Goal: Task Accomplishment & Management: Complete application form

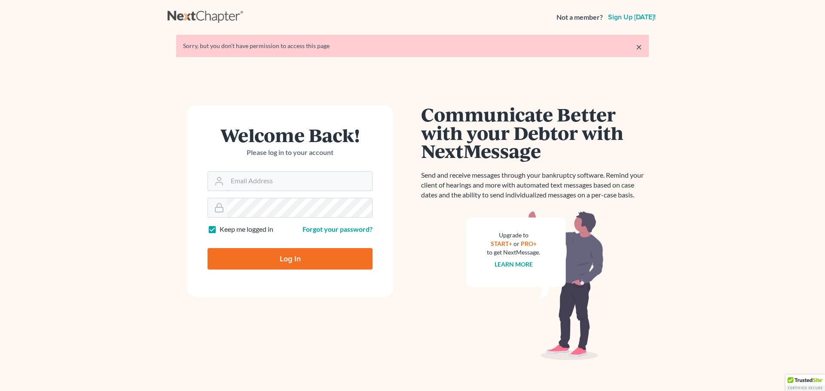
type input "JEALLEY@JDELAWFIRM.COM"
click at [282, 263] on input "Log In" at bounding box center [289, 258] width 165 height 21
type input "Thinking..."
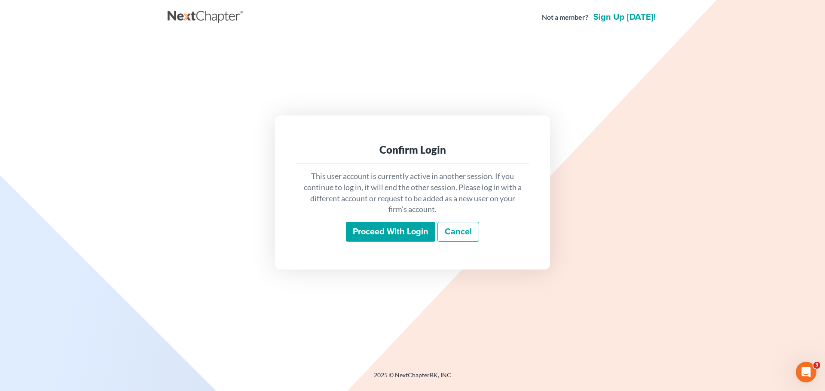
click at [403, 236] on input "Proceed with login" at bounding box center [390, 232] width 89 height 20
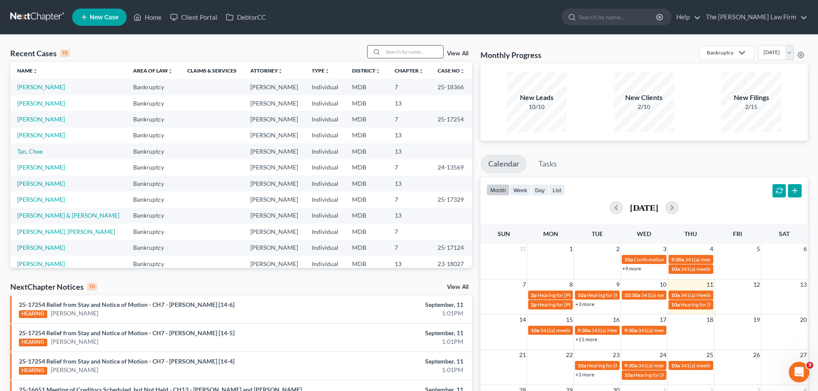
click at [403, 51] on input "search" at bounding box center [413, 52] width 60 height 12
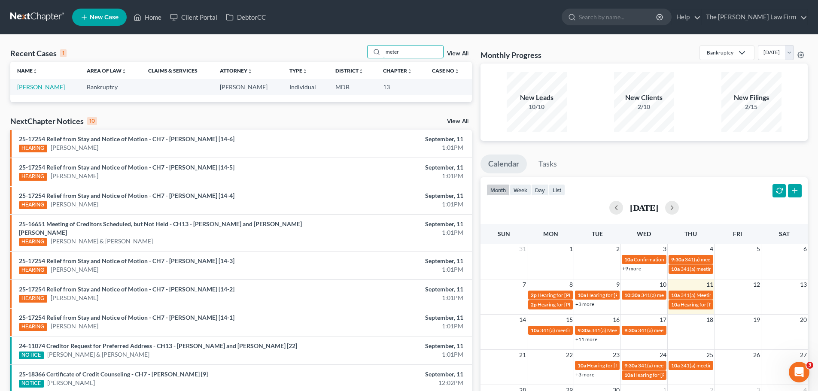
type input "meter"
click at [50, 84] on link "[PERSON_NAME]" at bounding box center [41, 86] width 48 height 7
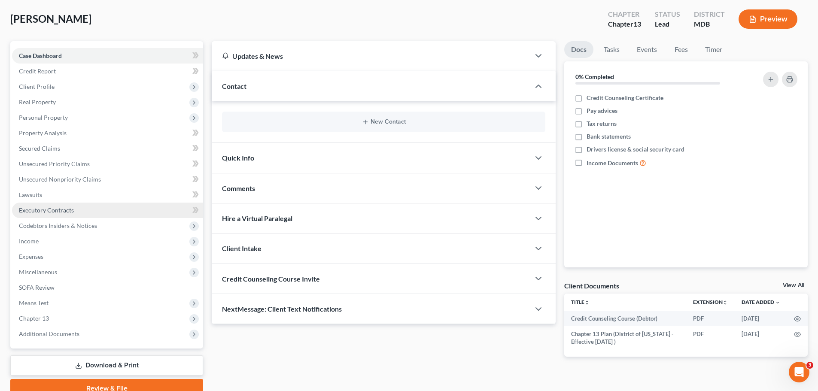
scroll to position [81, 0]
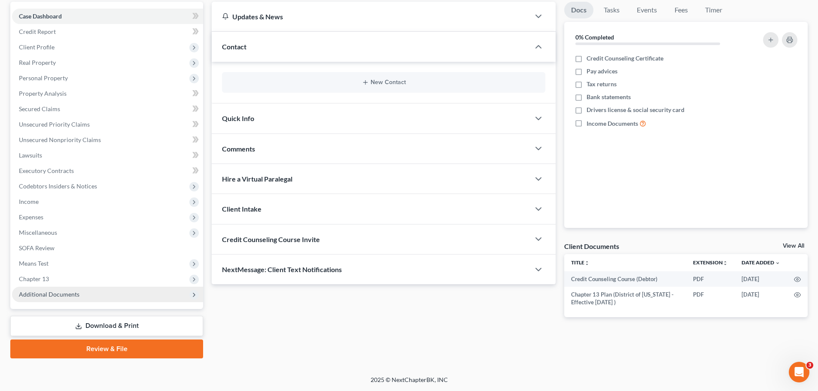
click at [43, 290] on span "Additional Documents" at bounding box center [107, 294] width 191 height 15
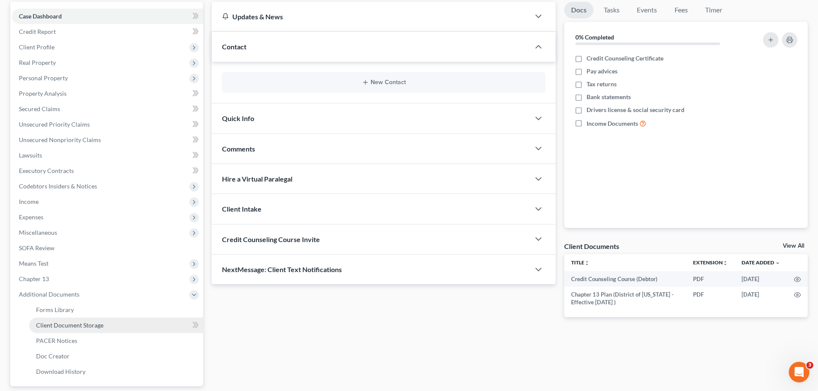
click at [67, 324] on span "Client Document Storage" at bounding box center [69, 325] width 67 height 7
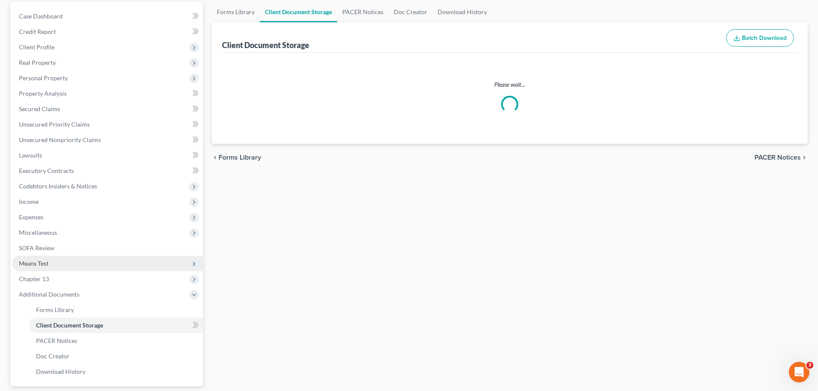
select select "14"
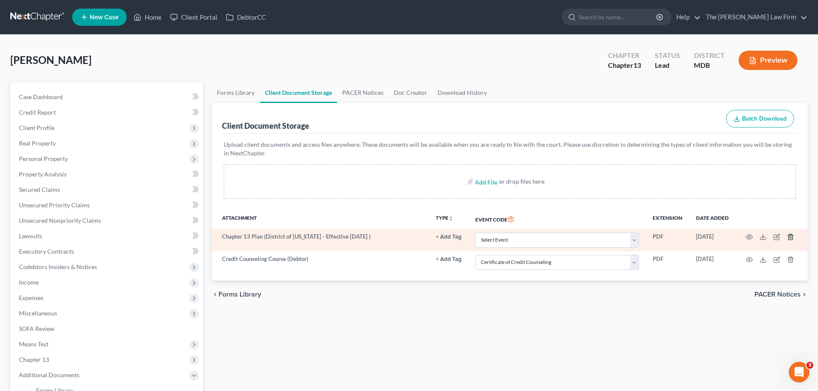
click at [789, 235] on icon "button" at bounding box center [790, 237] width 7 height 7
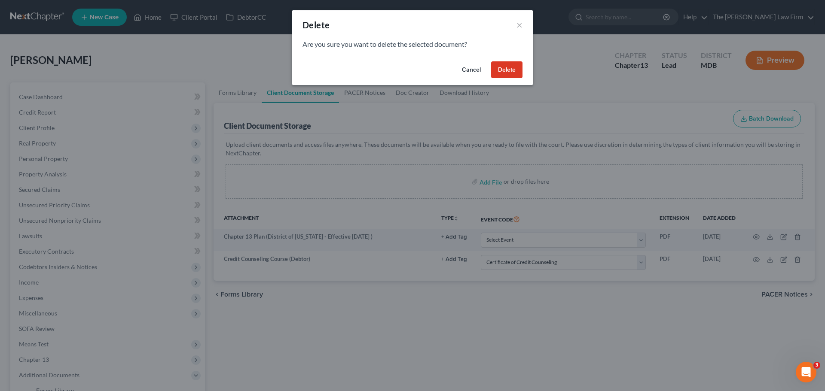
click at [514, 73] on button "Delete" at bounding box center [506, 69] width 31 height 17
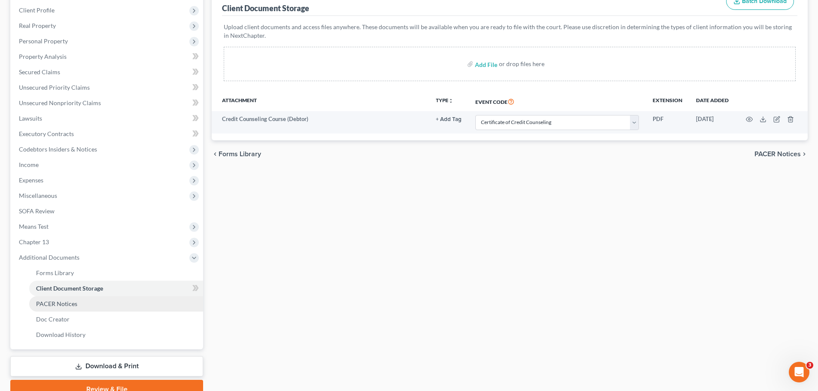
scroll to position [158, 0]
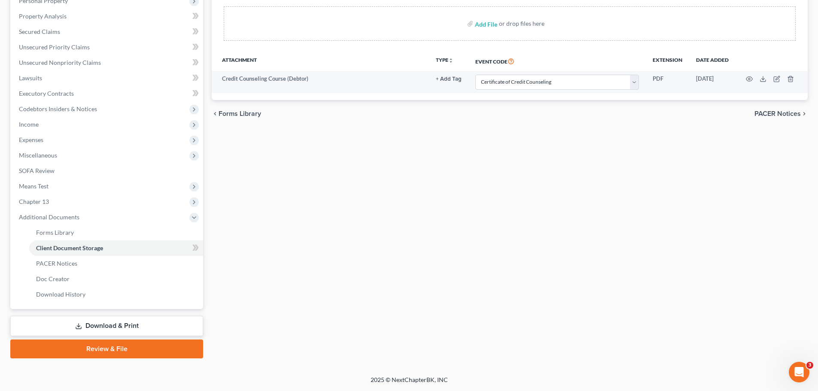
click at [110, 326] on link "Download & Print" at bounding box center [106, 326] width 193 height 20
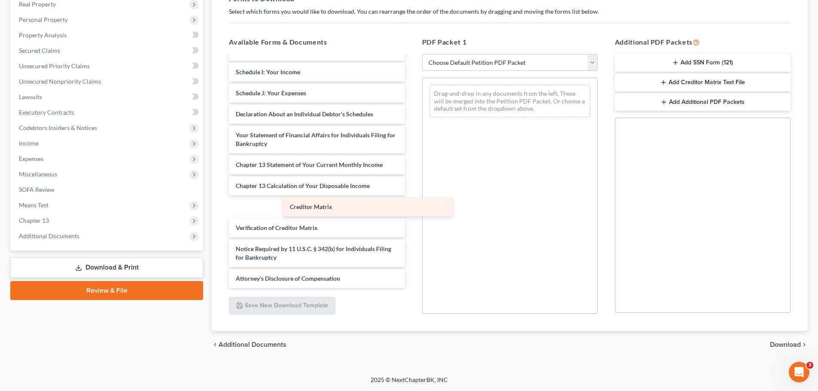
scroll to position [171, 0]
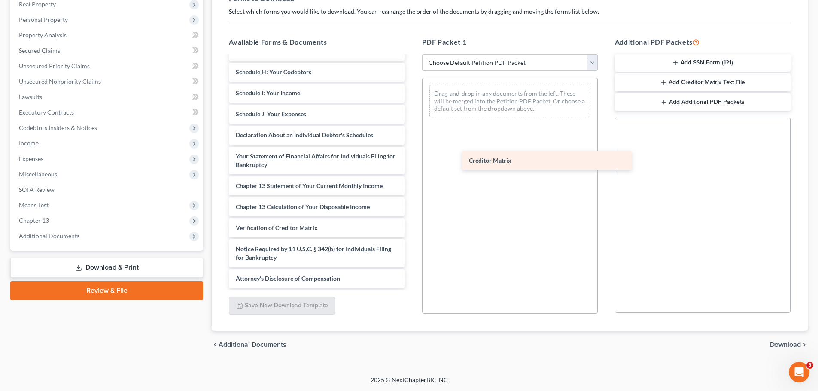
drag, startPoint x: 277, startPoint y: 206, endPoint x: 510, endPoint y: 160, distance: 237.8
click at [411, 160] on div "Creditor Matrix Credit Counseling Course (Debtor) Voluntary Petition for Indivi…" at bounding box center [316, 87] width 189 height 402
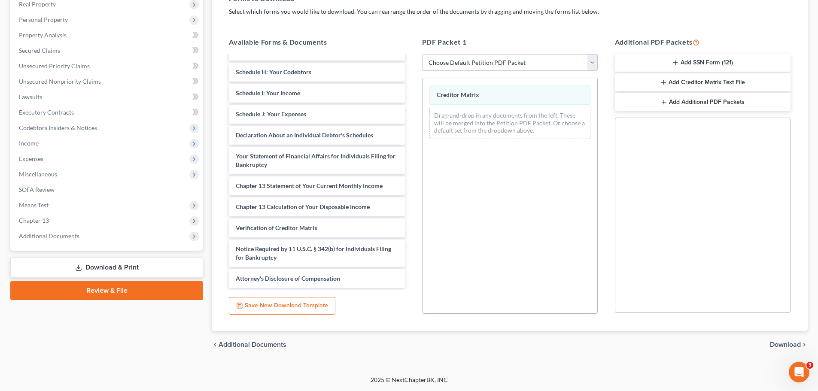
click at [778, 344] on span "Download" at bounding box center [785, 344] width 31 height 7
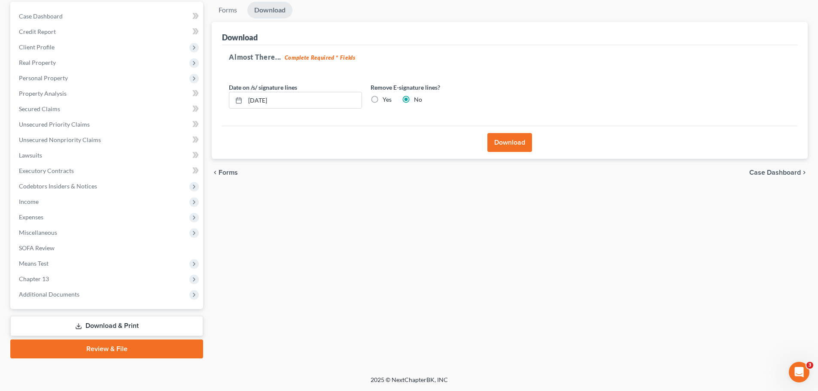
scroll to position [81, 0]
click at [514, 147] on button "Download" at bounding box center [510, 142] width 45 height 19
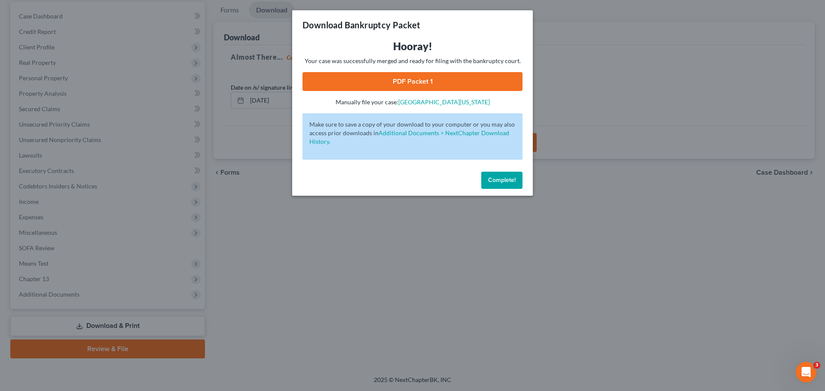
click at [403, 78] on link "PDF Packet 1" at bounding box center [412, 81] width 220 height 19
click at [490, 179] on span "Complete!" at bounding box center [501, 180] width 27 height 7
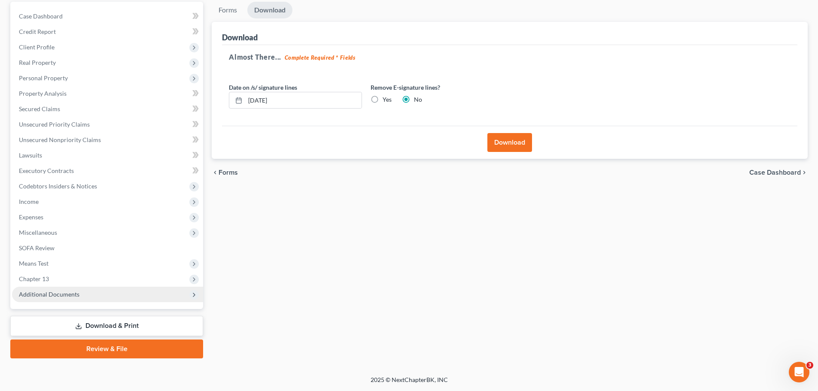
click at [47, 291] on span "Additional Documents" at bounding box center [49, 294] width 61 height 7
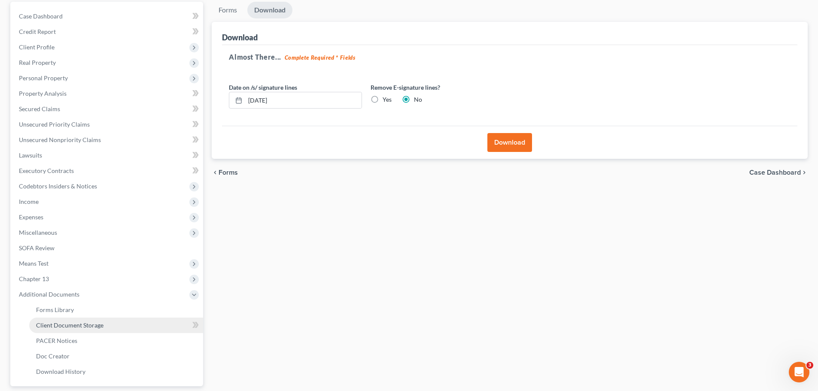
click at [79, 323] on span "Client Document Storage" at bounding box center [69, 325] width 67 height 7
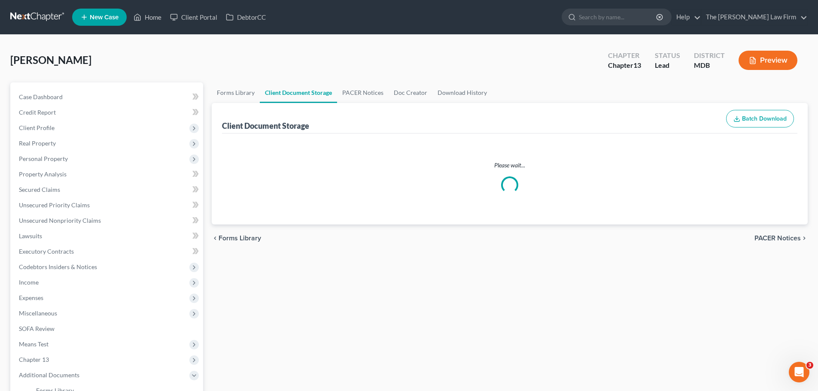
select select "14"
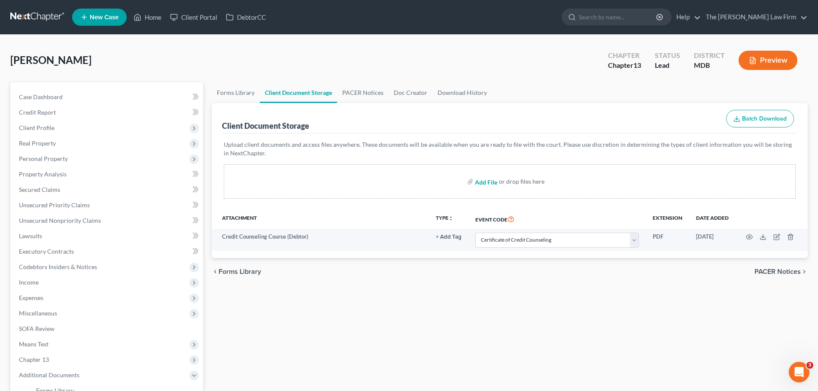
click at [491, 182] on input "file" at bounding box center [485, 181] width 21 height 15
type input "C:\fakepath\Original Plan.pdf"
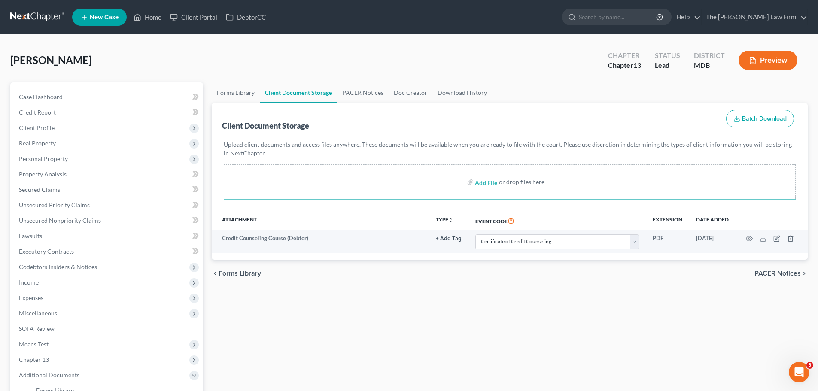
select select "14"
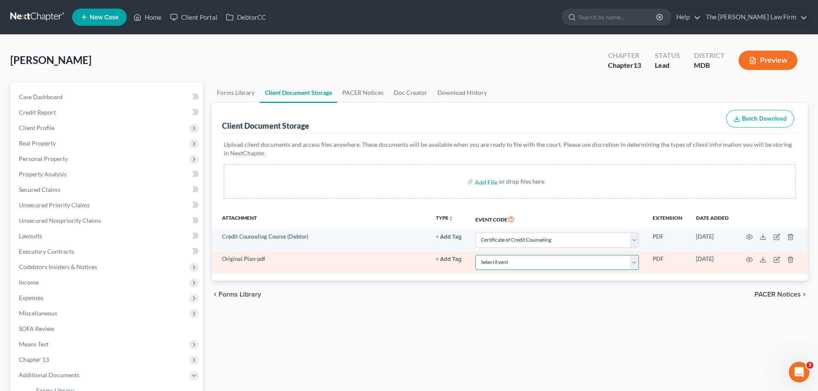
click at [539, 262] on select "Select Event Affidavit Affidavit of Adequate Protection and Lease Payments Affi…" at bounding box center [557, 262] width 164 height 15
select select "25"
click at [475, 255] on select "Select Event Affidavit Affidavit of Adequate Protection and Lease Payments Affi…" at bounding box center [557, 262] width 164 height 15
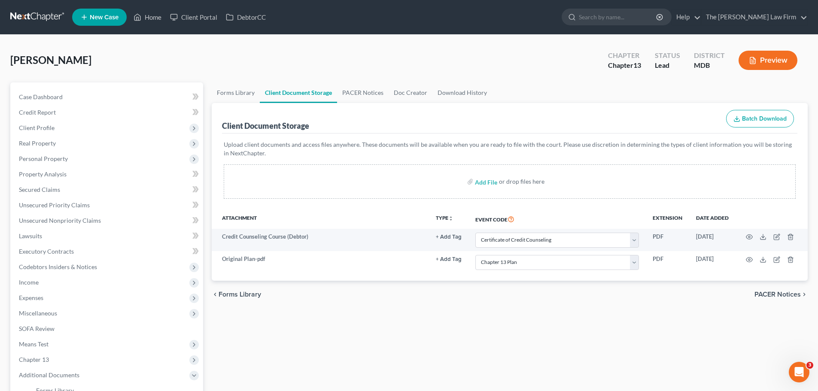
click at [393, 307] on div "chevron_left Forms Library PACER Notices chevron_right" at bounding box center [510, 294] width 596 height 27
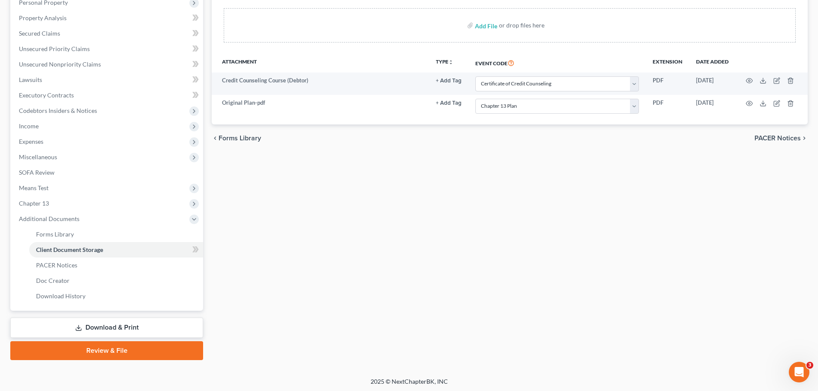
scroll to position [158, 0]
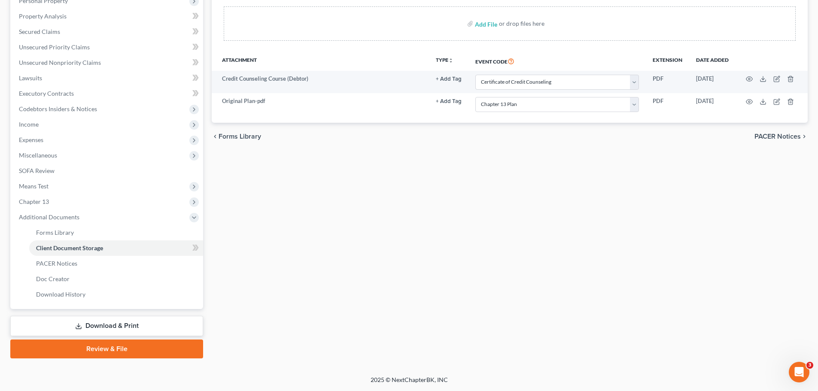
drag, startPoint x: 149, startPoint y: 346, endPoint x: 322, endPoint y: 258, distance: 194.6
click at [148, 346] on link "Review & File" at bounding box center [106, 349] width 193 height 19
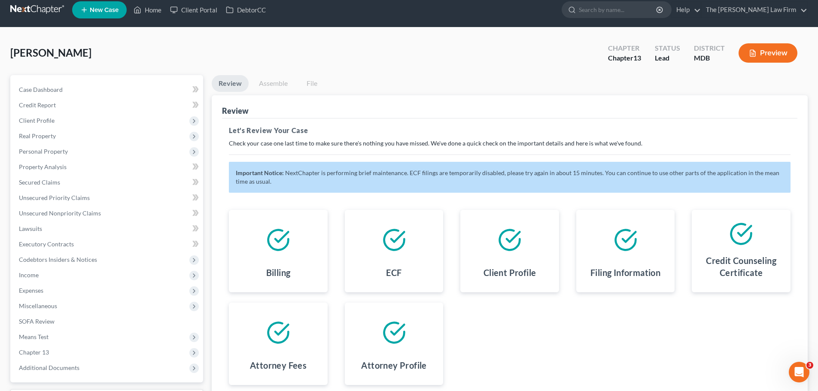
scroll to position [82, 0]
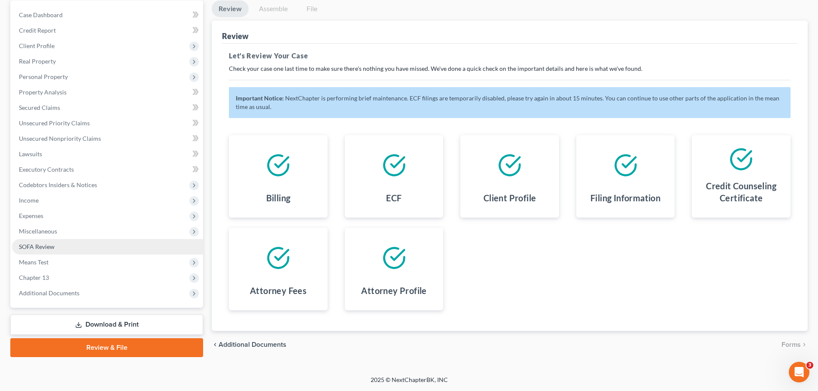
click at [49, 244] on span "SOFA Review" at bounding box center [37, 246] width 36 height 7
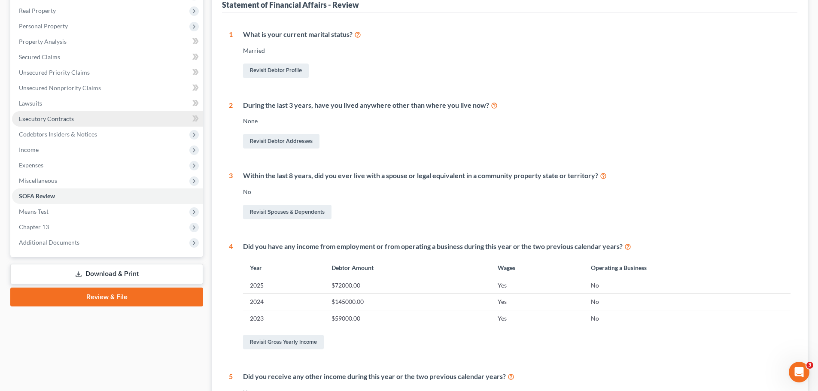
scroll to position [255, 0]
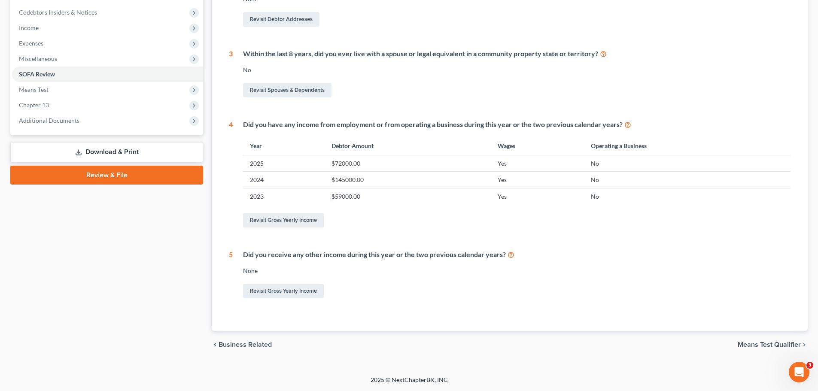
click at [125, 179] on link "Review & File" at bounding box center [106, 175] width 193 height 19
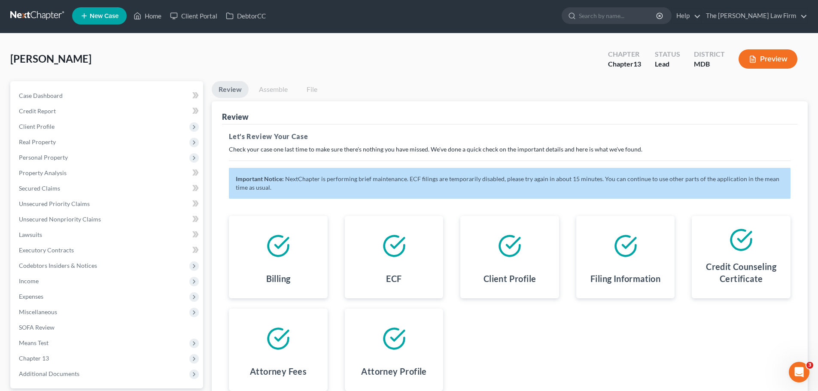
scroll to position [82, 0]
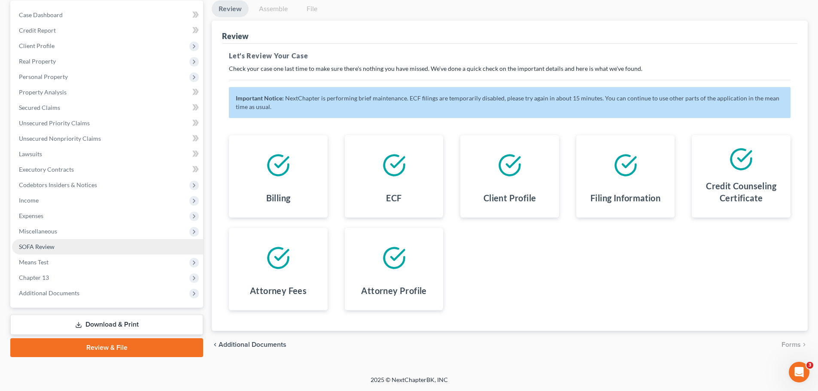
click at [44, 253] on link "SOFA Review" at bounding box center [107, 246] width 191 height 15
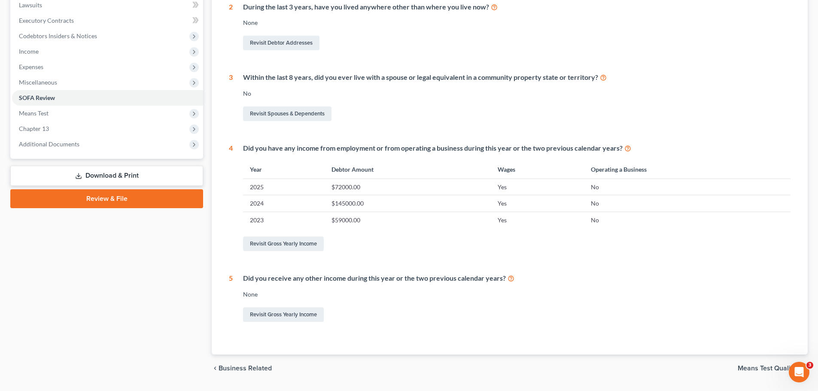
scroll to position [255, 0]
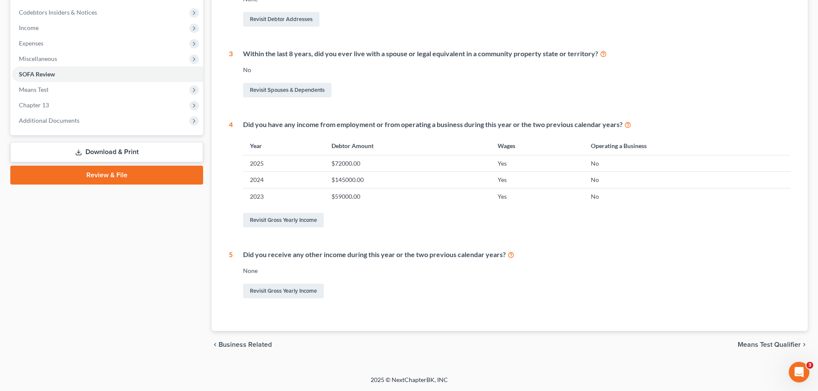
click at [85, 175] on link "Review & File" at bounding box center [106, 175] width 193 height 19
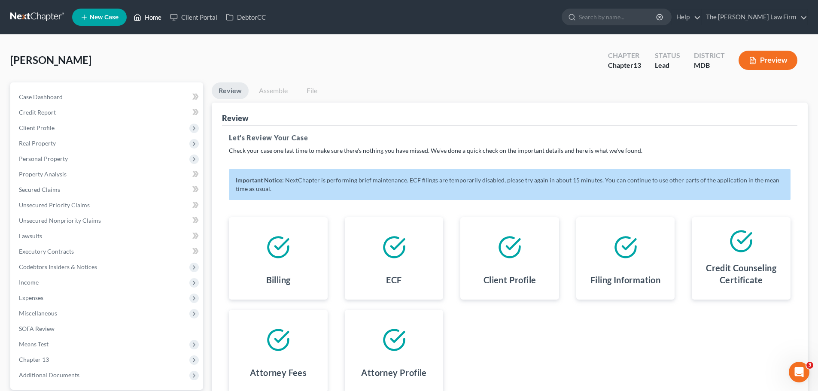
click at [146, 15] on link "Home" at bounding box center [147, 16] width 37 height 15
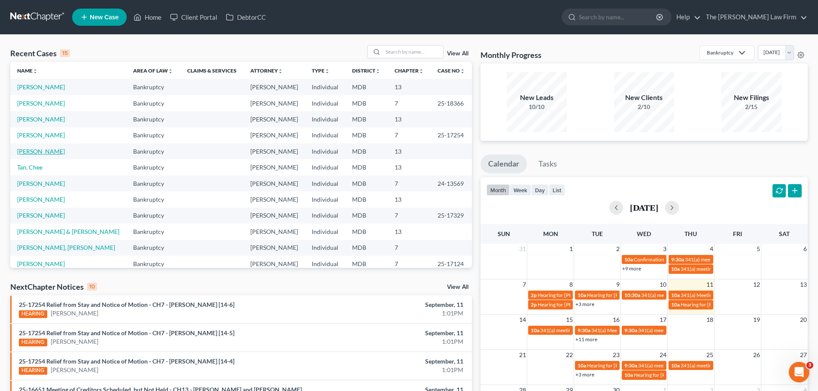
click at [58, 153] on link "[PERSON_NAME]" at bounding box center [41, 151] width 48 height 7
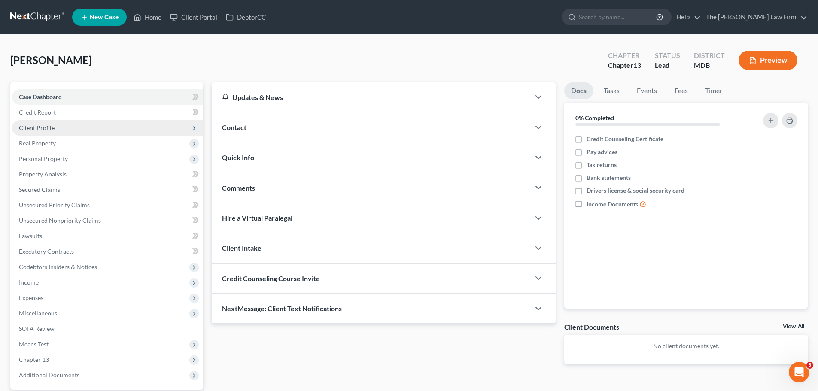
click at [49, 130] on span "Client Profile" at bounding box center [37, 127] width 36 height 7
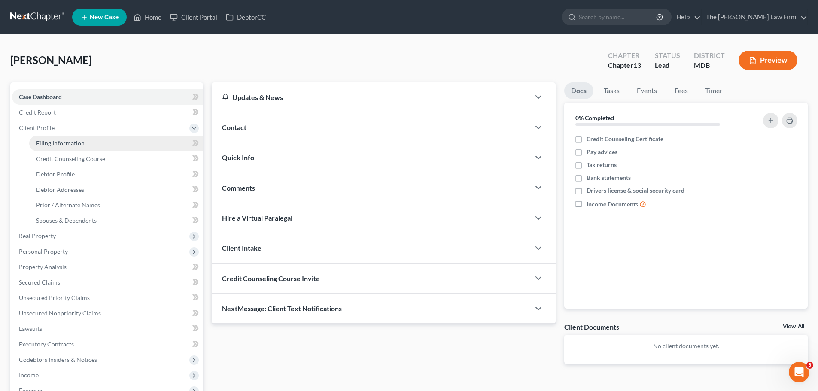
click at [72, 142] on span "Filing Information" at bounding box center [60, 143] width 49 height 7
select select "1"
select select "0"
select select "3"
select select "21"
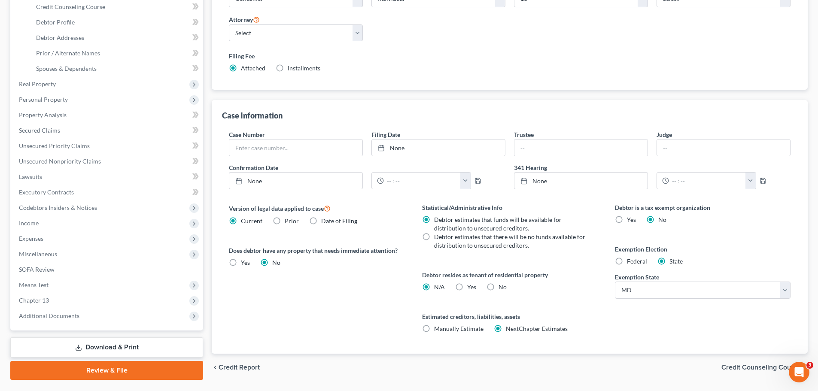
scroll to position [175, 0]
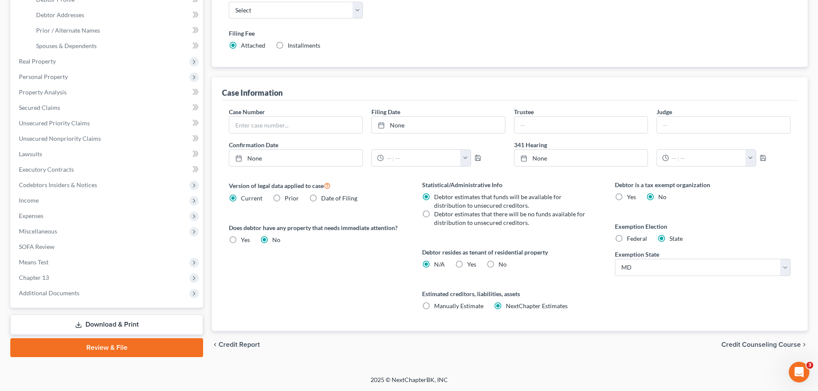
click at [499, 265] on label "No" at bounding box center [503, 264] width 8 height 9
click at [502, 265] on input "No" at bounding box center [505, 263] width 6 height 6
radio input "true"
radio input "false"
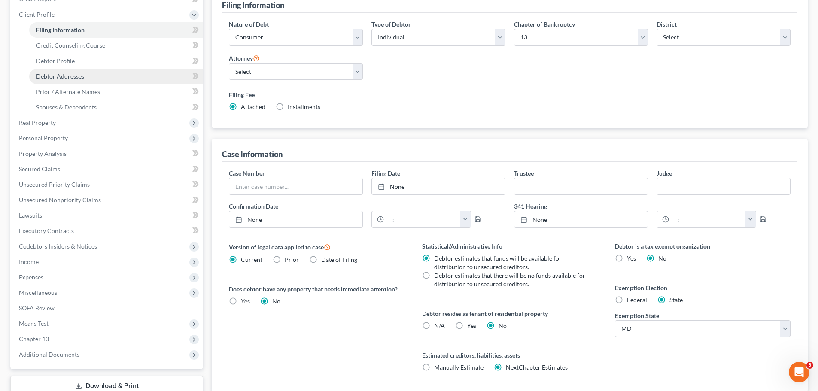
scroll to position [46, 0]
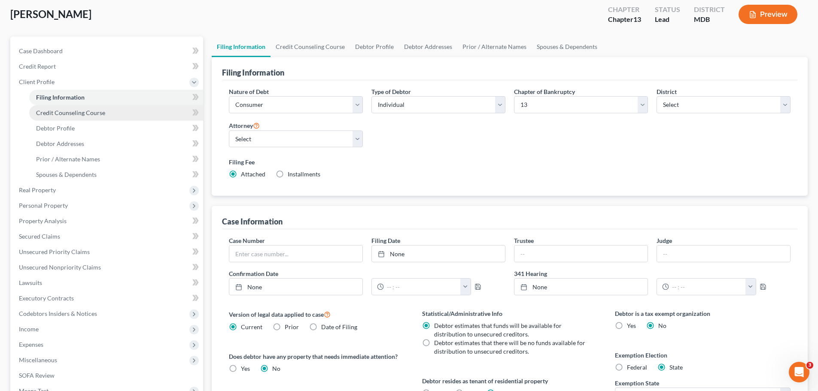
click at [79, 117] on link "Credit Counseling Course" at bounding box center [116, 112] width 174 height 15
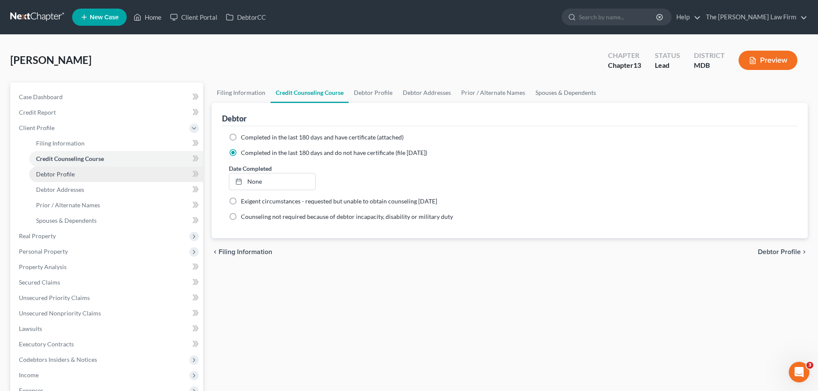
click at [67, 171] on span "Debtor Profile" at bounding box center [55, 174] width 39 height 7
select select "0"
select select "1"
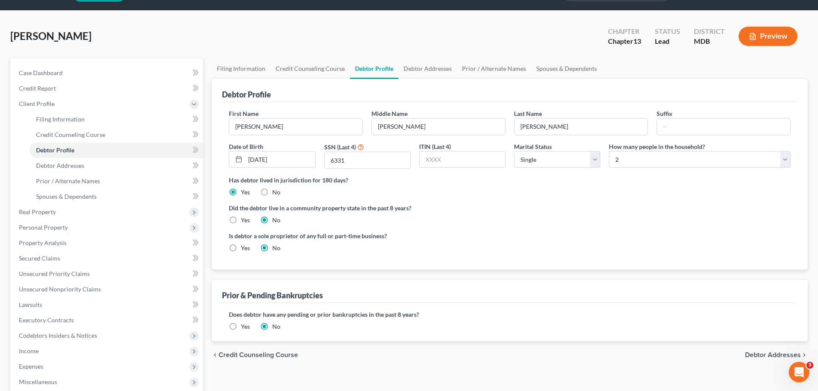
scroll to position [43, 0]
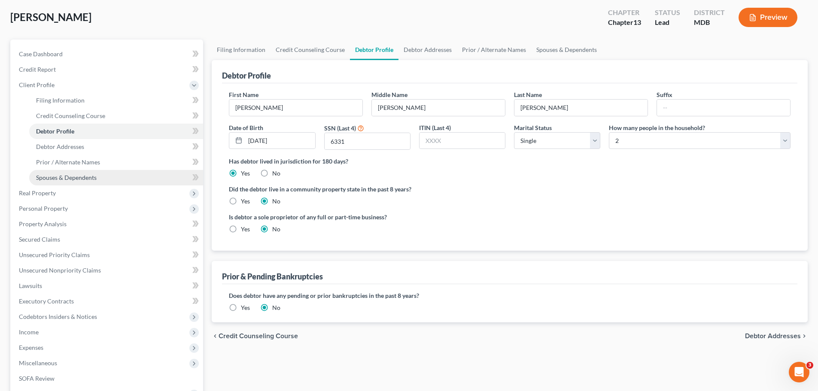
click at [81, 176] on span "Spouses & Dependents" at bounding box center [66, 177] width 61 height 7
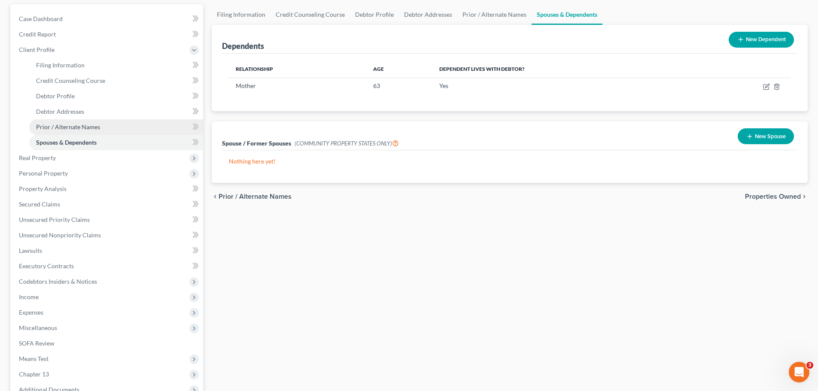
scroll to position [86, 0]
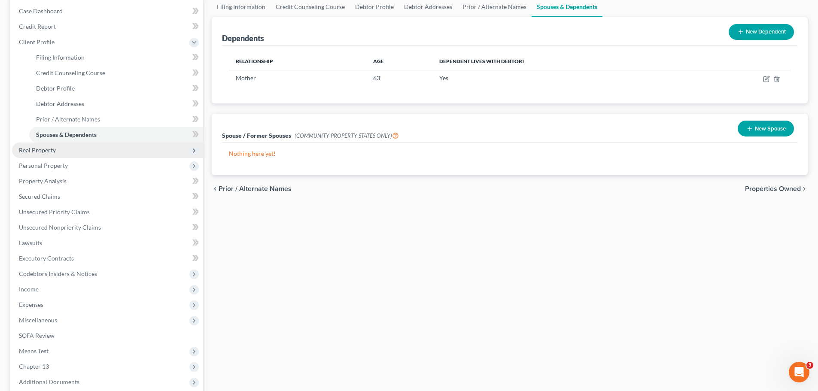
click at [50, 151] on span "Real Property" at bounding box center [37, 149] width 37 height 7
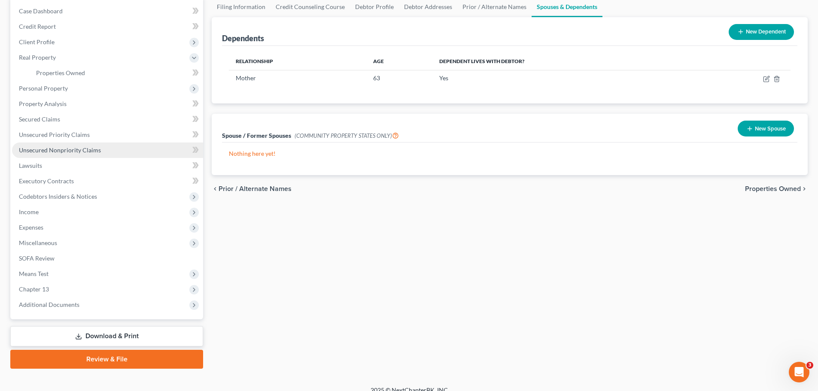
click at [58, 147] on span "Unsecured Nonpriority Claims" at bounding box center [60, 149] width 82 height 7
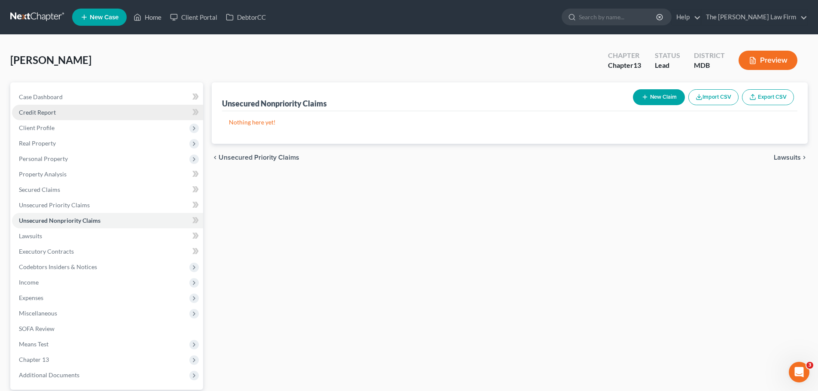
click at [48, 116] on link "Credit Report" at bounding box center [107, 112] width 191 height 15
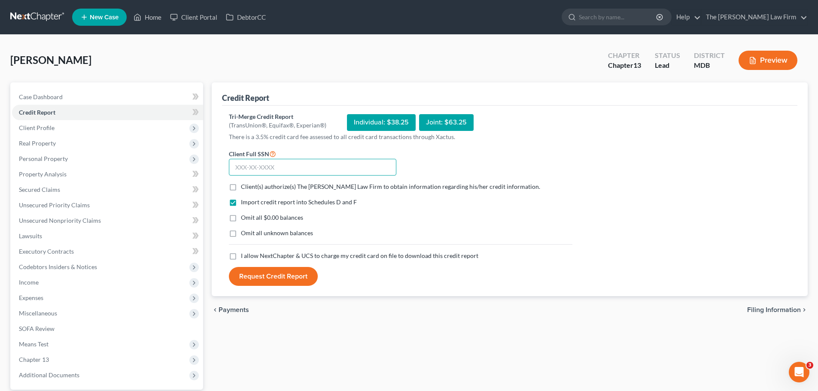
click at [280, 170] on input "text" at bounding box center [313, 167] width 168 height 17
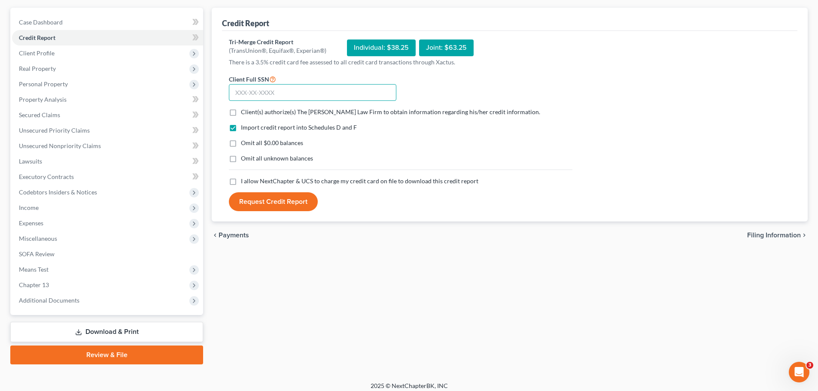
scroll to position [81, 0]
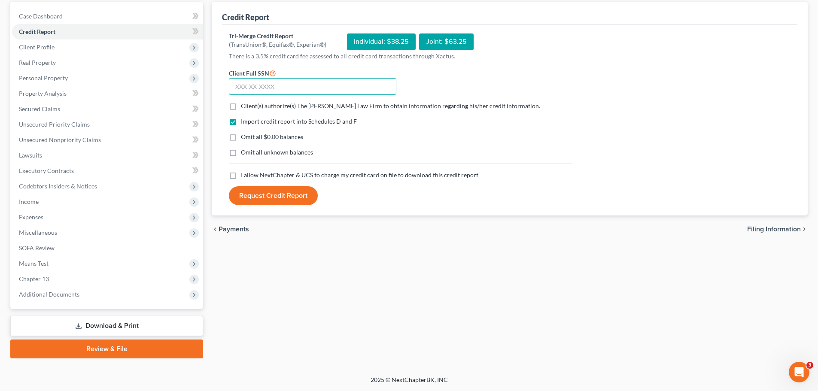
click at [258, 87] on input "text" at bounding box center [313, 86] width 168 height 17
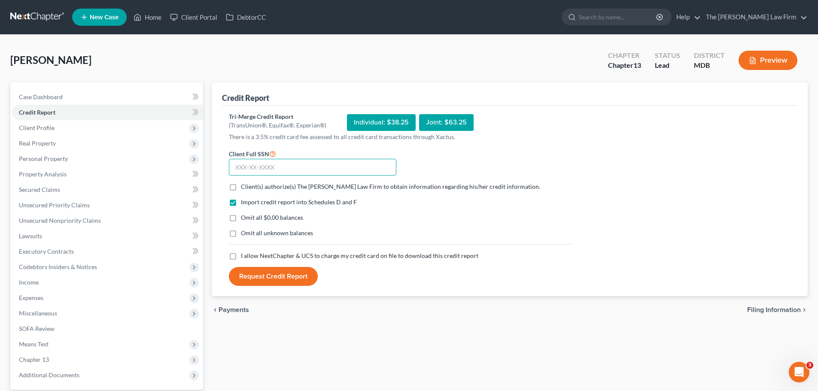
drag, startPoint x: 290, startPoint y: 90, endPoint x: 240, endPoint y: 165, distance: 89.8
click at [239, 163] on input "text" at bounding box center [313, 167] width 168 height 17
type input "218-19-6331"
click at [241, 190] on label "Client(s) authorize(s) The James D. Ealley Law Firm to obtain information regar…" at bounding box center [390, 187] width 299 height 9
click at [244, 188] on input "Client(s) authorize(s) The James D. Ealley Law Firm to obtain information regar…" at bounding box center [247, 186] width 6 height 6
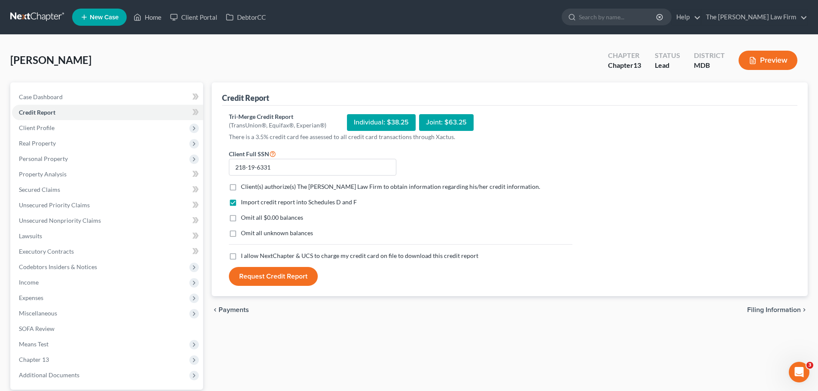
checkbox input "true"
click at [241, 216] on label "Omit all $0.00 balances" at bounding box center [272, 217] width 62 height 9
click at [244, 216] on input "Omit all $0.00 balances" at bounding box center [247, 216] width 6 height 6
checkbox input "true"
click at [241, 232] on label "Omit all unknown balances" at bounding box center [277, 233] width 72 height 9
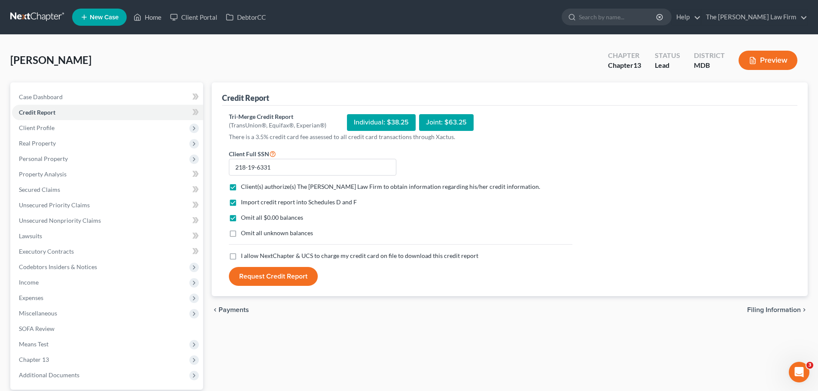
click at [244, 232] on input "Omit all unknown balances" at bounding box center [247, 232] width 6 height 6
checkbox input "true"
click at [241, 255] on label "I allow NextChapter & UCS to charge my credit card on file to download this cre…" at bounding box center [360, 256] width 238 height 9
click at [244, 255] on input "I allow NextChapter & UCS to charge my credit card on file to download this cre…" at bounding box center [247, 255] width 6 height 6
checkbox input "true"
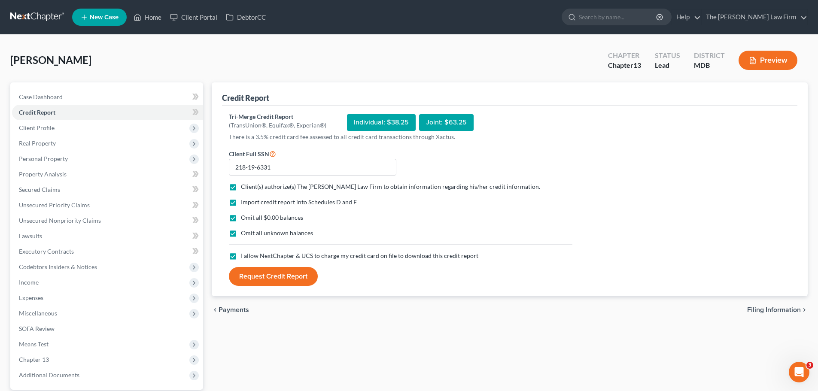
click at [267, 274] on button "Request Credit Report" at bounding box center [273, 276] width 89 height 19
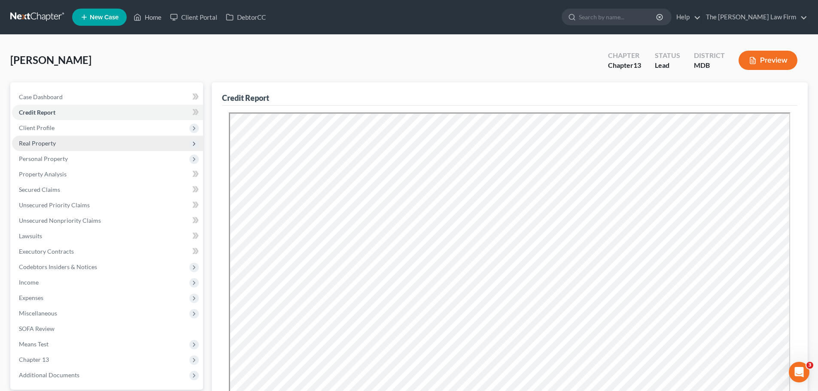
click at [52, 143] on span "Real Property" at bounding box center [37, 143] width 37 height 7
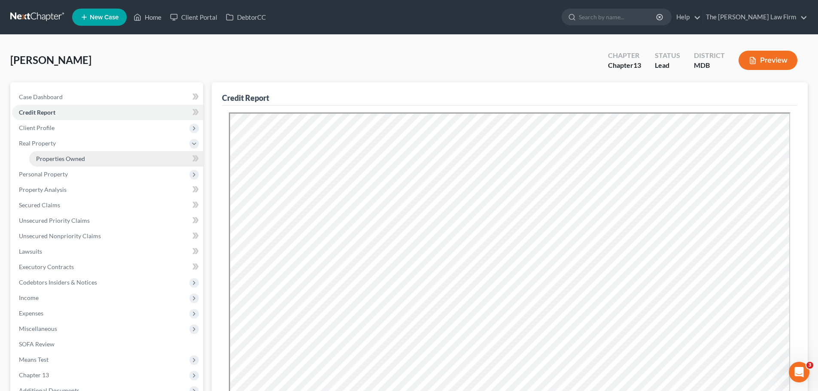
click at [58, 164] on link "Properties Owned" at bounding box center [116, 158] width 174 height 15
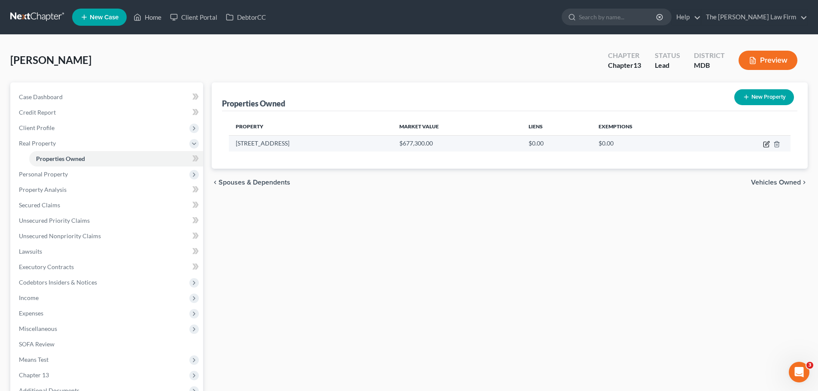
click at [767, 143] on icon "button" at bounding box center [767, 143] width 4 height 4
select select "21"
select select "4"
select select "0"
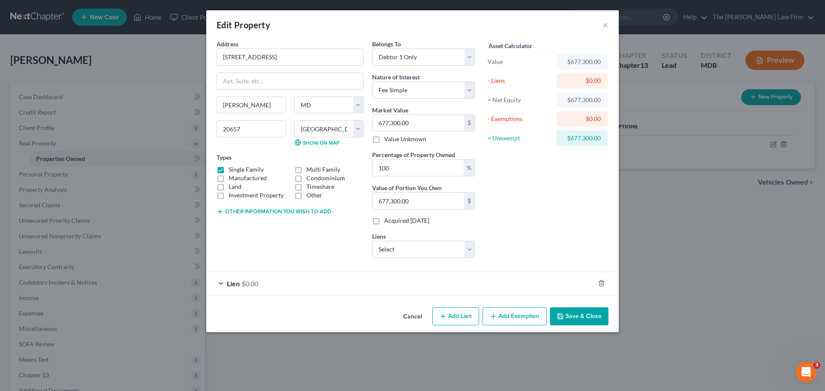
click at [232, 285] on span "Lien" at bounding box center [233, 284] width 13 height 8
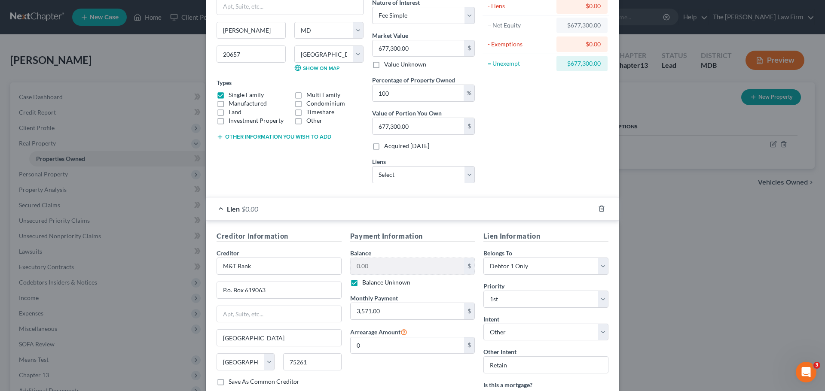
scroll to position [86, 0]
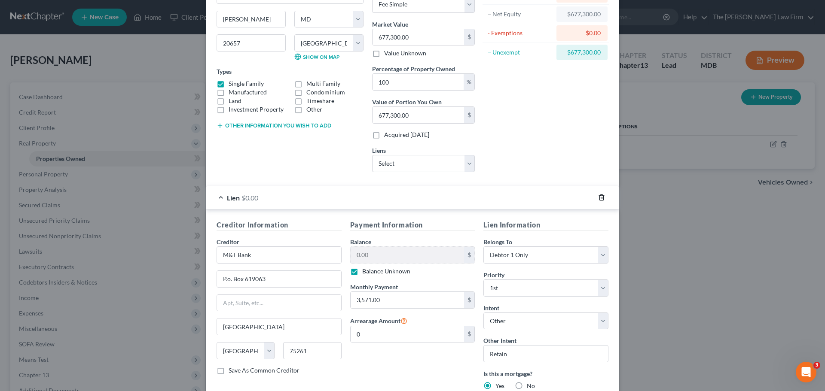
click at [598, 200] on icon "button" at bounding box center [601, 197] width 7 height 7
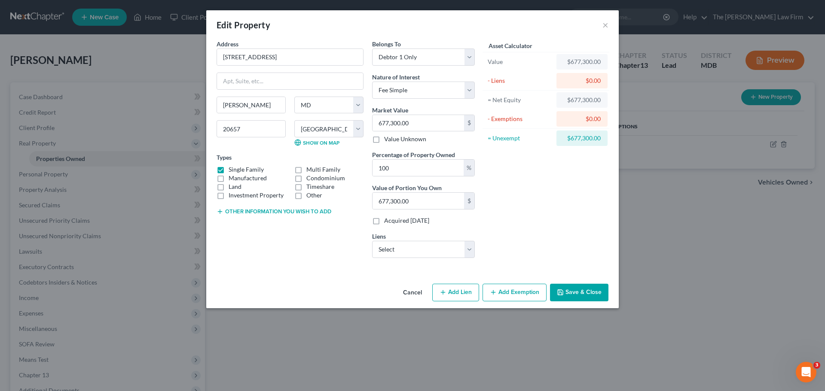
scroll to position [0, 0]
click at [469, 246] on select "Select M & T Bank - $587,102.00 Gm Financial - $21,202.00" at bounding box center [423, 249] width 103 height 17
select select "0"
click at [372, 241] on select "Select M & T Bank - $587,102.00 Gm Financial - $21,202.00" at bounding box center [423, 249] width 103 height 17
select select
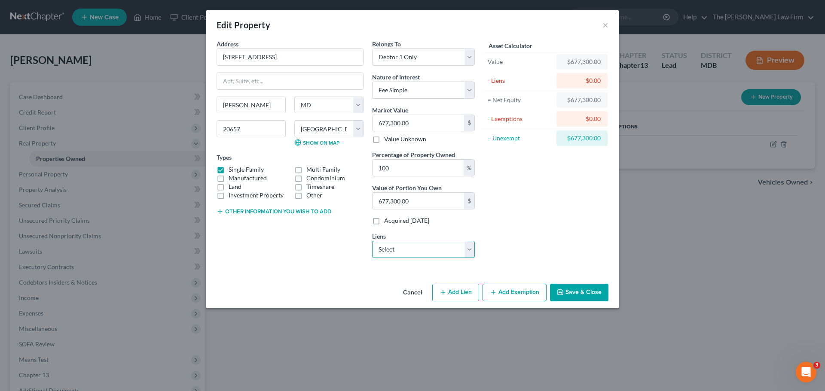
select select "7"
select select "0"
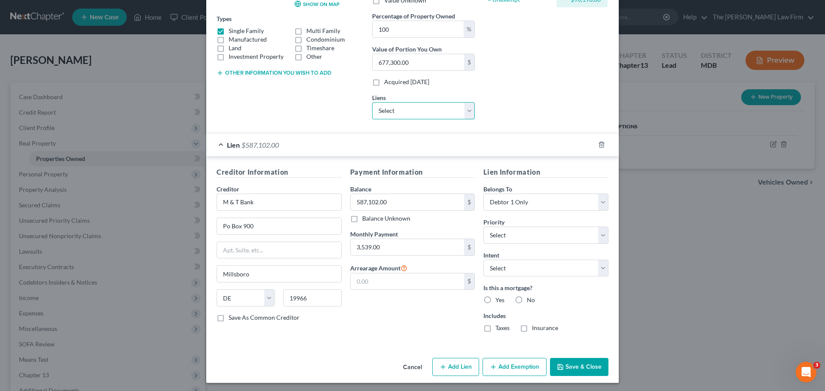
scroll to position [141, 0]
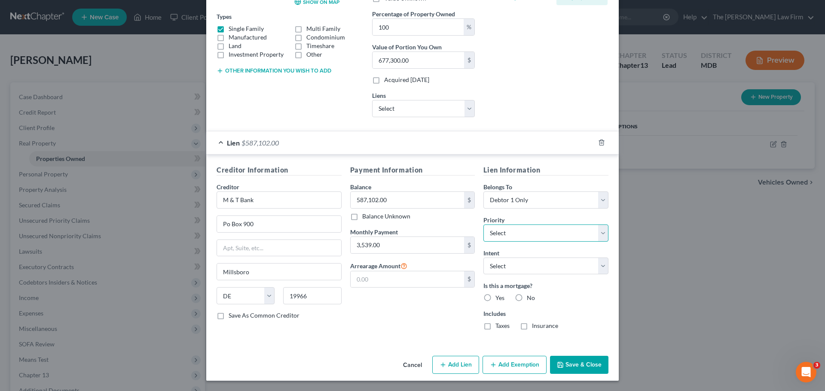
click at [507, 233] on select "Select 1st 2nd 3rd 4th 5th 6th 7th 8th 9th 10th 11th 12th 13th 14th 15th 16th 1…" at bounding box center [545, 233] width 125 height 17
select select "0"
click at [483, 225] on select "Select 1st 2nd 3rd 4th 5th 6th 7th 8th 9th 10th 11th 12th 13th 14th 15th 16th 1…" at bounding box center [545, 233] width 125 height 17
click at [509, 268] on select "Select Surrender Redeem Reaffirm Avoid Other" at bounding box center [545, 266] width 125 height 17
select select "4"
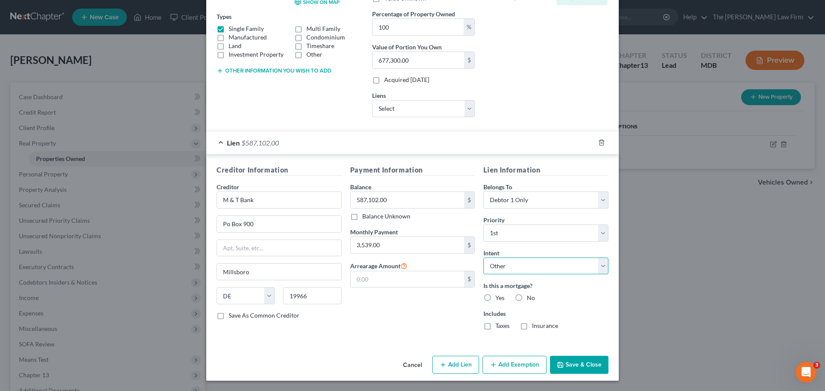
click at [483, 258] on select "Select Surrender Redeem Reaffirm Avoid Other" at bounding box center [545, 266] width 125 height 17
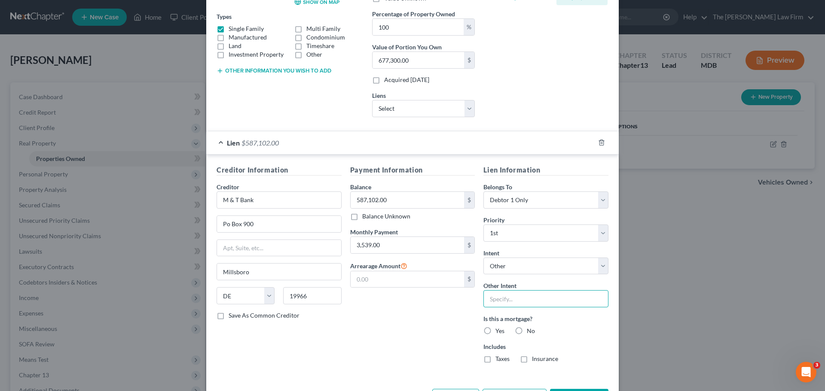
click at [503, 302] on input "text" at bounding box center [545, 298] width 125 height 17
type input "Retain"
click at [495, 330] on label "Yes" at bounding box center [499, 331] width 9 height 9
click at [499, 330] on input "Yes" at bounding box center [502, 330] width 6 height 6
radio input "true"
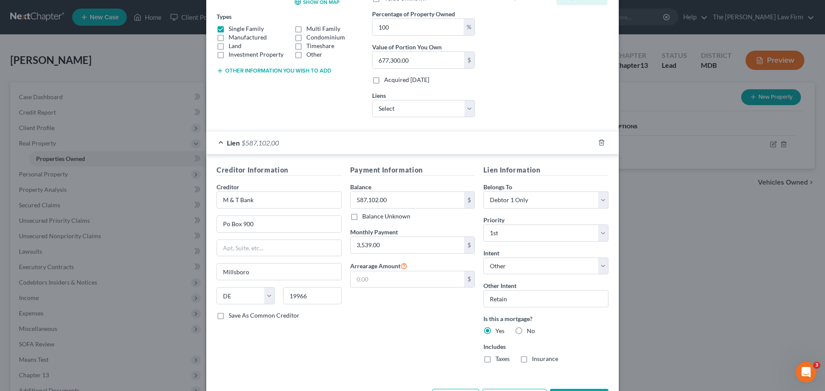
click at [495, 360] on label "Taxes" at bounding box center [502, 359] width 14 height 9
click at [499, 360] on input "Taxes" at bounding box center [502, 358] width 6 height 6
checkbox input "true"
click at [532, 359] on label "Insurance" at bounding box center [545, 359] width 26 height 9
click at [535, 359] on input "Insurance" at bounding box center [538, 358] width 6 height 6
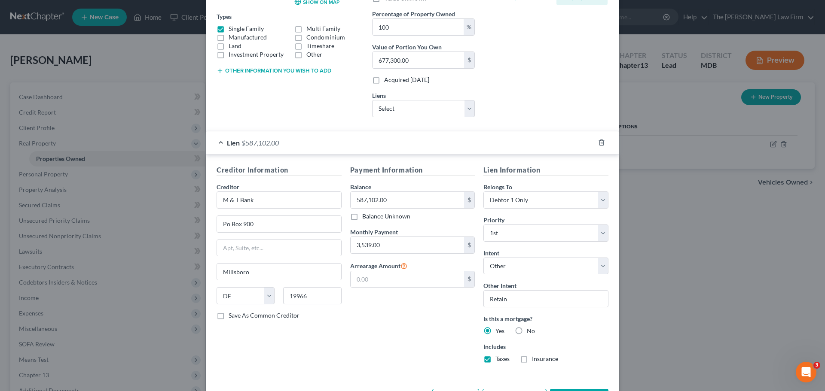
checkbox input "true"
click at [409, 283] on input "text" at bounding box center [407, 279] width 114 height 16
type input "60,000"
click at [415, 325] on div "Payment Information Balance 587,102.00 $ Balance Unknown Balance Undetermined 5…" at bounding box center [413, 267] width 134 height 205
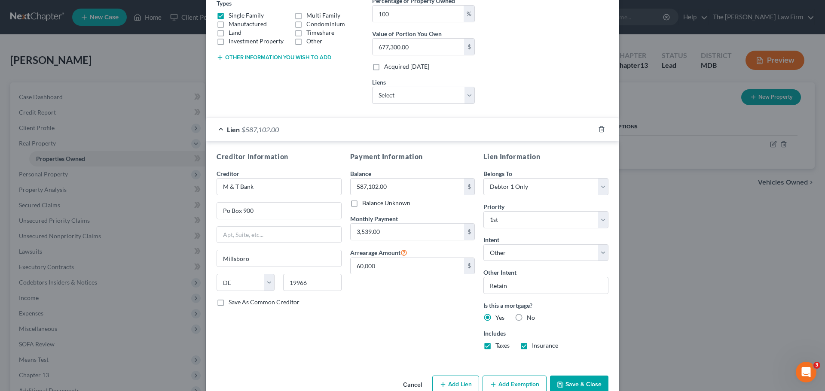
scroll to position [174, 0]
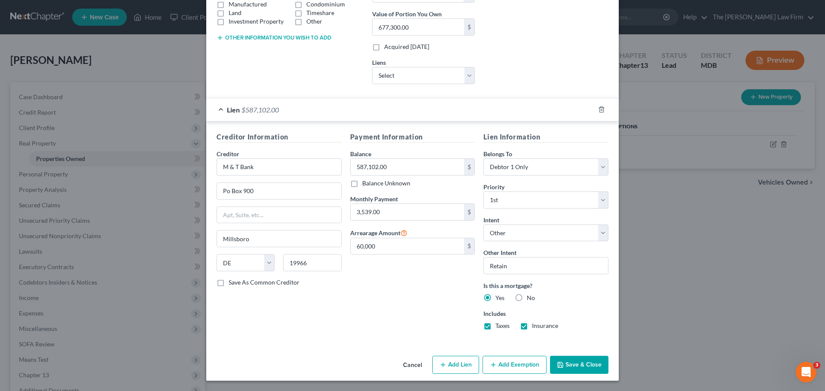
click at [571, 367] on button "Save & Close" at bounding box center [579, 365] width 58 height 18
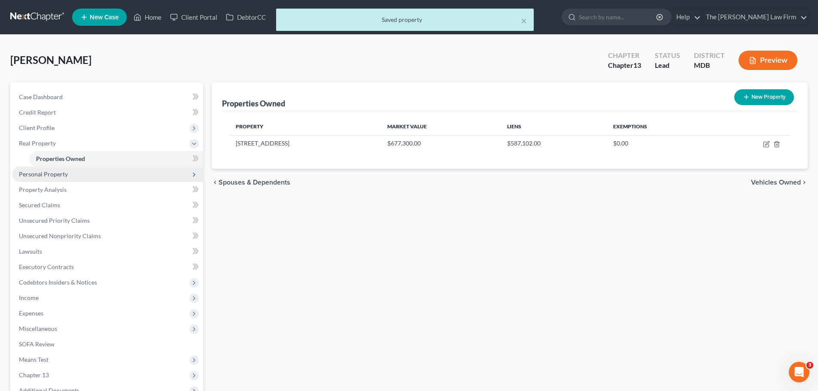
click at [60, 172] on span "Personal Property" at bounding box center [43, 174] width 49 height 7
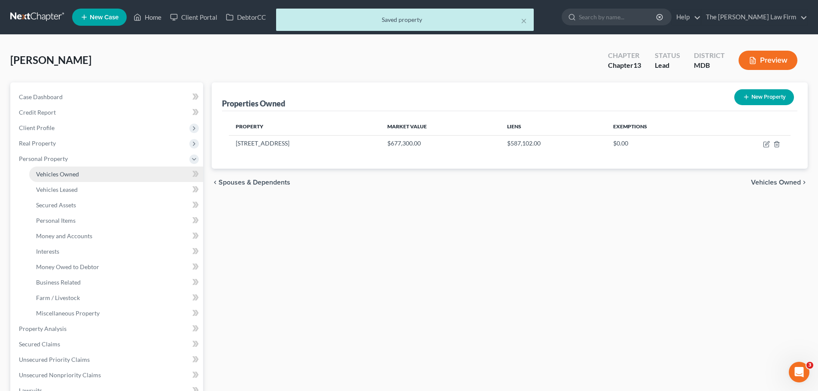
click at [63, 173] on span "Vehicles Owned" at bounding box center [57, 174] width 43 height 7
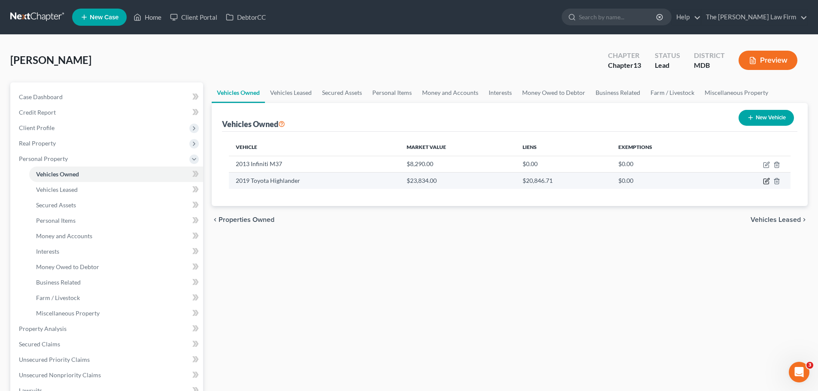
click at [768, 181] on icon "button" at bounding box center [767, 181] width 4 height 4
select select "0"
select select "7"
select select "0"
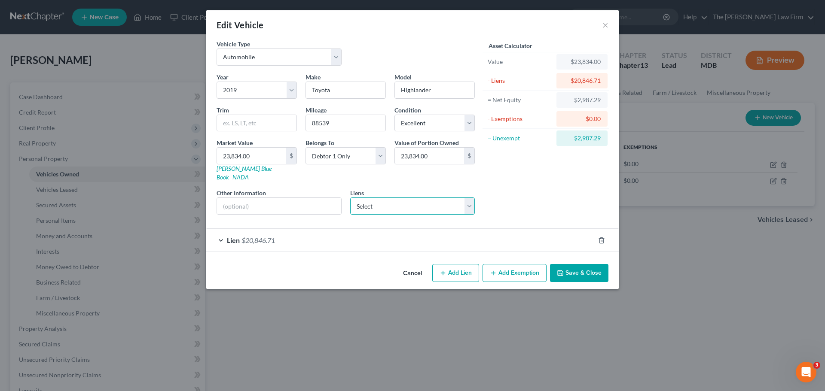
click at [469, 198] on select "Select M&T Bank - Unknown Gm Financial - $21,202.00" at bounding box center [412, 206] width 125 height 17
select select "1"
click at [350, 198] on select "Select M&T Bank - Unknown Gm Financial - $21,202.00" at bounding box center [412, 206] width 125 height 17
select select
select select "45"
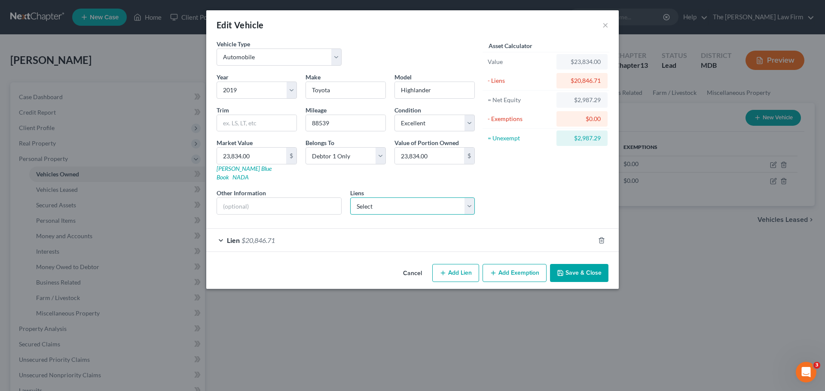
select select "0"
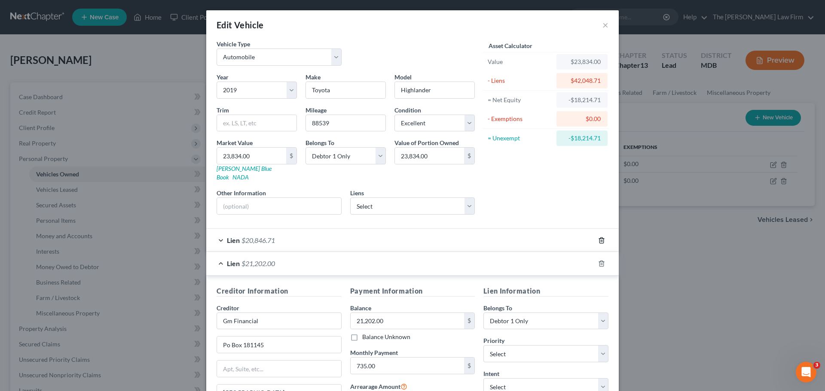
click at [599, 239] on polyline "button" at bounding box center [601, 239] width 5 height 0
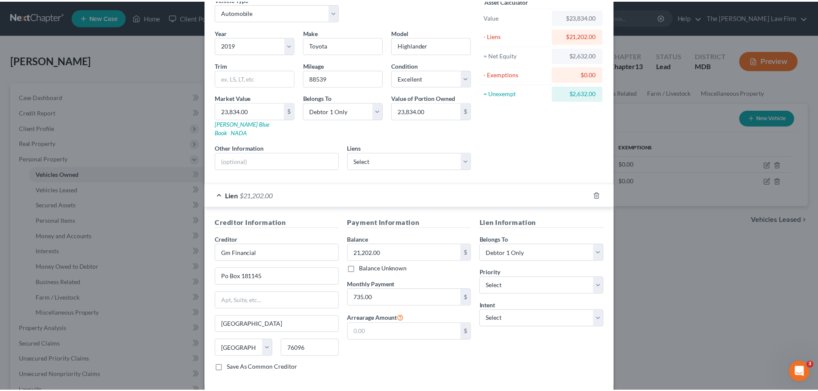
scroll to position [79, 0]
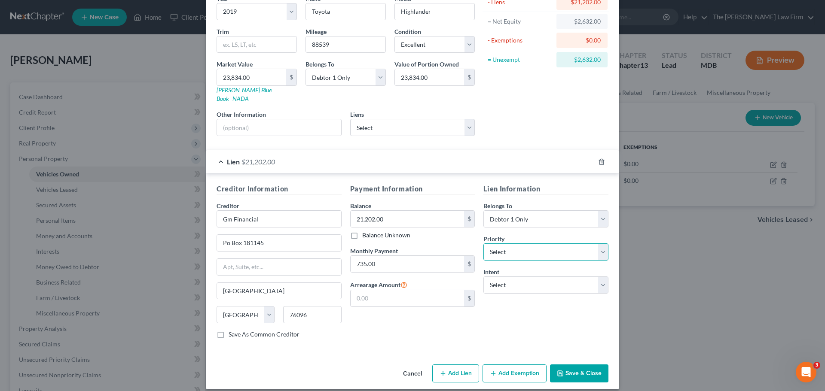
click at [488, 244] on select "Select 1st 2nd 3rd 4th 5th 6th 7th 8th 9th 10th 11th 12th 13th 14th 15th 16th 1…" at bounding box center [545, 252] width 125 height 17
select select "0"
click at [483, 244] on select "Select 1st 2nd 3rd 4th 5th 6th 7th 8th 9th 10th 11th 12th 13th 14th 15th 16th 1…" at bounding box center [545, 252] width 125 height 17
click at [488, 277] on select "Select Surrender Redeem Reaffirm Avoid Other" at bounding box center [545, 285] width 125 height 17
select select "2"
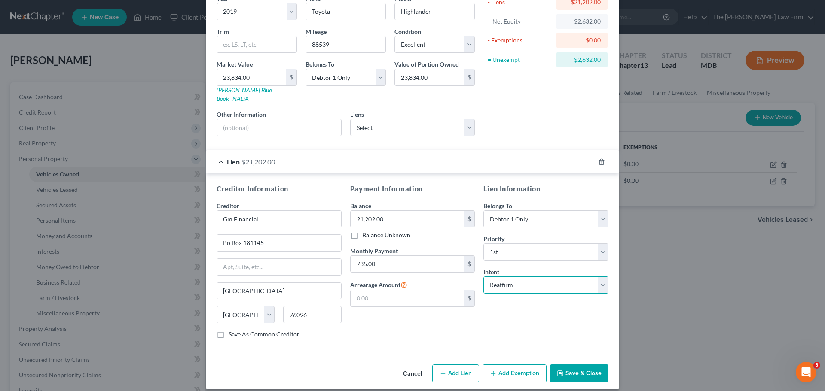
click at [483, 277] on select "Select Surrender Redeem Reaffirm Avoid Other" at bounding box center [545, 285] width 125 height 17
click at [588, 369] on button "Save & Close" at bounding box center [579, 374] width 58 height 18
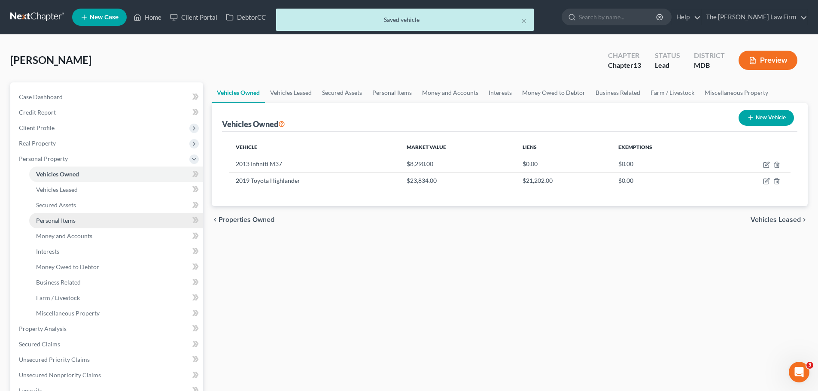
drag, startPoint x: 57, startPoint y: 224, endPoint x: 110, endPoint y: 224, distance: 52.8
click at [57, 224] on link "Personal Items" at bounding box center [116, 220] width 174 height 15
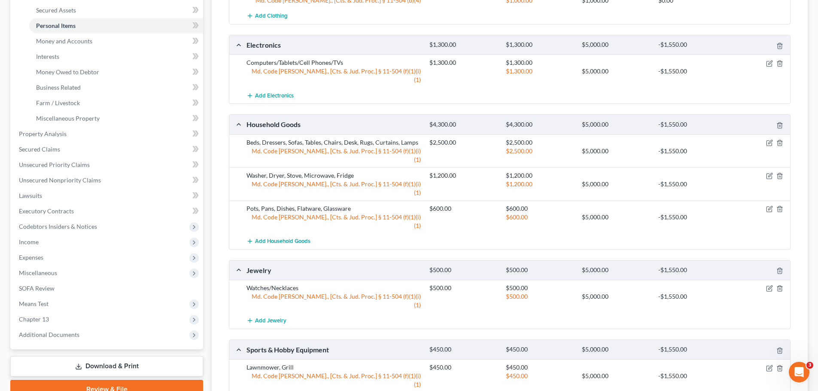
scroll to position [215, 0]
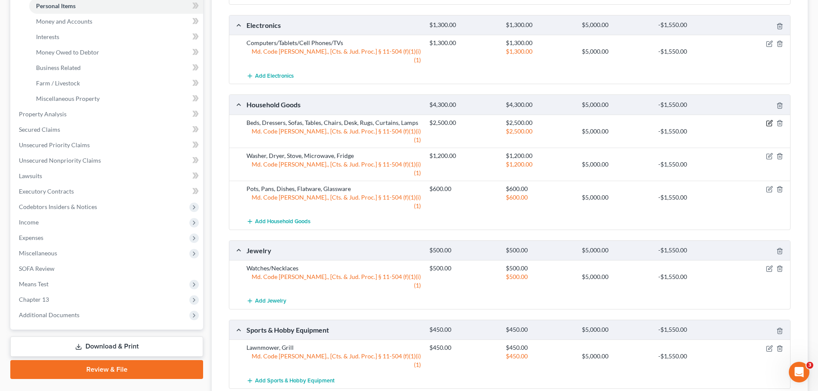
click at [768, 120] on icon "button" at bounding box center [769, 123] width 7 height 7
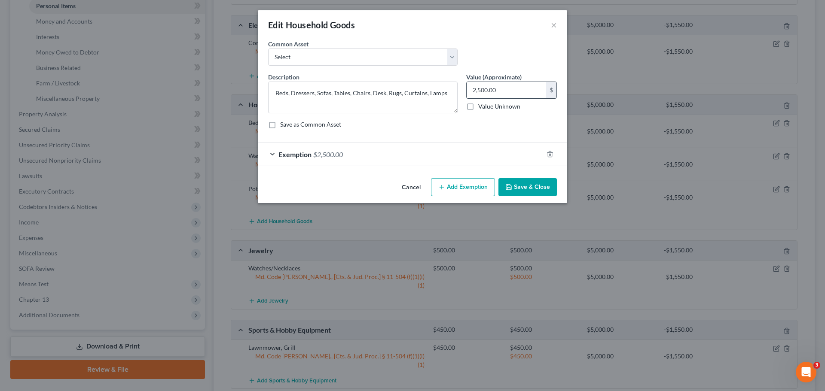
click at [507, 93] on input "2,500.00" at bounding box center [505, 90] width 79 height 16
type input "1,500"
click at [548, 152] on icon "button" at bounding box center [549, 154] width 7 height 7
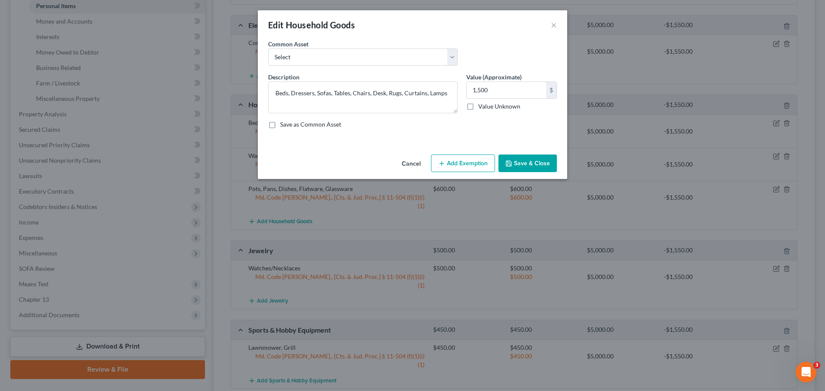
click at [467, 161] on button "Add Exemption" at bounding box center [463, 164] width 64 height 18
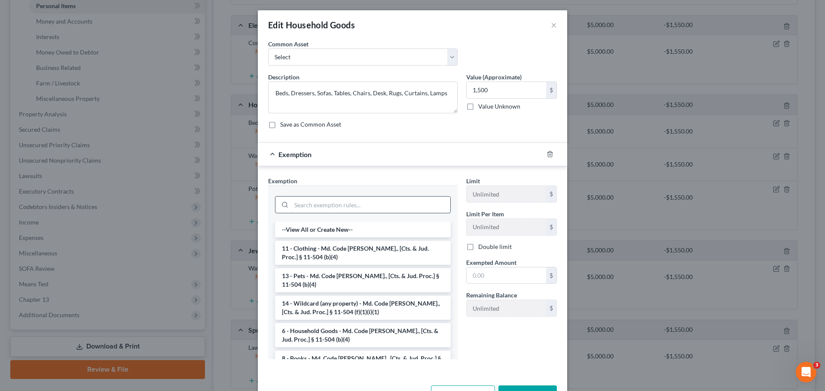
click at [352, 208] on input "search" at bounding box center [370, 205] width 159 height 16
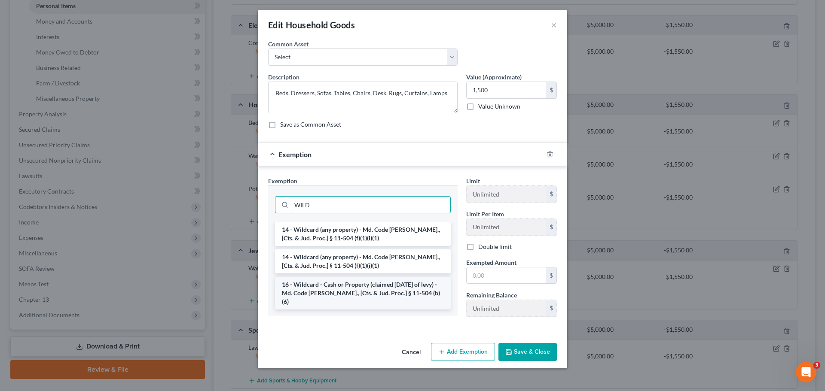
type input "WILD"
click at [355, 287] on li "16 - Wildcard - Cash or Property (claimed within Thirty Days of levy) - Md. Cod…" at bounding box center [363, 293] width 176 height 33
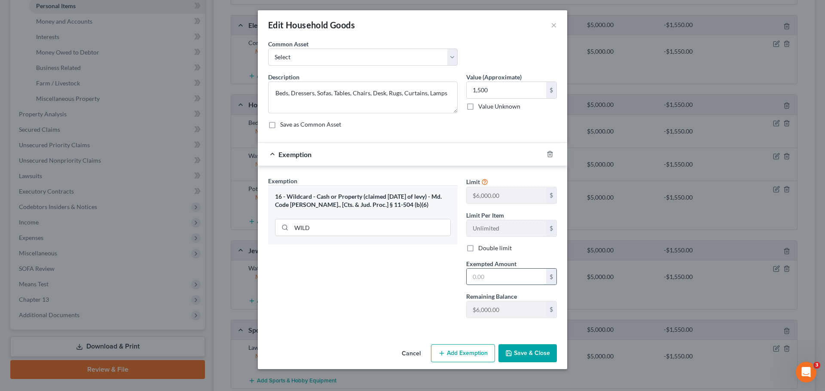
click at [483, 280] on input "text" at bounding box center [505, 277] width 79 height 16
type input "1,500"
click at [426, 310] on div "Exemption Set must be selected for CA. Exemption * 16 - Wildcard - Cash or Prop…" at bounding box center [363, 251] width 198 height 149
click at [516, 356] on button "Save & Close" at bounding box center [527, 353] width 58 height 18
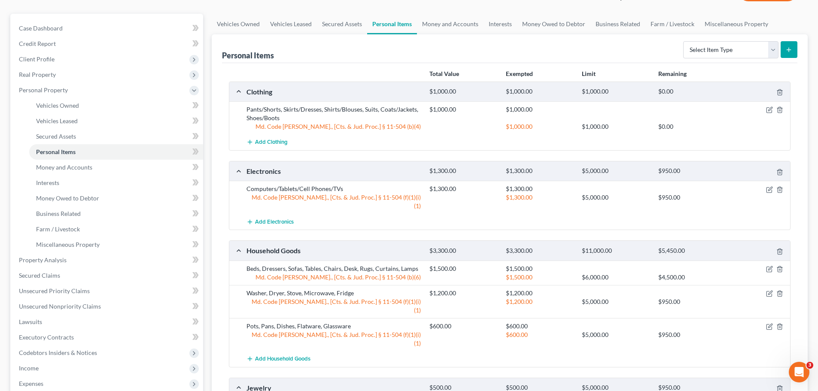
scroll to position [43, 0]
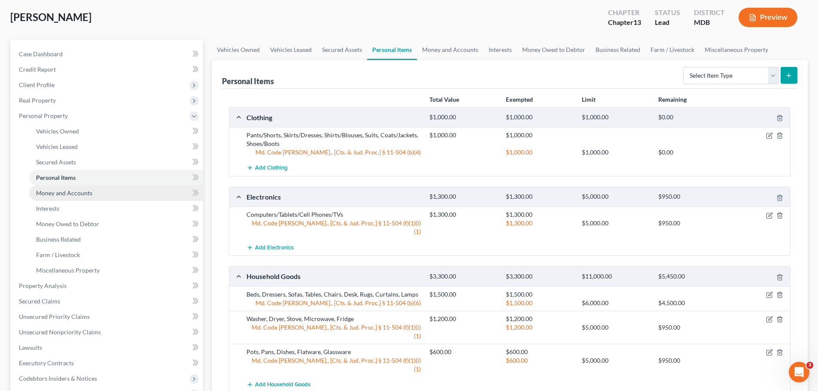
click at [91, 192] on span "Money and Accounts" at bounding box center [64, 192] width 56 height 7
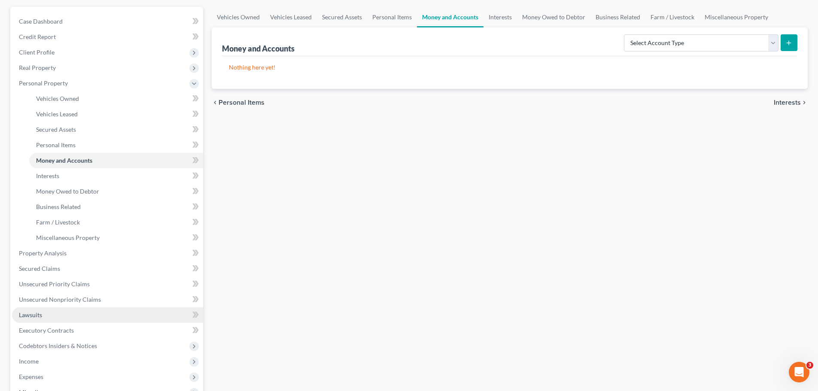
scroll to position [129, 0]
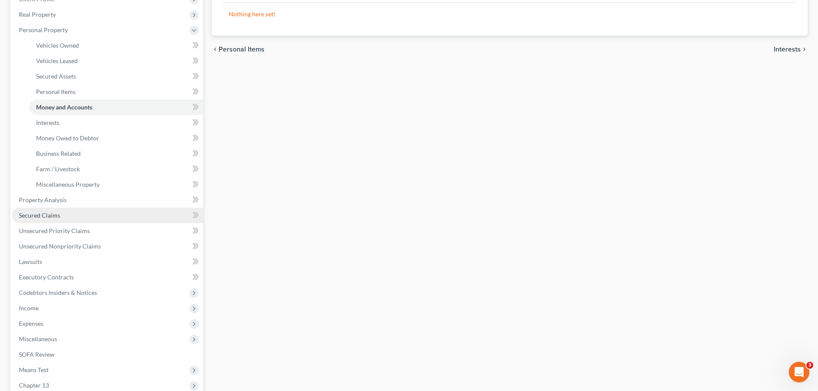
click at [58, 215] on span "Secured Claims" at bounding box center [39, 215] width 41 height 7
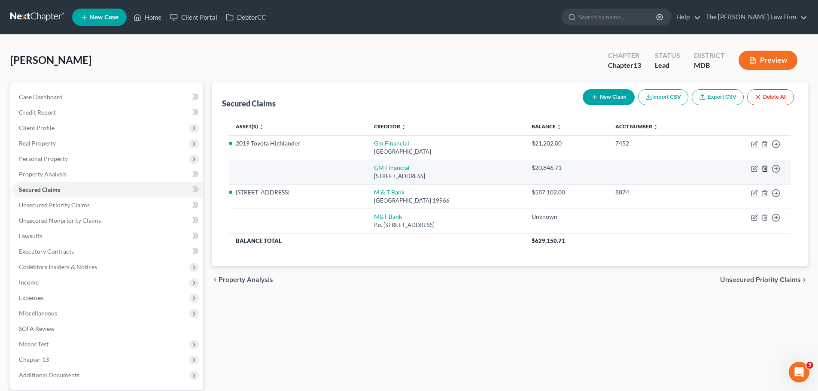
click at [762, 166] on icon "button" at bounding box center [765, 168] width 7 height 7
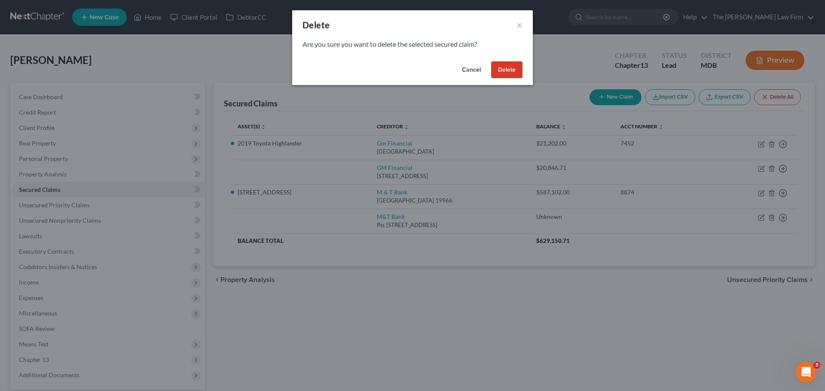
click at [505, 71] on button "Delete" at bounding box center [506, 69] width 31 height 17
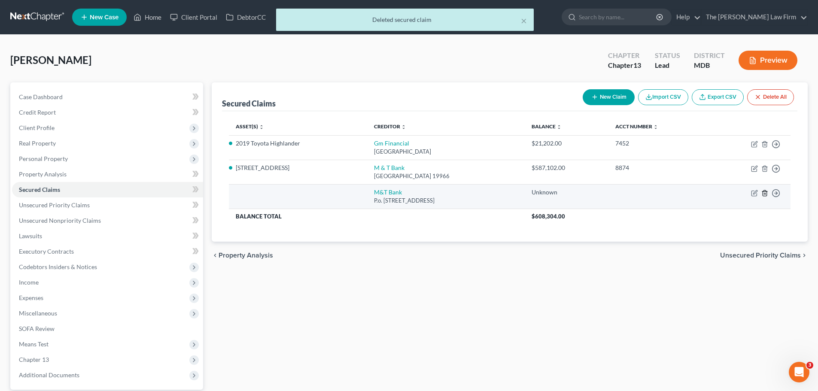
click at [766, 192] on icon "button" at bounding box center [765, 193] width 7 height 7
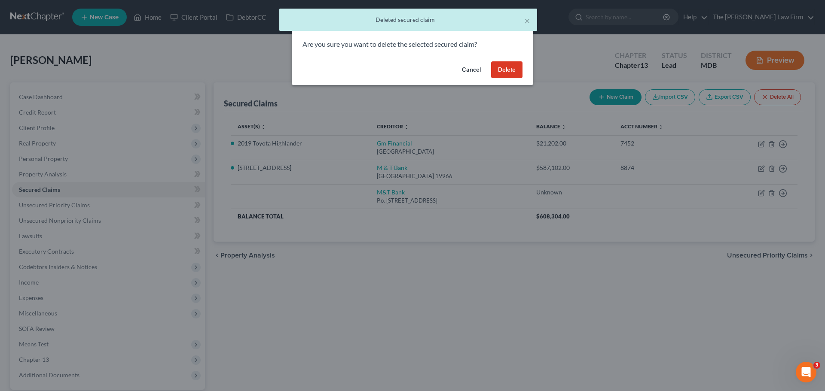
click at [518, 73] on button "Delete" at bounding box center [506, 69] width 31 height 17
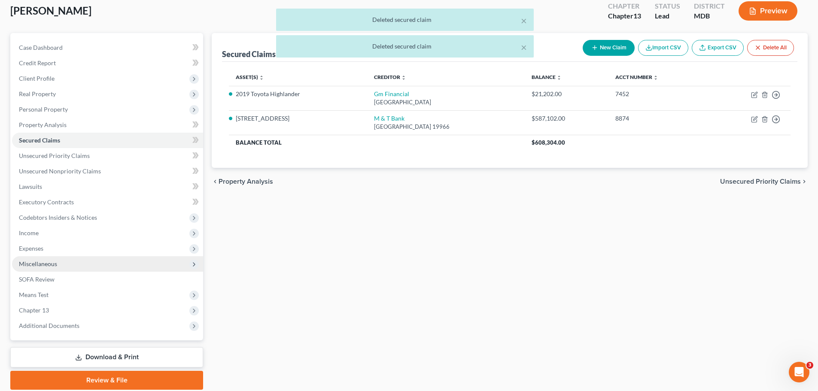
scroll to position [81, 0]
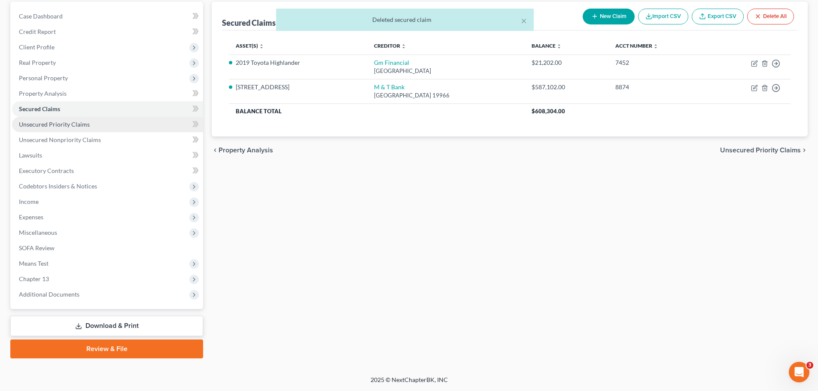
click at [55, 121] on span "Unsecured Priority Claims" at bounding box center [54, 124] width 71 height 7
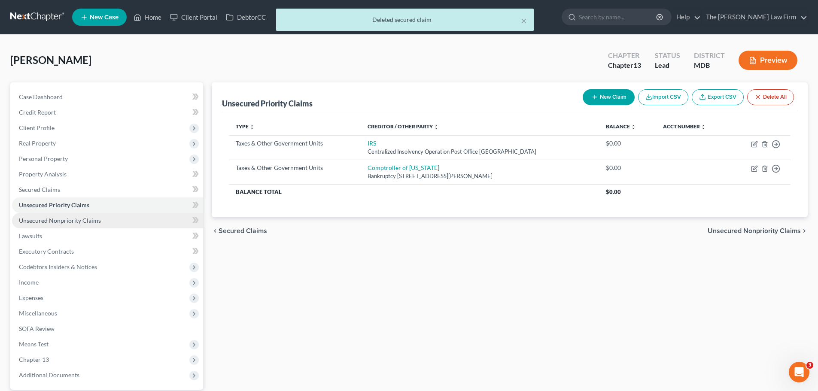
click at [69, 221] on span "Unsecured Nonpriority Claims" at bounding box center [60, 220] width 82 height 7
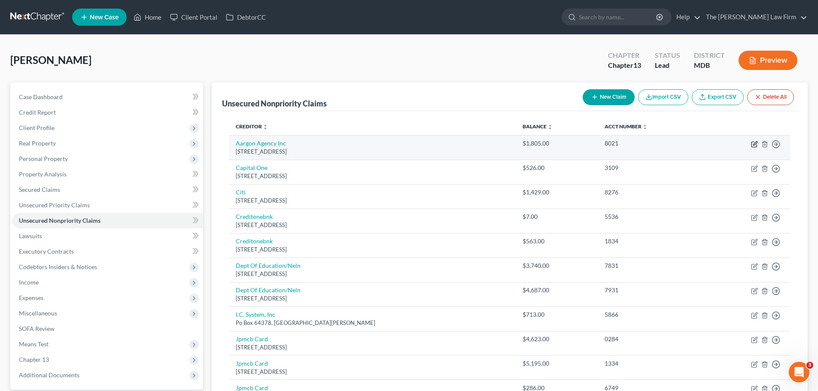
click at [757, 146] on icon "button" at bounding box center [754, 144] width 5 height 5
select select "31"
select select "1"
select select "0"
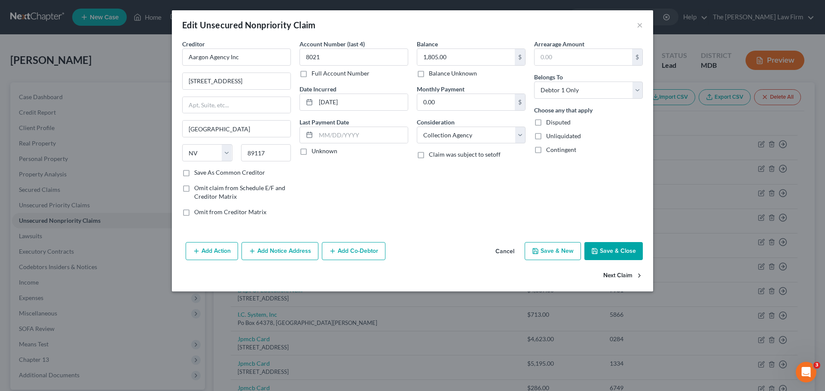
click at [628, 273] on button "Next Claim" at bounding box center [623, 276] width 40 height 18
select select "46"
select select "2"
select select "0"
click at [628, 273] on button "Next Claim" at bounding box center [623, 276] width 40 height 18
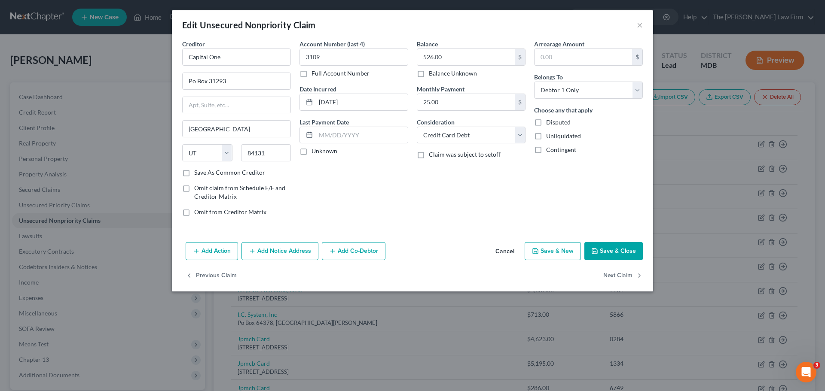
select select "43"
select select "0"
drag, startPoint x: 453, startPoint y: 138, endPoint x: 443, endPoint y: 97, distance: 42.3
click at [453, 138] on select "Select Cable / Satellite Services Collection Agency Credit Card Debt Debt Couns…" at bounding box center [471, 135] width 109 height 17
select select "2"
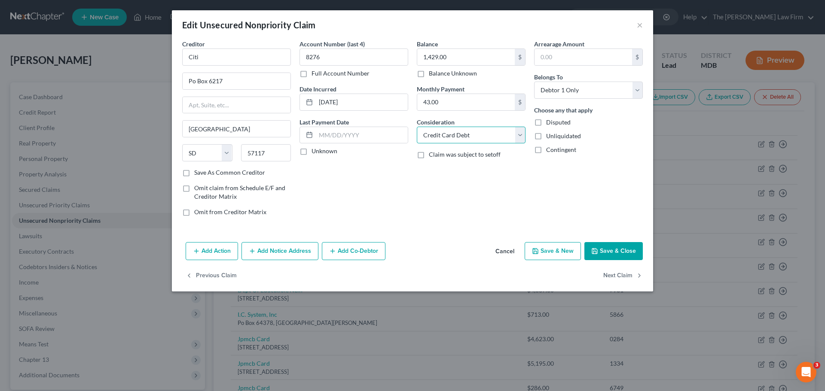
click at [417, 127] on select "Select Cable / Satellite Services Collection Agency Credit Card Debt Debt Couns…" at bounding box center [471, 135] width 109 height 17
click at [616, 277] on button "Next Claim" at bounding box center [623, 276] width 40 height 18
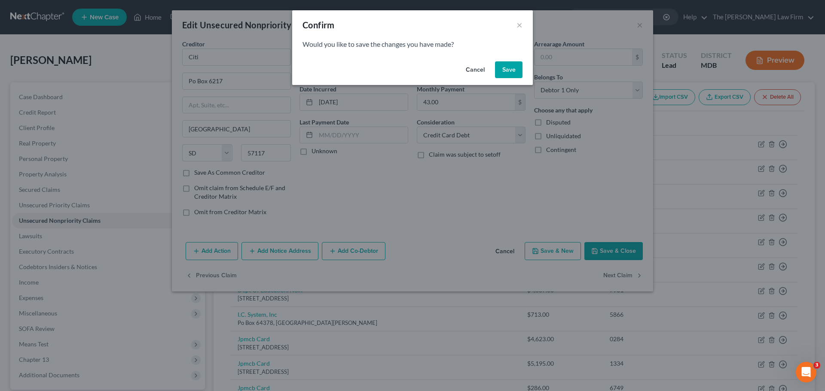
click at [505, 67] on button "Save" at bounding box center [508, 69] width 27 height 17
select select "31"
select select "2"
select select "0"
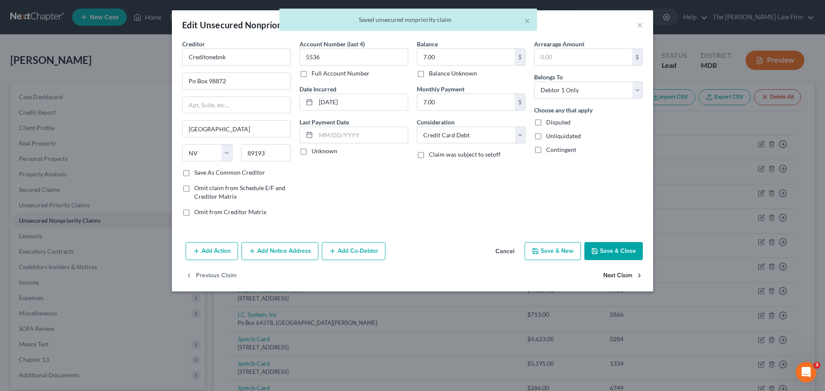
click at [614, 271] on button "Next Claim" at bounding box center [623, 276] width 40 height 18
select select "31"
select select "2"
select select "0"
click at [615, 273] on button "Next Claim" at bounding box center [623, 276] width 40 height 18
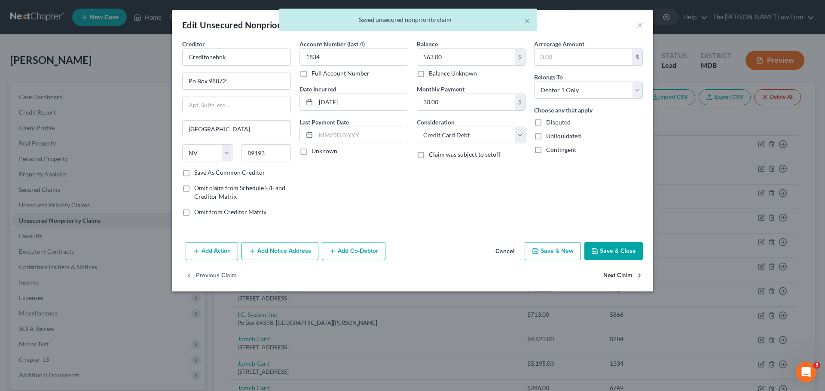
select select "30"
select select "17"
select select "0"
click at [615, 273] on button "Next Claim" at bounding box center [623, 276] width 40 height 18
select select "30"
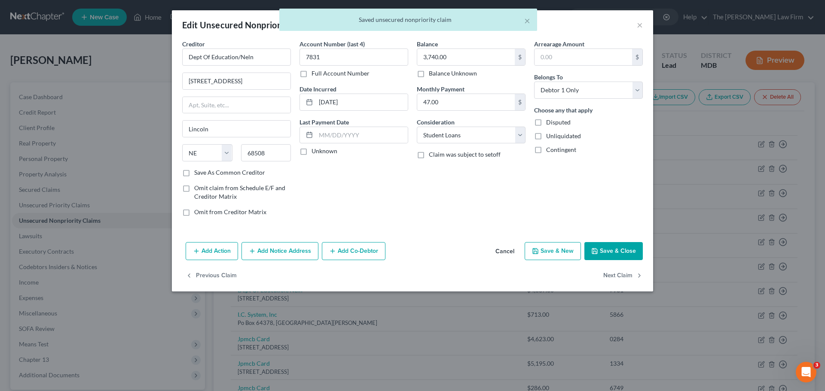
select select "17"
select select "0"
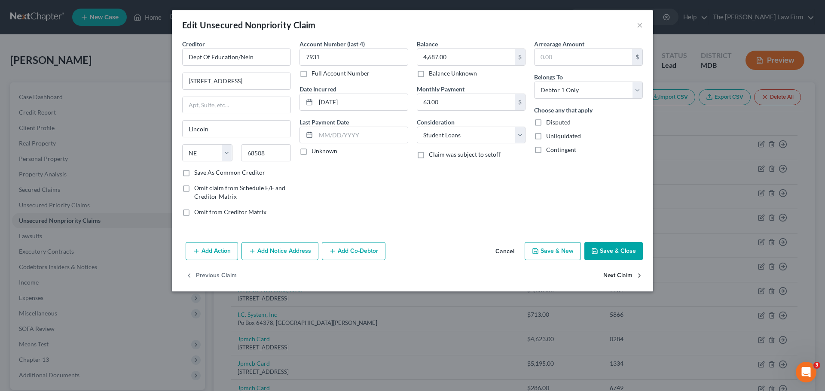
click at [615, 273] on button "Next Claim" at bounding box center [623, 276] width 40 height 18
select select "24"
select select "1"
select select "0"
click at [615, 273] on button "Next Claim" at bounding box center [623, 276] width 40 height 18
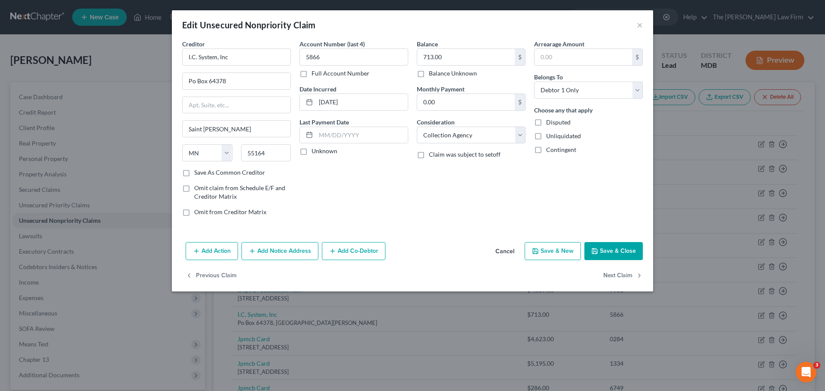
select select "7"
select select "0"
drag, startPoint x: 439, startPoint y: 133, endPoint x: 439, endPoint y: 125, distance: 8.2
click at [439, 133] on select "Select Cable / Satellite Services Collection Agency Credit Card Debt Debt Couns…" at bounding box center [471, 135] width 109 height 17
select select "2"
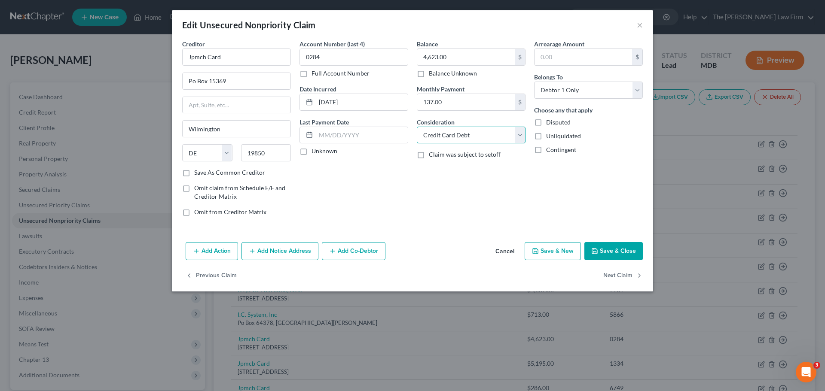
click at [417, 127] on select "Select Cable / Satellite Services Collection Agency Credit Card Debt Debt Couns…" at bounding box center [471, 135] width 109 height 17
click at [609, 271] on button "Next Claim" at bounding box center [623, 276] width 40 height 18
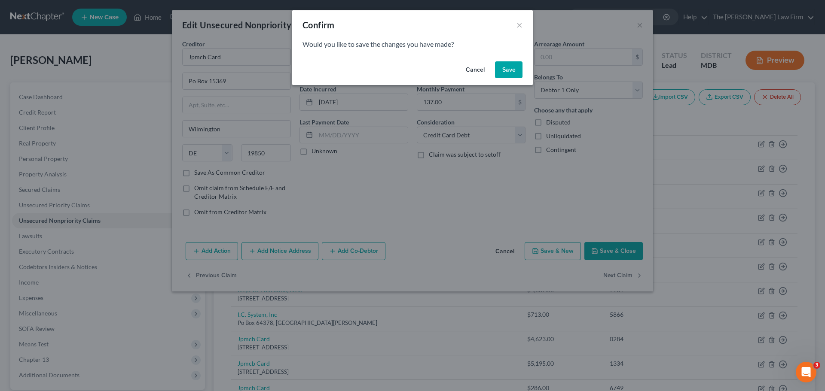
drag, startPoint x: 500, startPoint y: 71, endPoint x: 503, endPoint y: 141, distance: 70.1
click at [500, 71] on button "Save" at bounding box center [508, 69] width 27 height 17
select select "7"
select select "2"
select select "0"
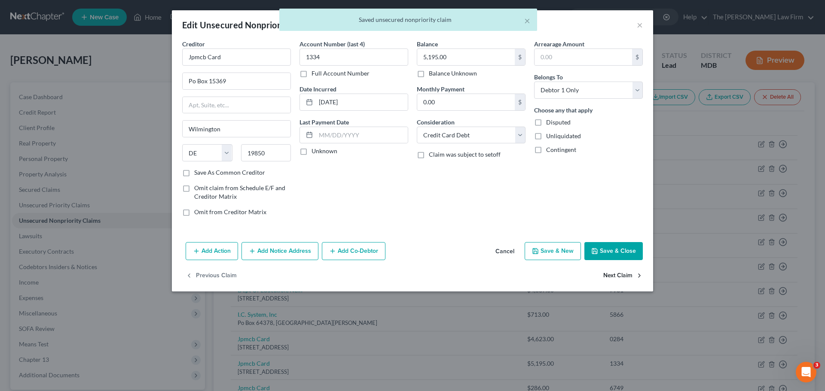
click at [611, 276] on button "Next Claim" at bounding box center [623, 276] width 40 height 18
select select "7"
select select "0"
click at [455, 134] on select "Select Cable / Satellite Services Collection Agency Credit Card Debt Debt Couns…" at bounding box center [471, 135] width 109 height 17
select select "2"
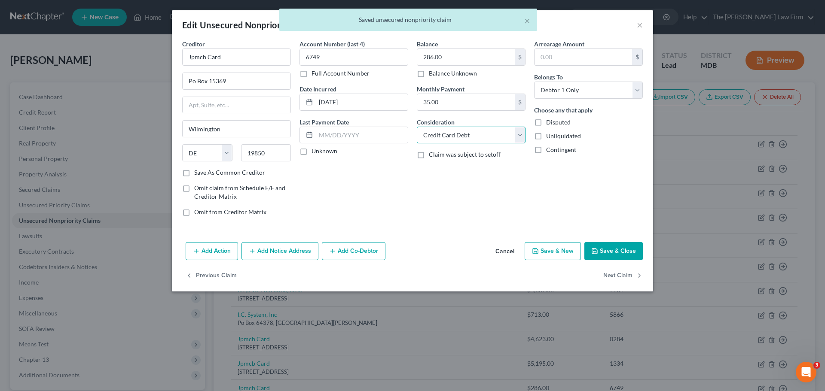
click at [417, 127] on select "Select Cable / Satellite Services Collection Agency Credit Card Debt Debt Couns…" at bounding box center [471, 135] width 109 height 17
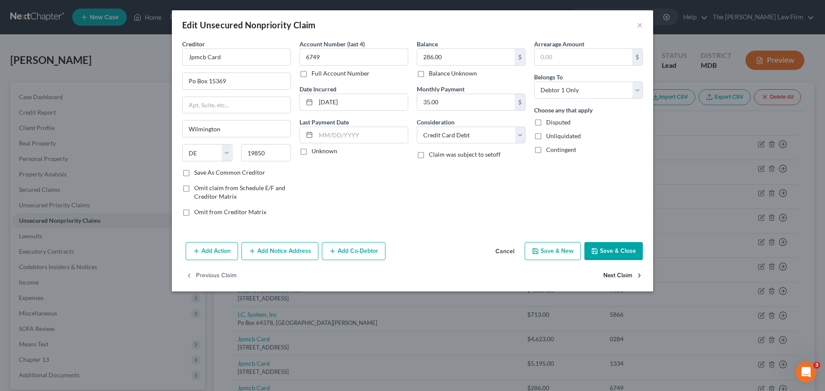
click at [626, 270] on button "Next Claim" at bounding box center [623, 276] width 40 height 18
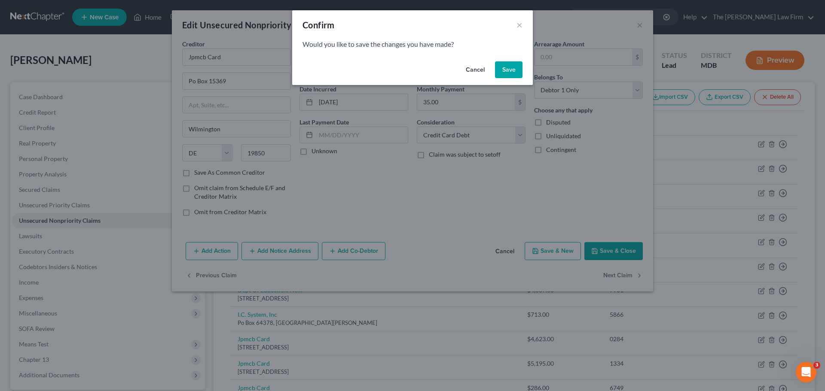
click at [510, 75] on button "Save" at bounding box center [508, 69] width 27 height 17
select select "39"
select select "2"
select select "0"
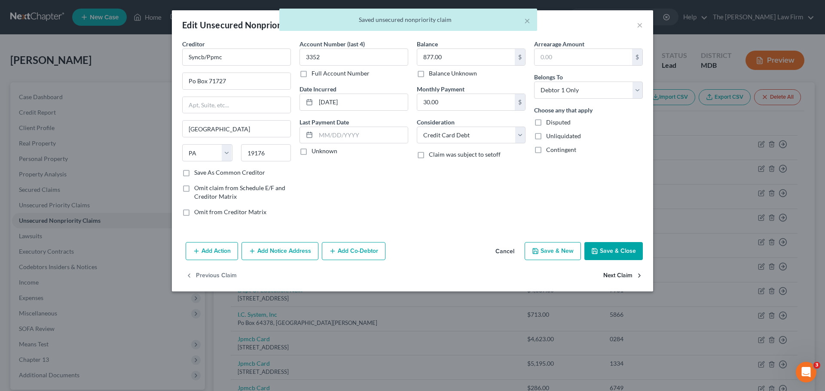
click at [614, 277] on button "Next Claim" at bounding box center [623, 276] width 40 height 18
select select "45"
select select "0"
click at [476, 136] on select "Select Cable / Satellite Services Collection Agency Credit Card Debt Debt Couns…" at bounding box center [471, 135] width 109 height 17
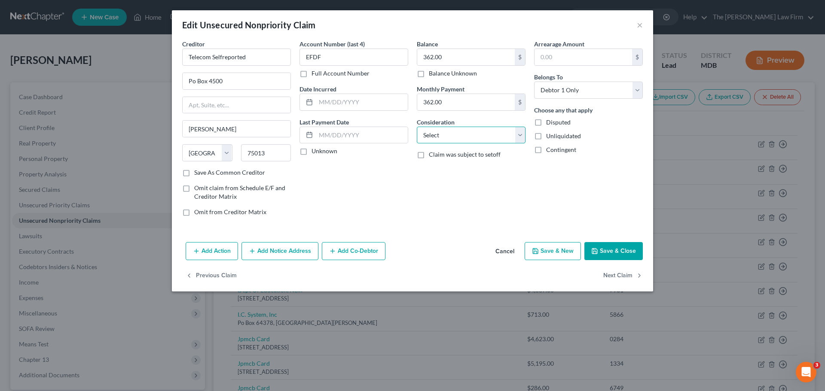
select select "19"
click at [417, 127] on select "Select Cable / Satellite Services Collection Agency Credit Card Debt Debt Couns…" at bounding box center [471, 135] width 109 height 17
click at [615, 273] on button "Next Claim" at bounding box center [623, 276] width 40 height 18
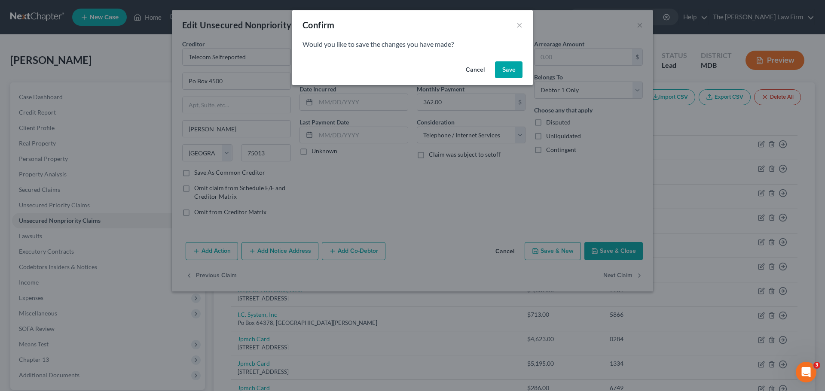
click at [505, 70] on button "Save" at bounding box center [508, 69] width 27 height 17
select select "45"
select select "0"
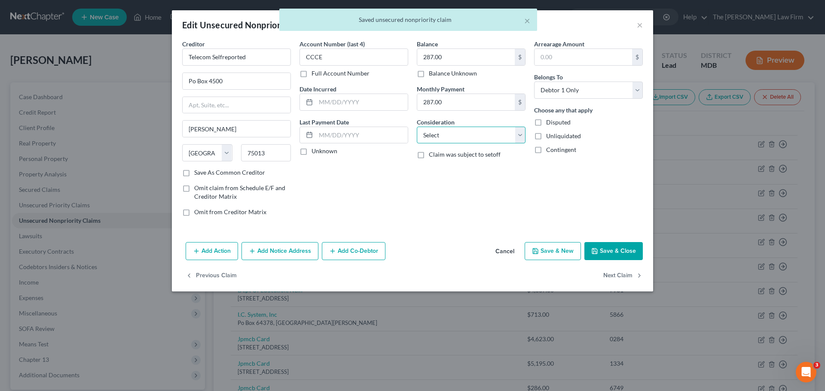
click at [463, 141] on select "Select Cable / Satellite Services Collection Agency Credit Card Debt Debt Couns…" at bounding box center [471, 135] width 109 height 17
select select "19"
click at [417, 127] on select "Select Cable / Satellite Services Collection Agency Credit Card Debt Debt Couns…" at bounding box center [471, 135] width 109 height 17
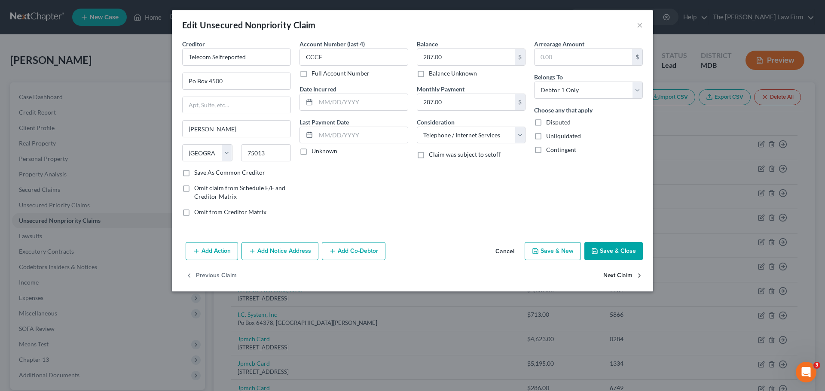
click at [612, 277] on button "Next Claim" at bounding box center [623, 276] width 40 height 18
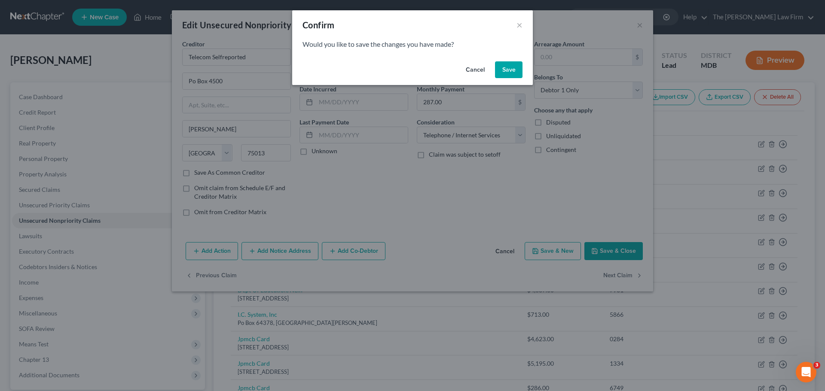
click at [505, 72] on button "Save" at bounding box center [508, 69] width 27 height 17
select select "45"
select select "0"
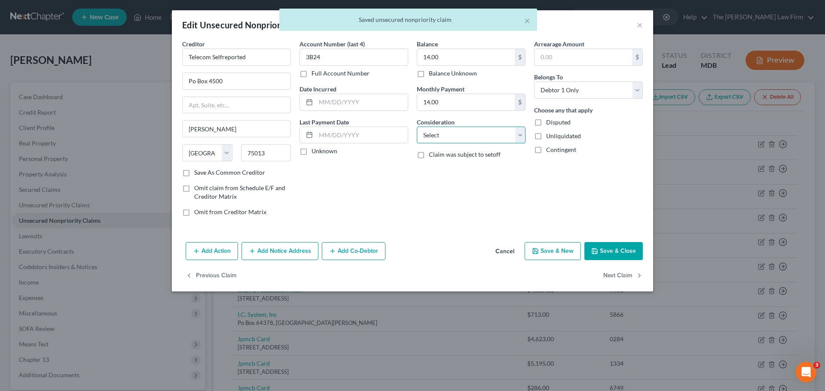
click at [481, 134] on select "Select Cable / Satellite Services Collection Agency Credit Card Debt Debt Couns…" at bounding box center [471, 135] width 109 height 17
select select "19"
click at [417, 127] on select "Select Cable / Satellite Services Collection Agency Credit Card Debt Debt Couns…" at bounding box center [471, 135] width 109 height 17
click at [622, 276] on button "Next Claim" at bounding box center [623, 276] width 40 height 18
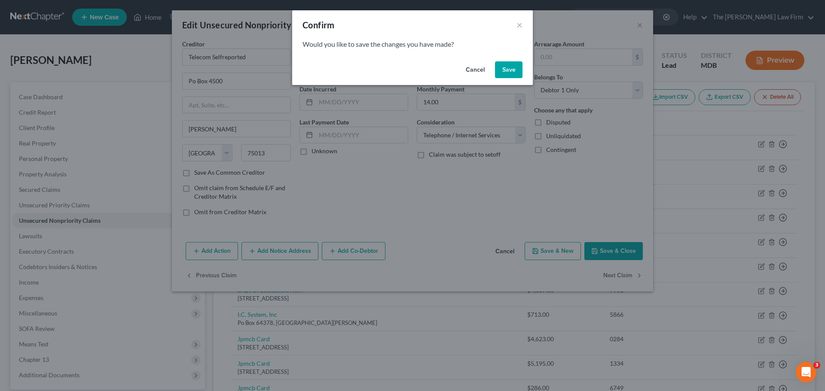
click at [505, 72] on button "Save" at bounding box center [508, 69] width 27 height 17
select select "43"
select select "2"
select select "0"
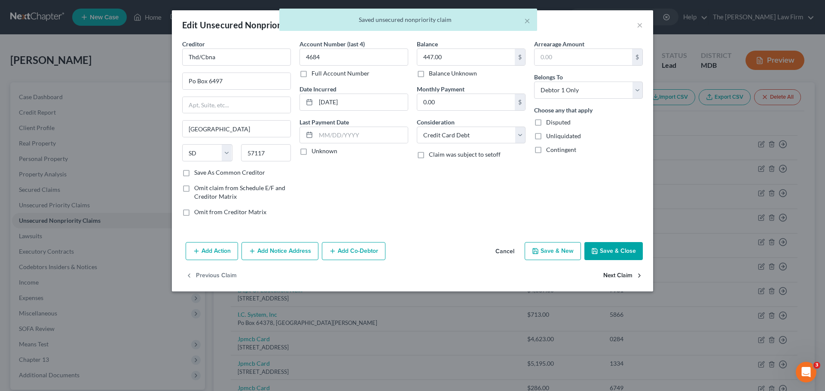
click at [626, 274] on button "Next Claim" at bounding box center [623, 276] width 40 height 18
select select "45"
select select "0"
click at [456, 134] on select "Select Cable / Satellite Services Collection Agency Credit Card Debt Debt Couns…" at bounding box center [471, 135] width 109 height 17
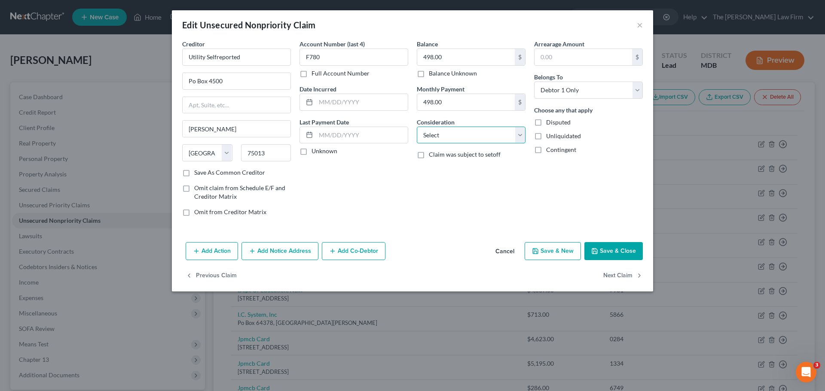
select select "20"
click at [417, 127] on select "Select Cable / Satellite Services Collection Agency Credit Card Debt Debt Couns…" at bounding box center [471, 135] width 109 height 17
click at [609, 274] on button "Next Claim" at bounding box center [623, 276] width 40 height 18
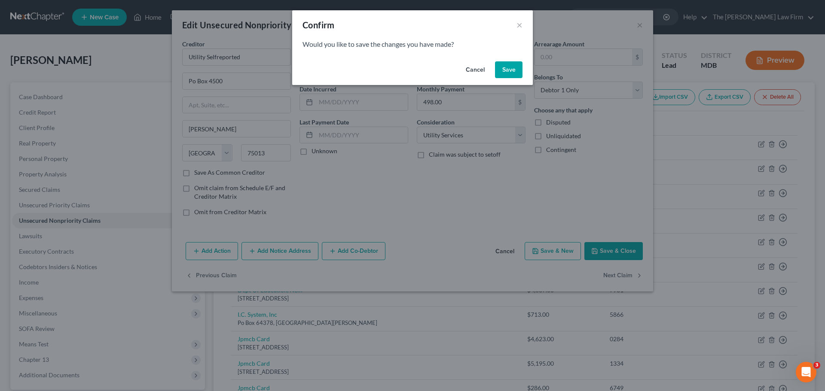
click at [510, 71] on button "Save" at bounding box center [508, 69] width 27 height 17
select select "14"
select select "2"
select select "0"
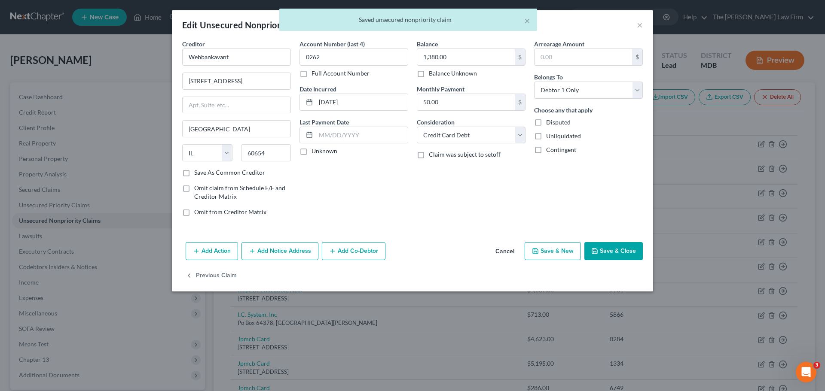
click at [617, 258] on button "Save & Close" at bounding box center [613, 251] width 58 height 18
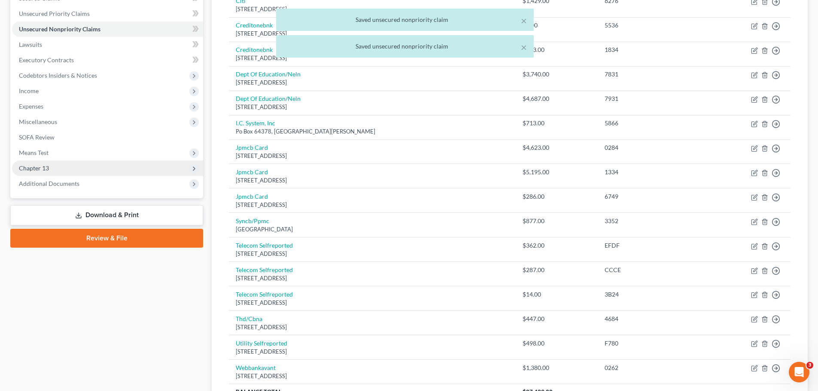
scroll to position [129, 0]
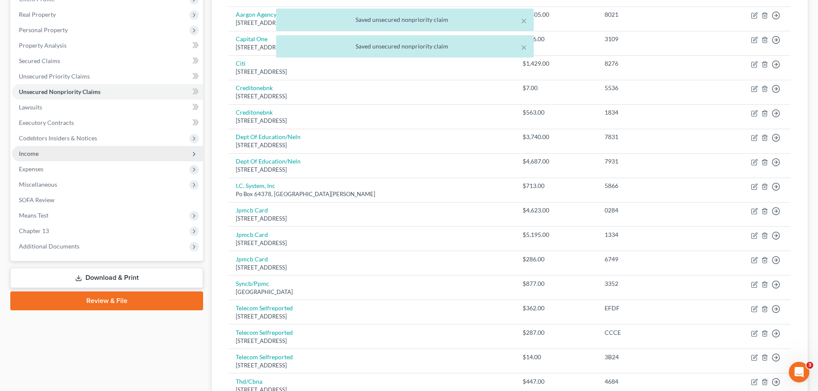
click at [24, 153] on span "Income" at bounding box center [29, 153] width 20 height 7
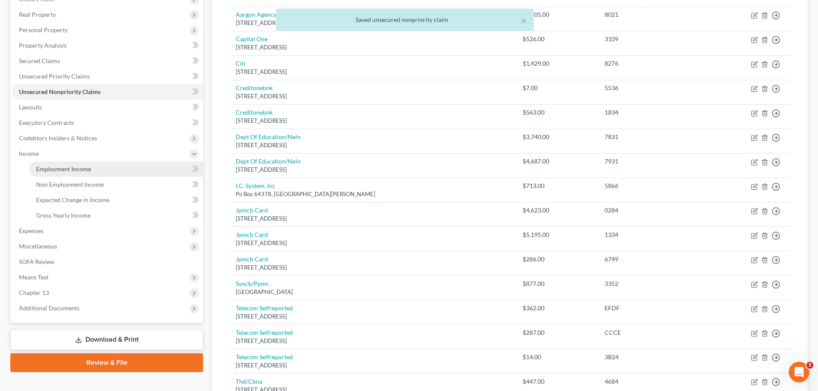
click at [52, 168] on span "Employment Income" at bounding box center [63, 168] width 55 height 7
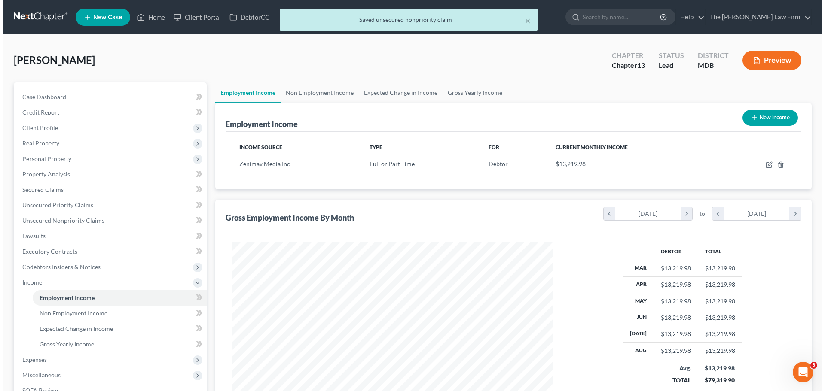
scroll to position [160, 338]
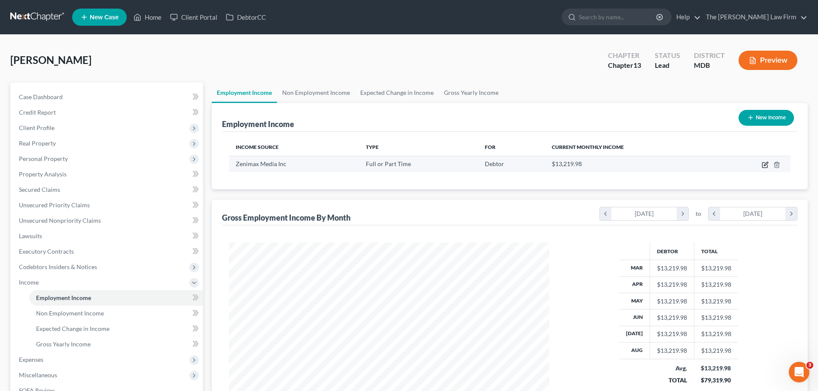
click at [767, 165] on icon "button" at bounding box center [766, 164] width 4 height 4
select select "0"
select select "2"
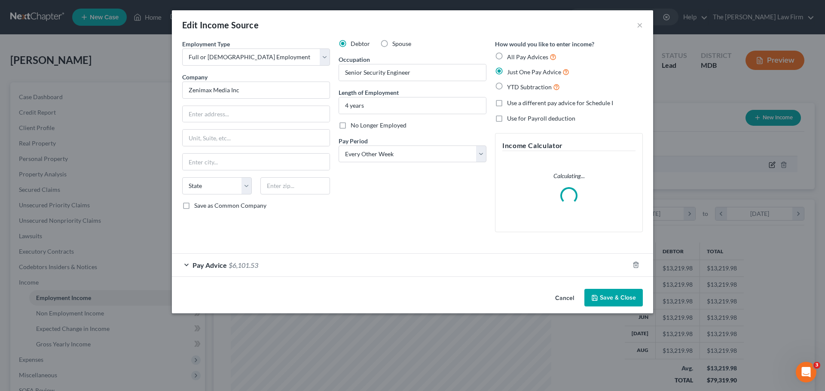
scroll to position [161, 341]
click at [235, 263] on span "$6,101.53" at bounding box center [244, 265] width 30 height 8
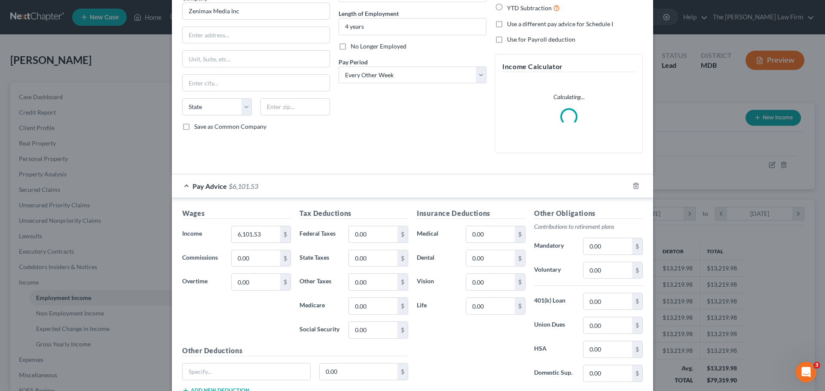
scroll to position [129, 0]
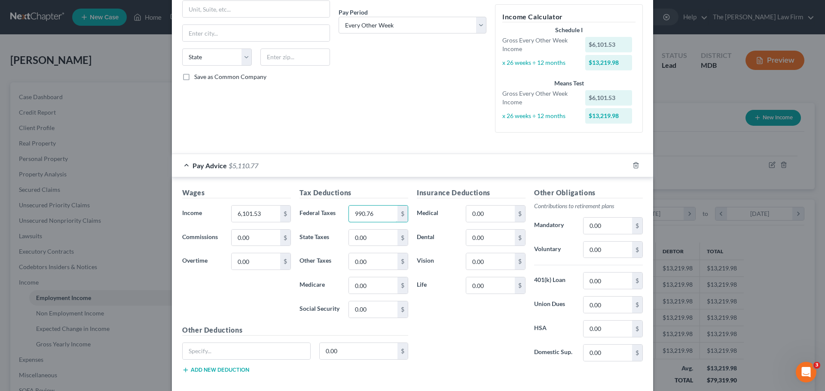
type input "990.76"
type input "461.93"
type input "87.57"
type input "374.42"
type input "4.54"
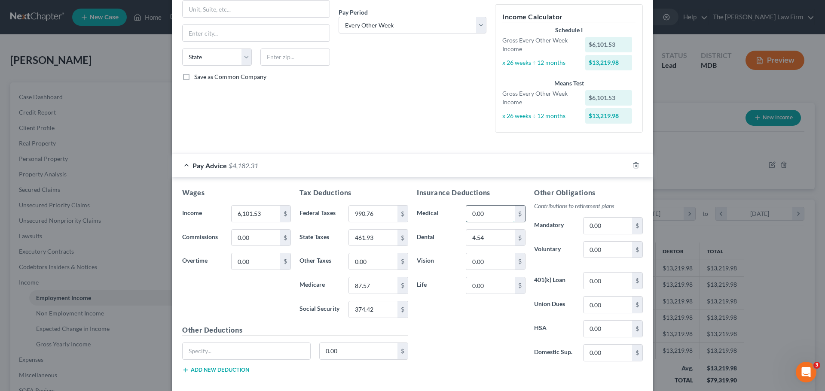
click at [492, 210] on input "0.00" at bounding box center [490, 214] width 49 height 16
type input "61.59"
click at [487, 263] on input "0.00" at bounding box center [490, 261] width 49 height 16
type input "1.33"
click at [608, 246] on input "0.00" at bounding box center [607, 250] width 49 height 16
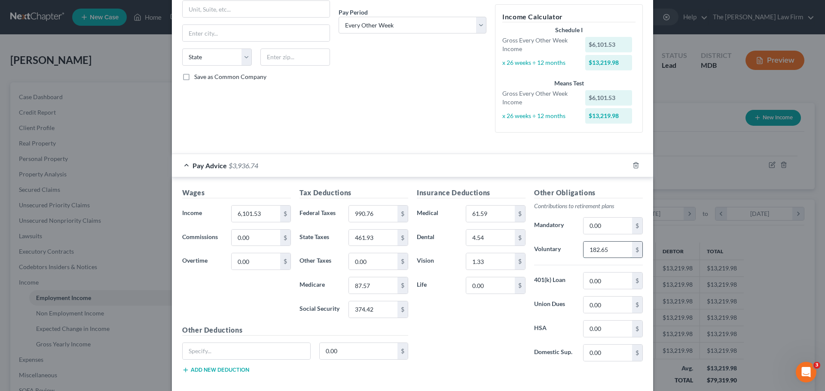
type input "182.65"
type input "87.10"
click at [490, 283] on input "0.00" at bounding box center [490, 285] width 49 height 16
type input "33"
click at [348, 148] on form "Employment Type * Select Full or Part Time Employment Self Employment Company *…" at bounding box center [412, 149] width 460 height 477
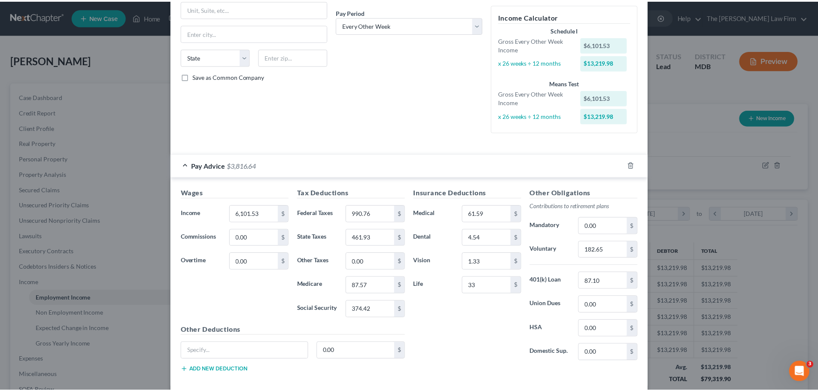
scroll to position [172, 0]
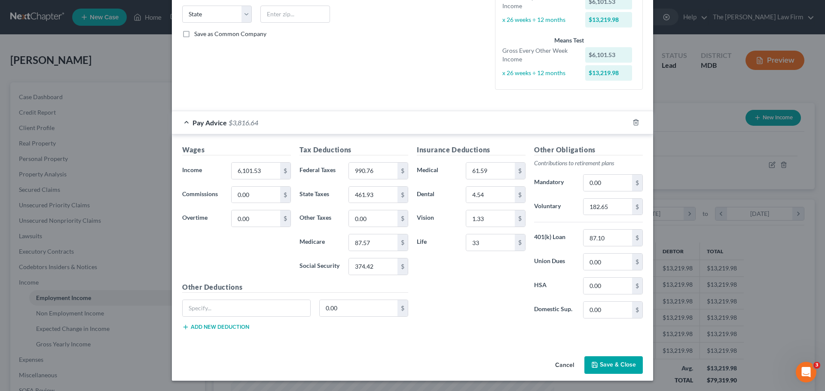
click at [624, 365] on button "Save & Close" at bounding box center [613, 366] width 58 height 18
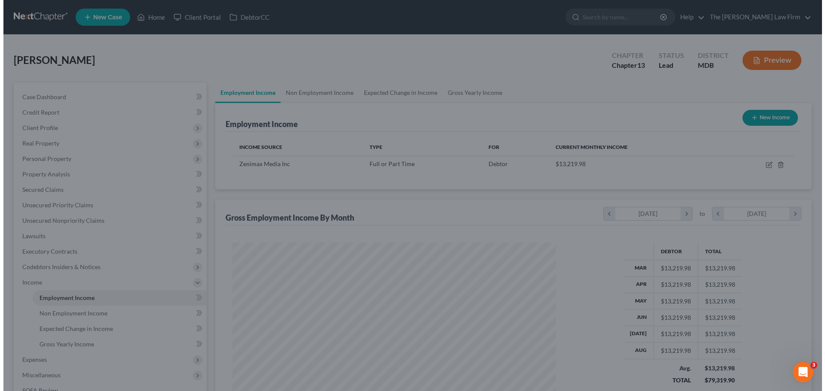
scroll to position [429359, 429181]
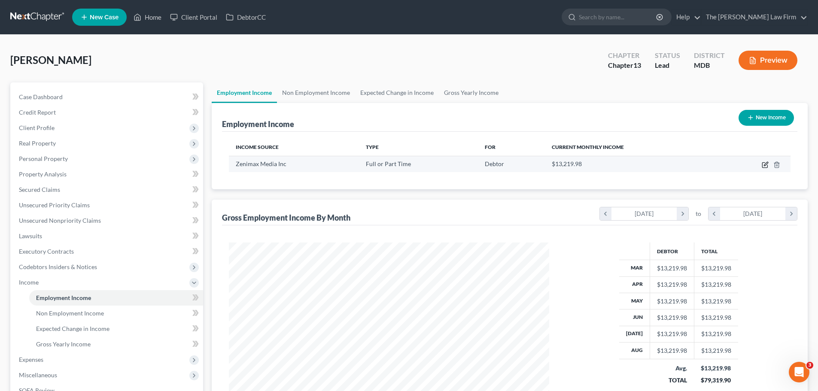
click at [763, 165] on icon "button" at bounding box center [764, 165] width 5 height 5
select select "0"
select select "2"
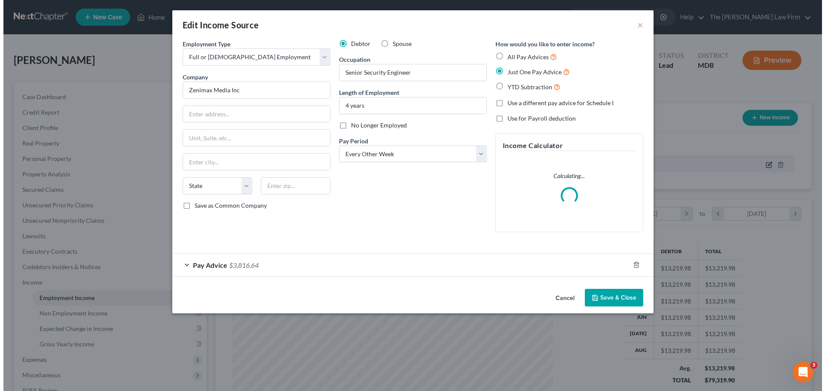
scroll to position [161, 341]
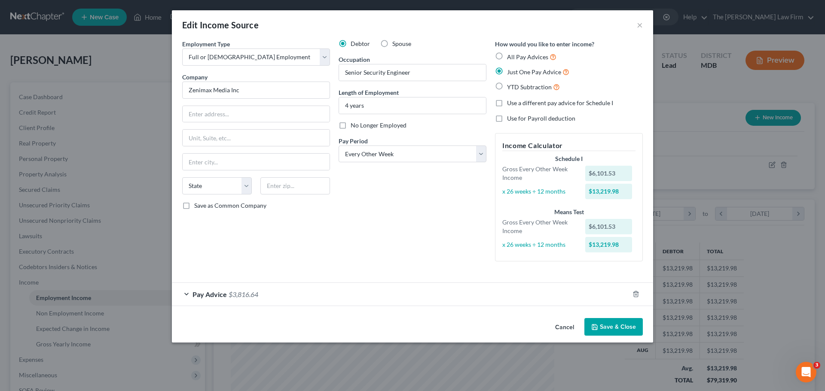
click at [218, 293] on span "Pay Advice" at bounding box center [209, 294] width 34 height 8
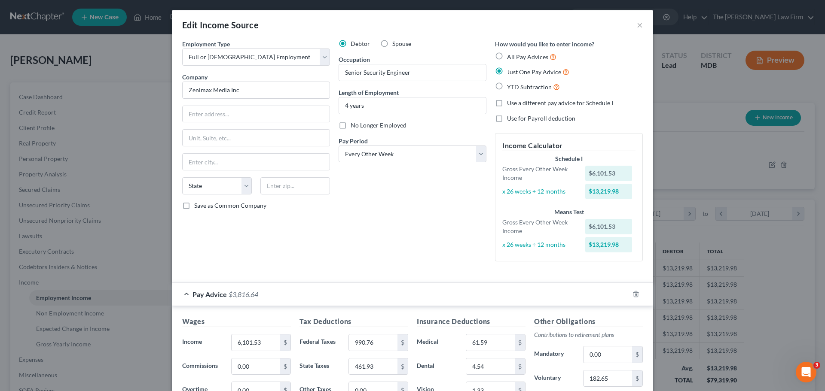
click at [350, 125] on label "No Longer Employed" at bounding box center [378, 125] width 56 height 9
click at [354, 125] on input "No Longer Employed" at bounding box center [357, 124] width 6 height 6
checkbox input "true"
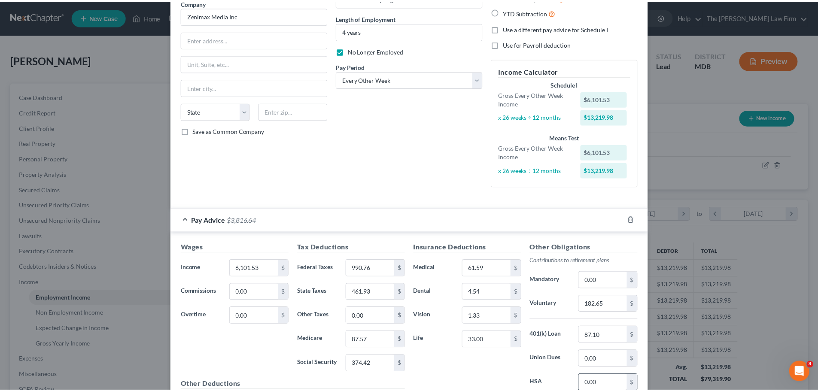
scroll to position [172, 0]
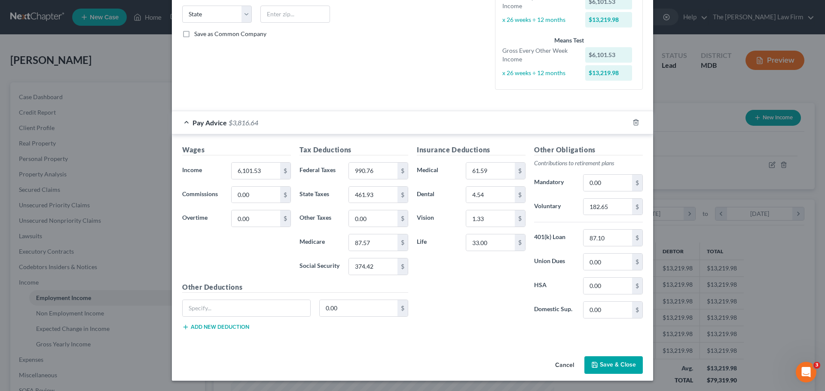
click at [623, 366] on button "Save & Close" at bounding box center [613, 366] width 58 height 18
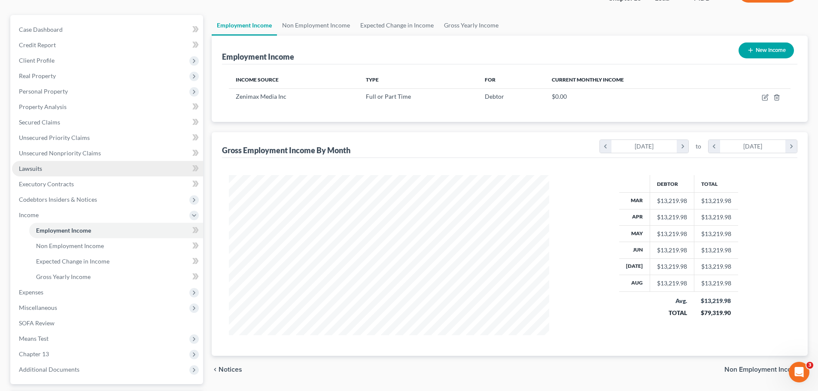
scroll to position [143, 0]
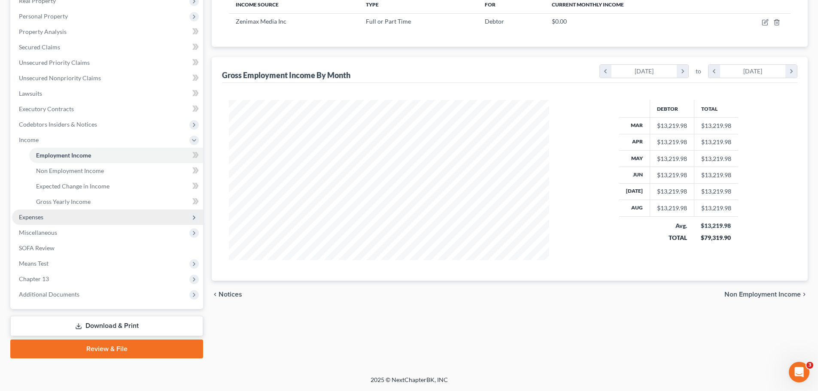
click at [46, 218] on span "Expenses" at bounding box center [107, 217] width 191 height 15
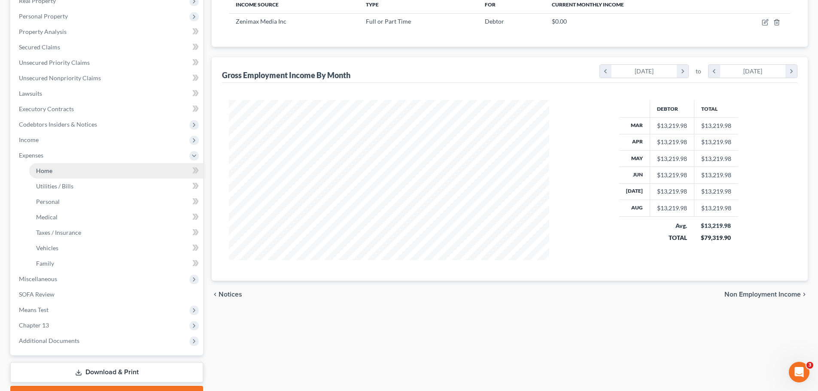
click at [43, 175] on link "Home" at bounding box center [116, 170] width 174 height 15
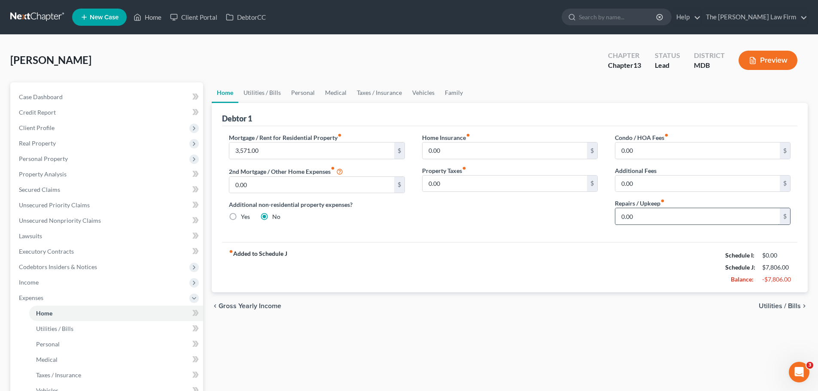
click at [655, 221] on input "0.00" at bounding box center [698, 216] width 165 height 16
type input "200"
click at [259, 95] on link "Utilities / Bills" at bounding box center [262, 92] width 48 height 21
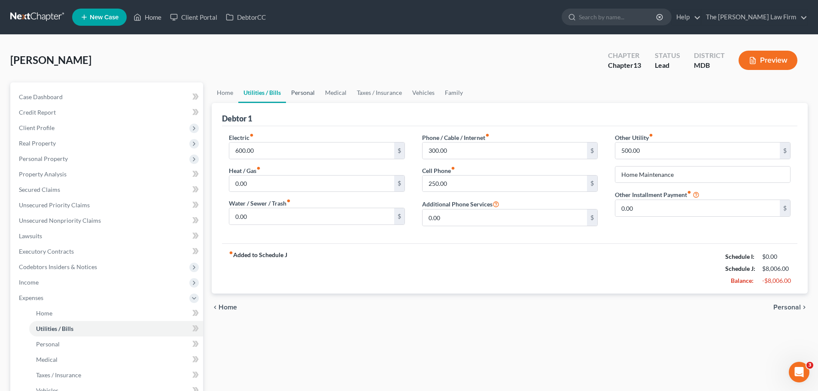
click at [300, 96] on link "Personal" at bounding box center [303, 92] width 34 height 21
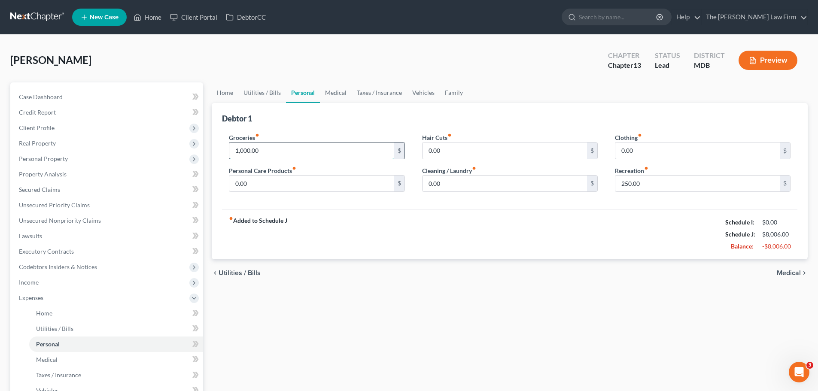
click at [268, 149] on input "1,000.00" at bounding box center [311, 151] width 165 height 16
type input "500"
type input "30"
type input "45"
type input "30"
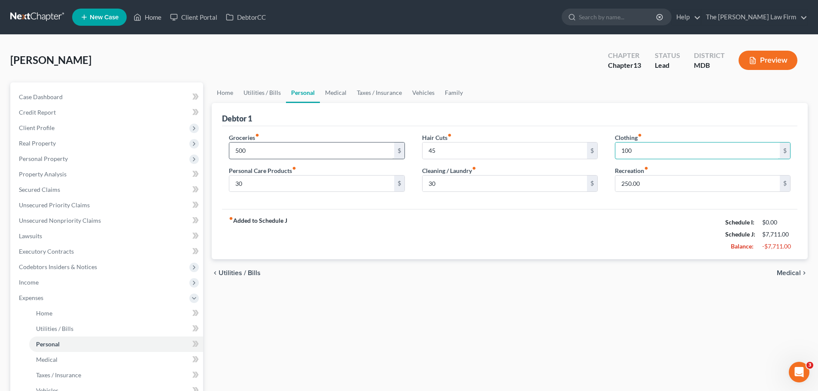
type input "100"
click at [340, 98] on link "Medical" at bounding box center [336, 92] width 32 height 21
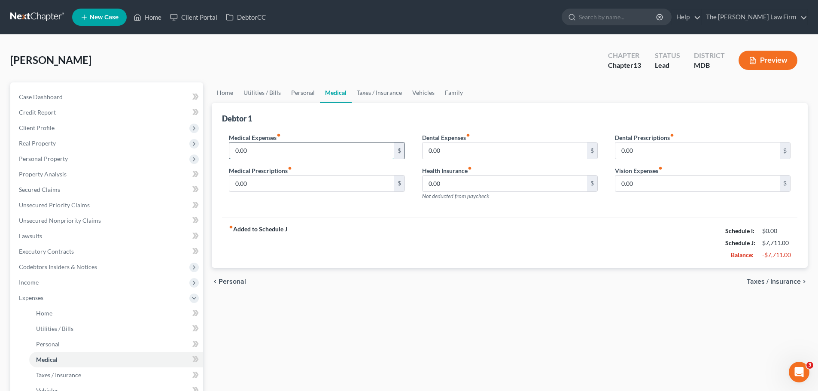
click at [277, 146] on input "0.00" at bounding box center [311, 151] width 165 height 16
type input "45"
click at [375, 96] on link "Taxes / Insurance" at bounding box center [379, 92] width 55 height 21
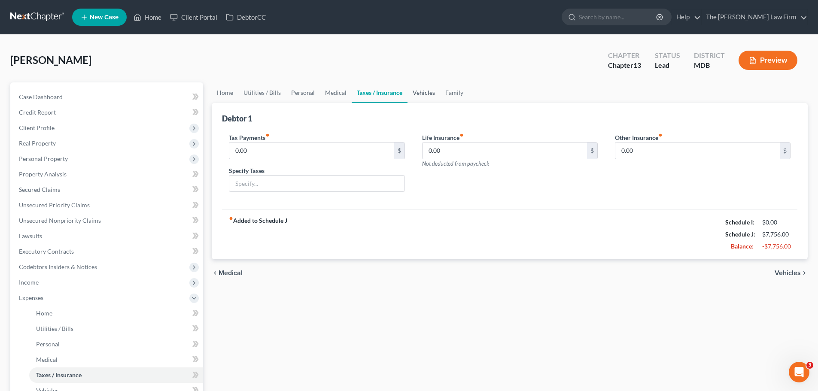
click at [436, 91] on link "Vehicles" at bounding box center [424, 92] width 33 height 21
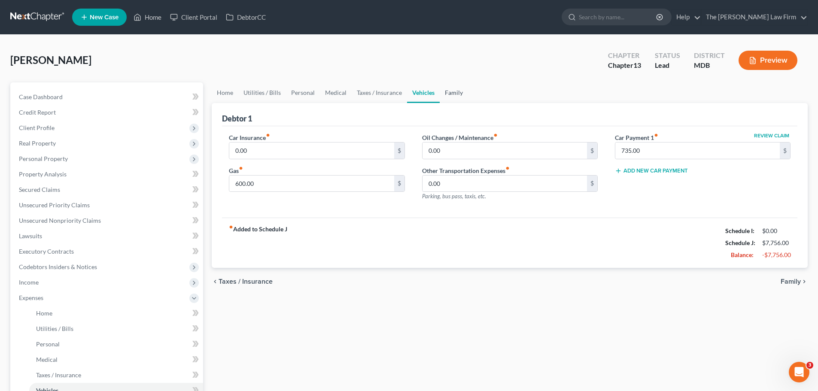
click at [451, 94] on link "Family" at bounding box center [454, 92] width 28 height 21
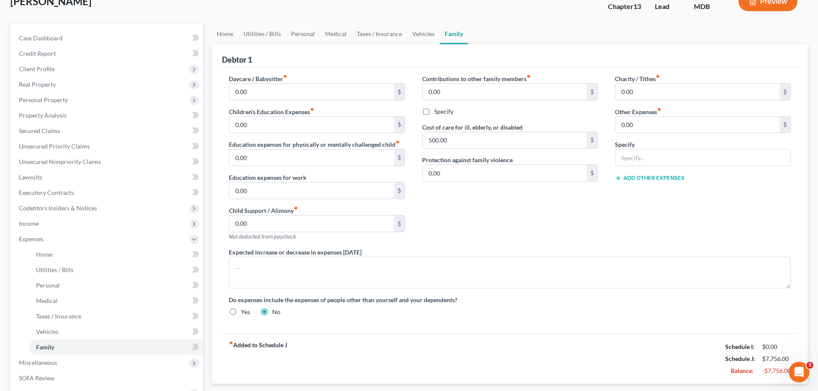
scroll to position [189, 0]
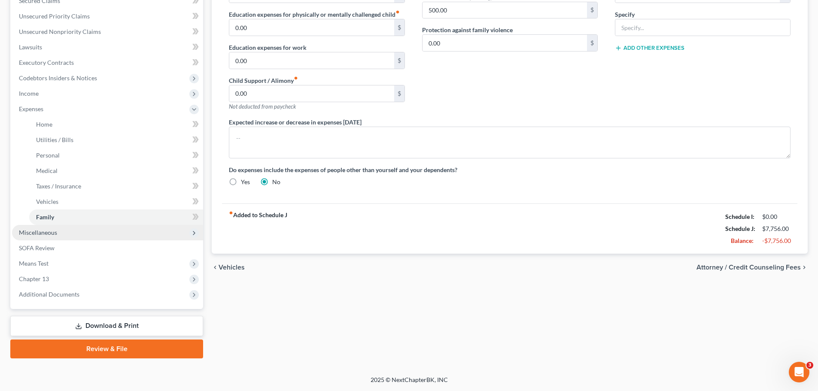
click at [48, 232] on span "Miscellaneous" at bounding box center [38, 232] width 38 height 7
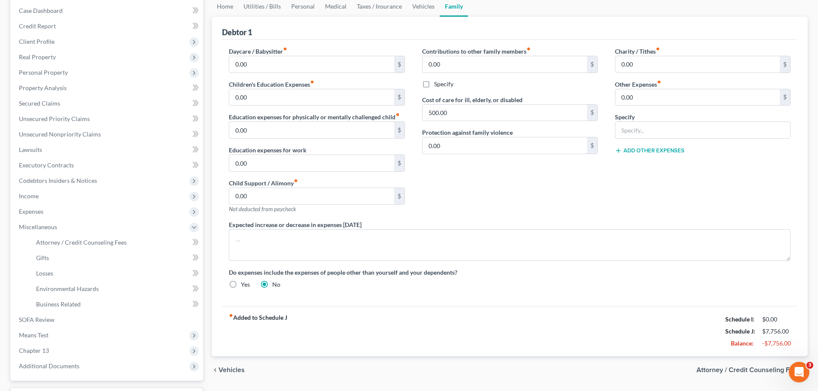
scroll to position [158, 0]
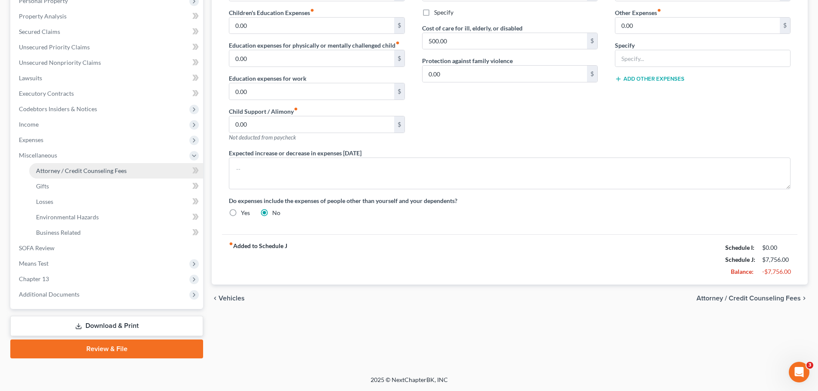
click at [114, 173] on span "Attorney / Credit Counseling Fees" at bounding box center [81, 170] width 91 height 7
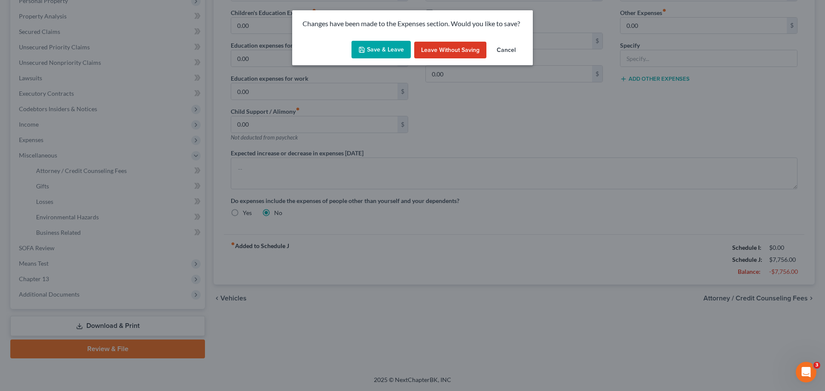
click at [381, 50] on button "Save & Leave" at bounding box center [380, 50] width 59 height 18
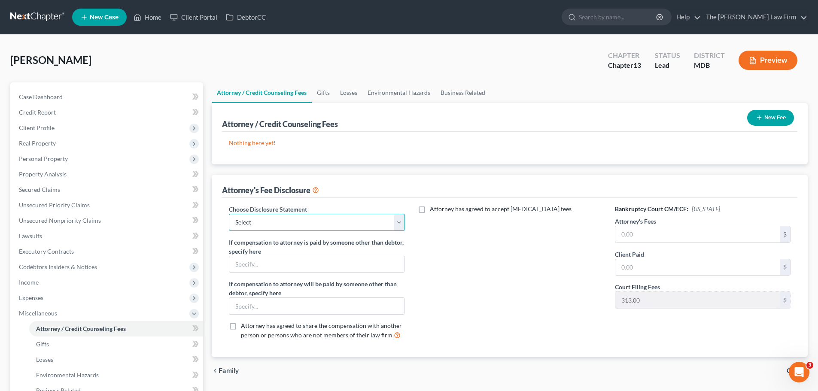
drag, startPoint x: 301, startPoint y: 225, endPoint x: 296, endPoint y: 231, distance: 7.9
click at [301, 225] on select "Select Attorney Disclosure" at bounding box center [317, 222] width 176 height 17
select select "0"
click at [229, 214] on select "Select Attorney Disclosure" at bounding box center [317, 222] width 176 height 17
click at [638, 239] on input "text" at bounding box center [698, 234] width 165 height 16
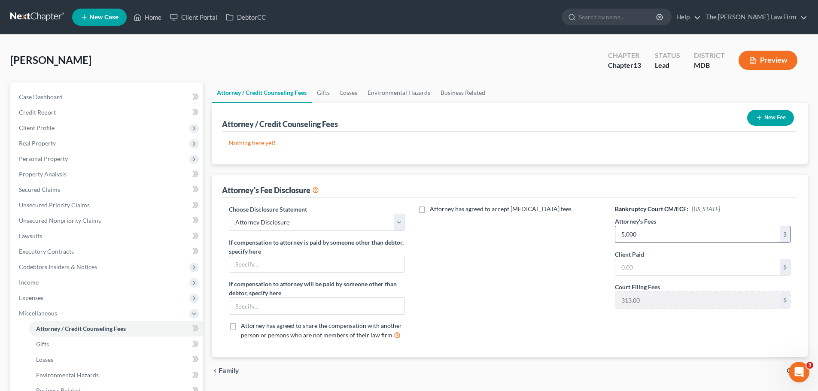
type input "5,000"
type input "1,200"
click at [763, 121] on button "New Fee" at bounding box center [770, 118] width 47 height 16
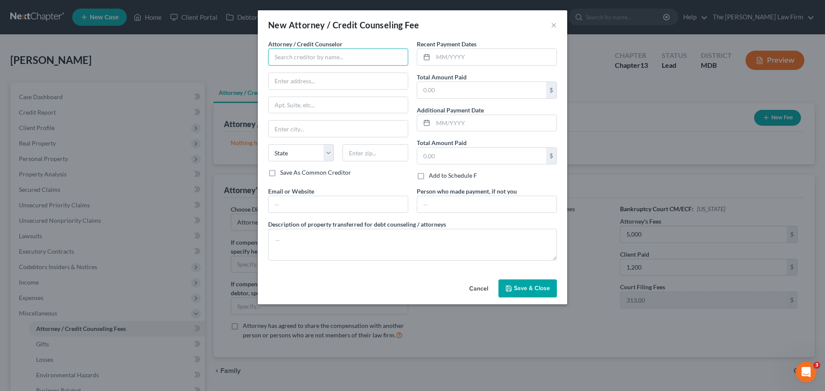
click at [286, 60] on input "text" at bounding box center [338, 57] width 140 height 17
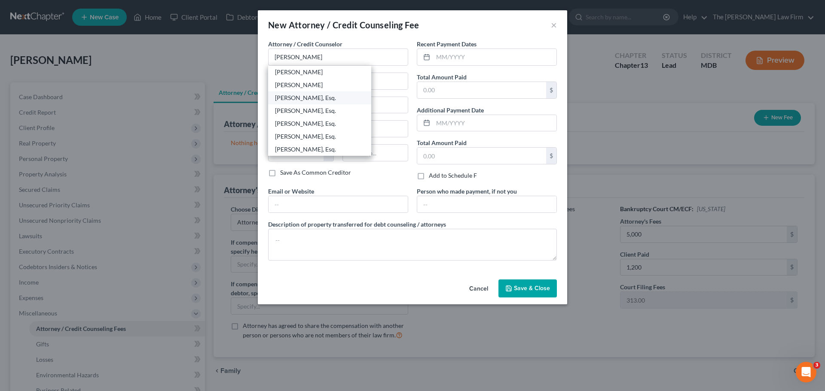
click at [301, 97] on div "[PERSON_NAME], Esq." at bounding box center [319, 98] width 89 height 9
type input "[PERSON_NAME], Esq."
type input "[STREET_ADDRESS]"
type input "#405"
type input "Prince [PERSON_NAME]"
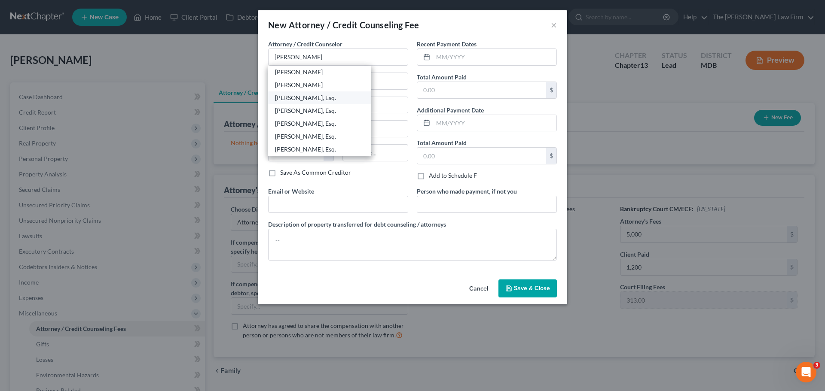
select select "21"
type input "20678"
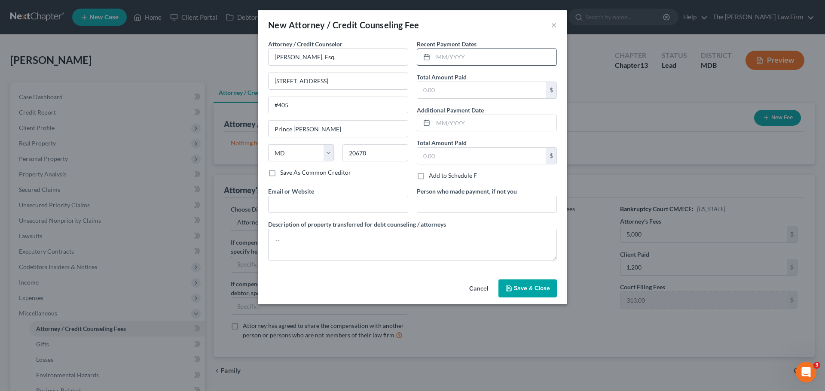
click at [442, 57] on input "text" at bounding box center [494, 57] width 123 height 16
type input "09/2025"
type input "1,200"
click at [533, 295] on button "Save & Close" at bounding box center [527, 289] width 58 height 18
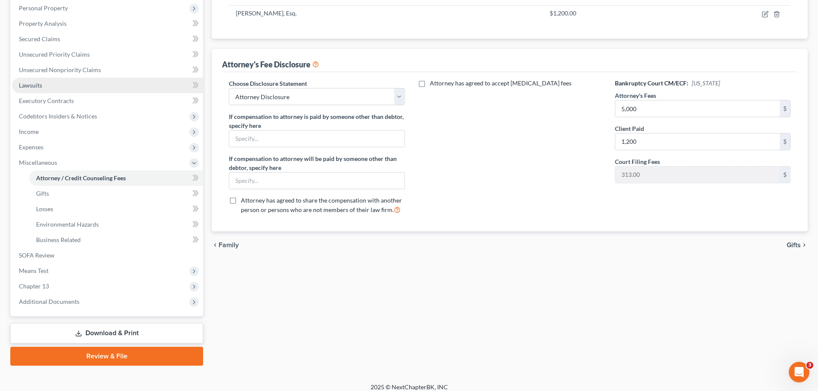
scroll to position [158, 0]
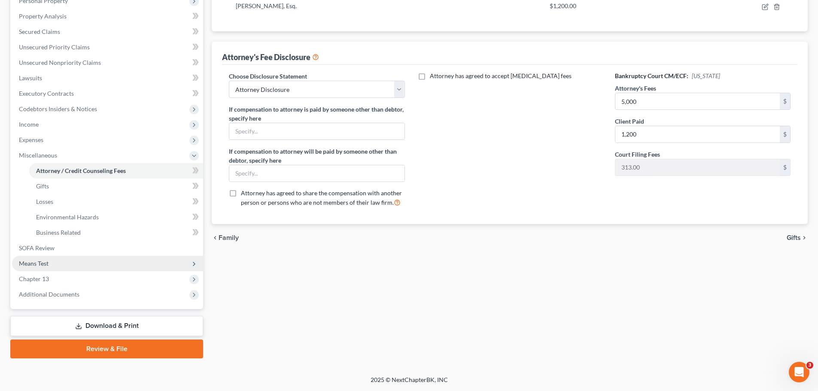
click at [41, 259] on span "Means Test" at bounding box center [107, 263] width 191 height 15
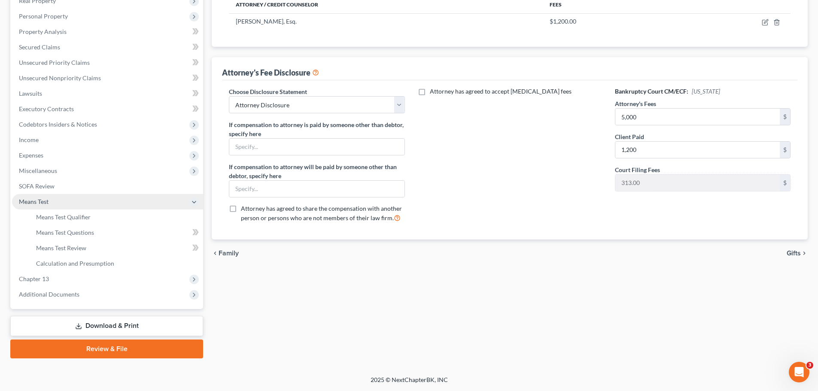
scroll to position [143, 0]
drag, startPoint x: 65, startPoint y: 218, endPoint x: 202, endPoint y: 203, distance: 137.8
click at [65, 217] on span "Means Test Qualifier" at bounding box center [63, 216] width 55 height 7
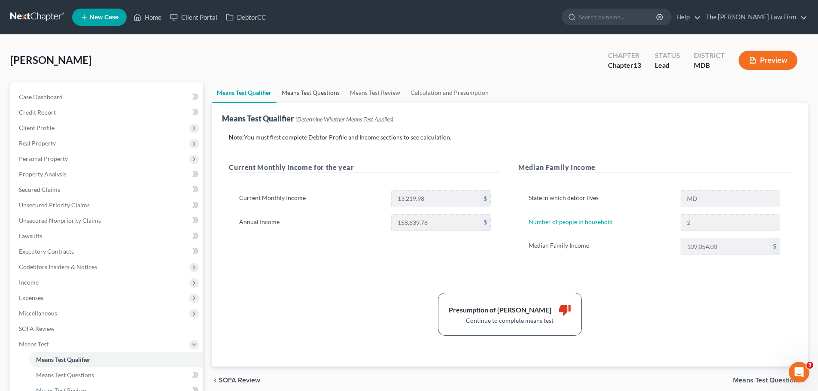
click at [327, 88] on link "Means Test Questions" at bounding box center [311, 92] width 68 height 21
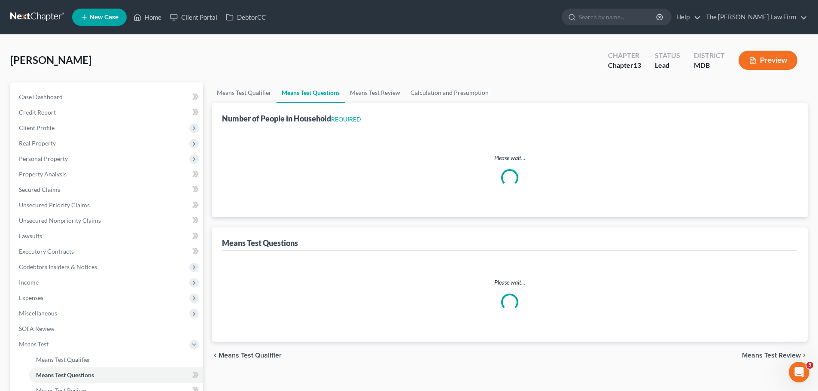
select select "0"
select select "60"
select select "1"
select select "60"
select select "2"
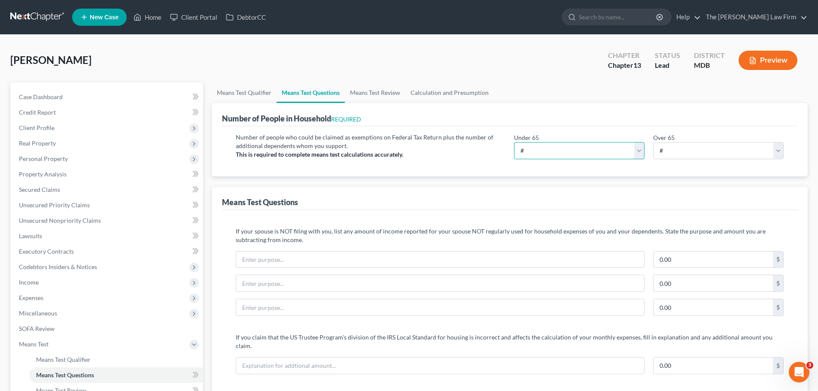
click at [577, 149] on select "# 0 1 2 3 4 5 6 7 8 9 10" at bounding box center [579, 150] width 131 height 17
select select "2"
click at [514, 142] on select "# 0 1 2 3 4 5 6 7 8 9 10" at bounding box center [579, 150] width 131 height 17
click at [393, 94] on link "Means Test Review" at bounding box center [375, 92] width 61 height 21
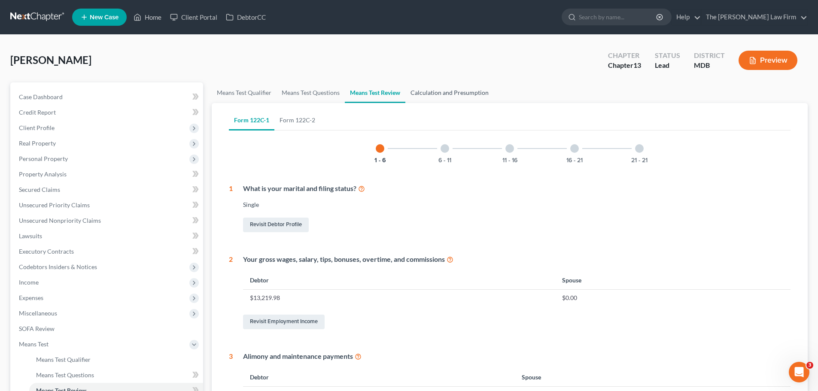
click at [442, 98] on link "Calculation and Presumption" at bounding box center [449, 92] width 88 height 21
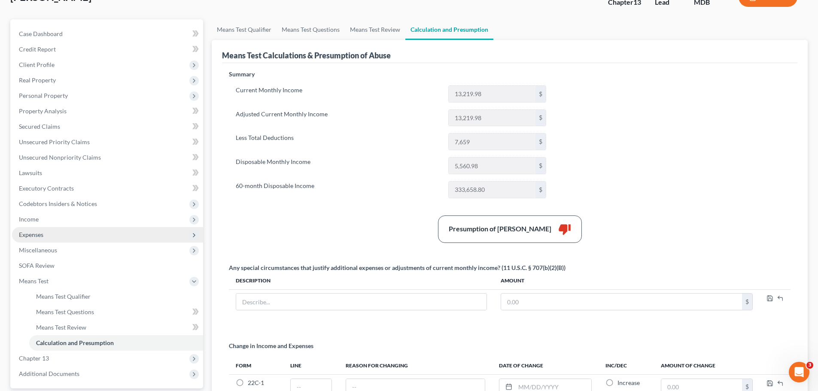
scroll to position [164, 0]
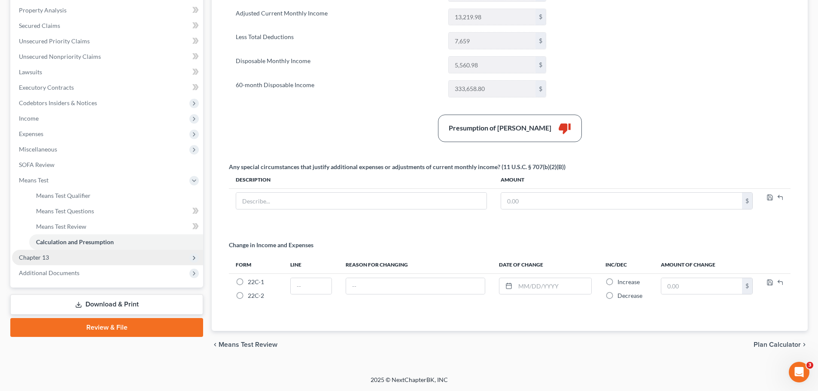
click at [45, 256] on span "Chapter 13" at bounding box center [34, 257] width 30 height 7
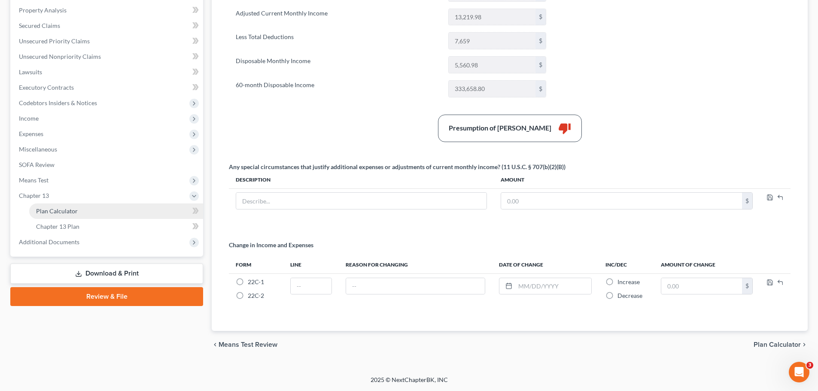
click at [53, 211] on span "Plan Calculator" at bounding box center [57, 210] width 42 height 7
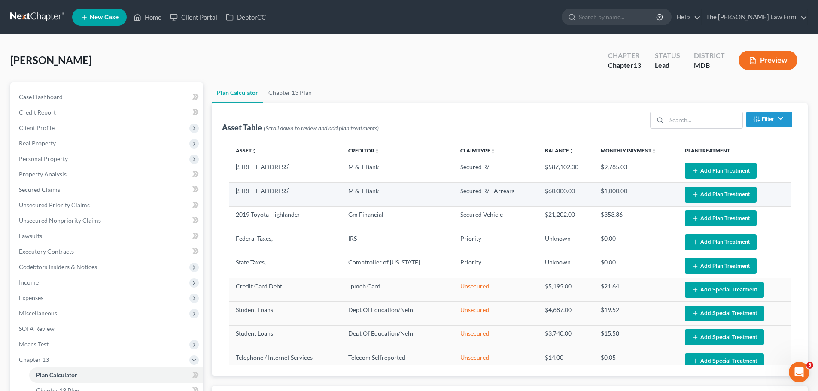
select select "59"
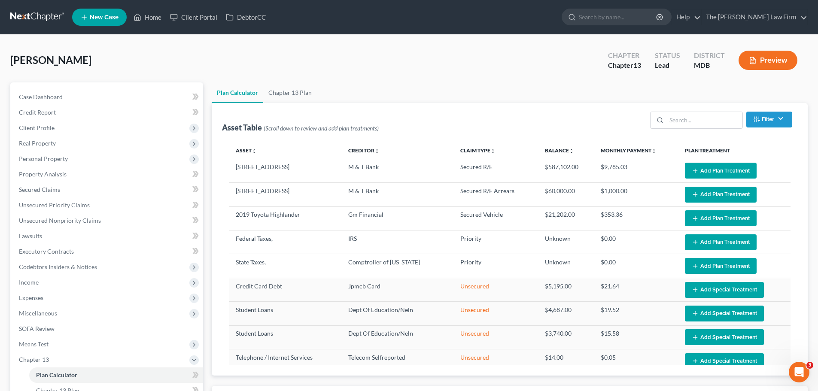
click at [710, 170] on button "Add Plan Treatment" at bounding box center [721, 171] width 72 height 16
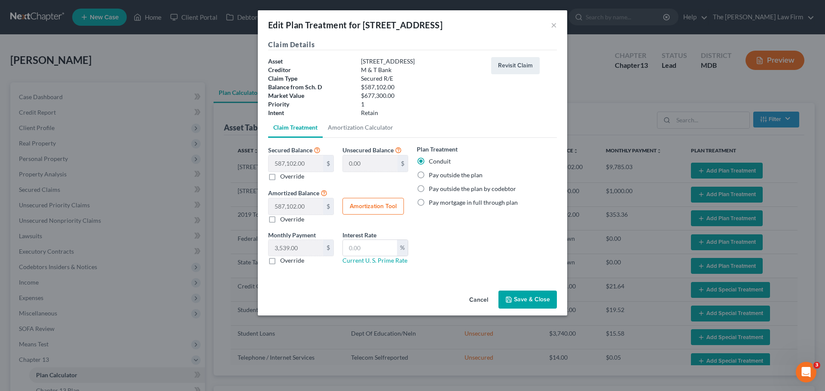
click at [429, 178] on label "Pay outside the plan" at bounding box center [456, 175] width 54 height 9
click at [432, 177] on input "Pay outside the plan" at bounding box center [435, 174] width 6 height 6
radio input "true"
click at [515, 290] on div "Cancel Save & Close" at bounding box center [412, 301] width 309 height 28
click at [529, 304] on button "Save & Close" at bounding box center [527, 300] width 58 height 18
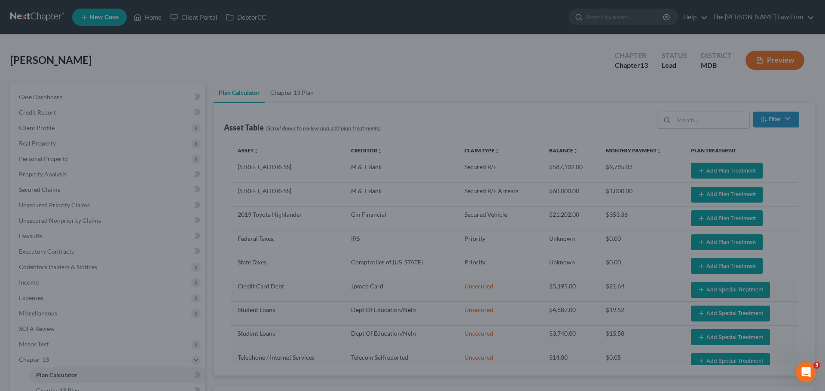
select select "59"
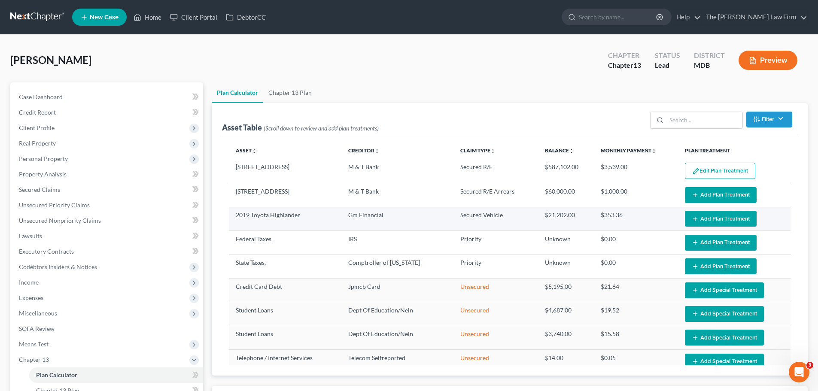
click at [711, 220] on button "Add Plan Treatment" at bounding box center [721, 219] width 72 height 16
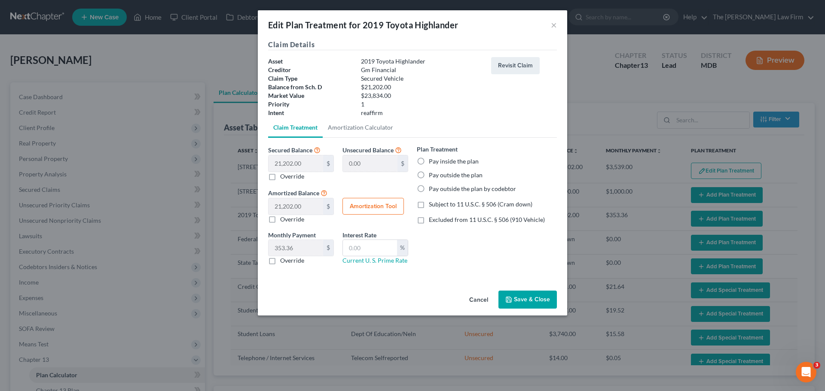
click at [429, 176] on label "Pay outside the plan" at bounding box center [456, 175] width 54 height 9
click at [432, 176] on input "Pay outside the plan" at bounding box center [435, 174] width 6 height 6
radio input "true"
click at [536, 302] on button "Save & Close" at bounding box center [527, 300] width 58 height 18
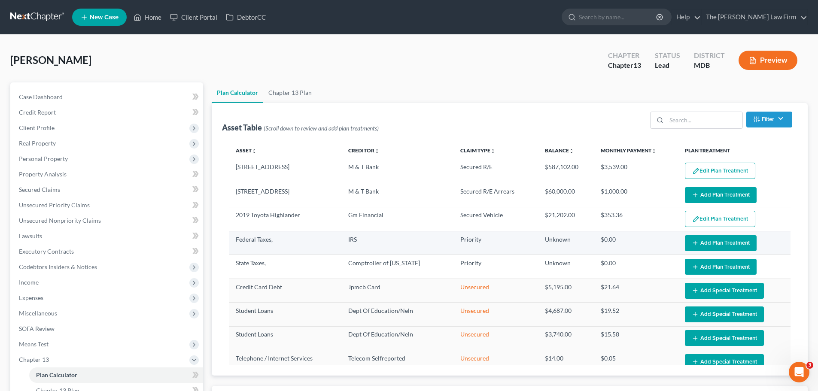
select select "59"
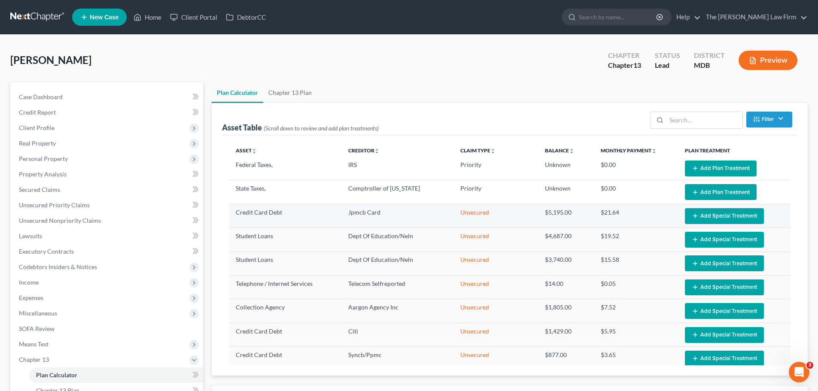
scroll to position [86, 0]
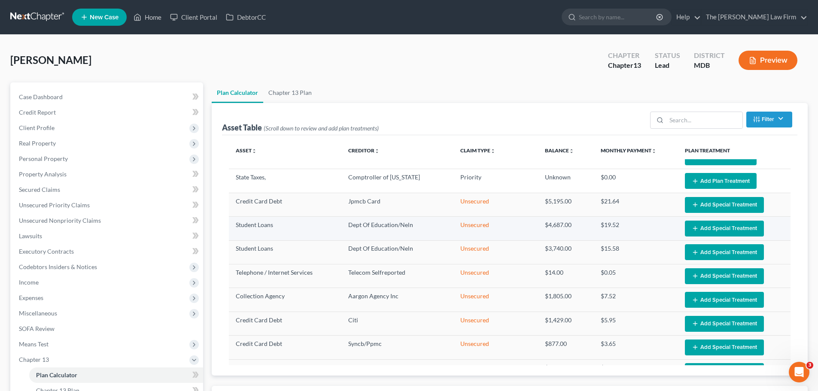
click at [703, 231] on button "Add Special Treatment" at bounding box center [724, 229] width 79 height 16
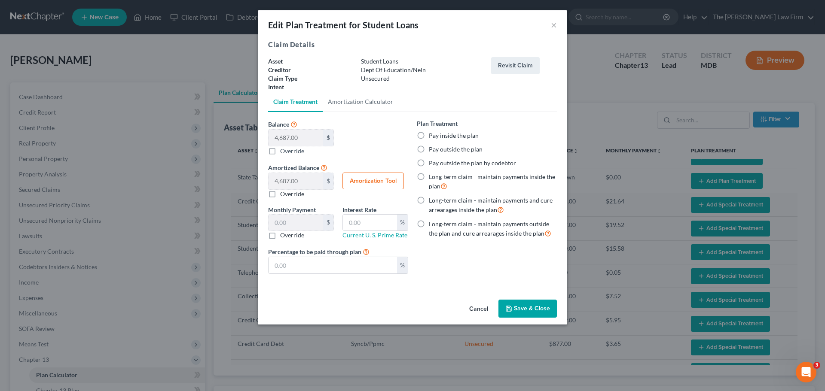
click at [429, 222] on label "Long-term claim - maintain payments outside the plan and cure arrearages inside…" at bounding box center [493, 229] width 128 height 18
click at [432, 222] on input "Long-term claim - maintain payments outside the plan and cure arrearages inside…" at bounding box center [435, 223] width 6 height 6
radio input "true"
click at [518, 305] on button "Save & Close" at bounding box center [527, 309] width 58 height 18
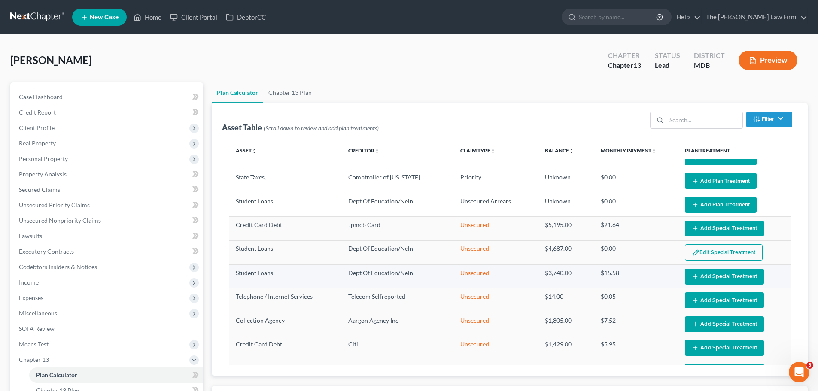
select select "59"
click at [705, 280] on button "Add Special Treatment" at bounding box center [724, 277] width 79 height 16
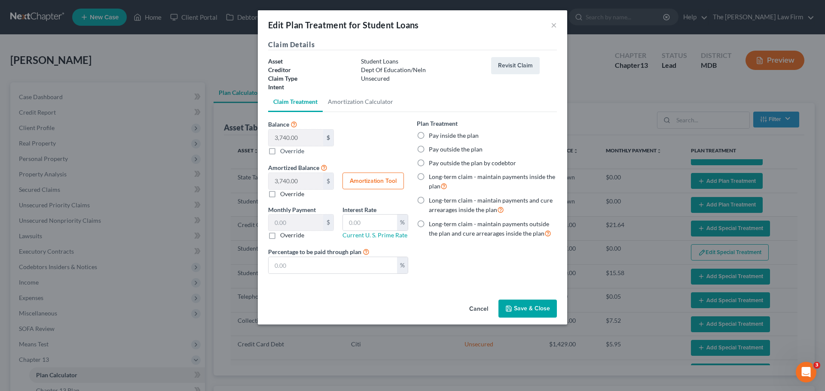
click at [429, 222] on label "Long-term claim - maintain payments outside the plan and cure arrearages inside…" at bounding box center [493, 229] width 128 height 18
click at [432, 222] on input "Long-term claim - maintain payments outside the plan and cure arrearages inside…" at bounding box center [435, 223] width 6 height 6
radio input "true"
click at [547, 307] on button "Save & Close" at bounding box center [527, 309] width 58 height 18
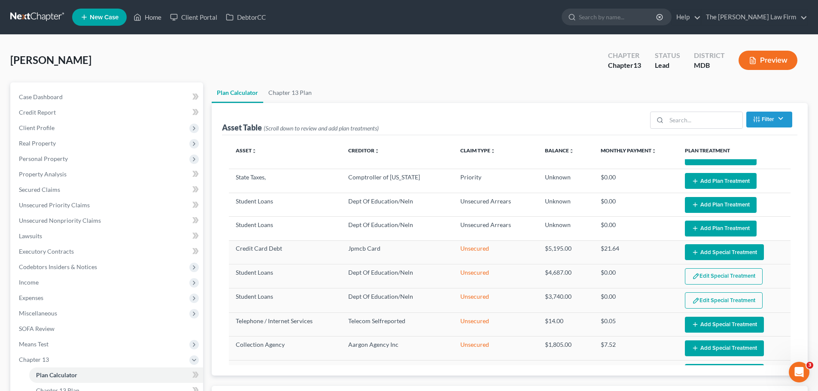
select select "59"
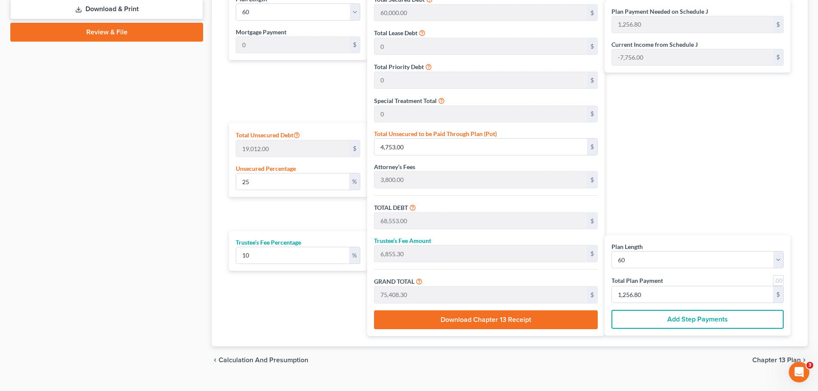
scroll to position [430, 0]
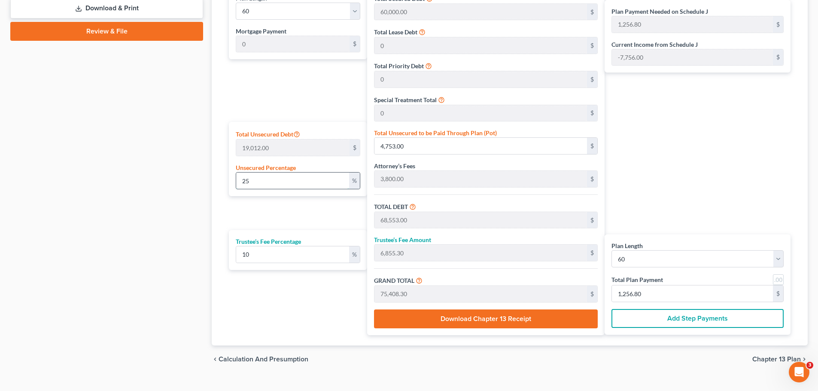
click at [265, 184] on input "25" at bounding box center [292, 181] width 113 height 16
type input "2"
type input "380.24"
type input "64,180.24"
type input "6,418.02"
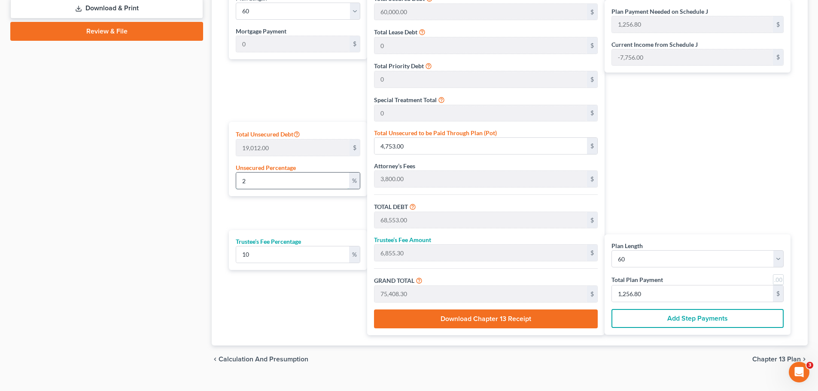
type input "70,598.26"
type input "1,176.63"
type input "63,800.00"
type input "6,380.00"
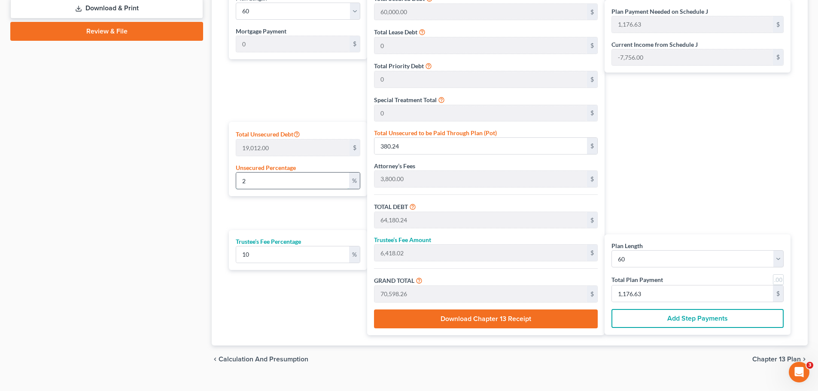
type input "70,180.00"
type input "1,169.66"
type input "5"
type input "950.60"
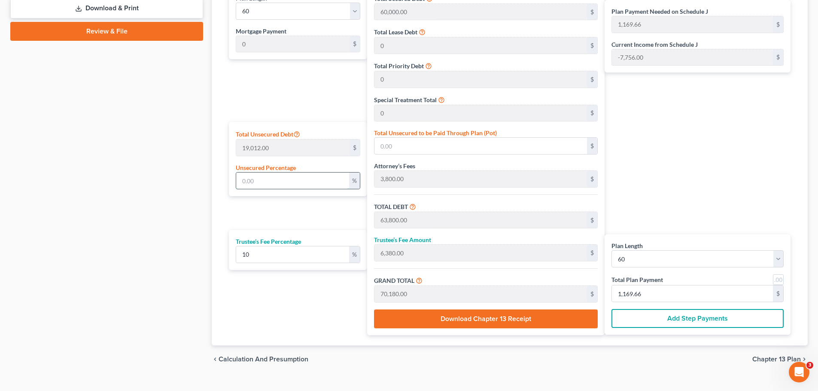
type input "64,750.60"
type input "6,475.06"
type input "71,225.66"
type input "1,187.09"
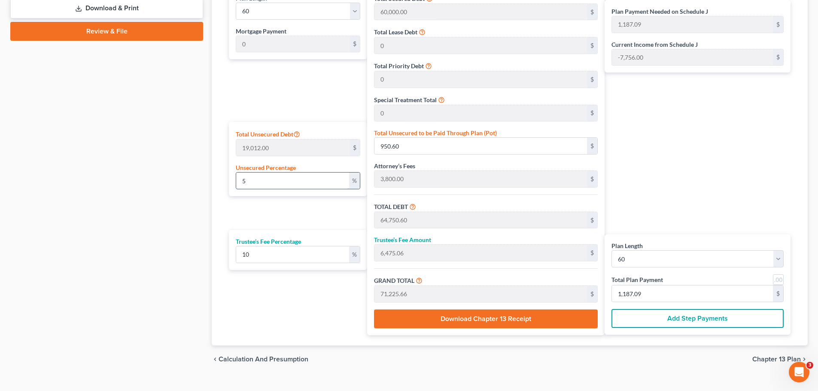
type input "5"
click at [779, 281] on link at bounding box center [778, 279] width 11 height 11
type input "1,187.00"
click at [268, 254] on input "10" at bounding box center [292, 255] width 113 height 16
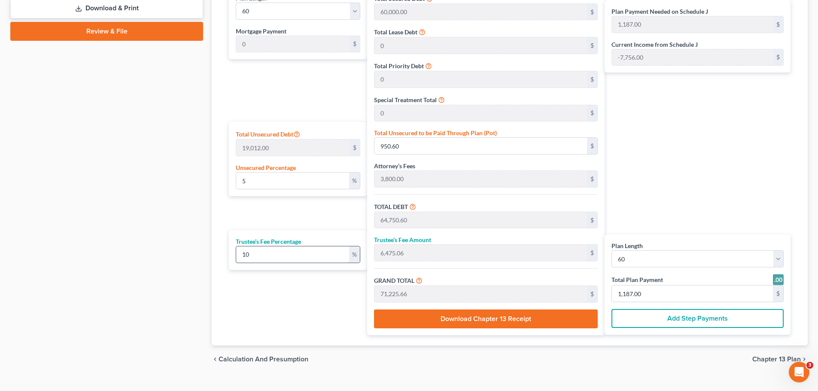
type input "1"
type input "647.50"
type input "65,398.10"
type input "1,090.00"
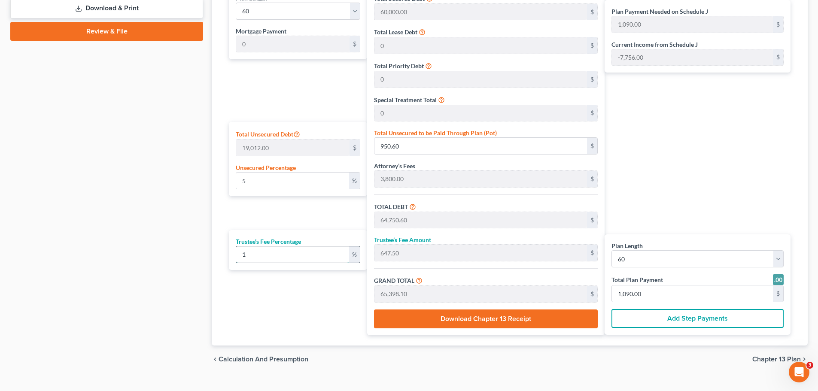
type input "11"
type input "7,122.56"
type input "71,873.16"
type input "1,198.00"
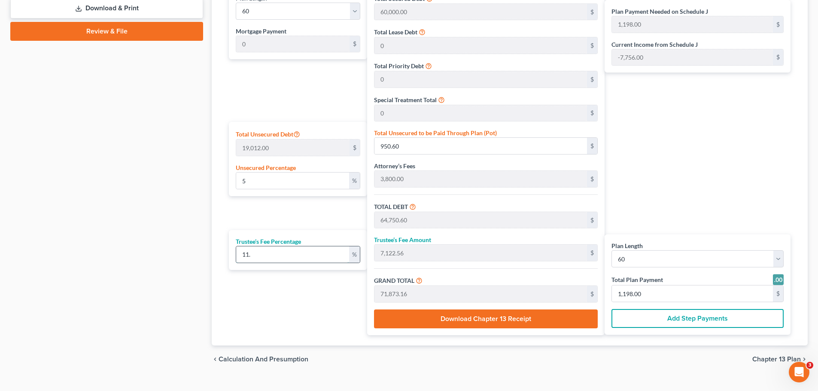
type input "11.2"
type input "7,252.06"
type input "72,002.66"
type input "1,200.00"
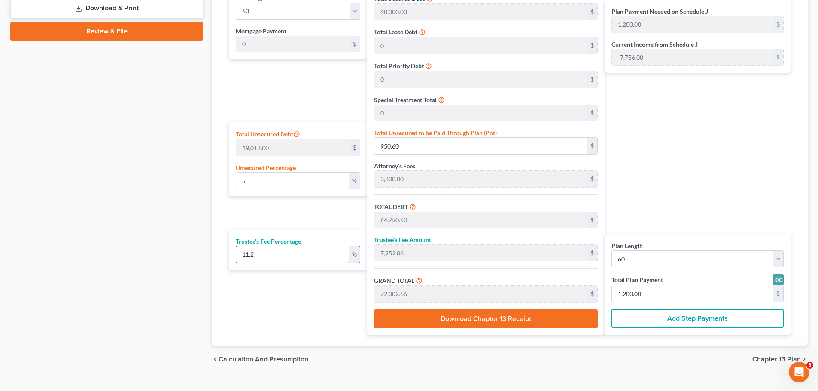
type input "11.2"
click at [772, 357] on span "Chapter 13 Plan" at bounding box center [777, 359] width 49 height 7
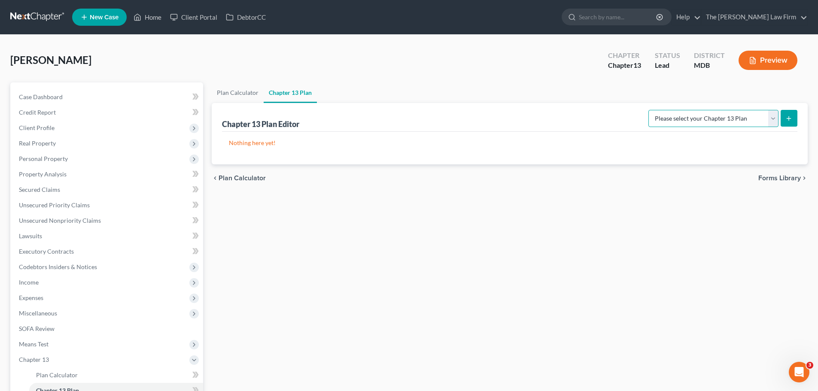
click at [677, 123] on select "Please select your Chapter 13 Plan District of Maryland District of Maryland - …" at bounding box center [714, 118] width 130 height 17
select select "2"
click at [652, 110] on select "Please select your Chapter 13 Plan District of Maryland District of Maryland - …" at bounding box center [714, 118] width 130 height 17
click at [785, 119] on button "submit" at bounding box center [789, 118] width 17 height 17
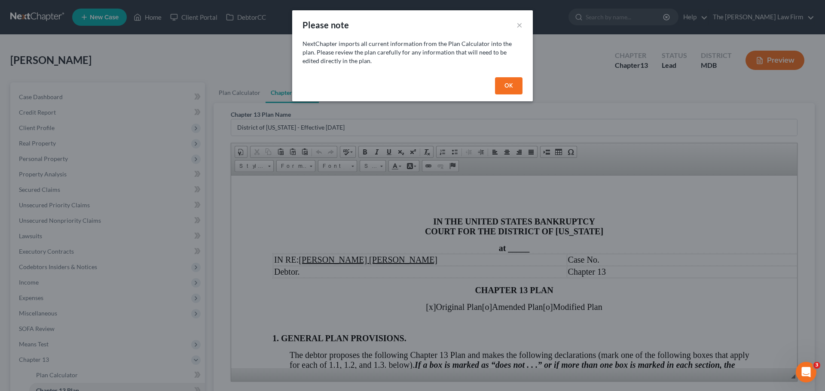
click at [505, 85] on button "OK" at bounding box center [508, 85] width 27 height 17
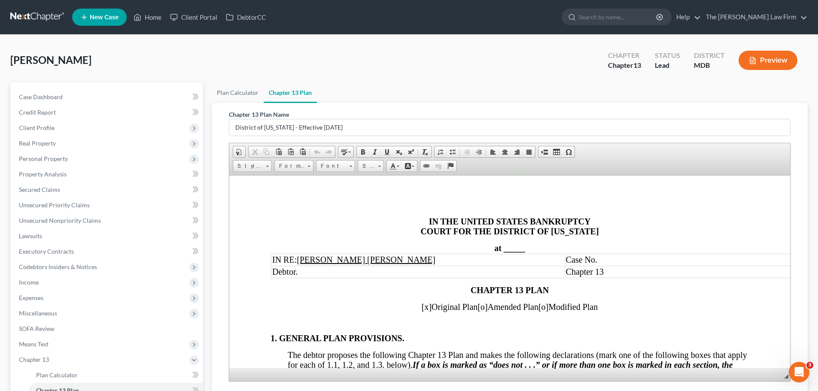
click at [511, 250] on span "_____" at bounding box center [514, 247] width 21 height 9
click at [527, 255] on td "IN RE: Jonathan Osborne James" at bounding box center [417, 260] width 293 height 12
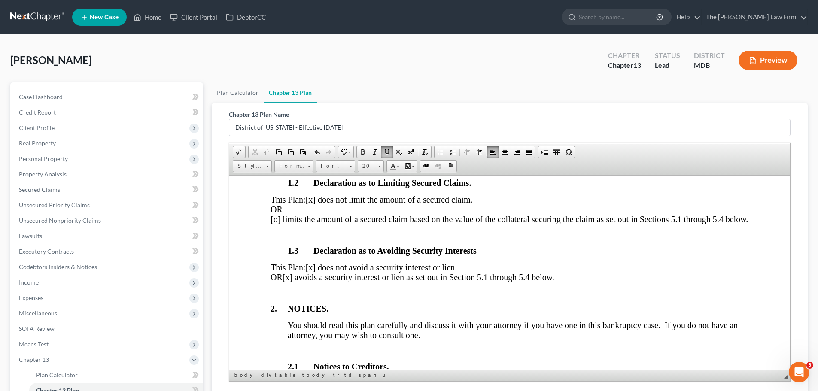
scroll to position [301, 0]
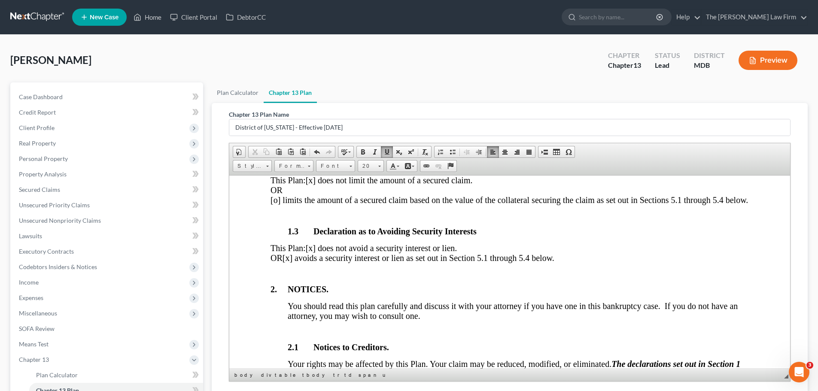
click at [324, 262] on span "[x] avoids a security interest or lien as set out in Section 5.1 through 5.4 be…" at bounding box center [419, 257] width 272 height 9
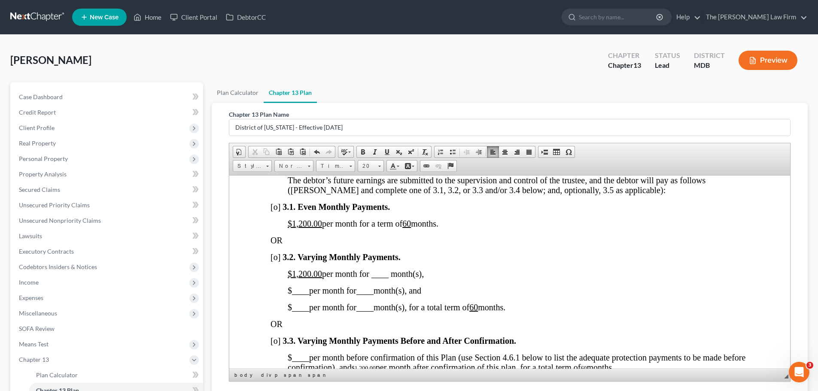
scroll to position [601, 0]
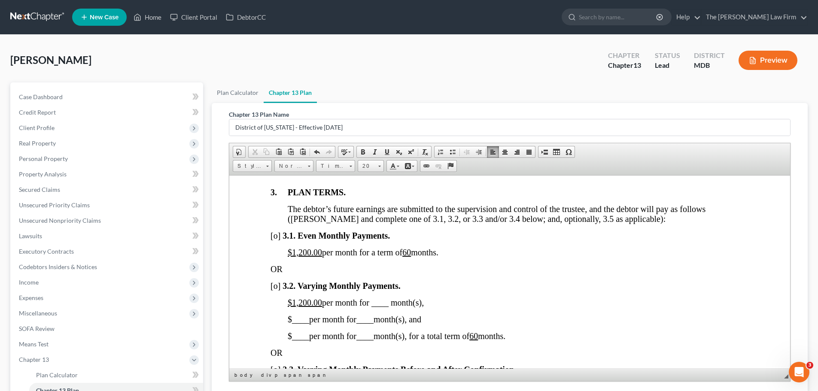
click at [277, 240] on span "[o]" at bounding box center [276, 235] width 10 height 9
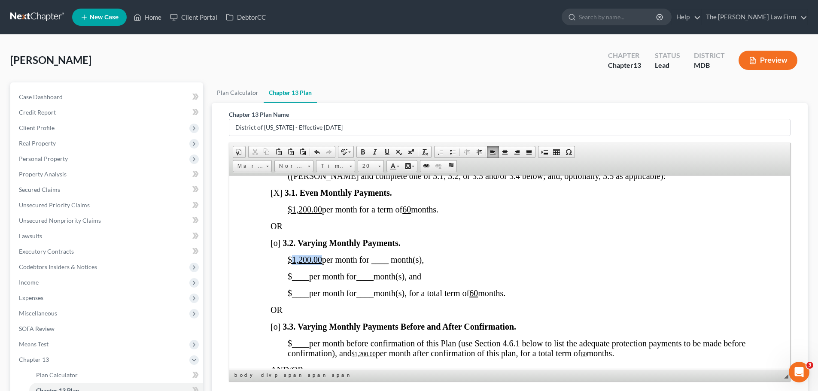
drag, startPoint x: 321, startPoint y: 270, endPoint x: 293, endPoint y: 266, distance: 28.2
click at [293, 264] on u "$1,200.00" at bounding box center [305, 259] width 34 height 9
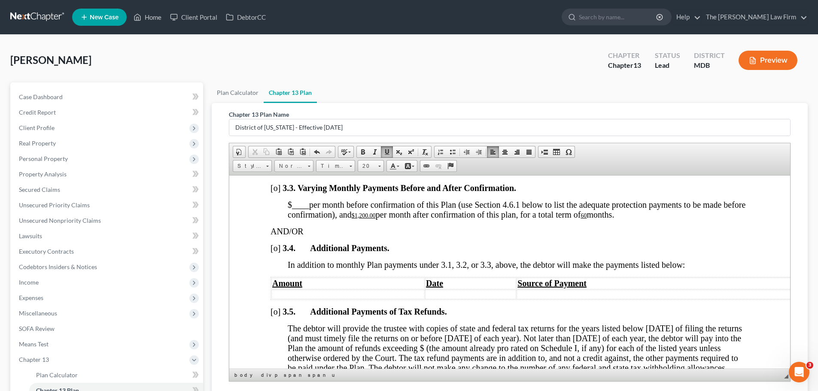
scroll to position [773, 0]
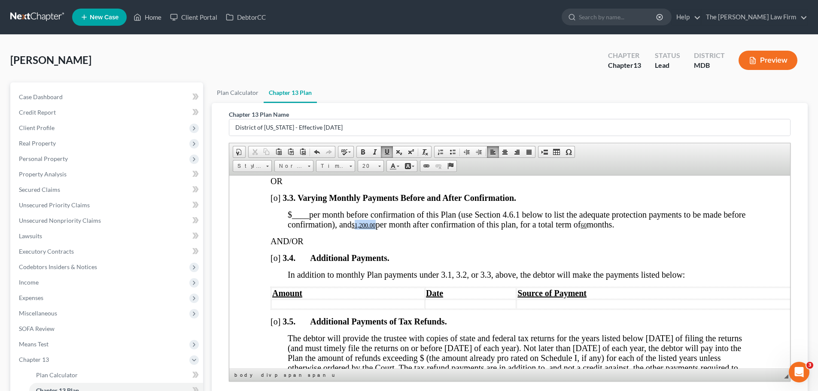
drag, startPoint x: 402, startPoint y: 236, endPoint x: 382, endPoint y: 233, distance: 20.1
click at [382, 229] on span "$ ____ per month before confirmation of this Plan (use Section 4.6.1 below to l…" at bounding box center [517, 219] width 458 height 19
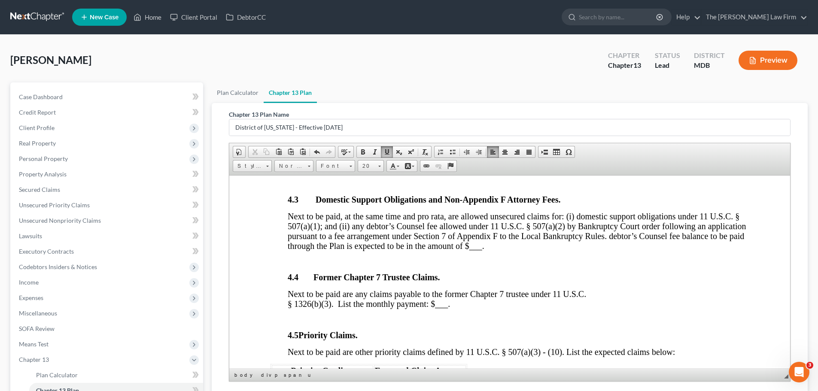
scroll to position [1289, 0]
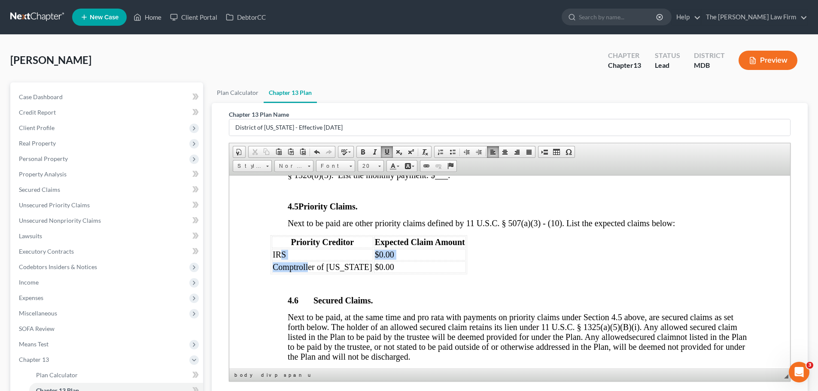
drag, startPoint x: 308, startPoint y: 274, endPoint x: 281, endPoint y: 264, distance: 28.3
click at [281, 264] on tbody "IRS $0.00 Comptroller of Maryland $0.00" at bounding box center [369, 261] width 194 height 24
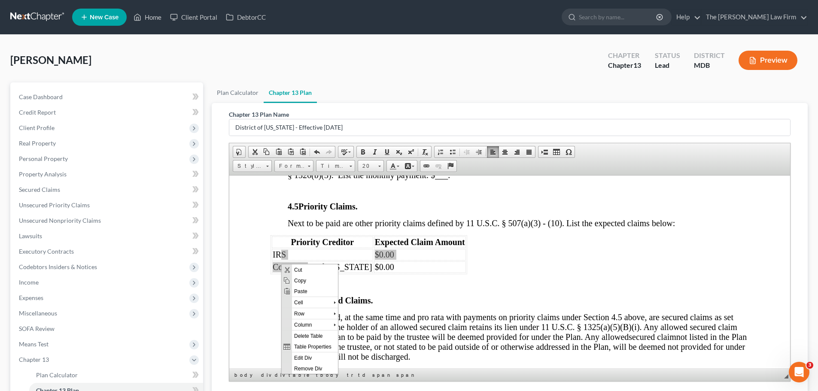
scroll to position [0, 0]
click at [313, 314] on span "Row" at bounding box center [313, 313] width 42 height 11
drag, startPoint x: 363, startPoint y: 333, endPoint x: 471, endPoint y: 463, distance: 169.2
click at [363, 333] on span "Delete Rows" at bounding box center [373, 335] width 50 height 11
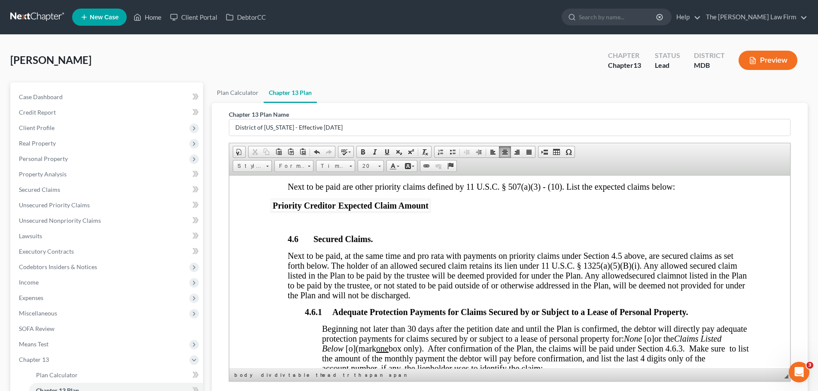
scroll to position [1417, 0]
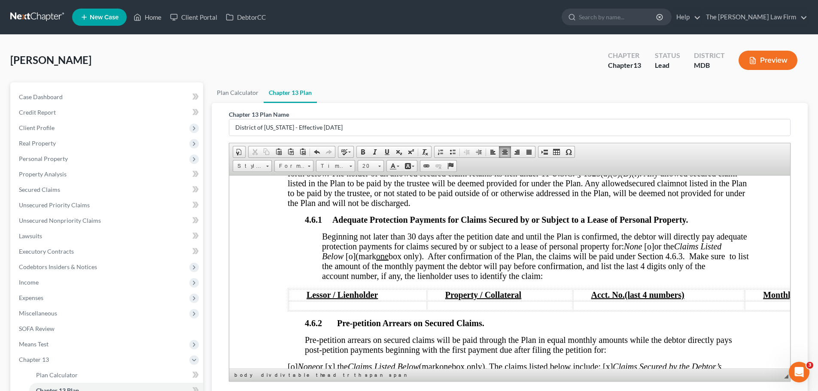
click at [654, 251] on span "[o]" at bounding box center [649, 245] width 10 height 9
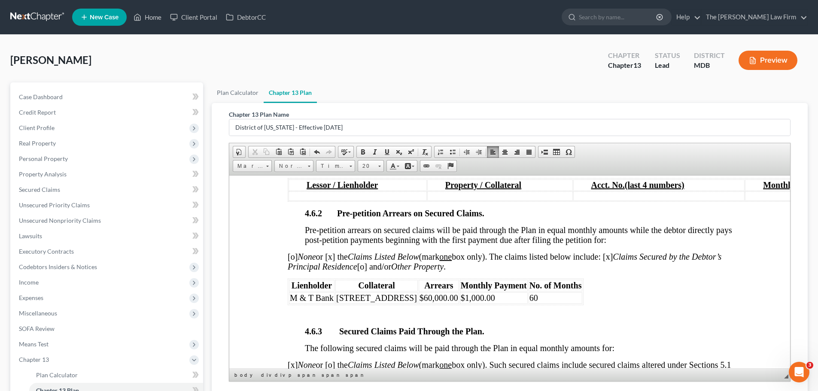
scroll to position [1546, 0]
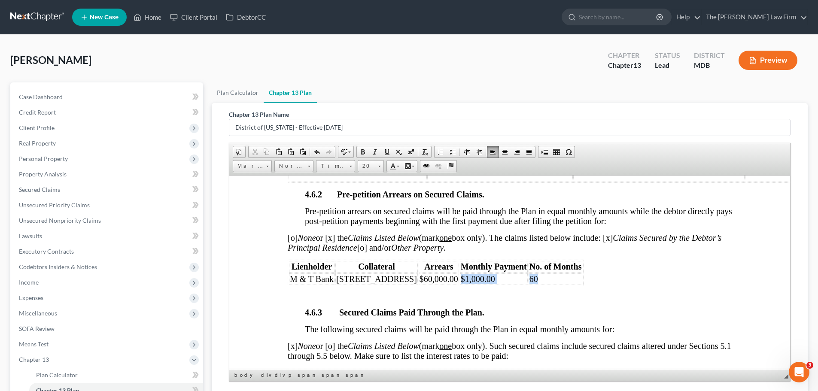
drag, startPoint x: 551, startPoint y: 287, endPoint x: 468, endPoint y: 284, distance: 82.5
click at [468, 284] on tr "M & T Bank 11725 Long Shadow Lane $60,000.00 $1,000.00 60" at bounding box center [435, 279] width 293 height 12
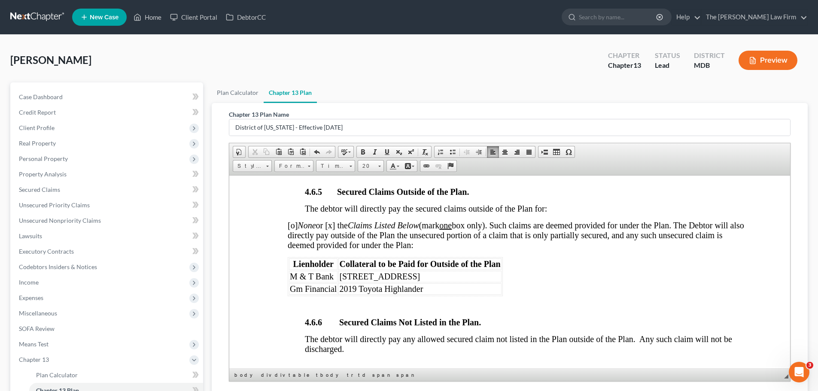
scroll to position [1933, 0]
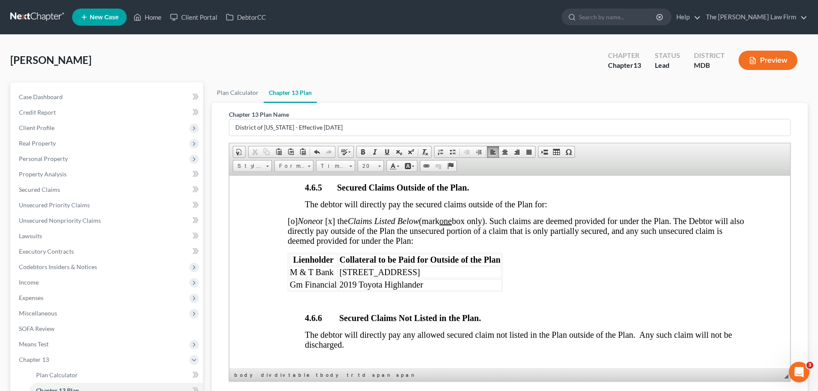
click at [307, 277] on span "M & T Bank" at bounding box center [312, 271] width 44 height 9
drag, startPoint x: 331, startPoint y: 309, endPoint x: 338, endPoint y: 311, distance: 7.5
click at [331, 309] on span "Row" at bounding box center [339, 310] width 42 height 11
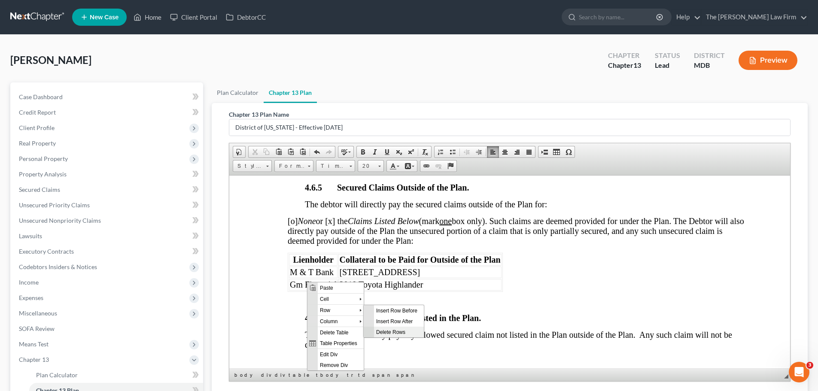
click at [384, 331] on span "Delete Rows" at bounding box center [399, 331] width 50 height 11
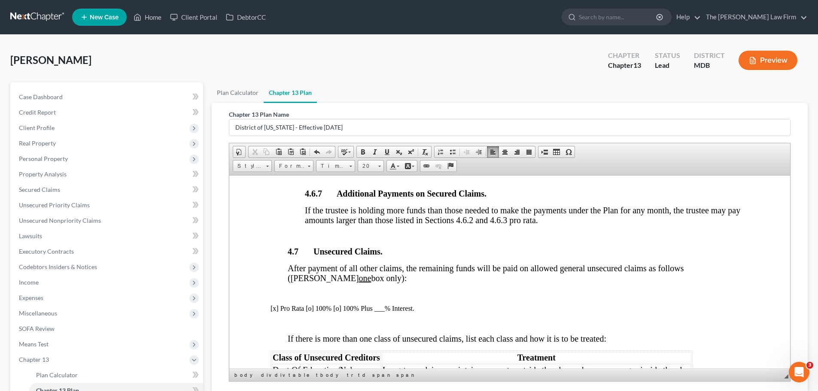
scroll to position [2148, 0]
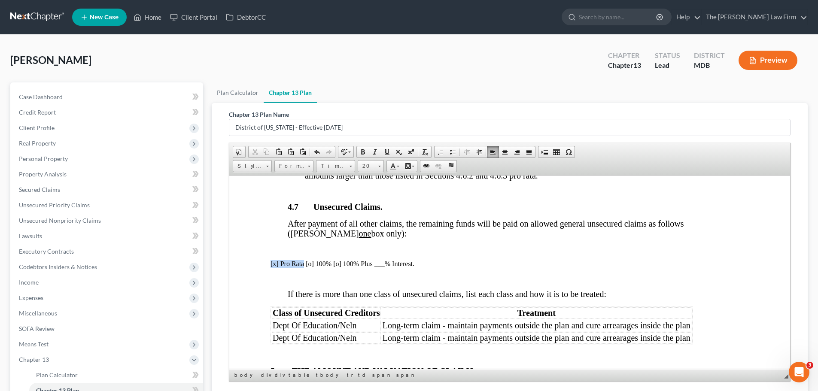
drag, startPoint x: 303, startPoint y: 275, endPoint x: 268, endPoint y: 277, distance: 34.8
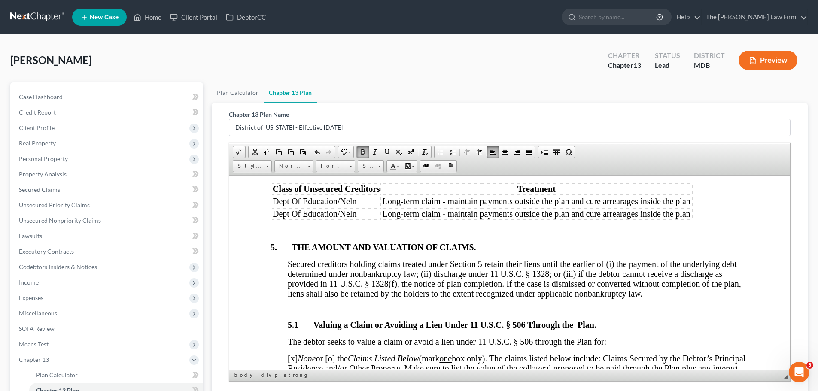
scroll to position [2276, 0]
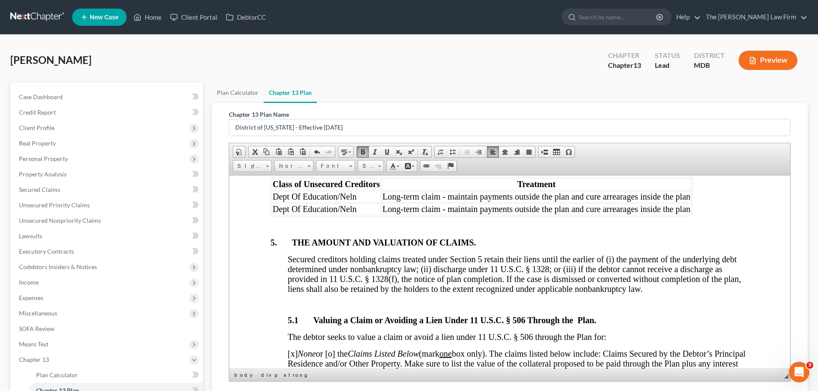
click at [277, 213] on span "Dept Of Education/Neln" at bounding box center [315, 208] width 84 height 9
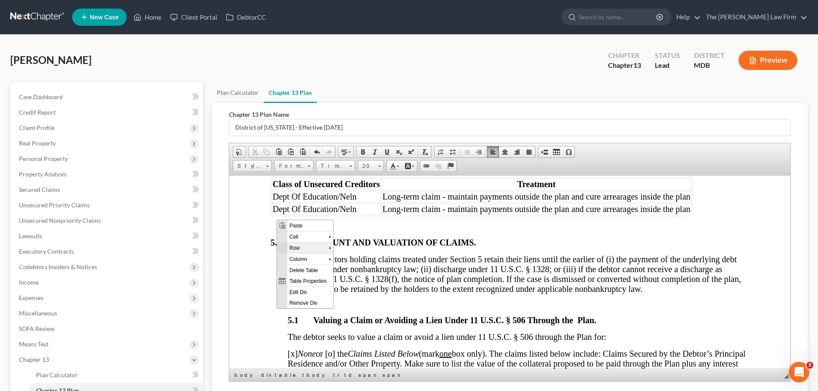
click at [288, 247] on span "Row" at bounding box center [308, 247] width 42 height 11
drag, startPoint x: 356, startPoint y: 267, endPoint x: 573, endPoint y: 316, distance: 222.8
click at [356, 267] on span "Delete Rows" at bounding box center [369, 269] width 50 height 11
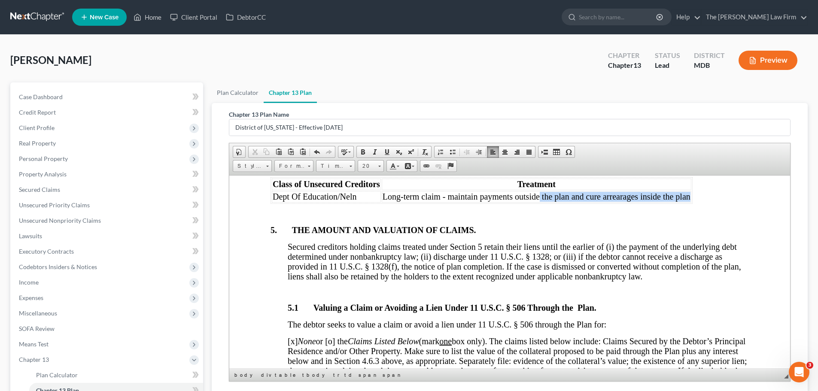
drag, startPoint x: 689, startPoint y: 208, endPoint x: 538, endPoint y: 207, distance: 150.3
click at [538, 201] on span "Long-term claim - maintain payments outside the plan and cure arrearages inside…" at bounding box center [537, 196] width 308 height 9
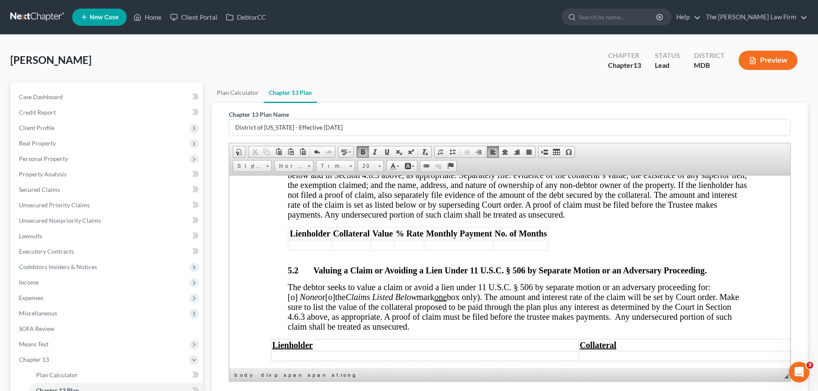
scroll to position [2491, 0]
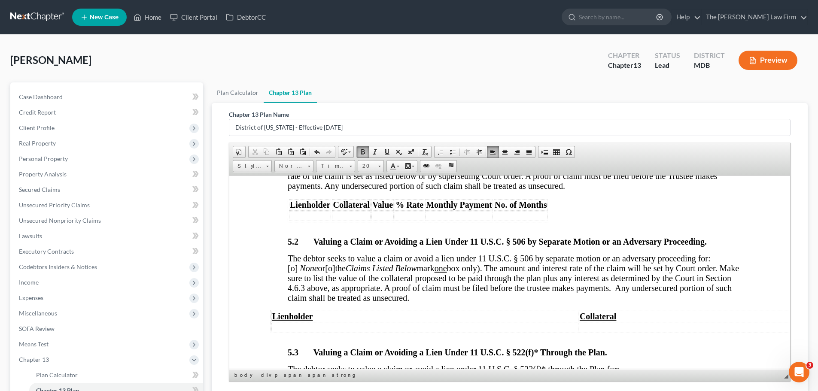
click at [298, 273] on span "[o]" at bounding box center [293, 267] width 10 height 9
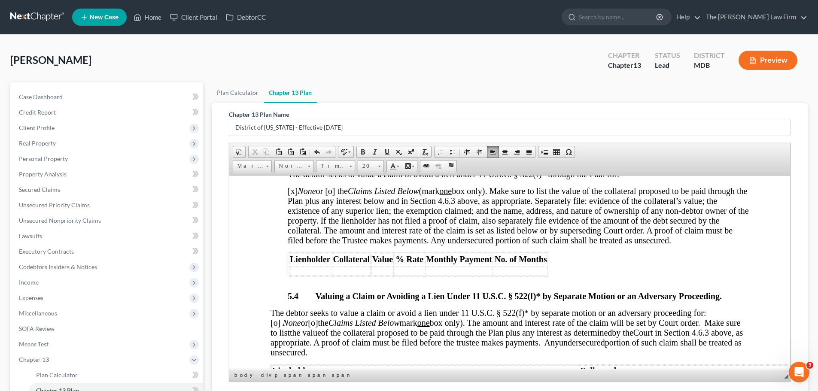
scroll to position [2749, 0]
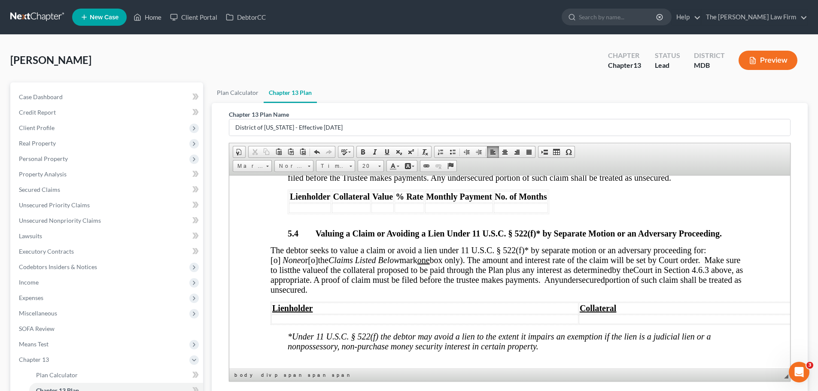
click at [280, 265] on span "[o]" at bounding box center [276, 259] width 10 height 9
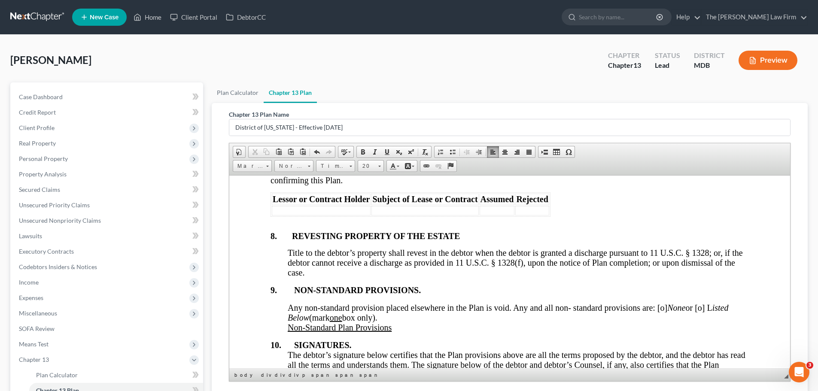
scroll to position [3264, 0]
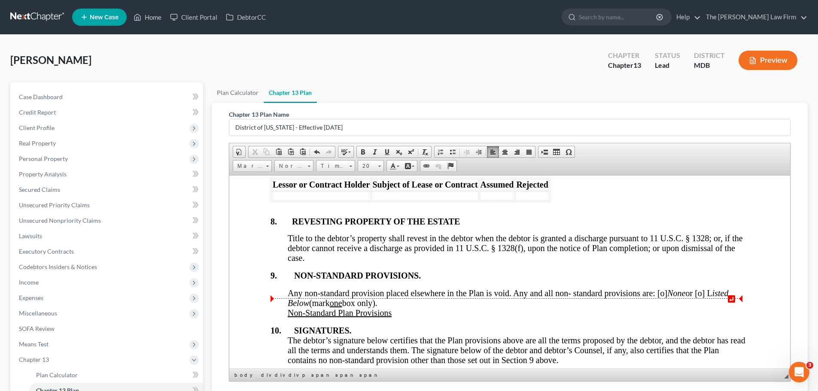
click at [658, 304] on span "Any non-standard provision placed elsewhere in the Plan is void. Any and all no…" at bounding box center [508, 297] width 441 height 19
click at [661, 303] on span "Any non-standard provision placed elsewhere in the Plan is void. Any and all no…" at bounding box center [508, 297] width 441 height 19
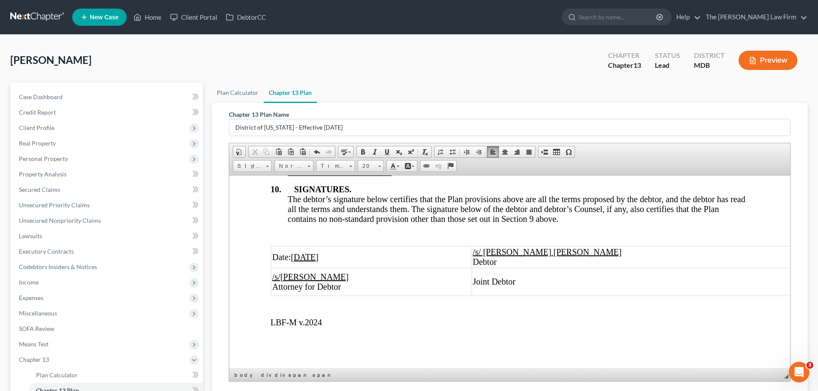
scroll to position [112, 0]
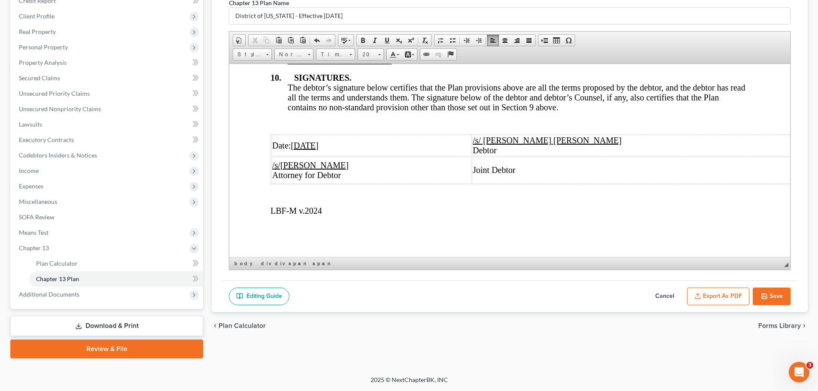
click at [710, 293] on button "Export as PDF" at bounding box center [718, 297] width 62 height 18
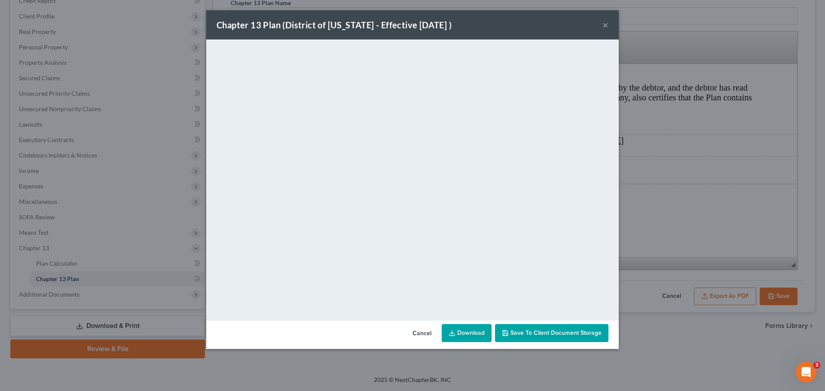
click at [607, 22] on button "×" at bounding box center [605, 25] width 6 height 10
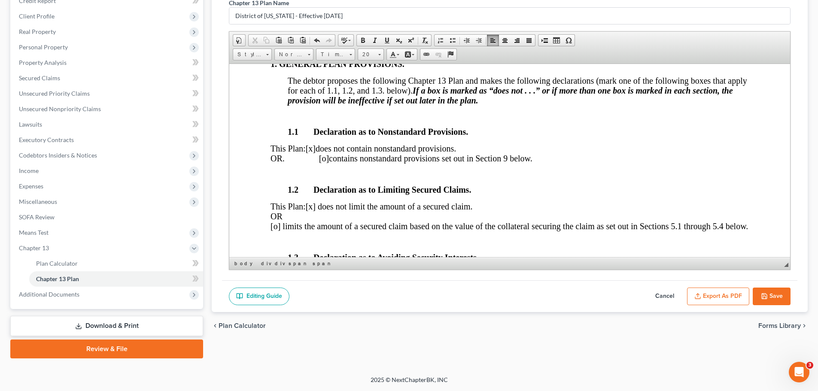
scroll to position [0, 0]
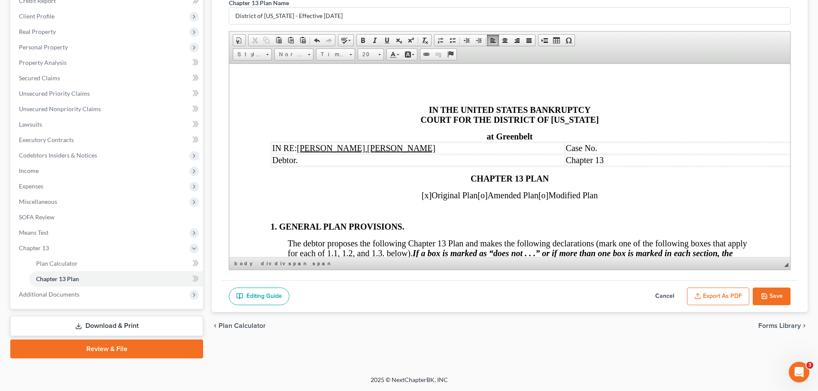
click at [477, 118] on span "IN THE UNITED STATES BANKRUPTCY COURT FOR THE DISTRICT OF MARYLAND" at bounding box center [509, 114] width 178 height 19
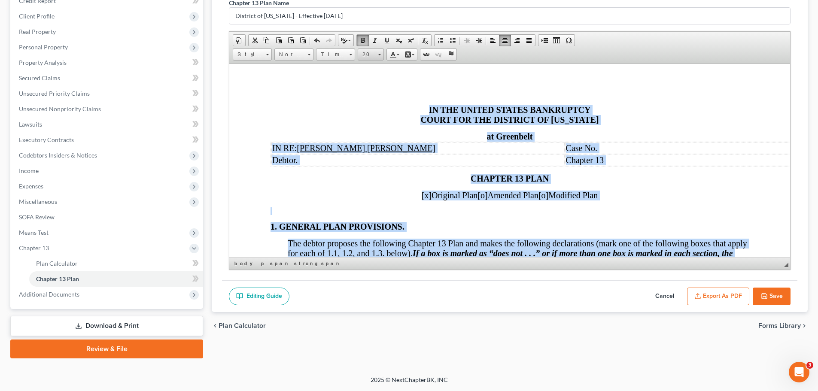
click at [382, 55] on link "20" at bounding box center [371, 55] width 26 height 12
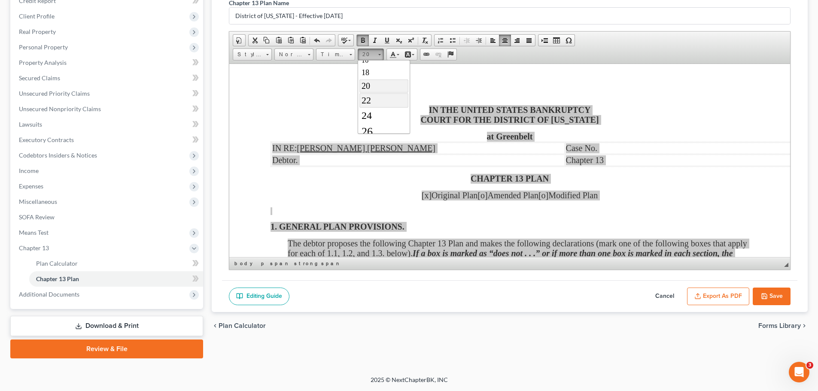
scroll to position [128, 0]
click at [374, 89] on link "26" at bounding box center [384, 88] width 49 height 16
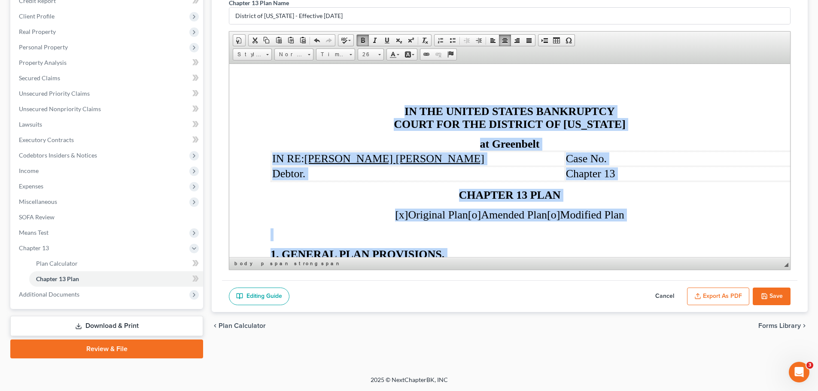
scroll to position [41, 41]
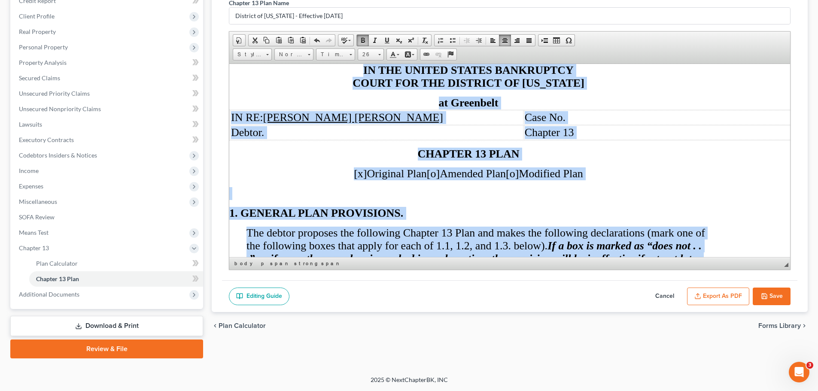
click at [625, 171] on p "[x] Original Plan [o] Amended Plan [o] Modified Plan" at bounding box center [468, 173] width 478 height 13
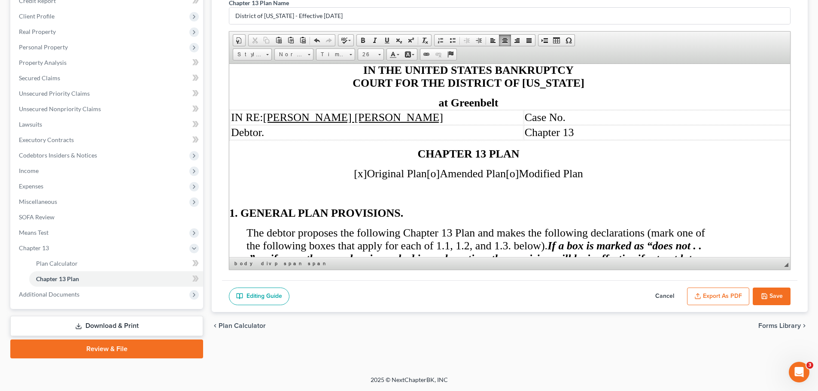
click at [715, 292] on button "Export as PDF" at bounding box center [718, 297] width 62 height 18
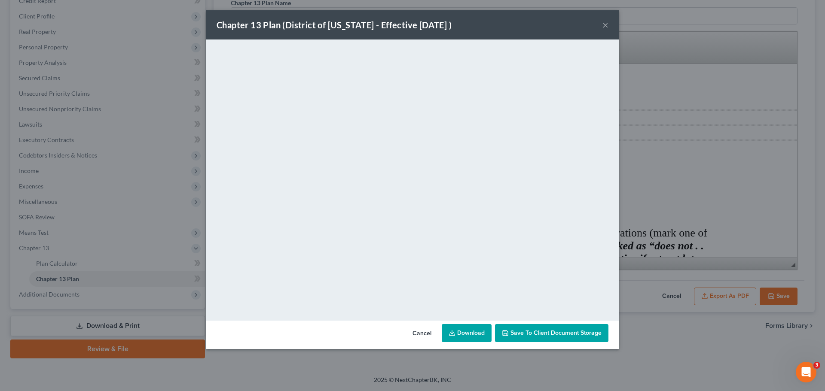
click at [544, 330] on span "Save to Client Document Storage" at bounding box center [555, 332] width 91 height 7
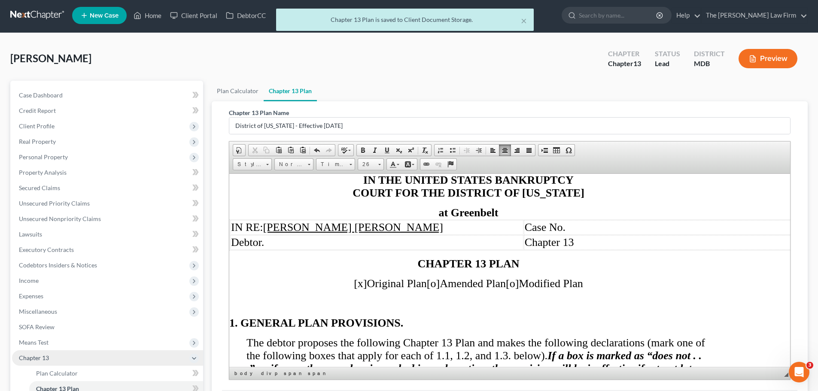
scroll to position [0, 0]
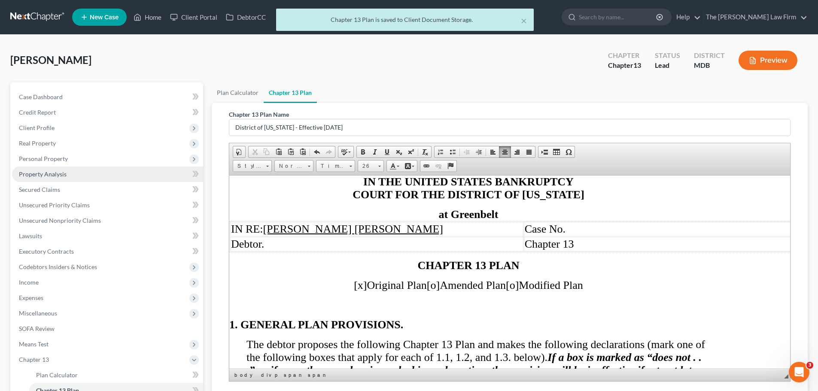
click at [50, 174] on span "Property Analysis" at bounding box center [43, 174] width 48 height 7
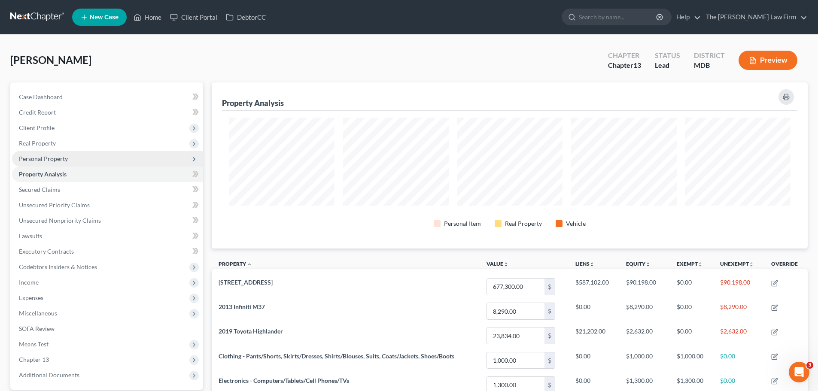
click at [40, 157] on span "Personal Property" at bounding box center [43, 158] width 49 height 7
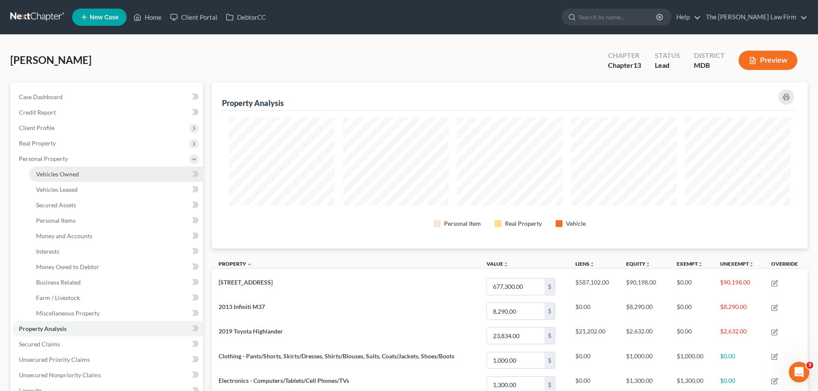
click at [58, 171] on span "Vehicles Owned" at bounding box center [57, 174] width 43 height 7
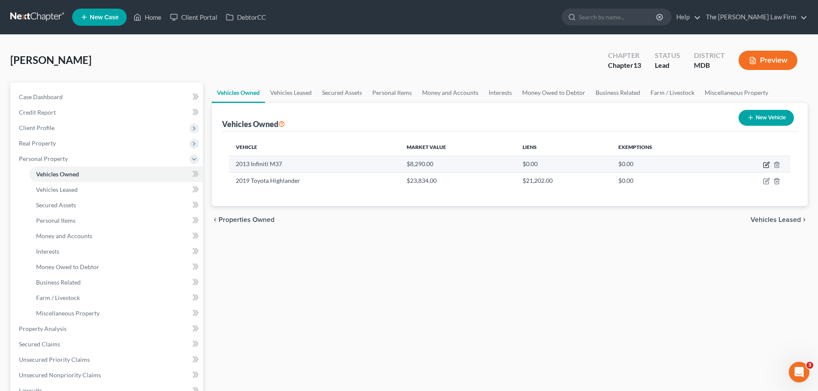
click at [767, 164] on icon "button" at bounding box center [767, 164] width 4 height 4
select select "0"
select select "13"
select select "2"
select select "0"
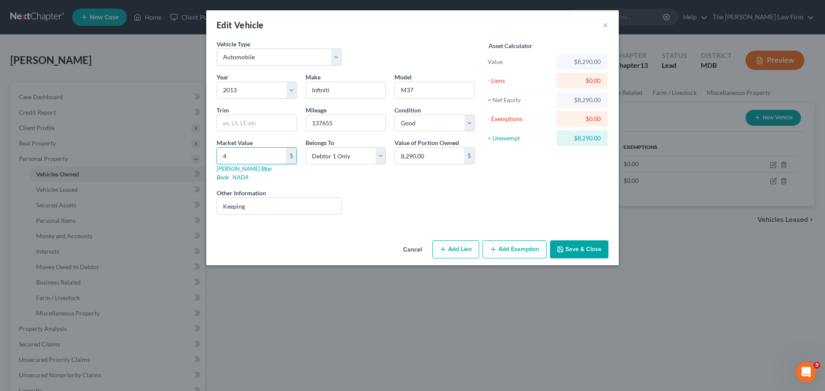
type input "45"
type input "45.00"
type input "450"
type input "450.00"
type input "4500"
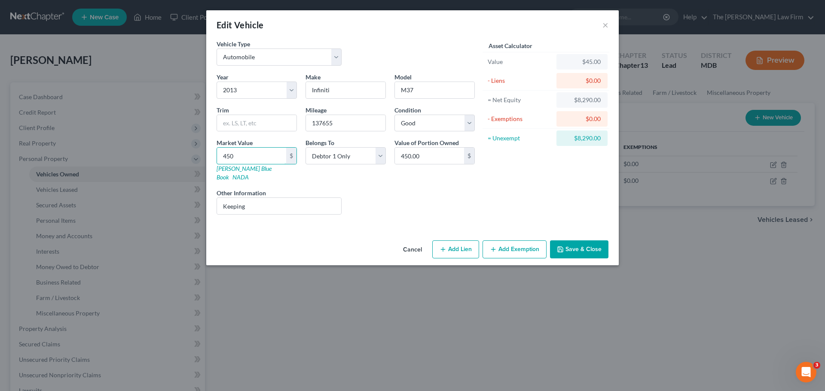
type input "4,500.00"
type input "4,500"
click at [411, 129] on select "Select Excellent Very Good Good Fair Poor" at bounding box center [434, 123] width 80 height 17
select select "3"
click at [394, 115] on select "Select Excellent Very Good Good Fair Poor" at bounding box center [434, 123] width 80 height 17
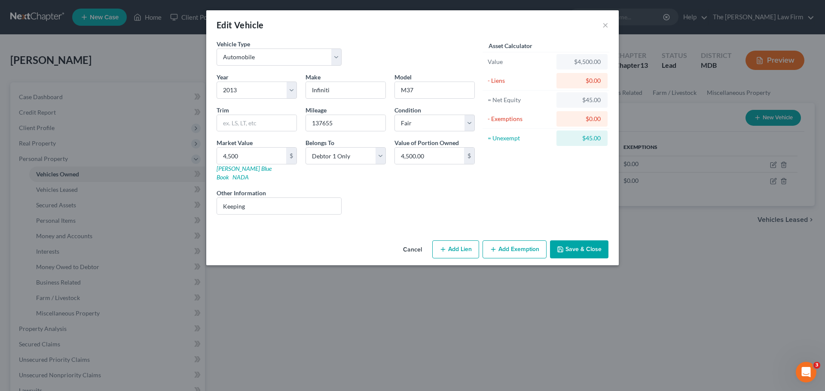
click at [593, 241] on button "Save & Close" at bounding box center [579, 250] width 58 height 18
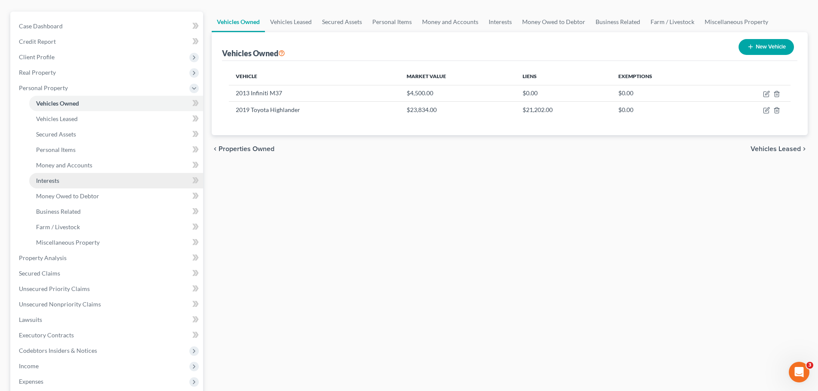
scroll to position [86, 0]
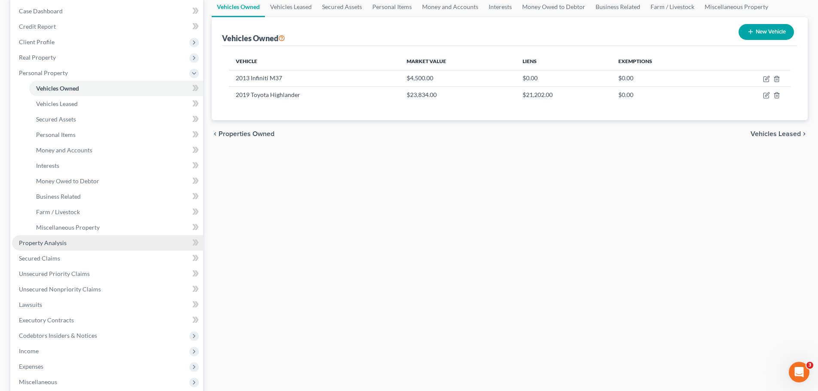
click at [59, 242] on span "Property Analysis" at bounding box center [43, 242] width 48 height 7
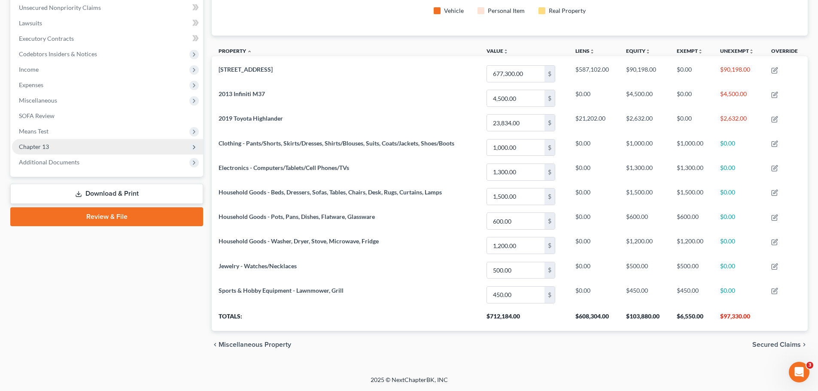
click at [46, 149] on span "Chapter 13" at bounding box center [34, 146] width 30 height 7
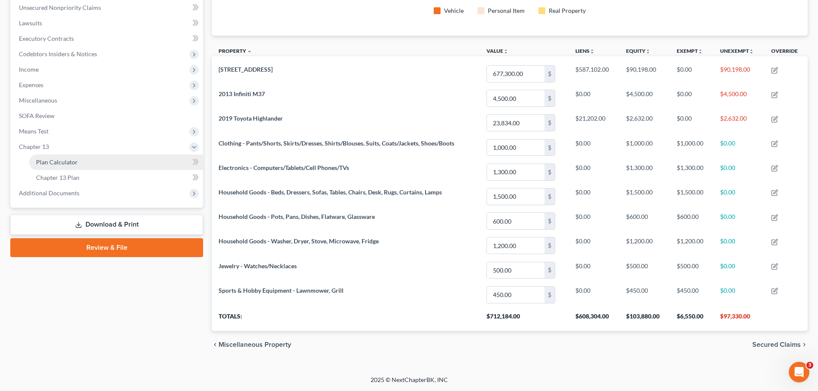
click at [61, 162] on span "Plan Calculator" at bounding box center [57, 161] width 42 height 7
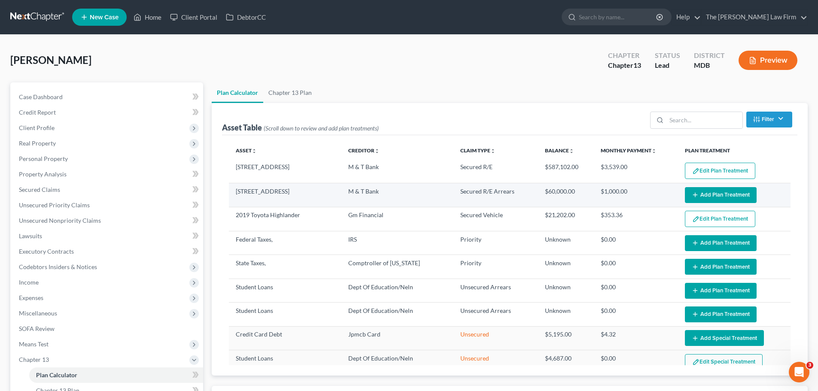
select select "59"
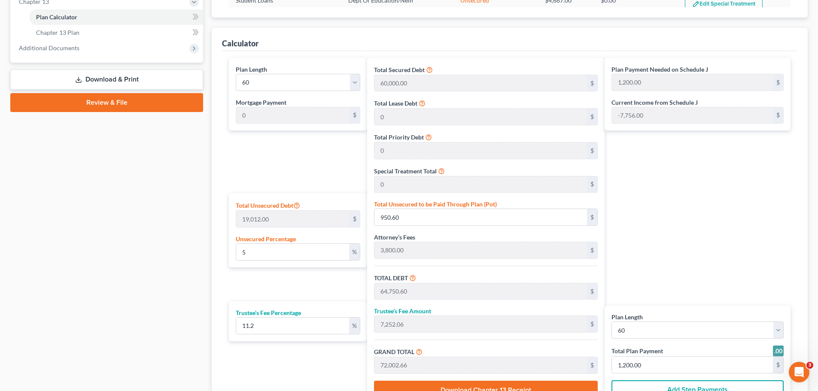
scroll to position [401, 0]
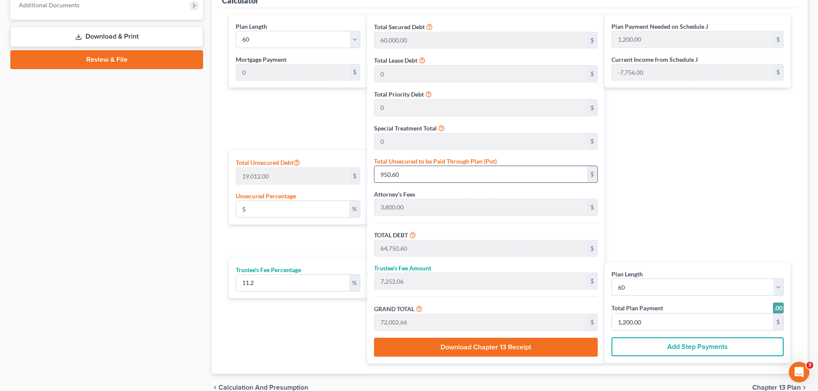
click at [403, 174] on input "950.60" at bounding box center [481, 174] width 213 height 16
type input "0.015779507679360403"
type input "3"
type input "63,803.00"
type input "7,145.93"
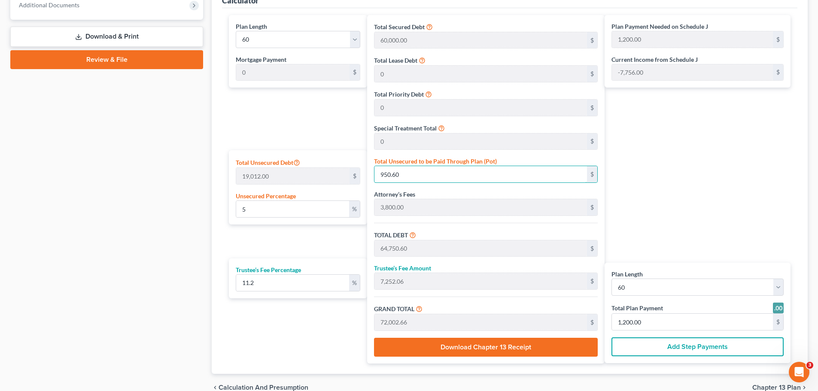
type input "70,948.93"
type input "1,182.00"
type input "0.15779507679360402"
type input "30"
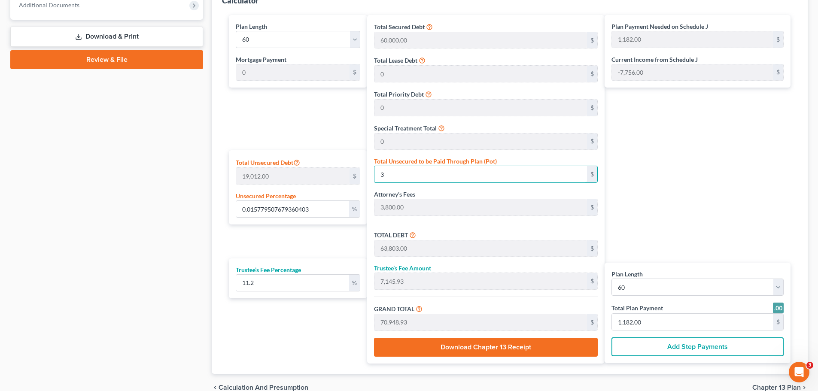
type input "63,830.00"
type input "7,148.95"
type input "70,978.95"
type input "1,183.00"
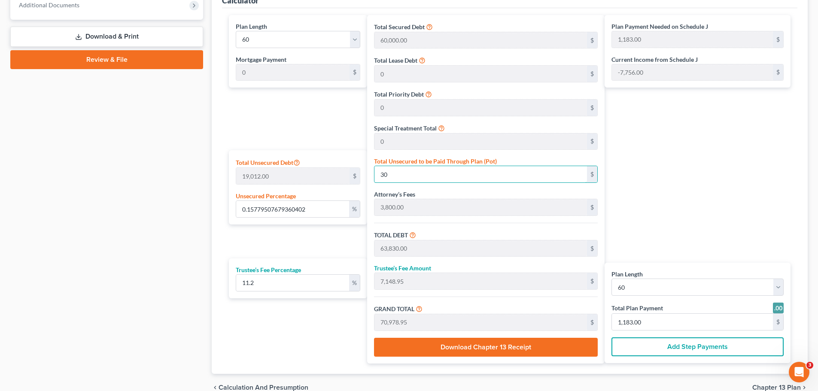
type input "1.5779507679360403"
type input "300"
type input "64,100.00"
type input "7,179.19"
type input "71,279.20"
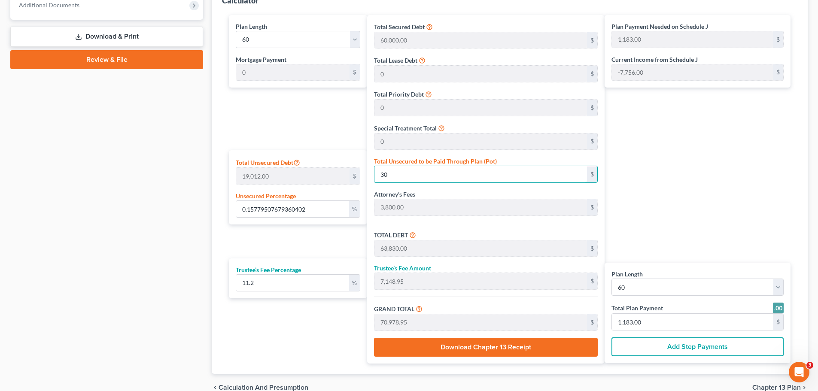
type input "1,188.00"
type input "15.779507679360405"
type input "3000"
type input "66,800.00"
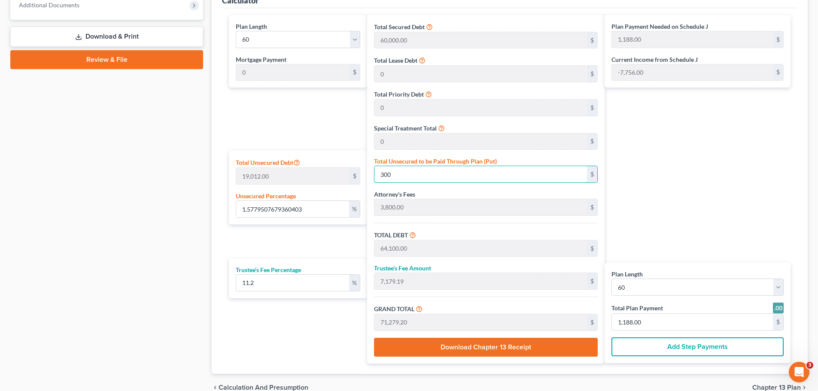
type input "7,481.59"
type input "74,281.60"
type input "1,238.00"
type input "3,000"
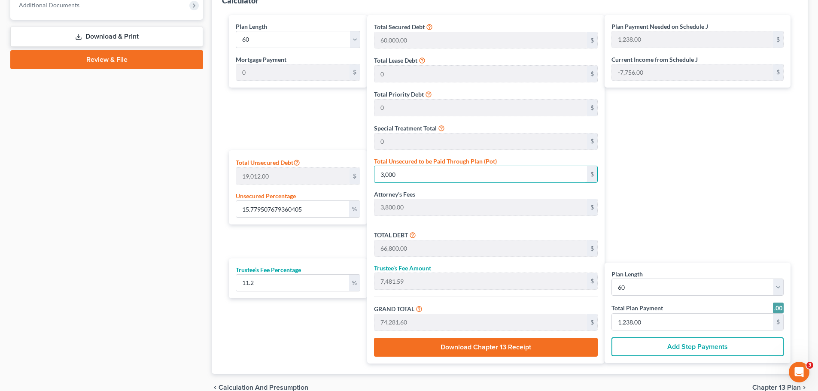
type input "157.79507679360404"
type input "3,0000"
type input "93,800.00"
type input "10,505.59"
type input "104,305.60"
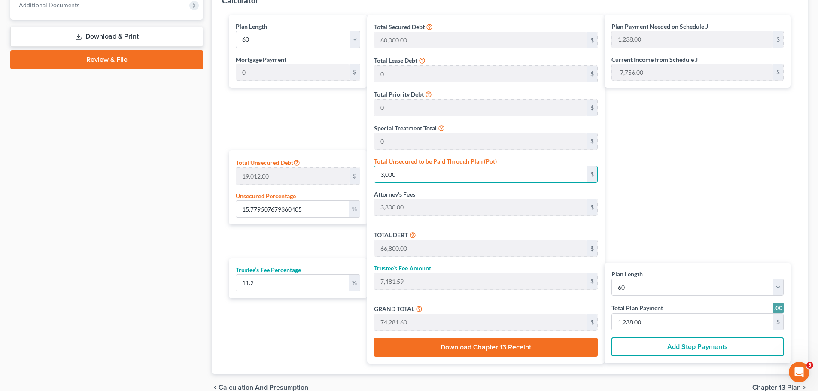
type input "1,738.00"
click at [642, 180] on div "Plan Payment Needed on Schedule J 1,738.00 $ Current Income from Schedule J -7,…" at bounding box center [700, 189] width 190 height 349
type input "4"
type input "0.021039343572480537"
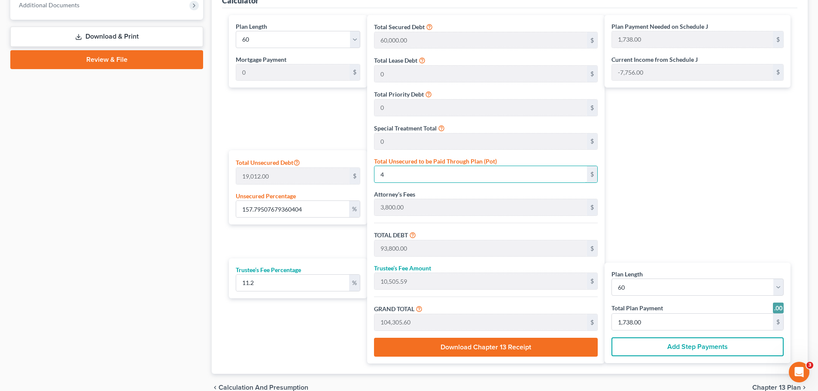
type input "63,804.00"
type input "7,146.04"
type input "70,950.04"
type input "1,183.00"
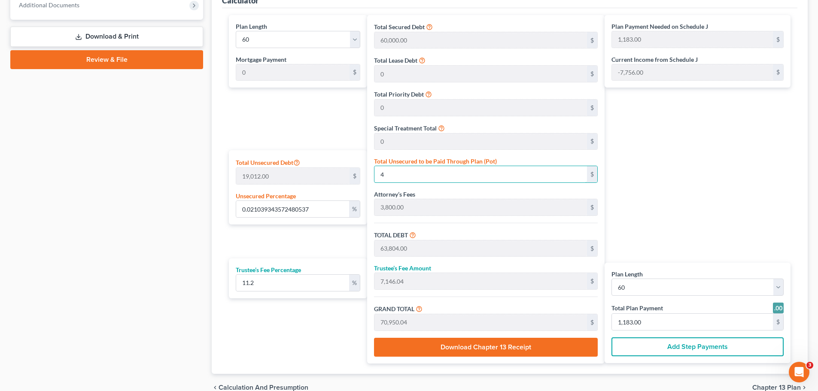
type input "0.2103934357248054"
type input "40"
type input "63,840.00"
type input "7,150.07"
type input "70,990.08"
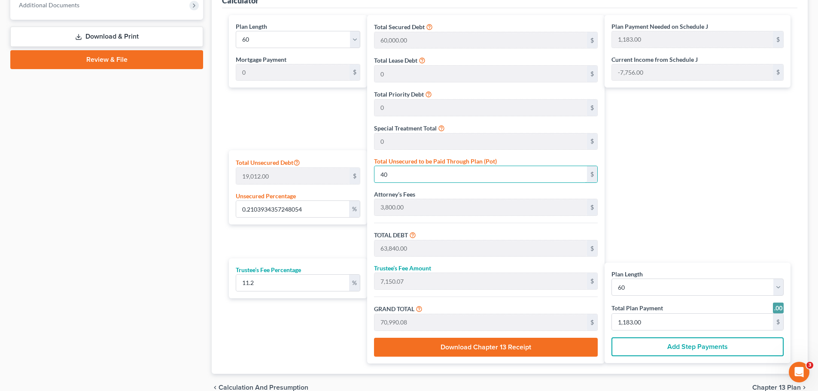
type input "2.1039343572480536"
type input "400"
type input "64,200.00"
type input "7,190.40"
type input "71,390.40"
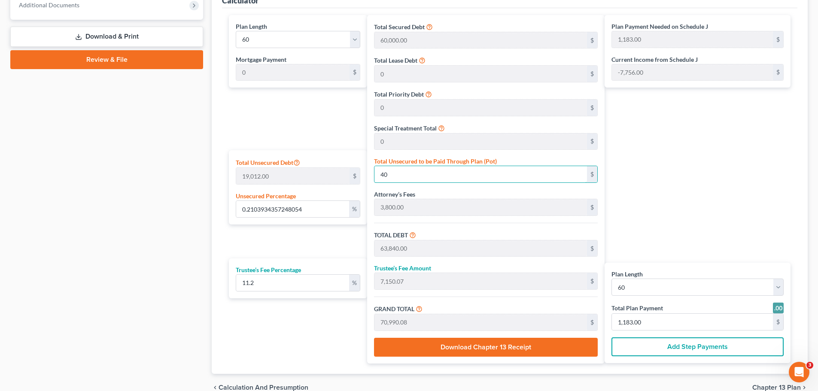
type input "1,190.00"
type input "4000"
type input "21.03934357248054"
type input "4,000"
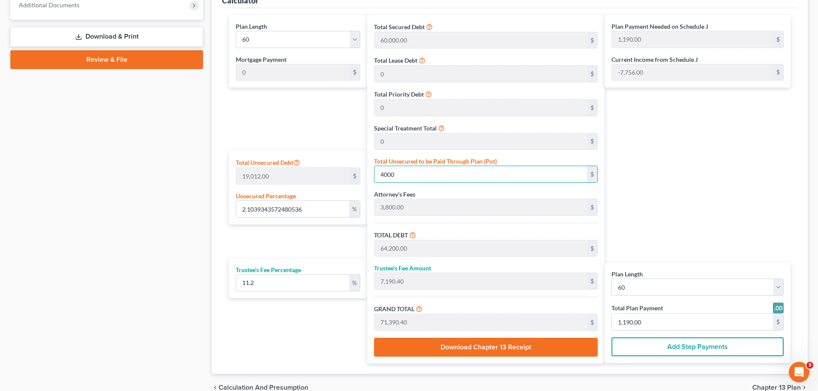
type input "67,800.00"
type input "7,593.59"
type input "75,393.60"
type input "1,257.00"
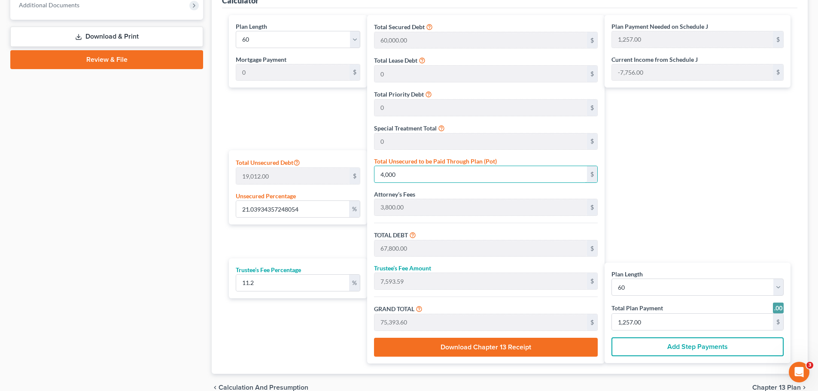
type input "210.39343572480539"
type input "4,0000"
type input "103,800.00"
type input "11,625.59"
type input "115,425.60"
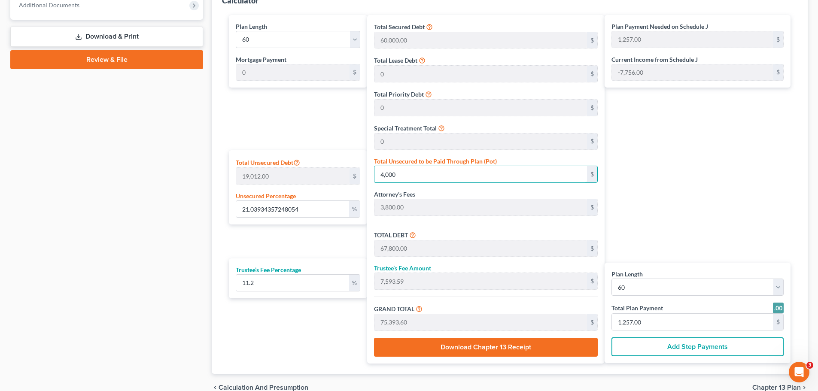
type input "1,924.00"
type input "40,000"
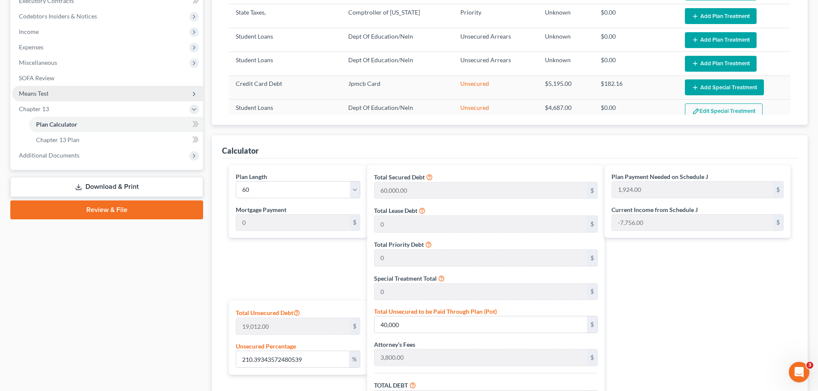
scroll to position [229, 0]
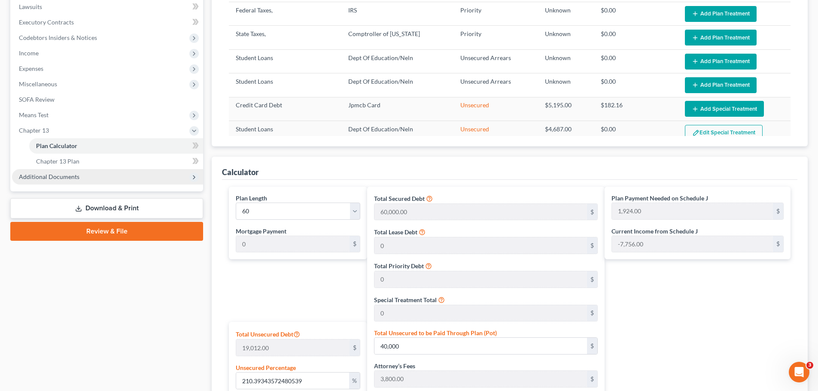
click at [69, 174] on span "Additional Documents" at bounding box center [49, 176] width 61 height 7
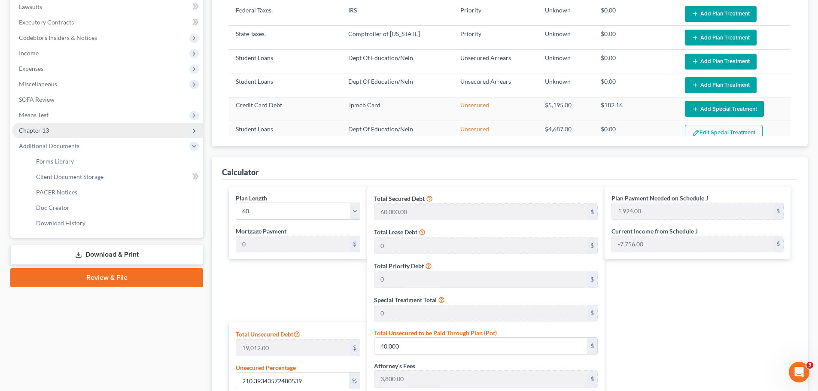
click at [44, 132] on span "Chapter 13" at bounding box center [34, 130] width 30 height 7
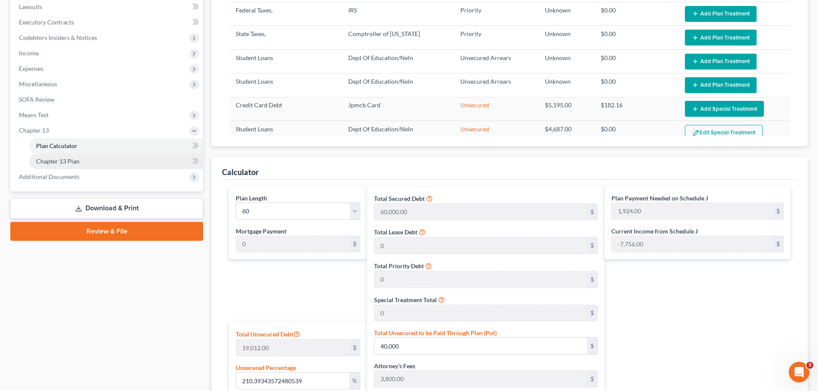
click at [72, 157] on link "Chapter 13 Plan" at bounding box center [116, 161] width 174 height 15
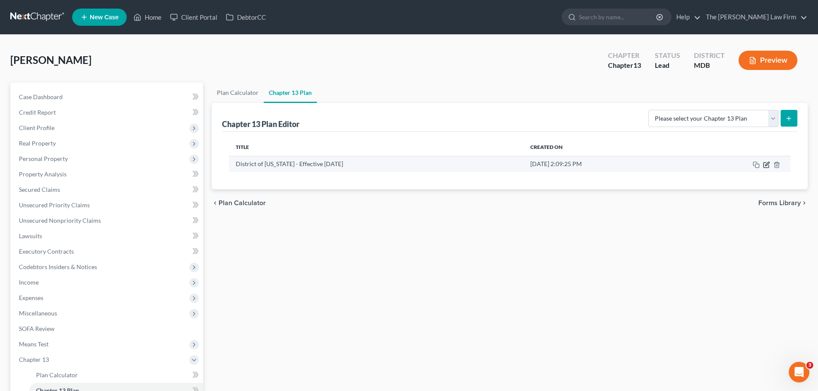
click at [765, 163] on icon "button" at bounding box center [766, 164] width 7 height 7
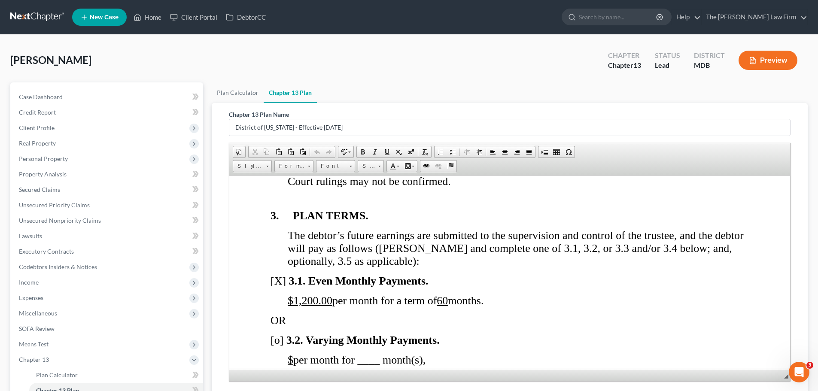
scroll to position [773, 0]
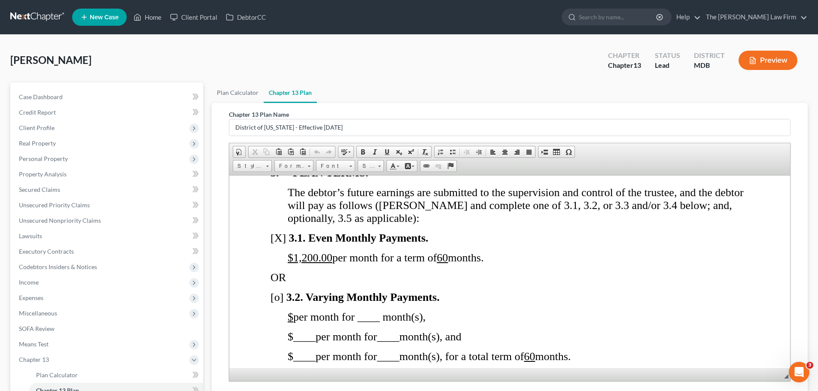
click at [307, 264] on u "$1,200.00" at bounding box center [310, 257] width 45 height 12
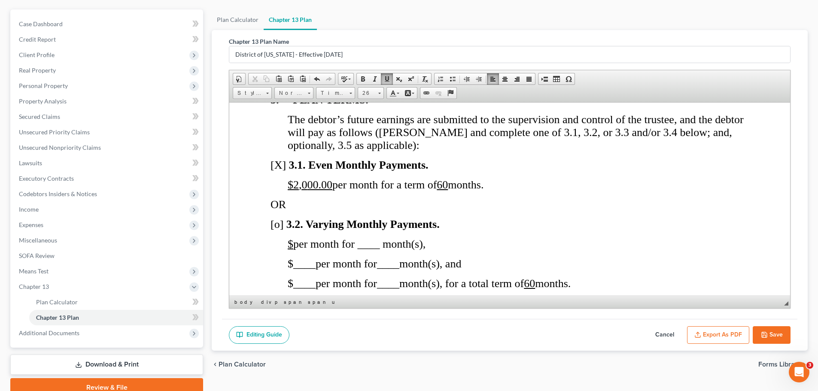
scroll to position [112, 0]
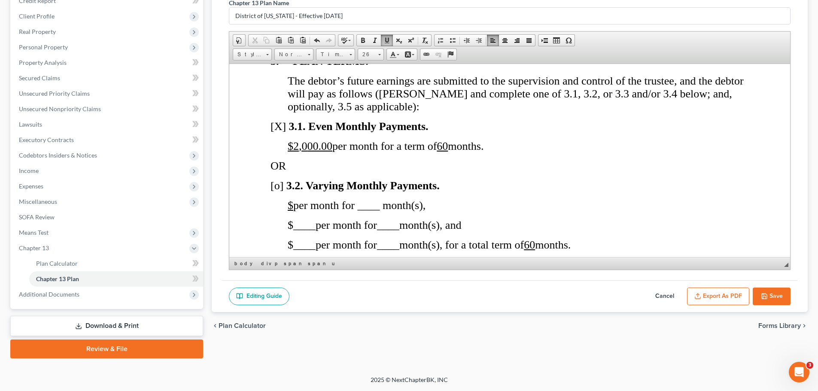
click at [722, 299] on button "Export as PDF" at bounding box center [718, 297] width 62 height 18
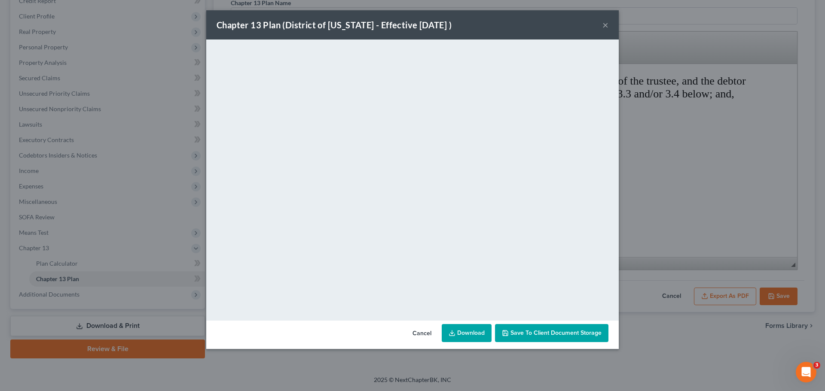
click at [535, 332] on span "Save to Client Document Storage" at bounding box center [555, 332] width 91 height 7
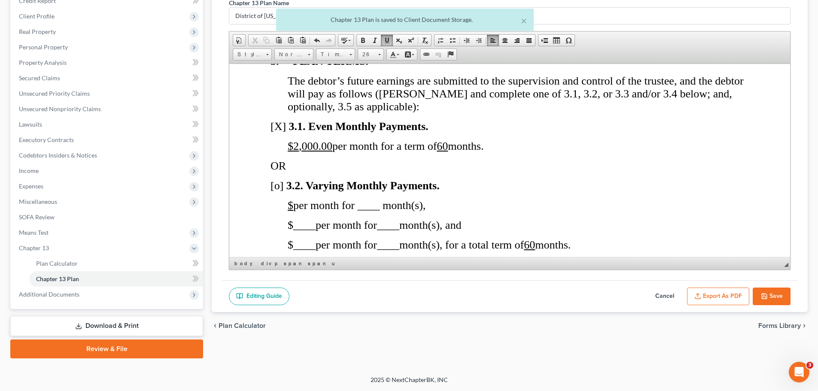
click at [100, 324] on link "Download & Print" at bounding box center [106, 326] width 193 height 20
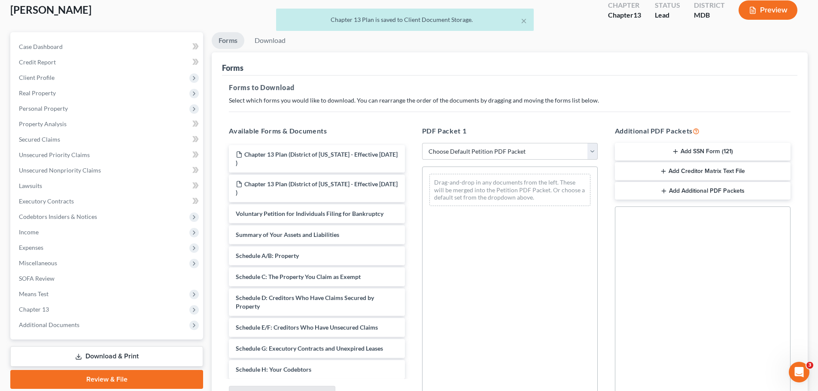
scroll to position [86, 0]
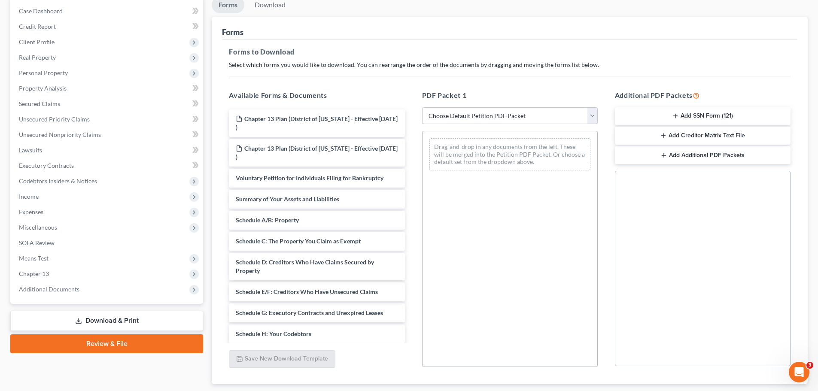
click at [445, 119] on select "Choose Default Petition PDF Packet Complete Bankruptcy Petition (all forms and …" at bounding box center [510, 115] width 176 height 17
select select "0"
click at [422, 107] on select "Choose Default Petition PDF Packet Complete Bankruptcy Petition (all forms and …" at bounding box center [510, 115] width 176 height 17
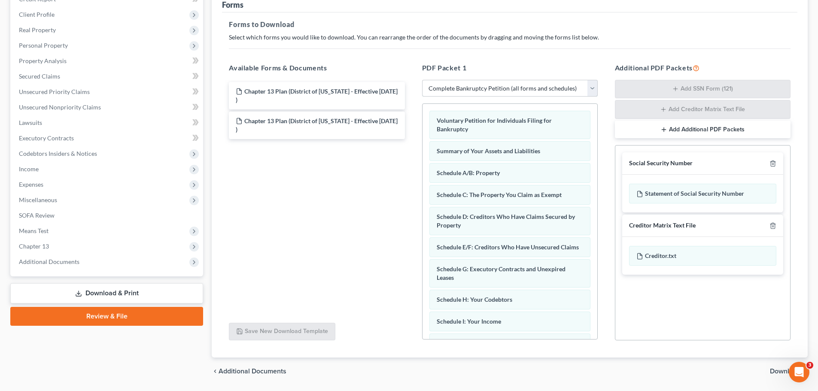
scroll to position [140, 0]
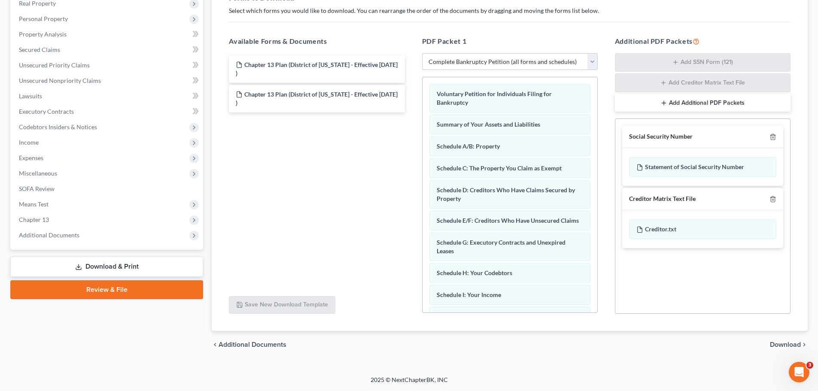
click at [782, 342] on span "Download" at bounding box center [785, 344] width 31 height 7
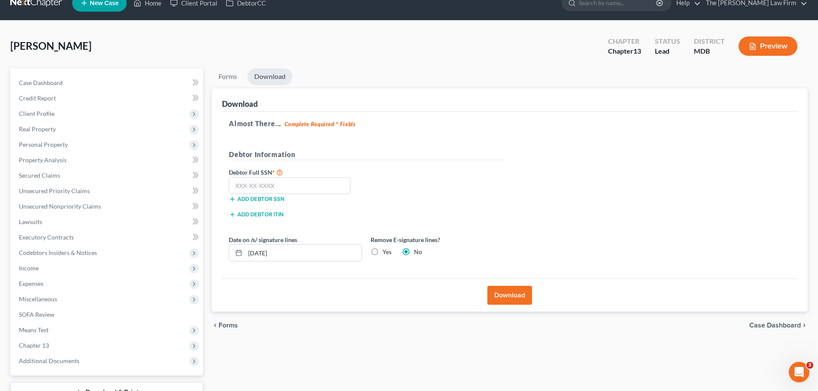
scroll to position [0, 0]
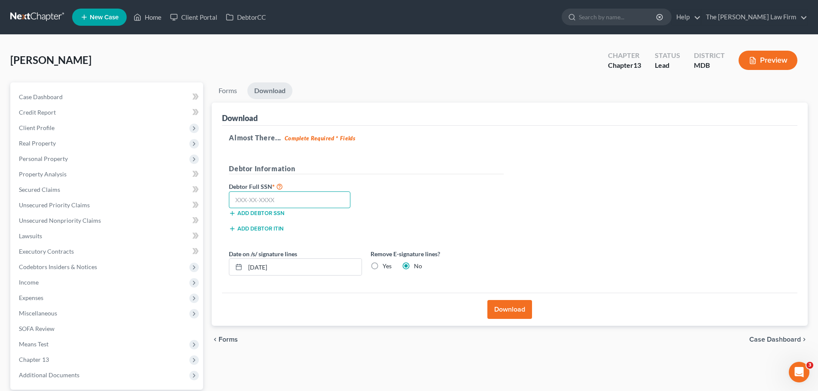
click at [307, 196] on input "text" at bounding box center [290, 200] width 122 height 17
type input "218-19-6331"
click at [503, 308] on button "Download" at bounding box center [510, 309] width 45 height 19
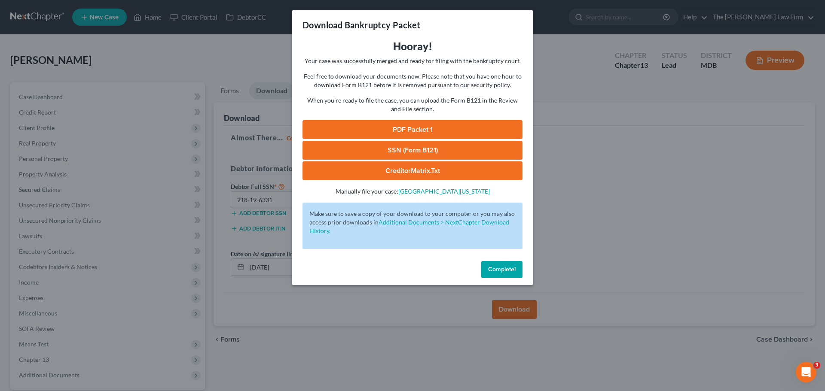
click at [401, 134] on link "PDF Packet 1" at bounding box center [412, 129] width 220 height 19
click at [394, 150] on link "SSN (Form B121)" at bounding box center [412, 150] width 220 height 19
click at [498, 274] on button "Complete!" at bounding box center [501, 269] width 41 height 17
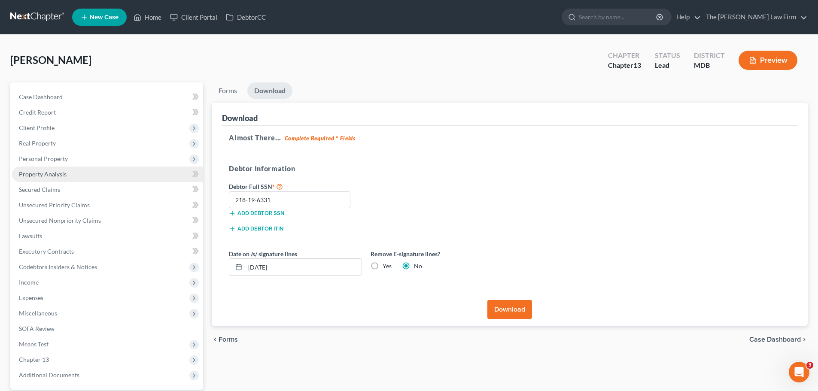
click at [43, 175] on span "Property Analysis" at bounding box center [43, 174] width 48 height 7
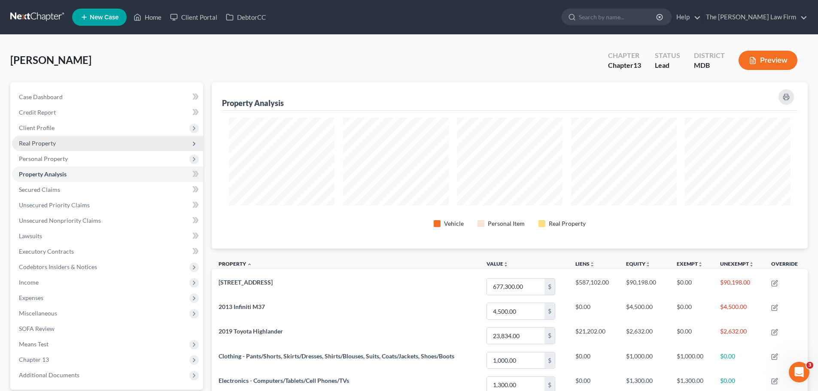
click at [49, 147] on span "Real Property" at bounding box center [107, 143] width 191 height 15
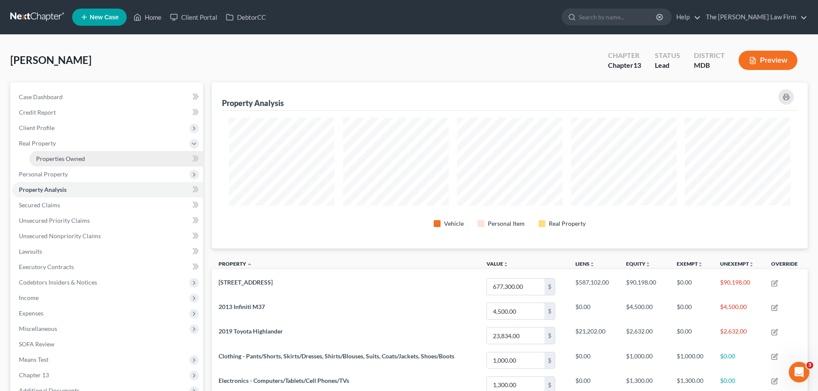
click at [58, 154] on link "Properties Owned" at bounding box center [116, 158] width 174 height 15
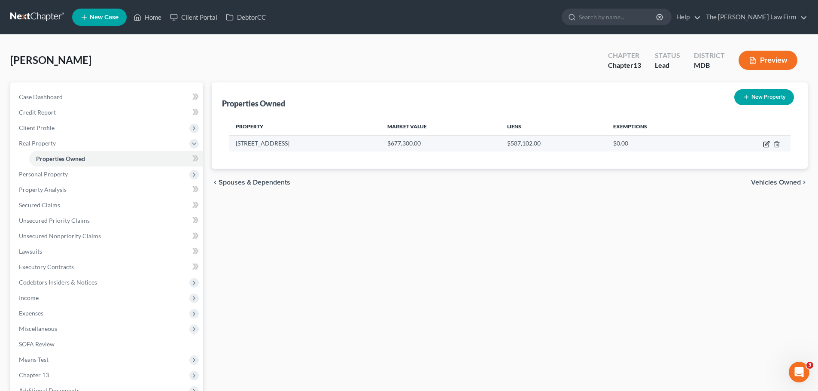
click at [767, 146] on icon "button" at bounding box center [766, 144] width 7 height 7
select select "21"
select select "4"
select select "0"
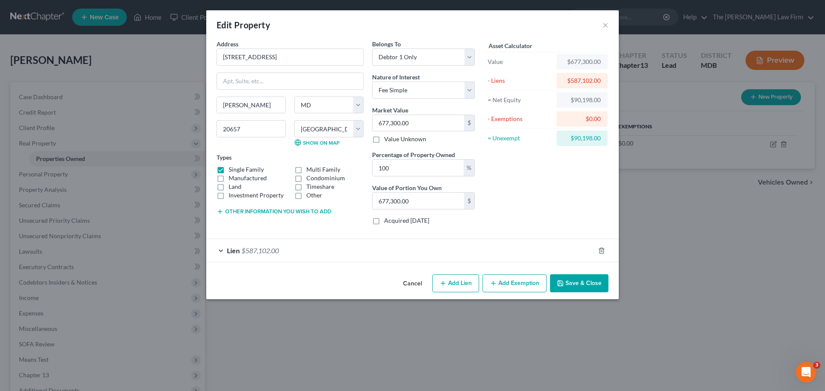
click at [511, 276] on button "Add Exemption" at bounding box center [514, 283] width 64 height 18
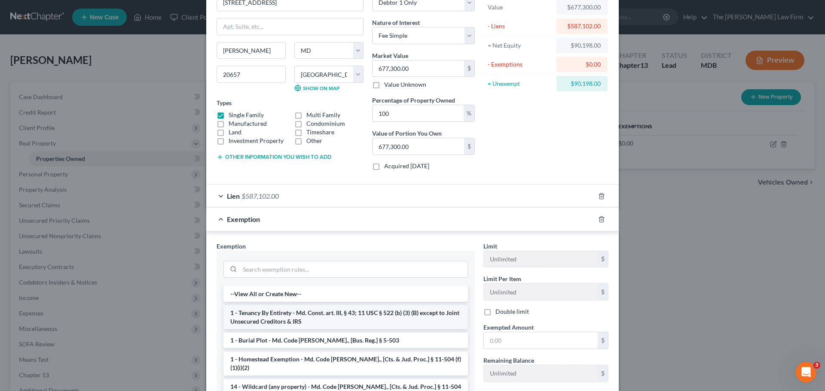
scroll to position [129, 0]
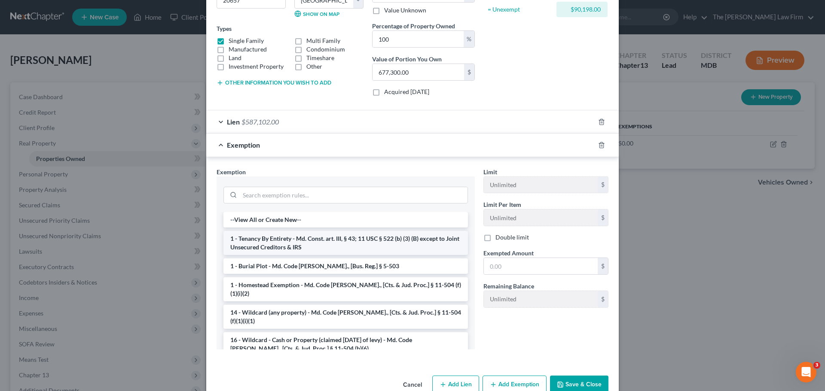
click at [270, 247] on li "1 - Tenancy By Entirety - Md. Const. art. III, § 43; 11 USC § 522 (b) (3) (B) e…" at bounding box center [345, 243] width 244 height 24
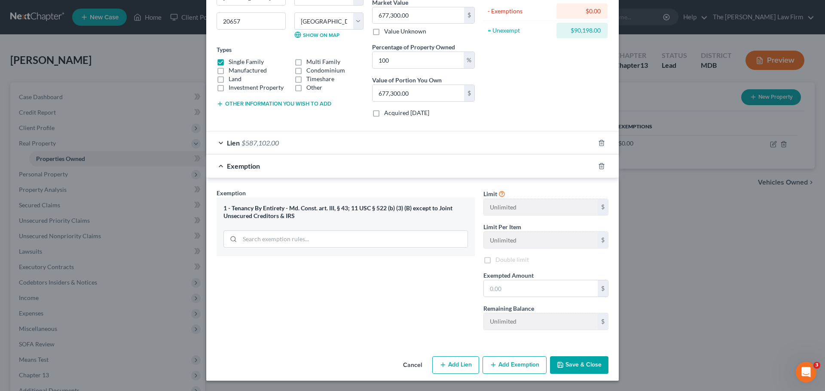
scroll to position [108, 0]
click at [600, 169] on icon "button" at bounding box center [601, 166] width 7 height 7
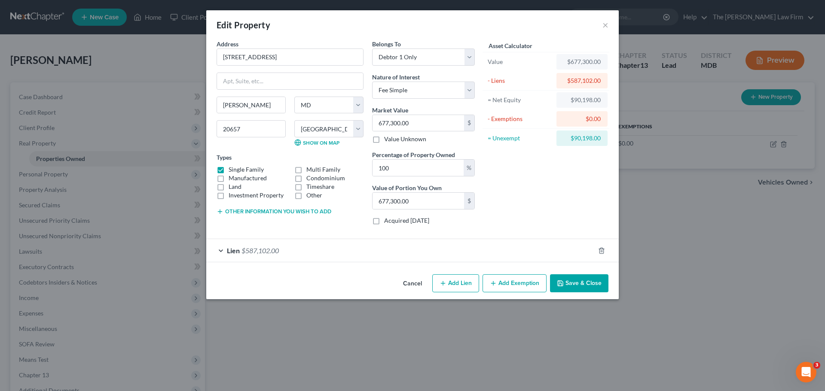
scroll to position [0, 0]
click at [524, 280] on button "Add Exemption" at bounding box center [514, 283] width 64 height 18
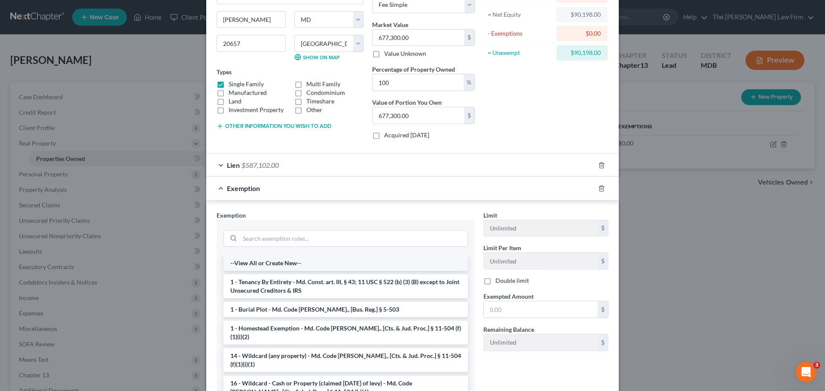
scroll to position [86, 0]
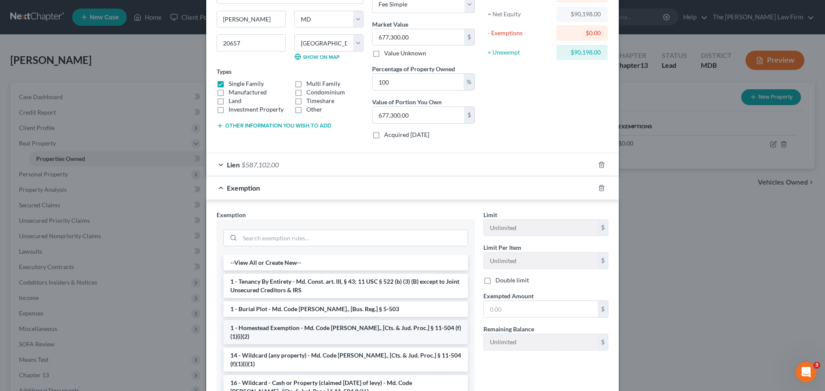
click at [290, 328] on li "1 - Homestead Exemption - Md. Code Ann., [Cts. & Jud. Proc.] § 11-504 (f)(1)(i)…" at bounding box center [345, 332] width 244 height 24
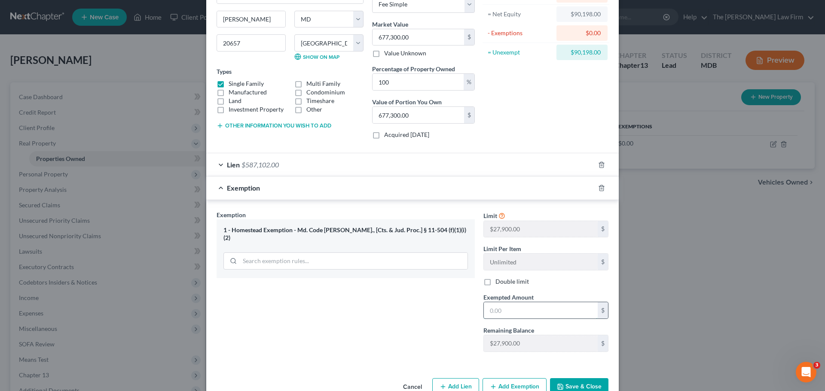
click at [500, 308] on input "text" at bounding box center [541, 310] width 114 height 16
type input "27,900"
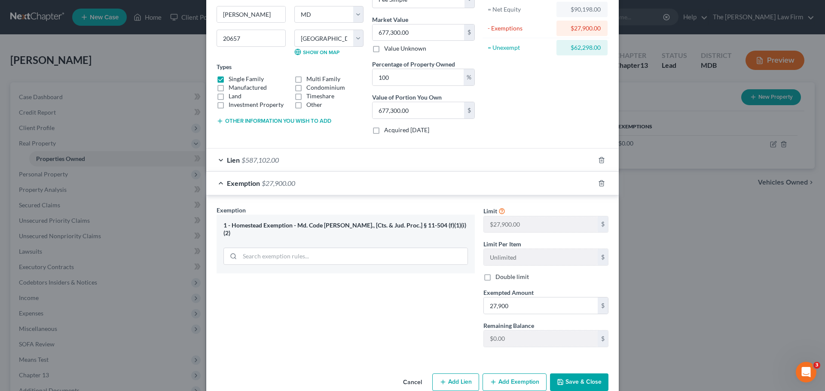
click at [408, 313] on div "Exemption Set must be selected for CA. Exemption * 1 - Homestead Exemption - Md…" at bounding box center [345, 280] width 267 height 149
click at [573, 385] on button "Save & Close" at bounding box center [579, 383] width 58 height 18
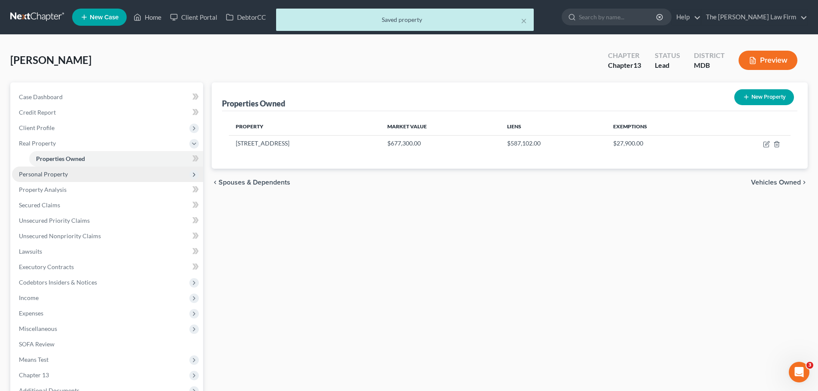
click at [57, 173] on span "Personal Property" at bounding box center [43, 174] width 49 height 7
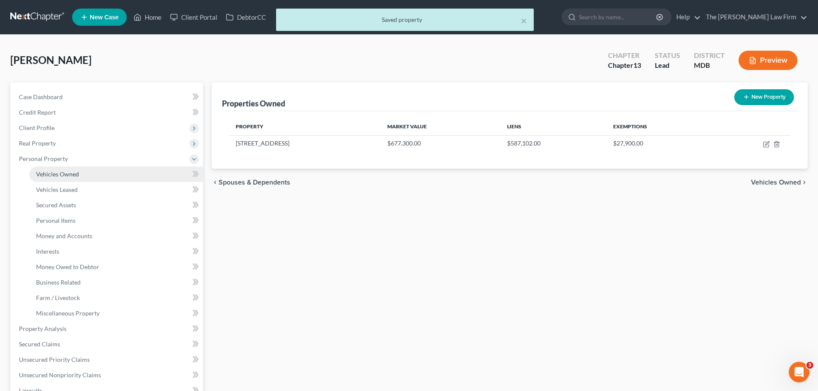
click at [64, 177] on span "Vehicles Owned" at bounding box center [57, 174] width 43 height 7
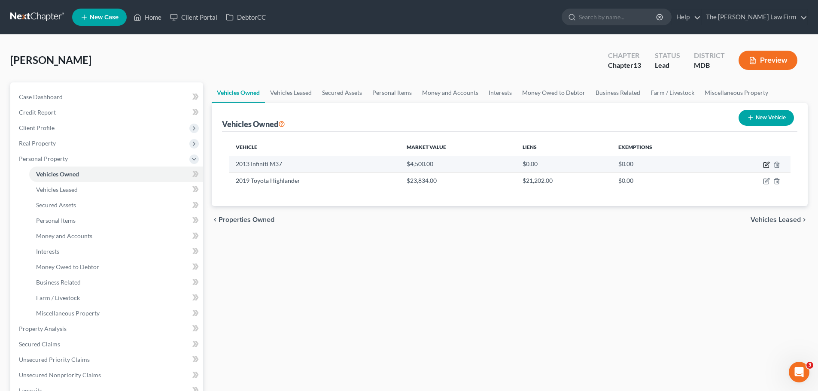
click at [765, 167] on icon "button" at bounding box center [766, 164] width 7 height 7
select select "0"
select select "13"
select select "3"
select select "0"
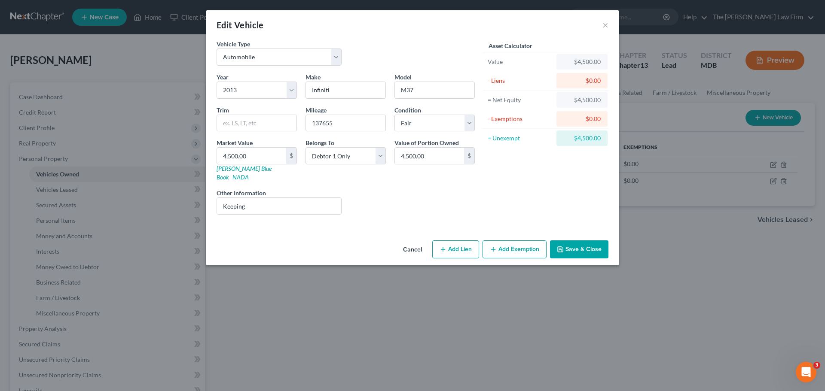
click at [508, 241] on button "Add Exemption" at bounding box center [514, 250] width 64 height 18
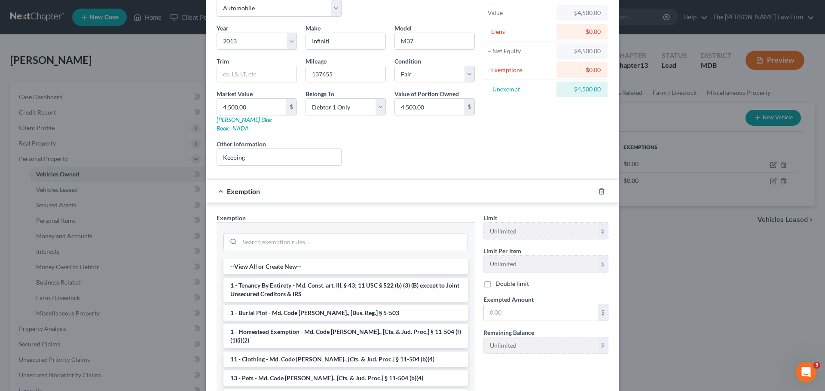
scroll to position [86, 0]
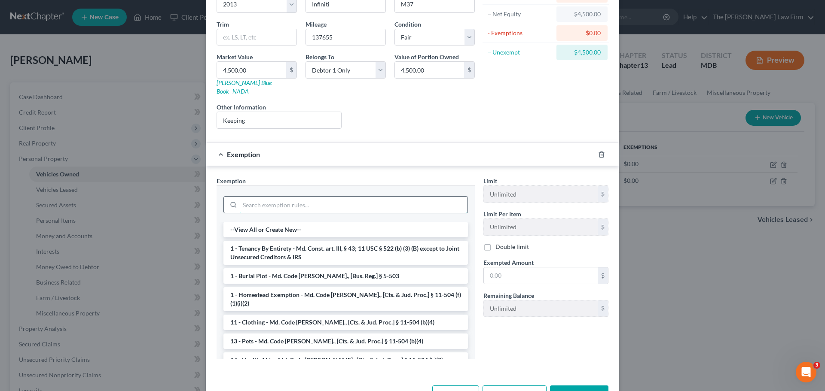
click at [308, 197] on input "search" at bounding box center [354, 205] width 228 height 16
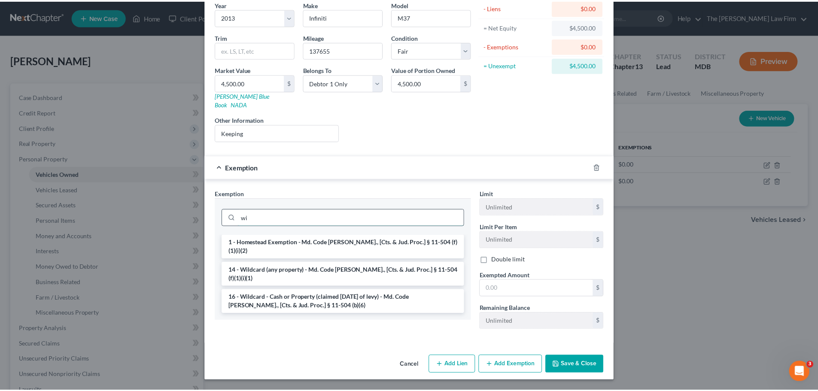
scroll to position [64, 0]
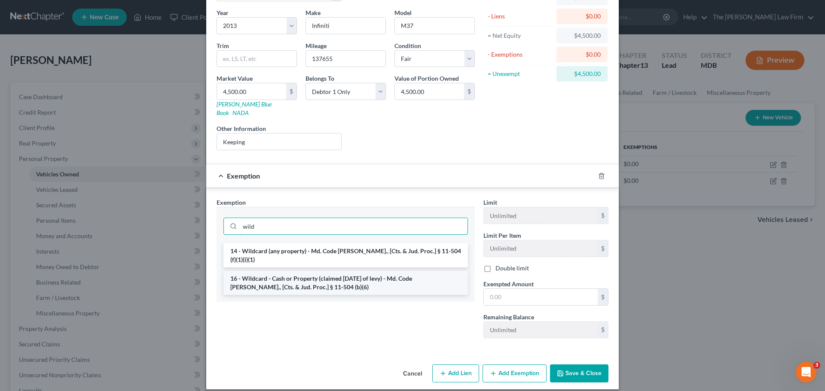
type input "wild"
click at [307, 271] on li "16 - Wildcard - Cash or Property (claimed within Thirty Days of levy) - Md. Cod…" at bounding box center [345, 283] width 244 height 24
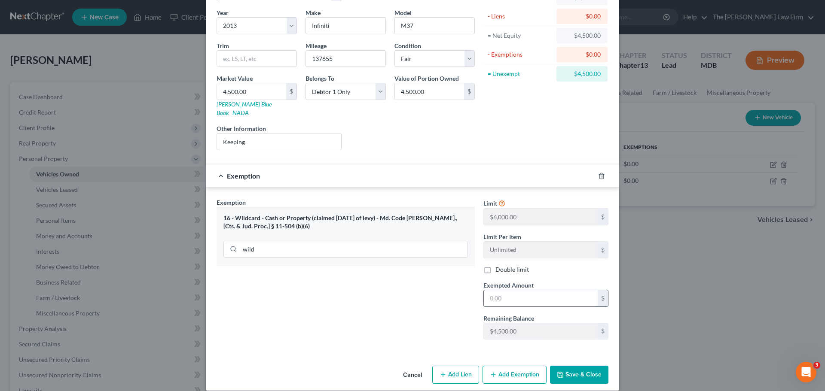
click at [505, 290] on input "text" at bounding box center [541, 298] width 114 height 16
type input "4,500"
click at [583, 368] on button "Save & Close" at bounding box center [579, 375] width 58 height 18
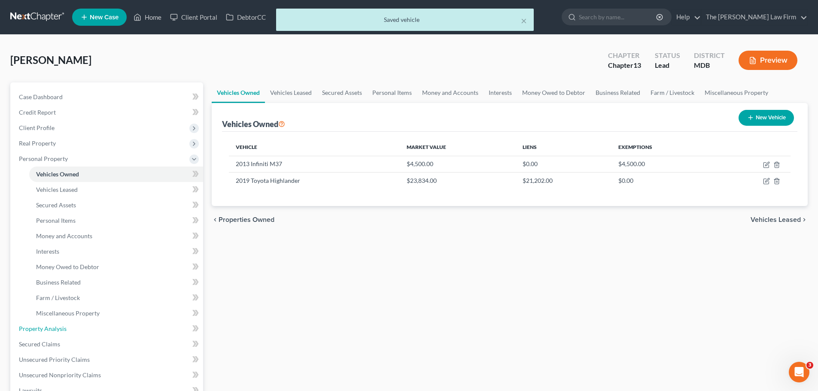
drag, startPoint x: 71, startPoint y: 324, endPoint x: 207, endPoint y: 281, distance: 142.4
click at [71, 324] on link "Property Analysis" at bounding box center [107, 328] width 191 height 15
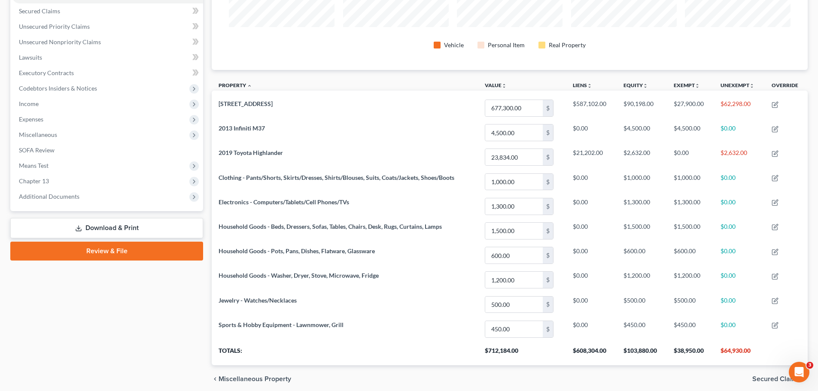
scroll to position [213, 0]
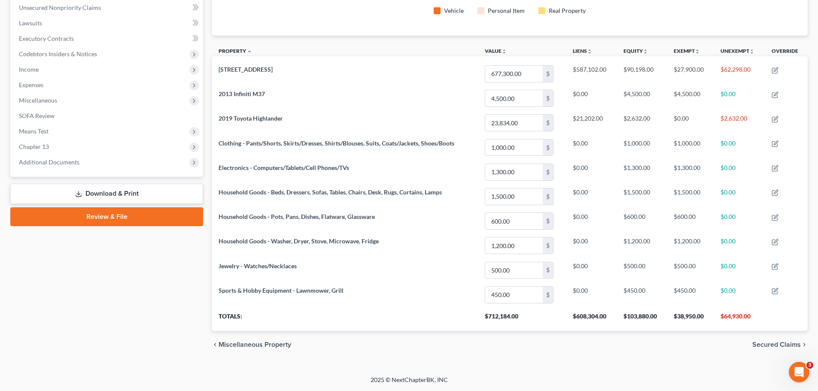
click at [95, 193] on link "Download & Print" at bounding box center [106, 194] width 193 height 20
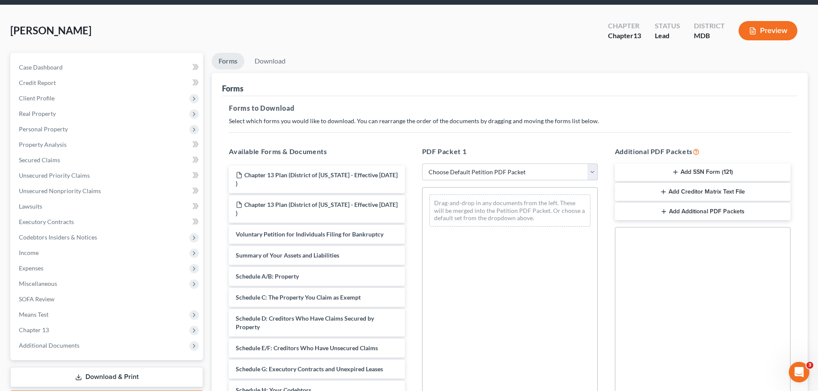
scroll to position [43, 0]
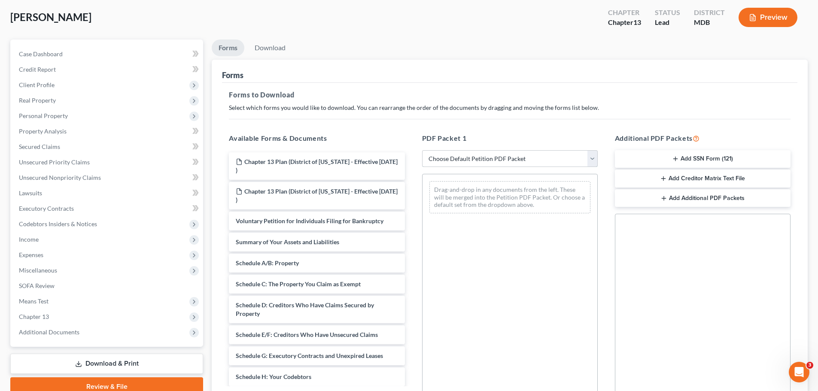
click at [458, 162] on select "Choose Default Petition PDF Packet Complete Bankruptcy Petition (all forms and …" at bounding box center [510, 158] width 176 height 17
select select "0"
click at [422, 150] on select "Choose Default Petition PDF Packet Complete Bankruptcy Petition (all forms and …" at bounding box center [510, 158] width 176 height 17
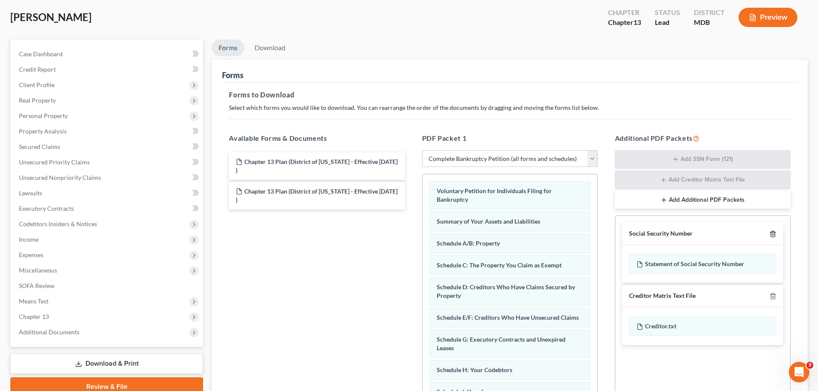
click at [773, 231] on icon "button" at bounding box center [773, 234] width 7 height 7
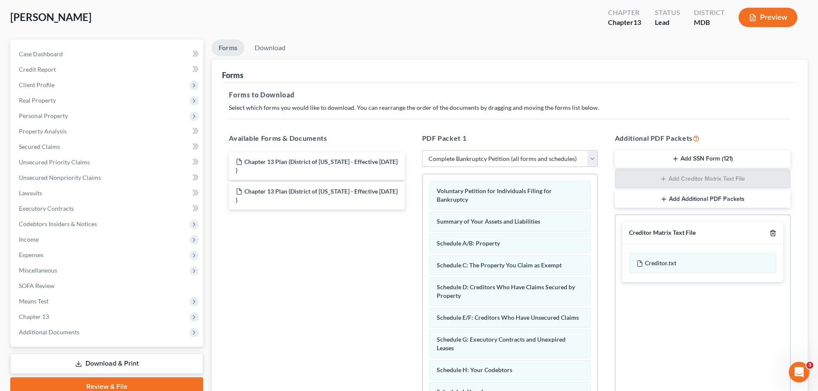
click at [773, 231] on icon "button" at bounding box center [773, 233] width 7 height 7
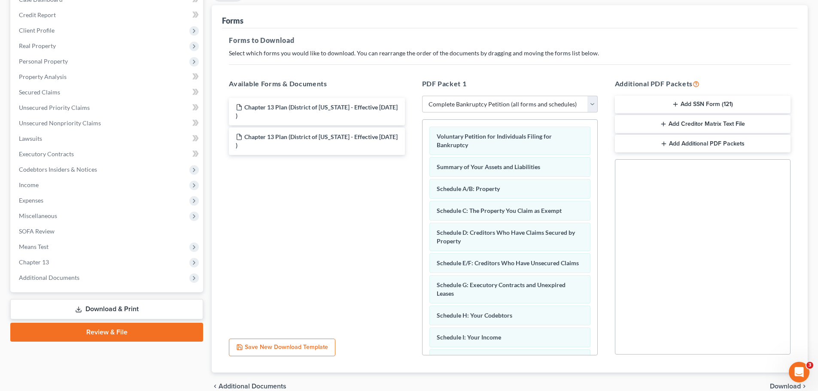
scroll to position [139, 0]
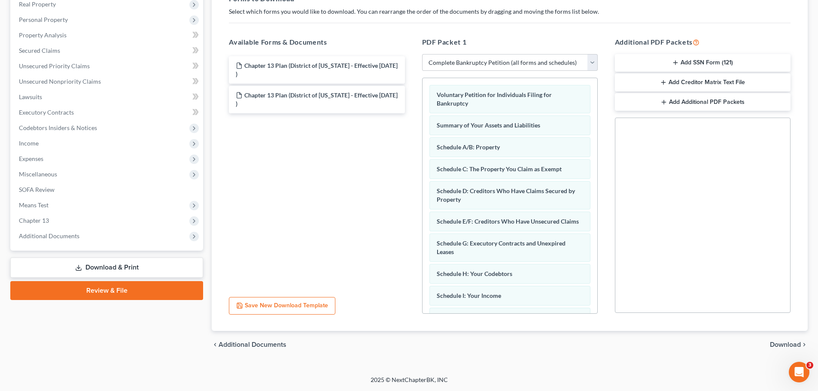
click at [787, 344] on span "Download" at bounding box center [785, 344] width 31 height 7
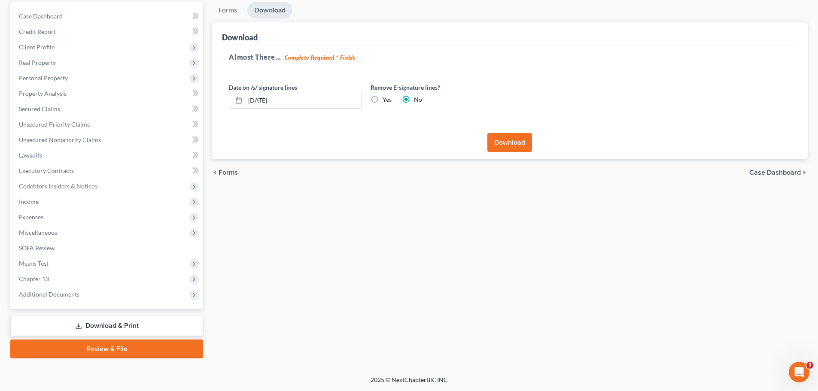
scroll to position [81, 0]
click at [514, 145] on button "Download" at bounding box center [510, 142] width 45 height 19
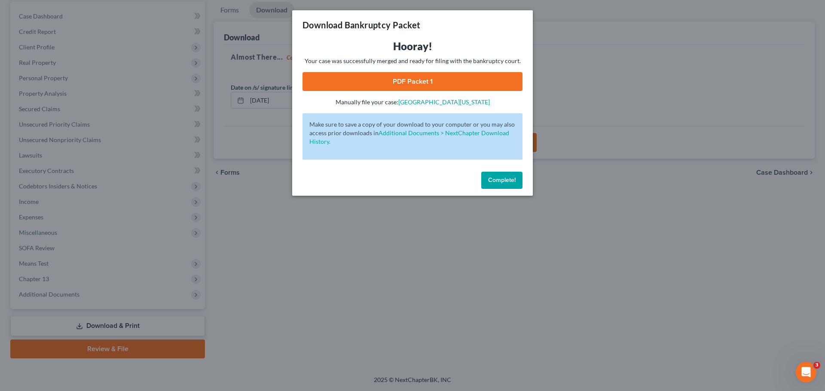
click at [413, 87] on link "PDF Packet 1" at bounding box center [412, 81] width 220 height 19
click at [508, 177] on span "Complete!" at bounding box center [501, 180] width 27 height 7
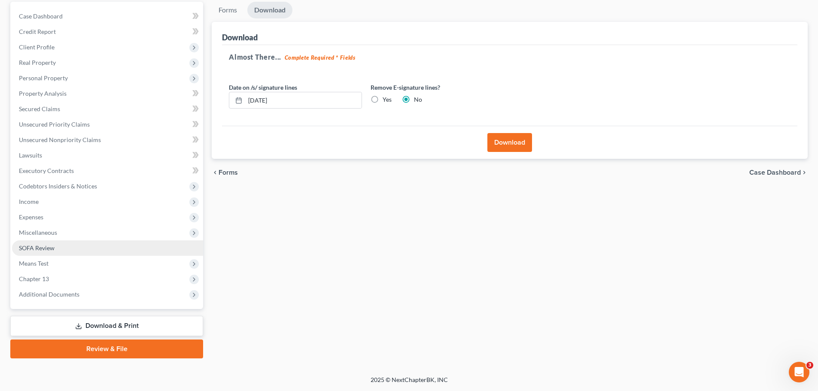
click at [52, 247] on span "SOFA Review" at bounding box center [37, 247] width 36 height 7
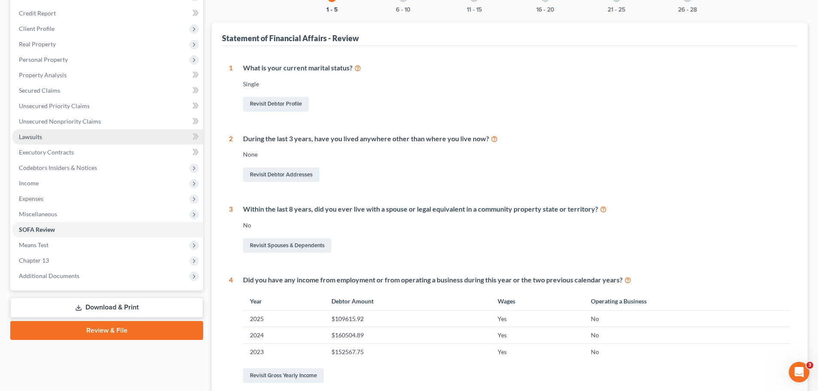
scroll to position [255, 0]
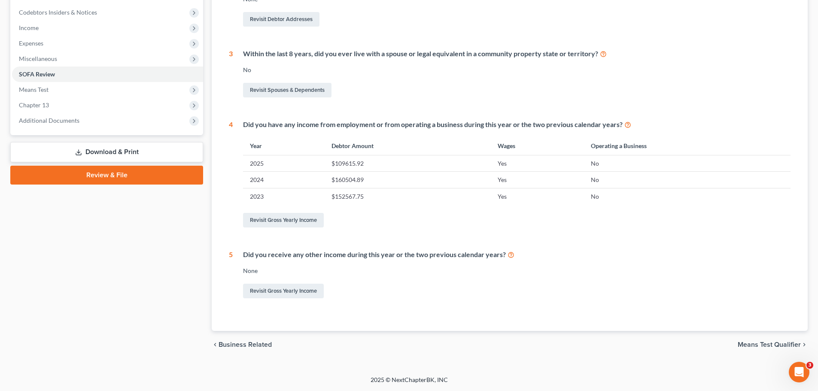
click at [95, 156] on link "Download & Print" at bounding box center [106, 152] width 193 height 20
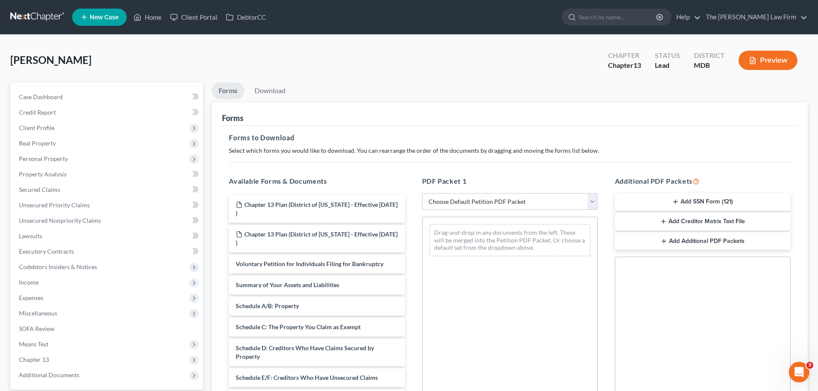
drag, startPoint x: 530, startPoint y: 201, endPoint x: 524, endPoint y: 204, distance: 6.1
click at [530, 201] on select "Choose Default Petition PDF Packet Complete Bankruptcy Petition (all forms and …" at bounding box center [510, 201] width 176 height 17
select select "0"
click at [422, 193] on select "Choose Default Petition PDF Packet Complete Bankruptcy Petition (all forms and …" at bounding box center [510, 201] width 176 height 17
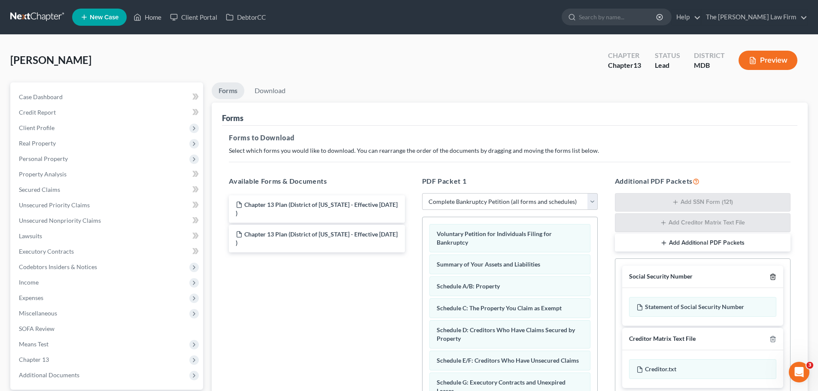
click at [775, 276] on icon "button" at bounding box center [773, 277] width 4 height 6
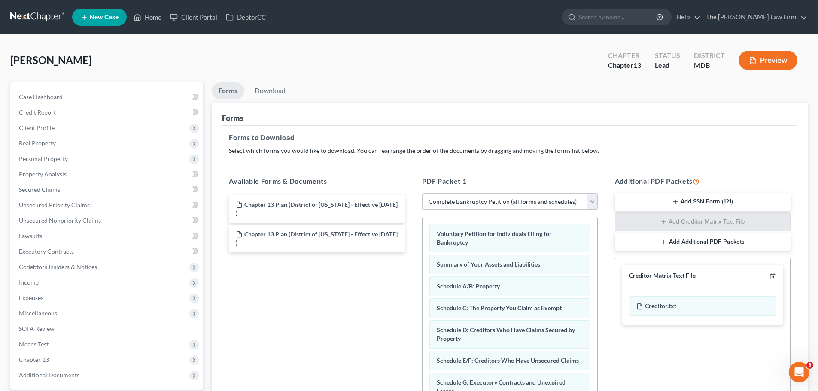
click at [775, 276] on icon "button" at bounding box center [773, 277] width 4 height 6
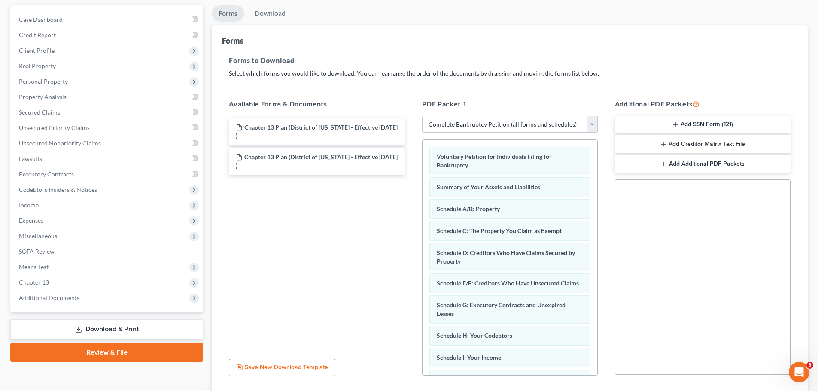
scroll to position [139, 0]
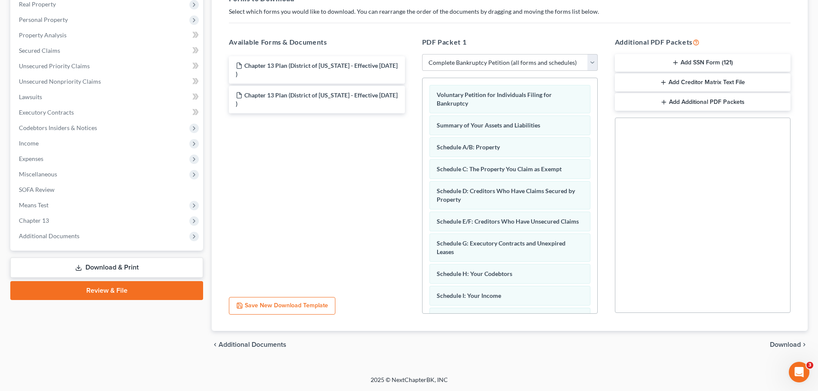
click at [776, 345] on span "Download" at bounding box center [785, 344] width 31 height 7
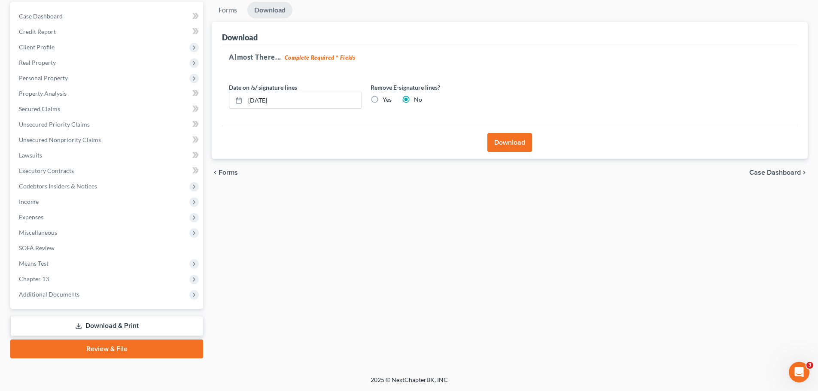
scroll to position [81, 0]
click at [518, 143] on button "Download" at bounding box center [510, 142] width 45 height 19
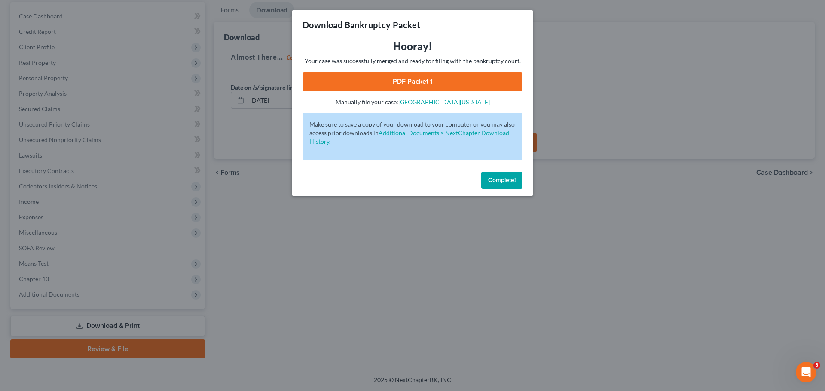
click at [399, 78] on link "PDF Packet 1" at bounding box center [412, 81] width 220 height 19
drag, startPoint x: 495, startPoint y: 181, endPoint x: 460, endPoint y: 164, distance: 38.2
click at [495, 181] on span "Complete!" at bounding box center [501, 180] width 27 height 7
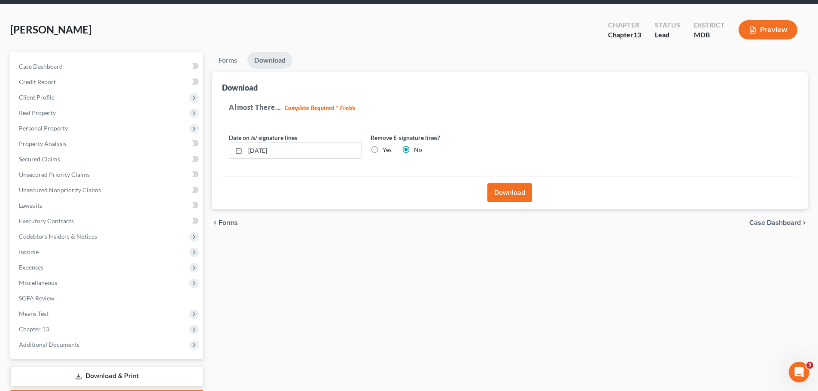
scroll to position [0, 0]
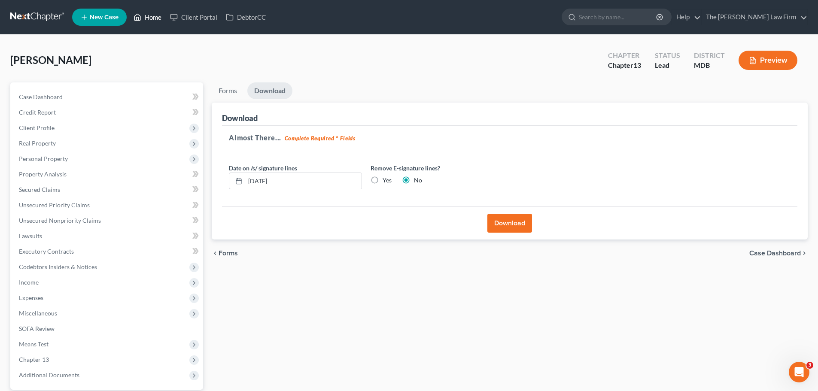
click at [155, 16] on link "Home" at bounding box center [147, 16] width 37 height 15
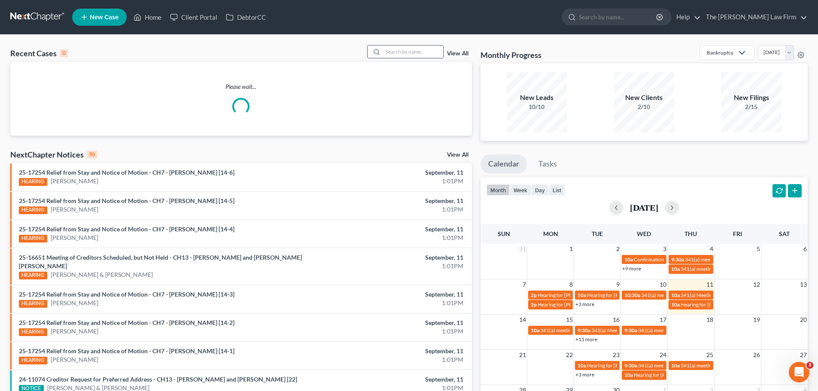
click at [389, 53] on input "search" at bounding box center [413, 52] width 60 height 12
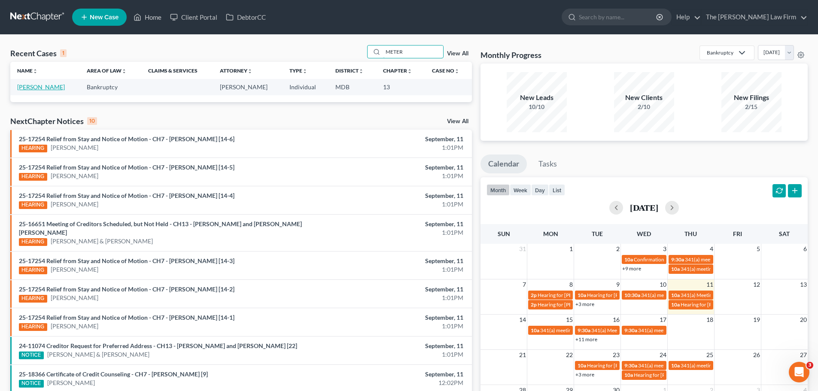
type input "METER"
click at [37, 88] on link "[PERSON_NAME]" at bounding box center [41, 86] width 48 height 7
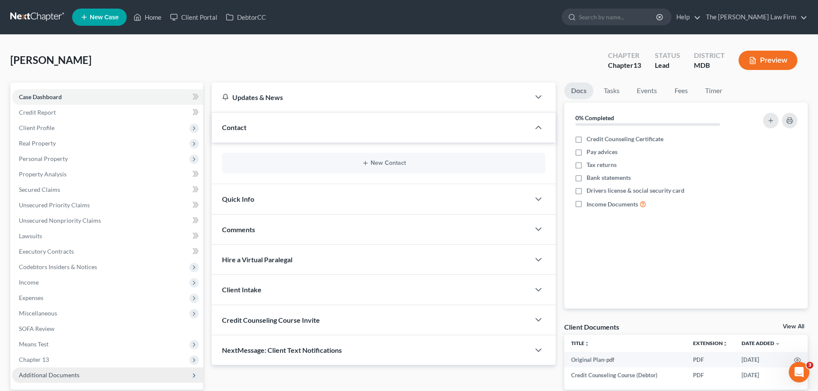
scroll to position [81, 0]
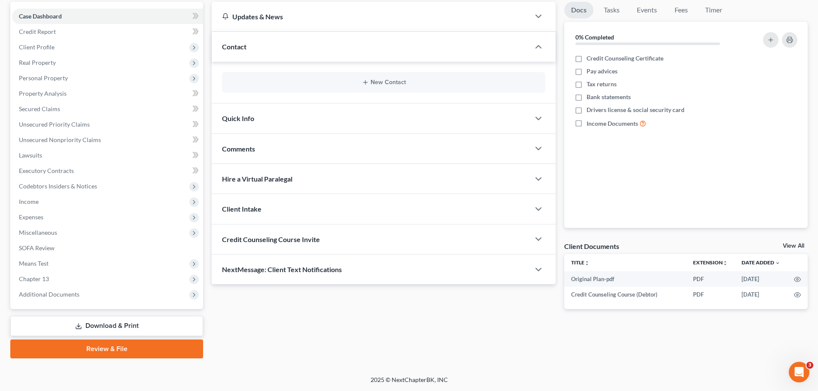
click at [102, 351] on link "Review & File" at bounding box center [106, 349] width 193 height 19
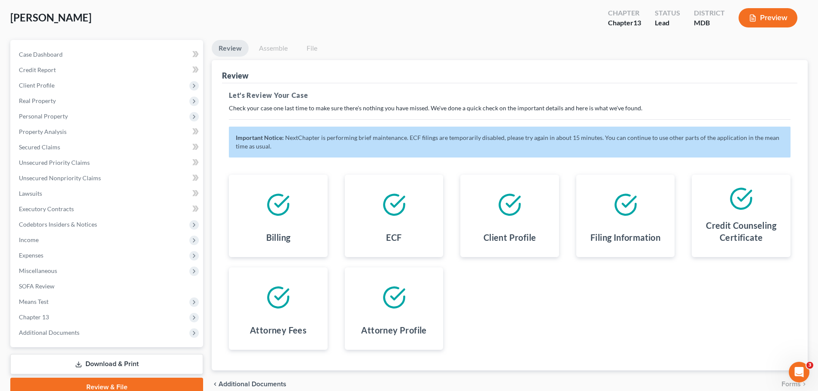
scroll to position [82, 0]
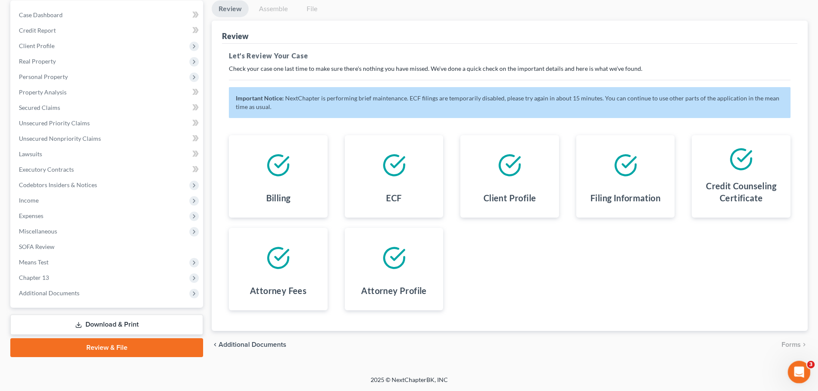
click at [803, 369] on icon "Open Intercom Messenger" at bounding box center [798, 371] width 14 height 14
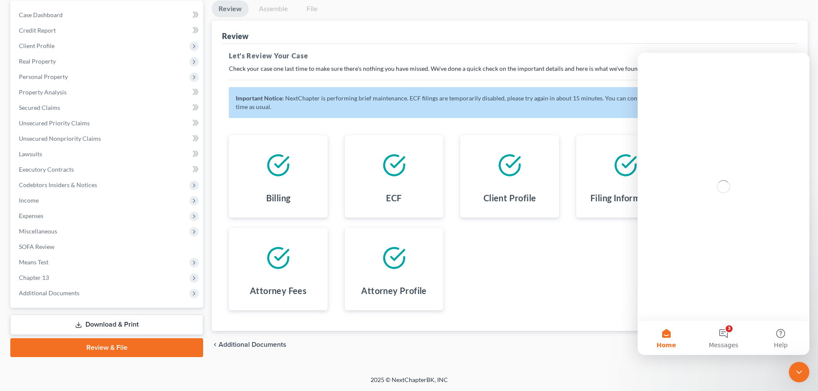
scroll to position [0, 0]
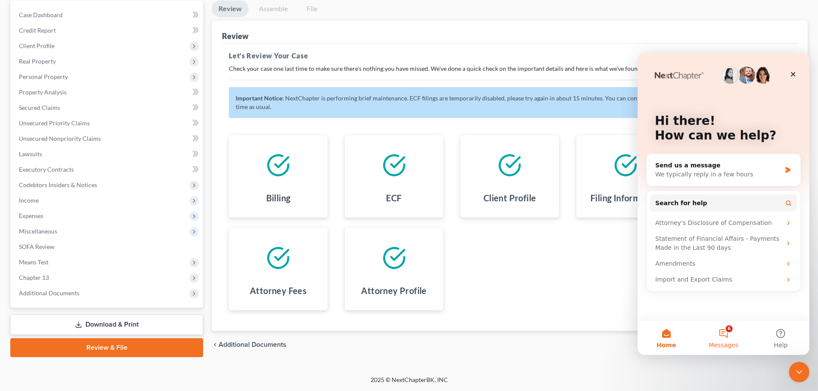
click at [725, 332] on button "6 Messages" at bounding box center [723, 338] width 57 height 34
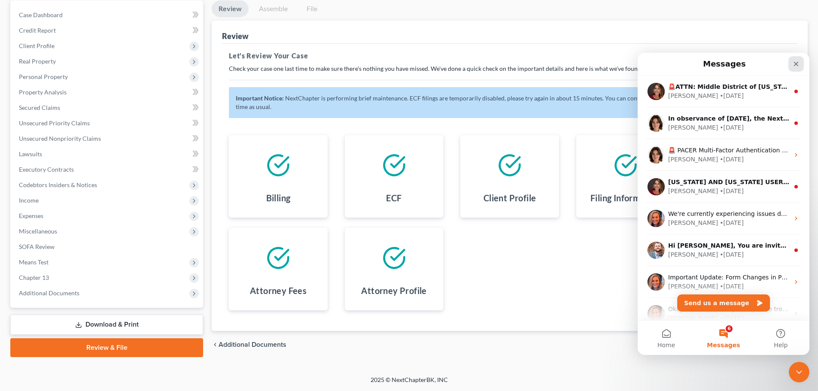
click at [798, 69] on div "Close" at bounding box center [796, 63] width 15 height 15
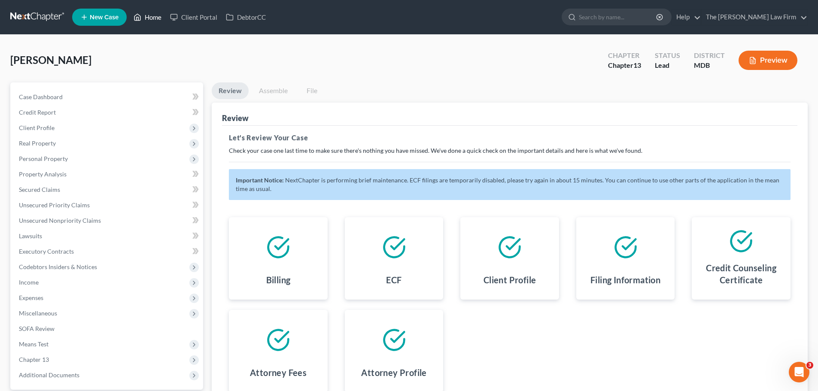
click at [158, 19] on link "Home" at bounding box center [147, 16] width 37 height 15
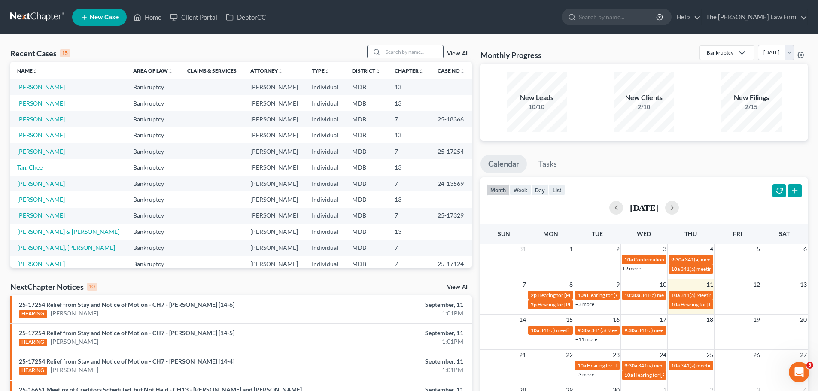
click at [404, 56] on input "search" at bounding box center [413, 52] width 60 height 12
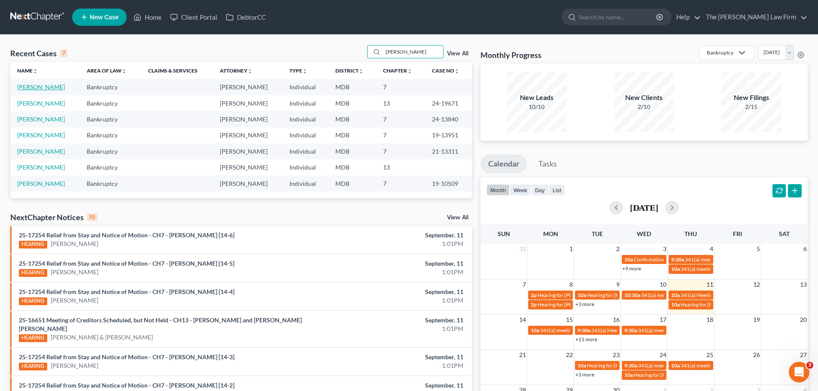
type input "jones"
click at [44, 87] on link "[PERSON_NAME]" at bounding box center [41, 86] width 48 height 7
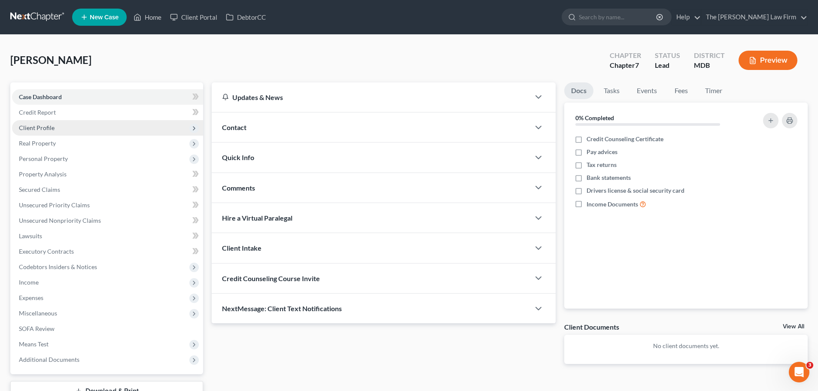
click at [37, 128] on span "Client Profile" at bounding box center [37, 127] width 36 height 7
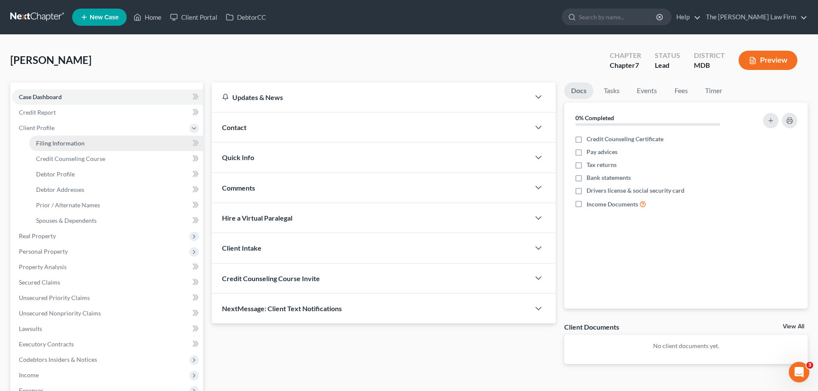
click at [59, 143] on span "Filing Information" at bounding box center [60, 143] width 49 height 7
select select "1"
select select "0"
select select "21"
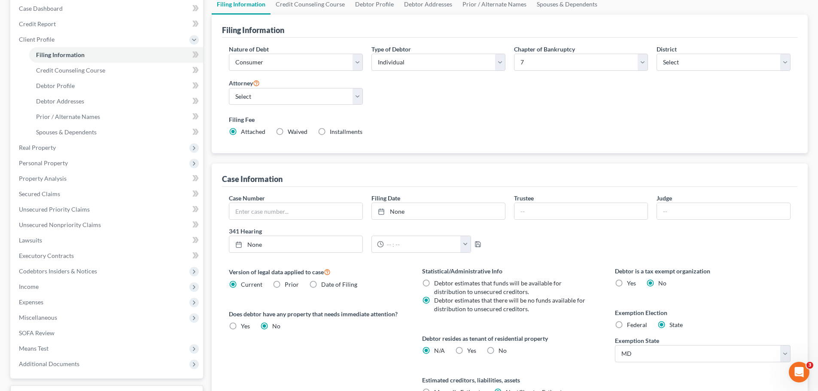
scroll to position [129, 0]
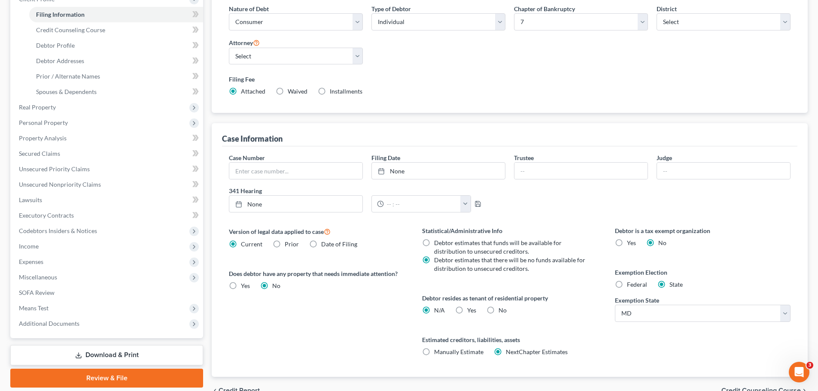
click at [467, 310] on label "Yes Yes" at bounding box center [471, 310] width 9 height 9
click at [471, 310] on input "Yes Yes" at bounding box center [474, 309] width 6 height 6
radio input "true"
radio input "false"
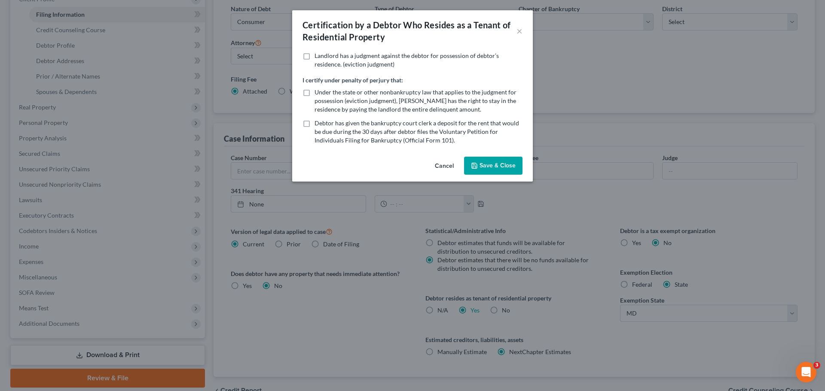
drag, startPoint x: 479, startPoint y: 170, endPoint x: 448, endPoint y: 168, distance: 31.8
click at [479, 168] on button "Save & Close" at bounding box center [493, 166] width 58 height 18
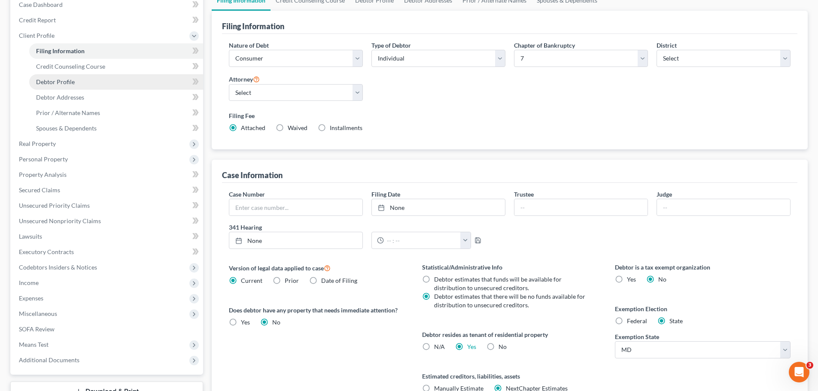
scroll to position [43, 0]
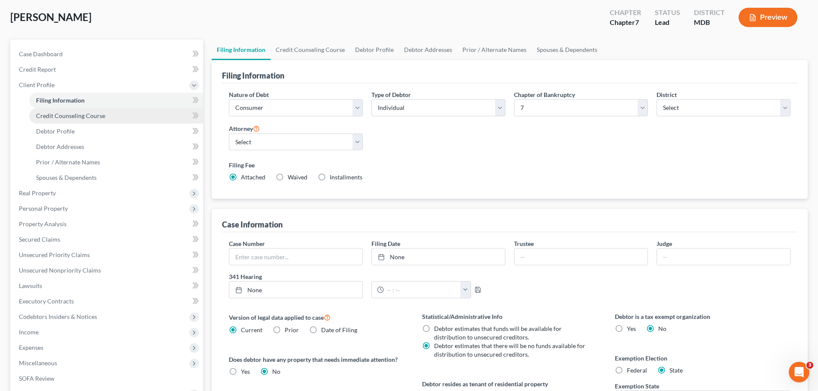
click at [77, 118] on span "Credit Counseling Course" at bounding box center [70, 115] width 69 height 7
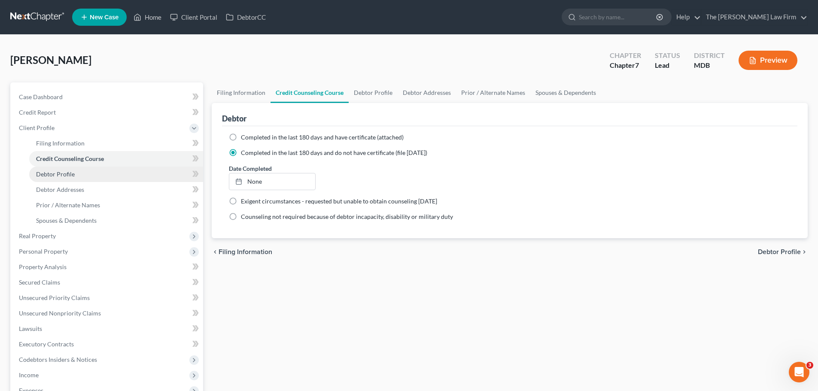
click at [62, 171] on span "Debtor Profile" at bounding box center [55, 174] width 39 height 7
select select "0"
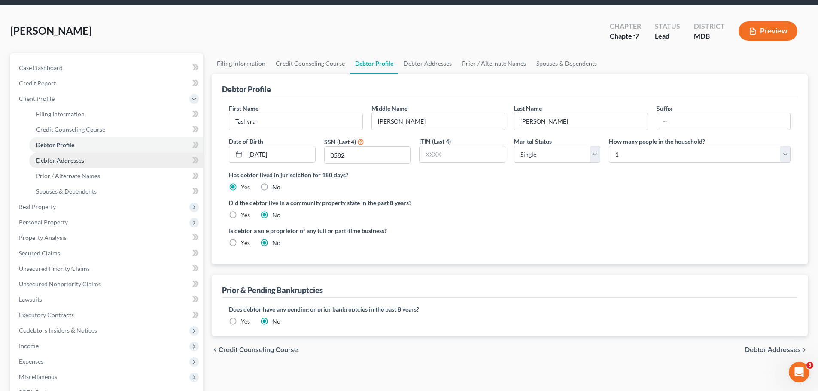
scroll to position [43, 0]
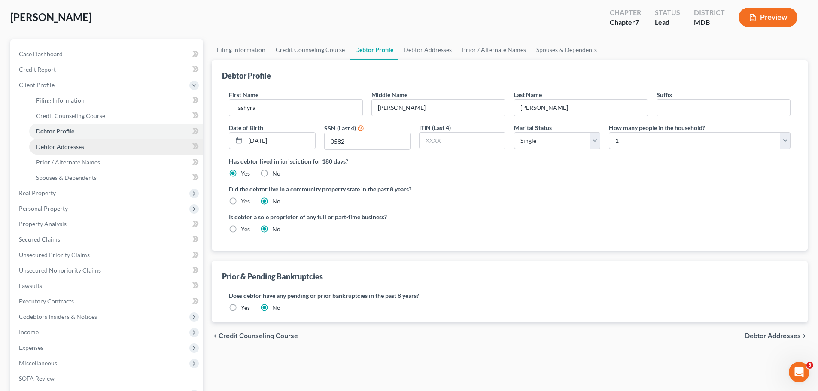
click at [68, 150] on link "Debtor Addresses" at bounding box center [116, 146] width 174 height 15
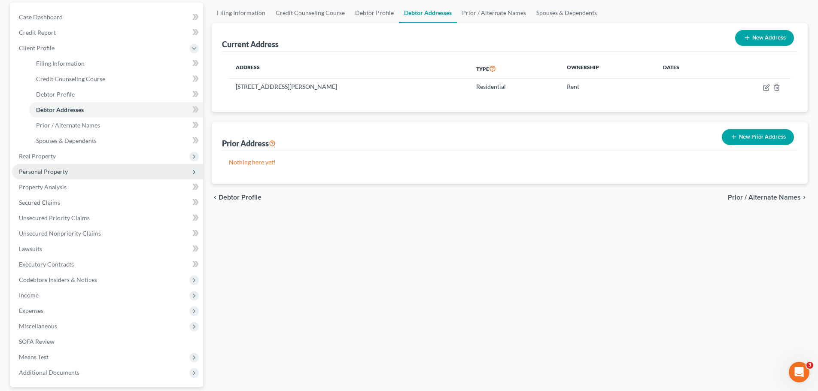
scroll to position [86, 0]
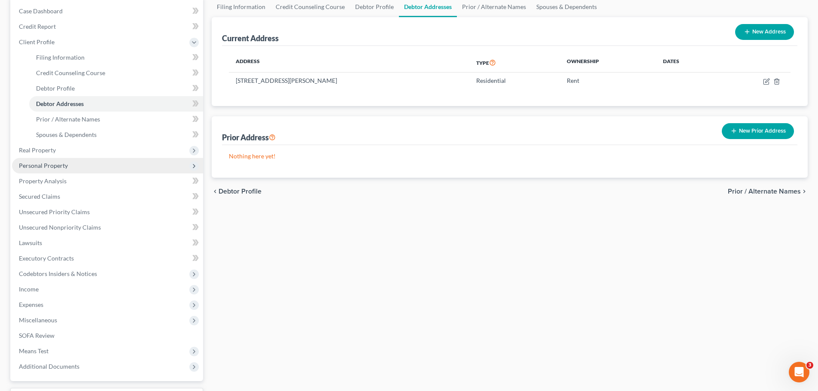
click at [42, 162] on span "Personal Property" at bounding box center [43, 165] width 49 height 7
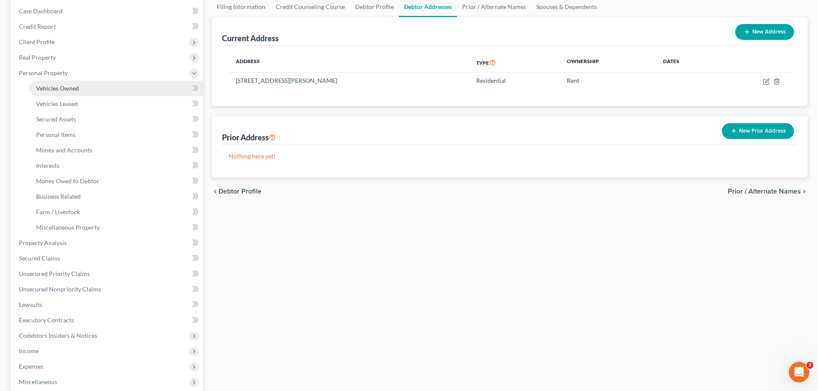
click at [59, 89] on span "Vehicles Owned" at bounding box center [57, 88] width 43 height 7
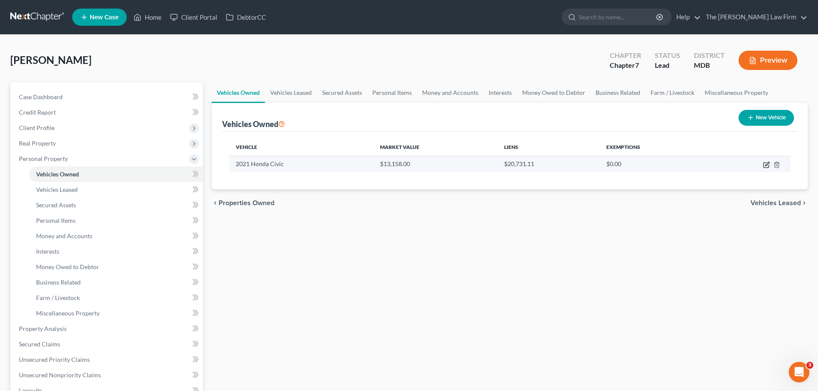
click at [769, 166] on icon "button" at bounding box center [766, 165] width 5 height 5
select select "0"
select select "5"
select select "3"
select select "0"
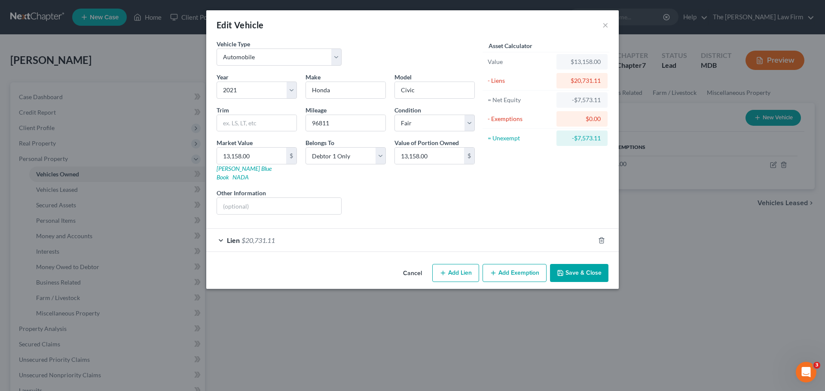
click at [275, 229] on div "Lien $20,731.11" at bounding box center [400, 240] width 388 height 23
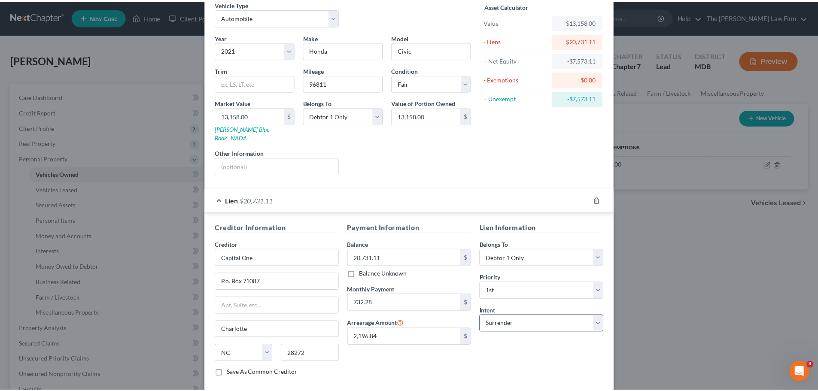
scroll to position [79, 0]
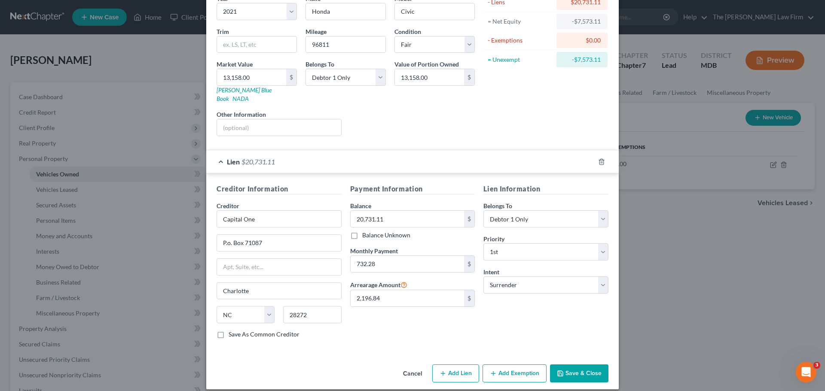
drag, startPoint x: 571, startPoint y: 366, endPoint x: 565, endPoint y: 364, distance: 6.5
click at [572, 366] on button "Save & Close" at bounding box center [579, 374] width 58 height 18
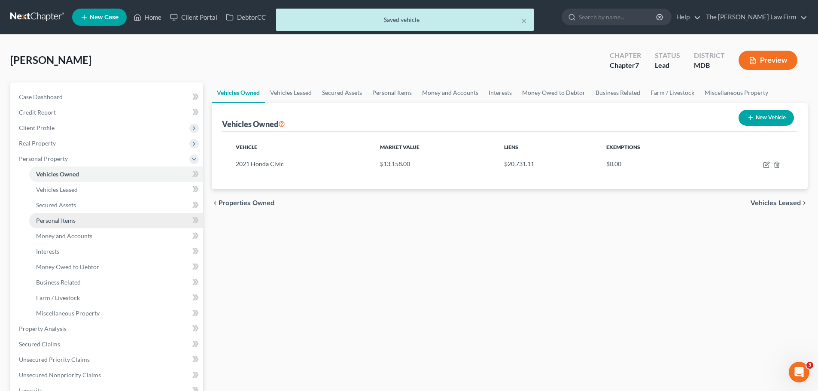
click at [58, 219] on span "Personal Items" at bounding box center [56, 220] width 40 height 7
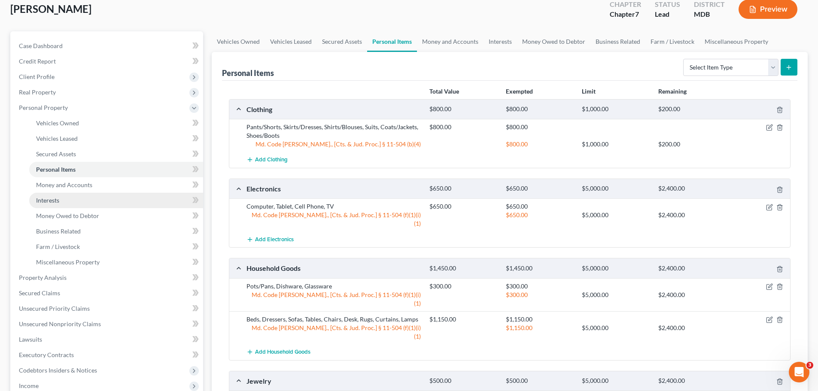
scroll to position [43, 0]
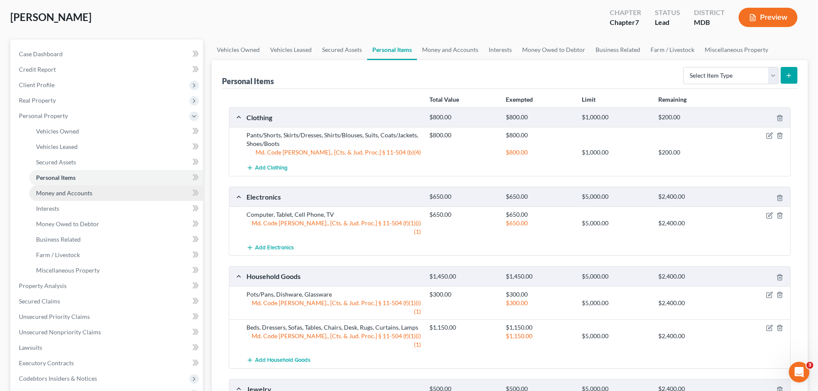
click at [53, 191] on span "Money and Accounts" at bounding box center [64, 192] width 56 height 7
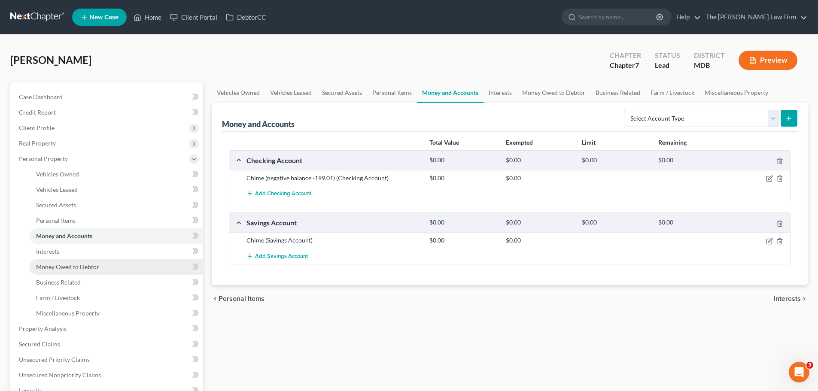
click at [63, 268] on span "Money Owed to Debtor" at bounding box center [67, 266] width 63 height 7
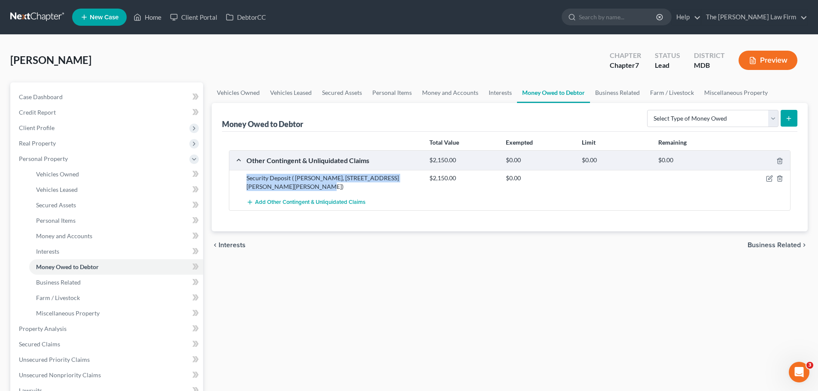
drag, startPoint x: 291, startPoint y: 189, endPoint x: 247, endPoint y: 179, distance: 45.0
click at [247, 179] on div "Security Deposit ( Eric Schleibaum, 4600 Curtis Ave, Curtis Bay, MD 21226)" at bounding box center [333, 182] width 183 height 17
copy div "Security Deposit ( Eric Schleibaum, 4600 Curtis Ave, Curtis Bay, MD 21226)"
click at [777, 162] on icon "button" at bounding box center [780, 161] width 7 height 7
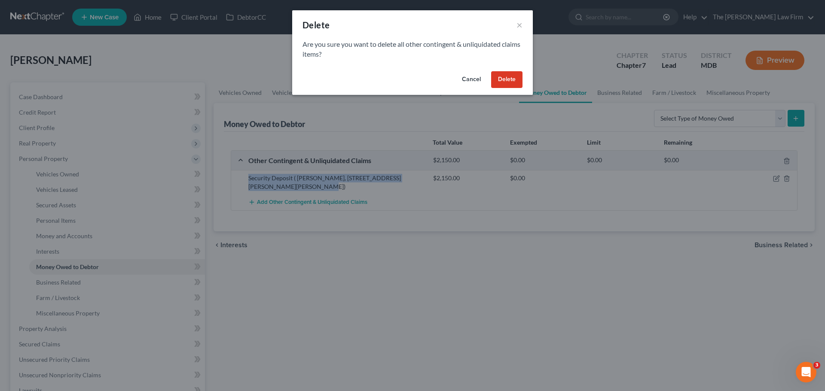
click at [507, 85] on button "Delete" at bounding box center [506, 79] width 31 height 17
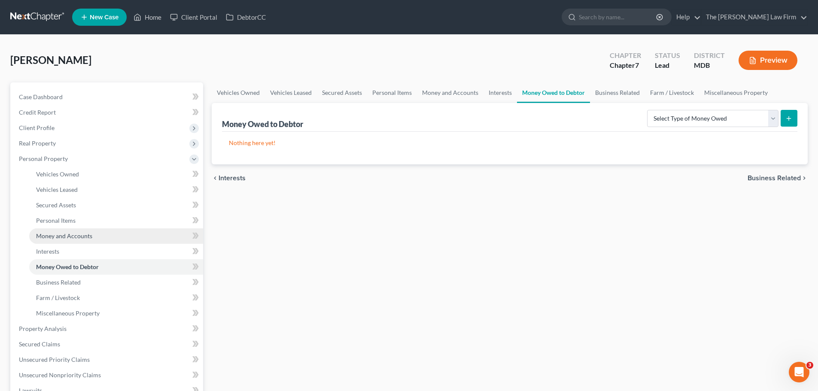
click at [57, 237] on span "Money and Accounts" at bounding box center [64, 235] width 56 height 7
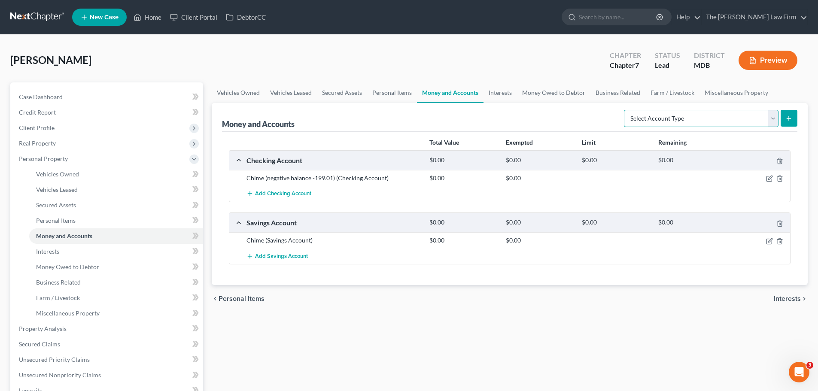
click at [642, 121] on select "Select Account Type Brokerage Cash on Hand Certificates of Deposit Checking Acc…" at bounding box center [701, 118] width 155 height 17
select select "security_deposits"
click at [626, 110] on select "Select Account Type Brokerage Cash on Hand Certificates of Deposit Checking Acc…" at bounding box center [701, 118] width 155 height 17
click at [786, 119] on icon "submit" at bounding box center [789, 118] width 7 height 7
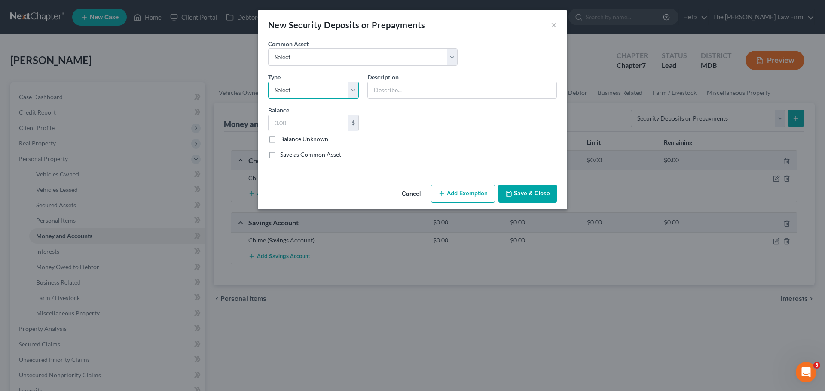
click at [317, 91] on select "Select Electric Gas Heating Oil Security Deposit On Rental Unit Prepaid Rent Te…" at bounding box center [313, 90] width 91 height 17
select select "3"
click at [268, 82] on select "Select Electric Gas Heating Oil Security Deposit On Rental Unit Prepaid Rent Te…" at bounding box center [313, 90] width 91 height 17
click at [393, 91] on input "text" at bounding box center [462, 90] width 189 height 16
paste input "Security Deposit ( Eric Schleibaum, 4600 Curtis Ave, Curtis Bay, MD 21226)"
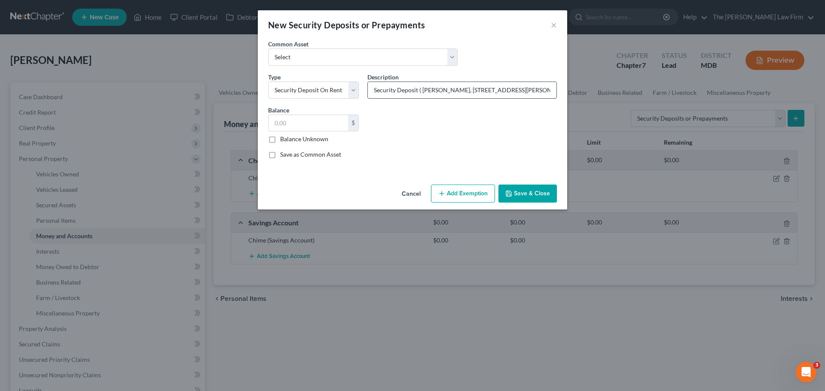
scroll to position [0, 20]
drag, startPoint x: 548, startPoint y: 91, endPoint x: 444, endPoint y: 88, distance: 103.5
click at [444, 88] on input "Security Deposit ( Eric Schleibaum, 4600 Curtis Ave, Curtis Bay, MD 21226)" at bounding box center [462, 90] width 189 height 16
type input "Security Deposit ( Eric Schleibaum)"
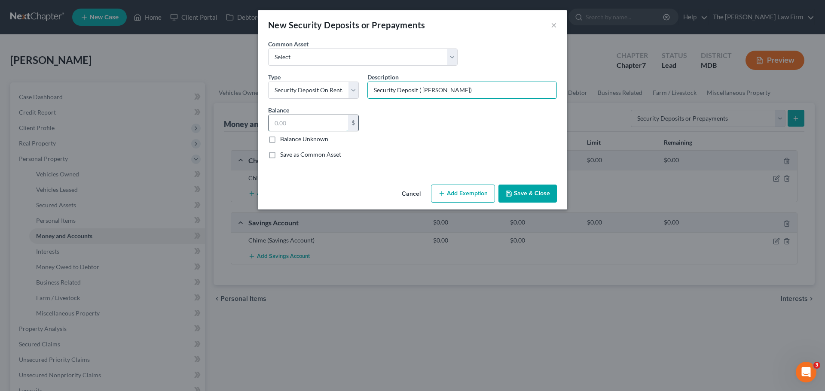
click at [329, 118] on input "text" at bounding box center [307, 123] width 79 height 16
type input "2,150"
click at [527, 190] on button "Save & Close" at bounding box center [527, 194] width 58 height 18
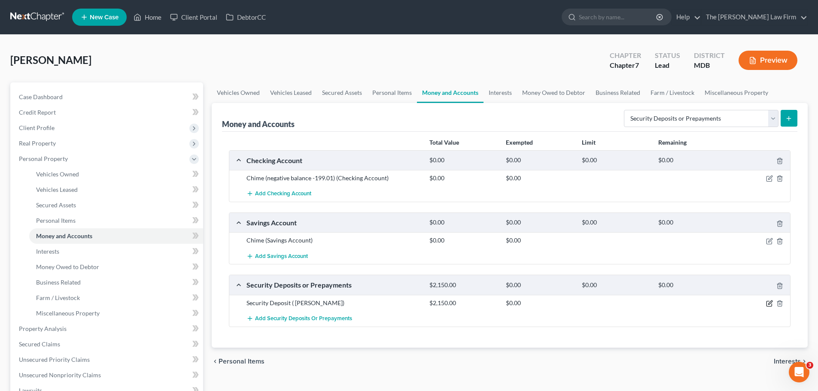
click at [768, 306] on icon "button" at bounding box center [769, 303] width 7 height 7
select select "3"
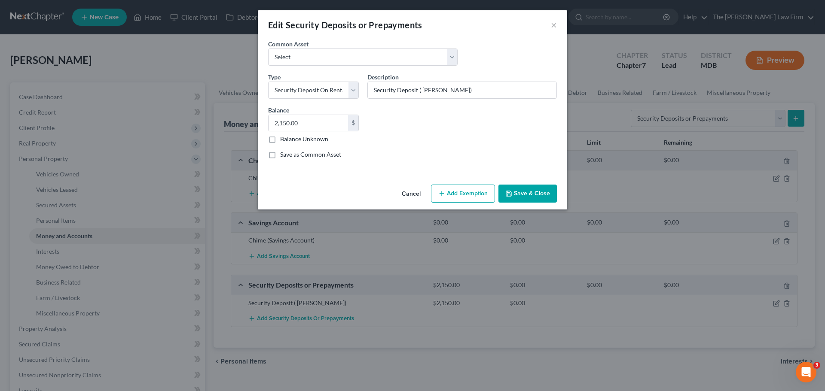
click at [467, 201] on button "Add Exemption" at bounding box center [463, 194] width 64 height 18
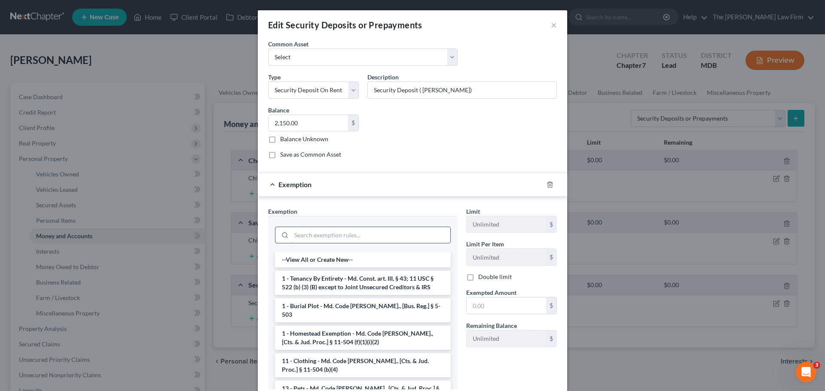
click at [325, 240] on input "search" at bounding box center [370, 235] width 159 height 16
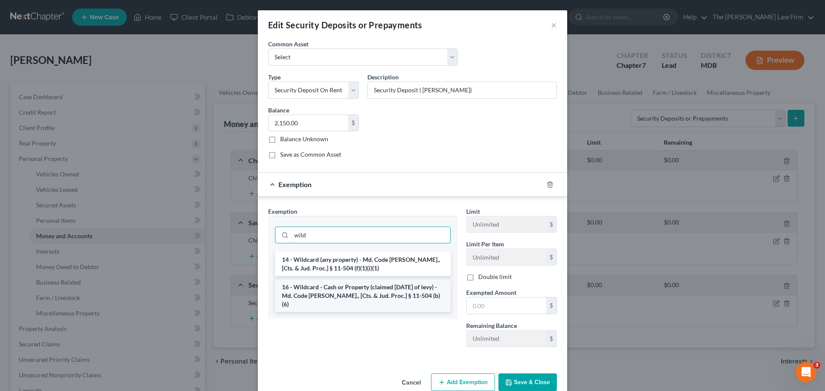
type input "wild"
click at [315, 291] on li "16 - Wildcard - Cash or Property (claimed within Thirty Days of levy) - Md. Cod…" at bounding box center [363, 296] width 176 height 33
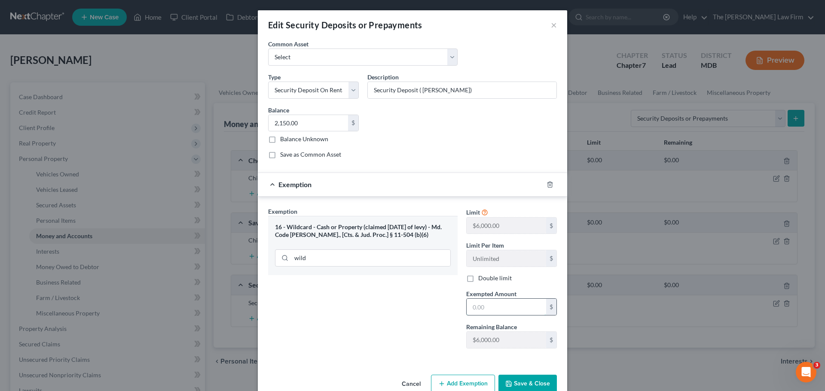
click at [494, 308] on input "text" at bounding box center [505, 307] width 79 height 16
type input "2,150"
click at [417, 320] on div "Exemption Set must be selected for CA. Exemption * 16 - Wildcard - Cash or Prop…" at bounding box center [363, 281] width 198 height 149
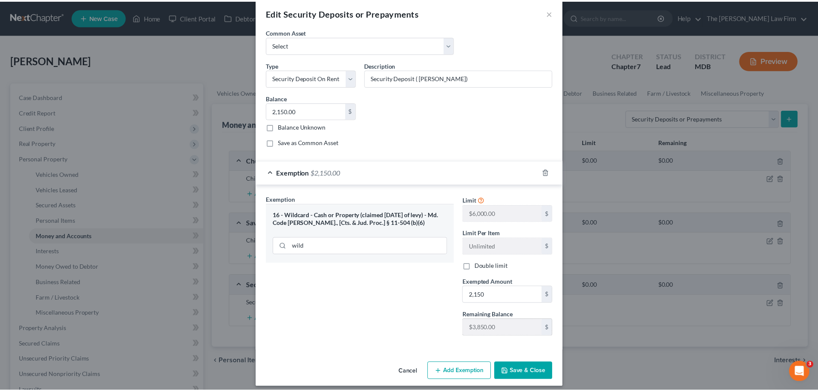
scroll to position [18, 0]
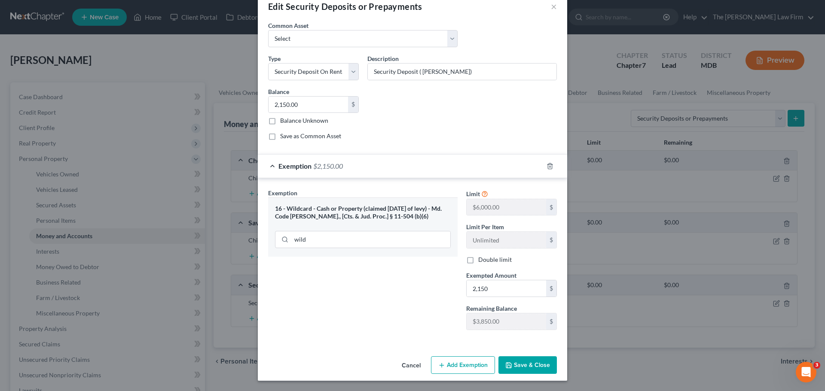
click at [532, 361] on button "Save & Close" at bounding box center [527, 366] width 58 height 18
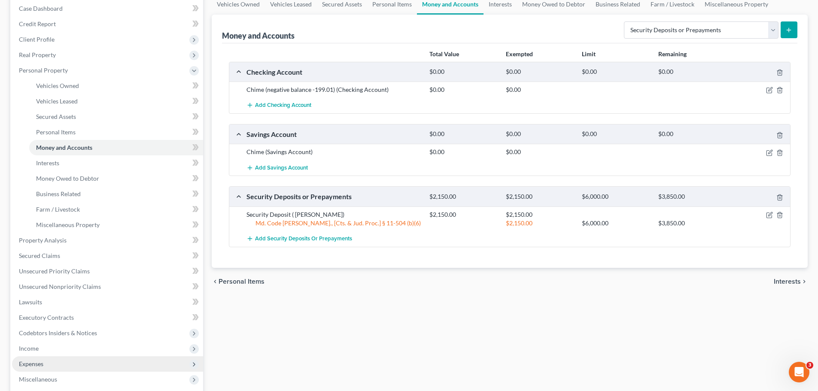
scroll to position [215, 0]
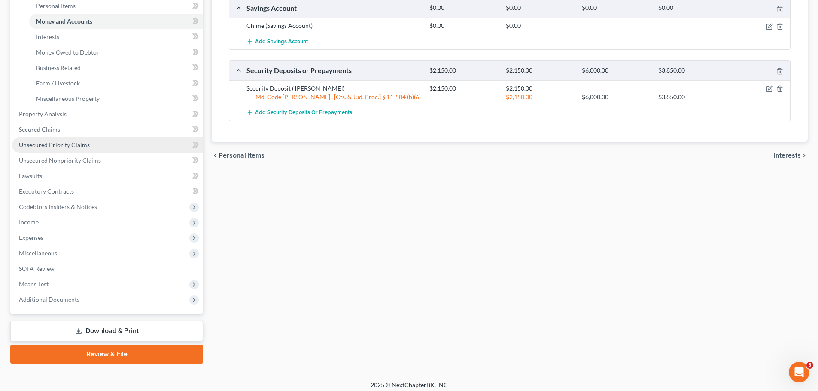
click at [75, 149] on link "Unsecured Priority Claims" at bounding box center [107, 144] width 191 height 15
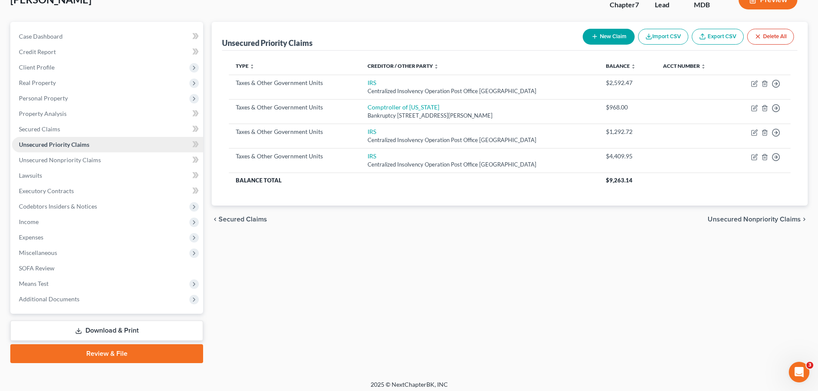
scroll to position [65, 0]
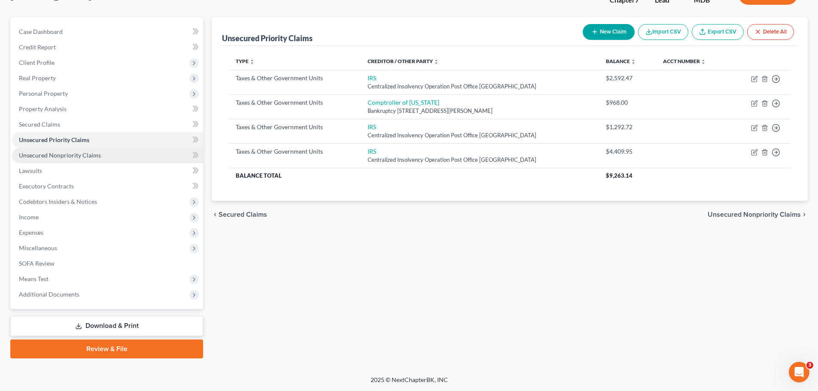
click at [67, 158] on span "Unsecured Nonpriority Claims" at bounding box center [60, 155] width 82 height 7
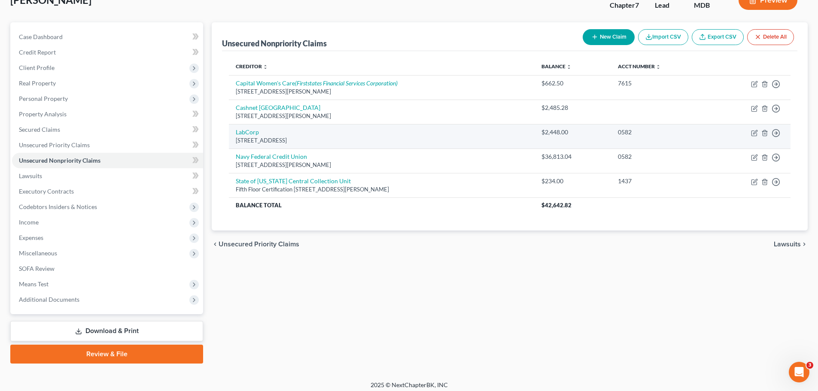
scroll to position [65, 0]
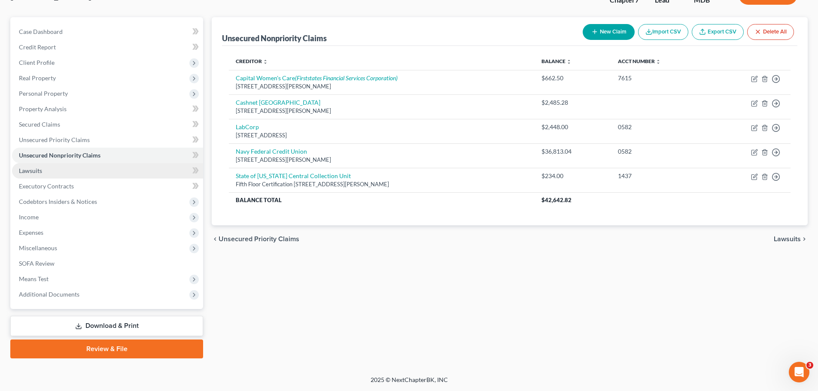
click at [42, 174] on link "Lawsuits" at bounding box center [107, 170] width 191 height 15
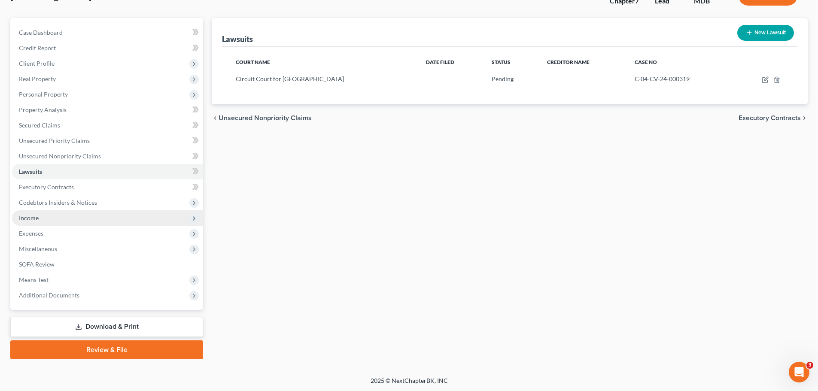
scroll to position [65, 0]
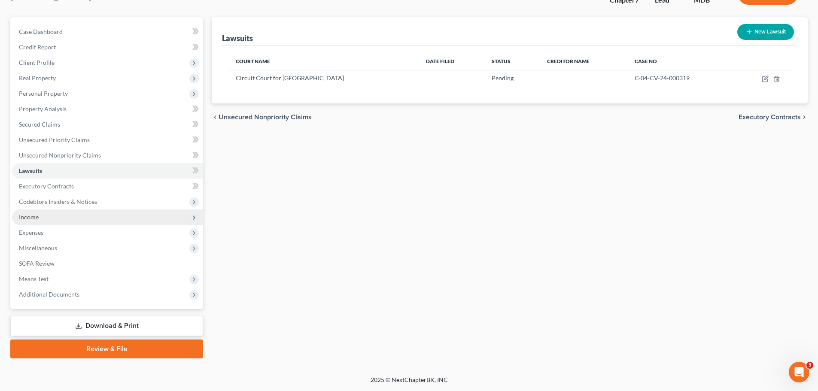
click at [37, 219] on span "Income" at bounding box center [29, 216] width 20 height 7
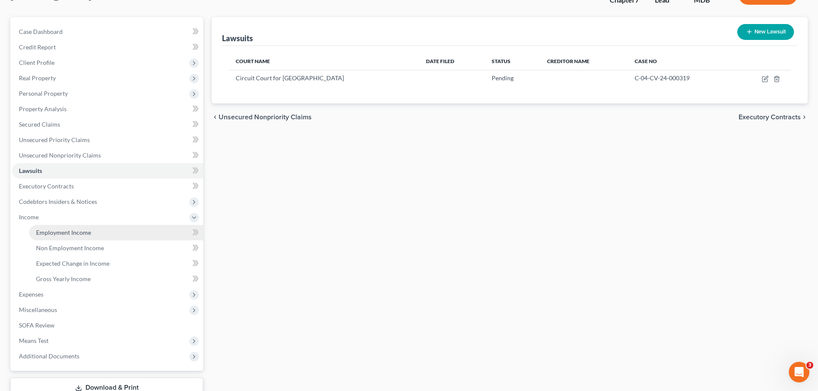
click at [57, 237] on link "Employment Income" at bounding box center [116, 232] width 174 height 15
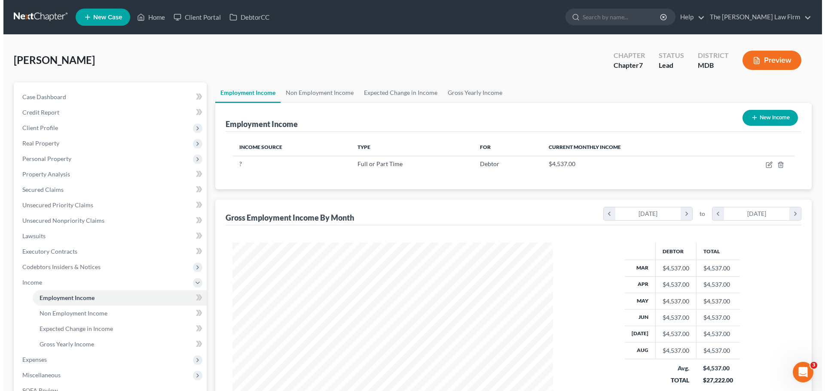
scroll to position [160, 338]
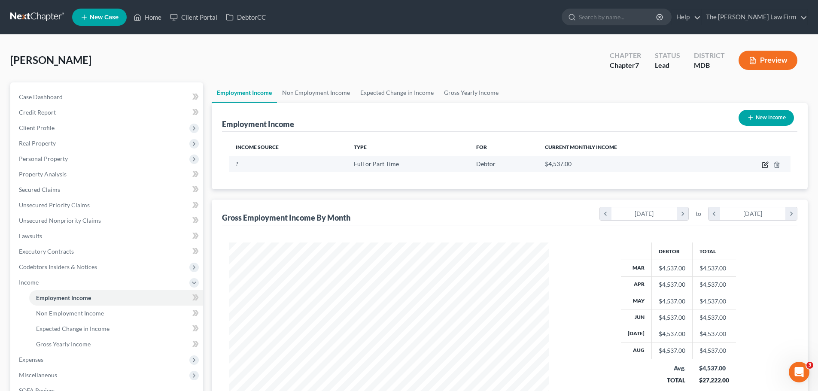
click at [763, 164] on icon "button" at bounding box center [765, 164] width 7 height 7
select select "0"
select select "2"
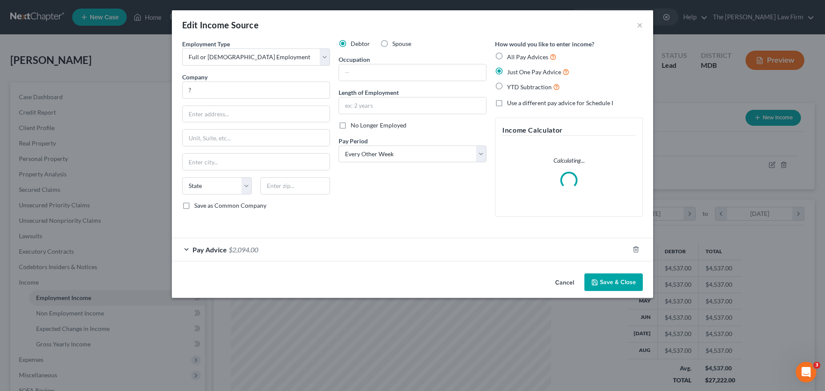
scroll to position [161, 341]
click at [215, 255] on div "Pay Advice $2,094.00" at bounding box center [400, 249] width 457 height 23
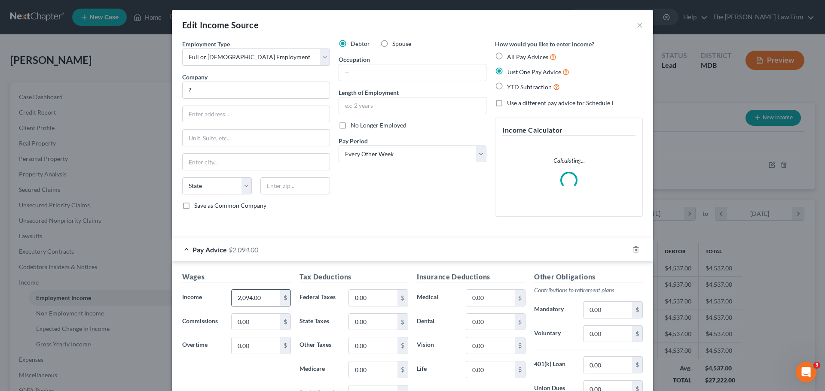
click at [263, 297] on input "2,094.00" at bounding box center [256, 298] width 49 height 16
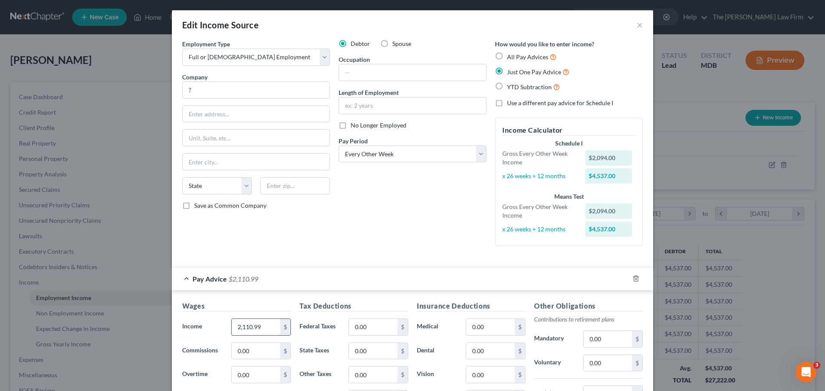
type input "2,110.99"
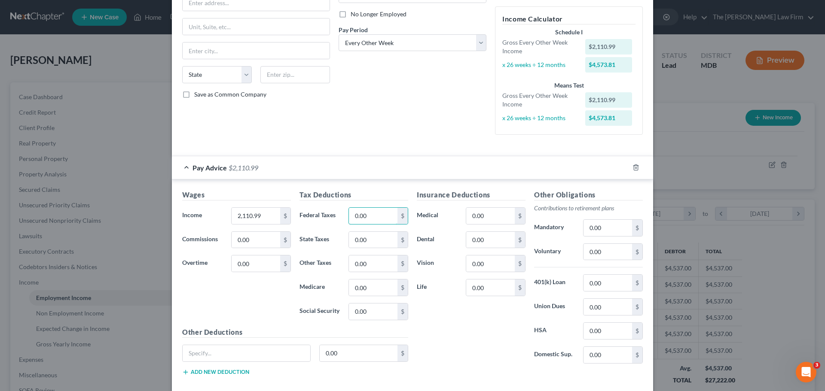
scroll to position [129, 0]
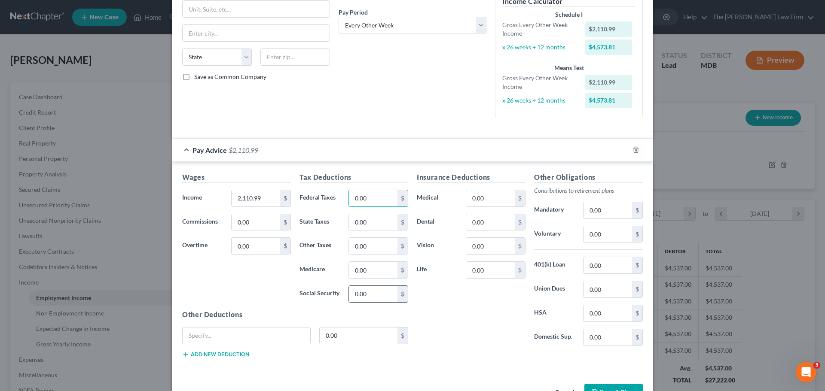
click at [376, 294] on input "0.00" at bounding box center [373, 294] width 49 height 16
type input "119.7"
click at [380, 268] on input "0.00" at bounding box center [373, 270] width 49 height 16
type input "27.99"
click at [611, 234] on input "0.00" at bounding box center [607, 234] width 49 height 16
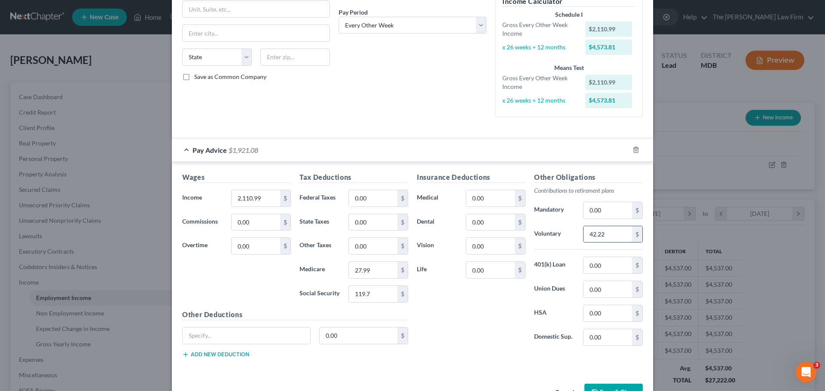
type input "42.22"
click at [492, 198] on input "0.00" at bounding box center [490, 198] width 49 height 16
type input "180.29"
click at [608, 211] on input "0.00" at bounding box center [607, 210] width 49 height 16
type input "42.22"
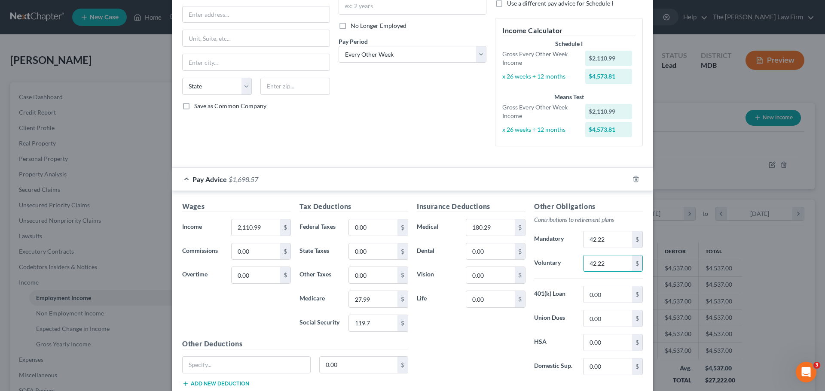
scroll to position [0, 0]
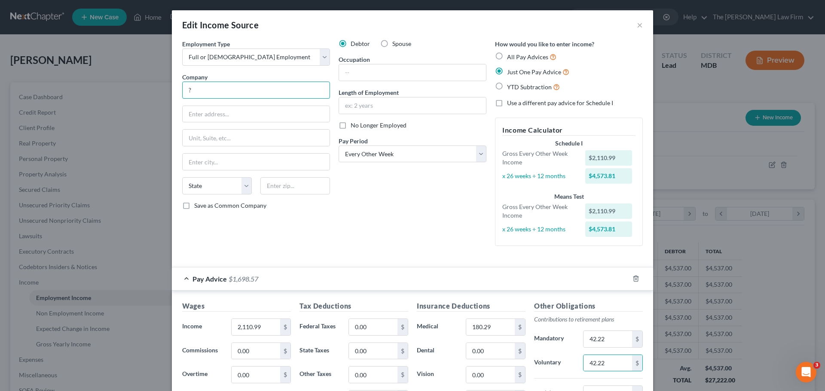
click at [255, 97] on input "?" at bounding box center [256, 90] width 148 height 17
type input "Solomon Eye Physicians"
click at [221, 160] on input "text" at bounding box center [256, 162] width 147 height 16
type input "Bowie"
click at [209, 187] on select "State AL AK AR AZ CA CO CT DE DC FL GA GU HI ID IL IN IA KS KY LA ME MD MA MI M…" at bounding box center [217, 185] width 70 height 17
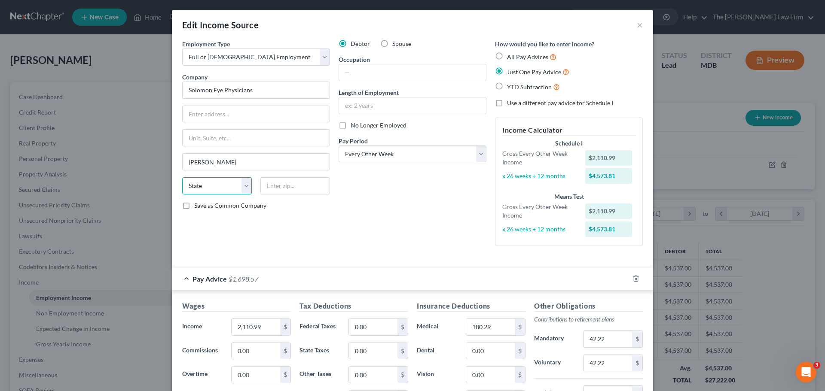
select select "21"
click at [182, 177] on select "State AL AK AR AZ CA CO CT DE DC FL GA GU HI ID IL IN IA KS KY LA ME MD MA MI M…" at bounding box center [217, 185] width 70 height 17
click at [390, 211] on div "Debtor Spouse Occupation Length of Employment No Longer Employed Pay Period * S…" at bounding box center [412, 146] width 156 height 213
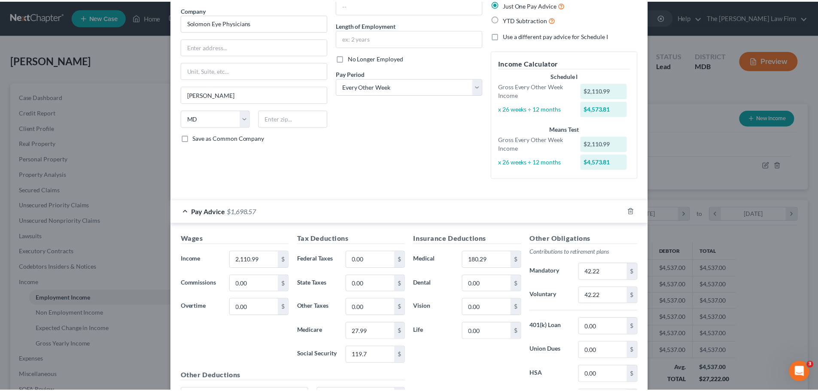
scroll to position [156, 0]
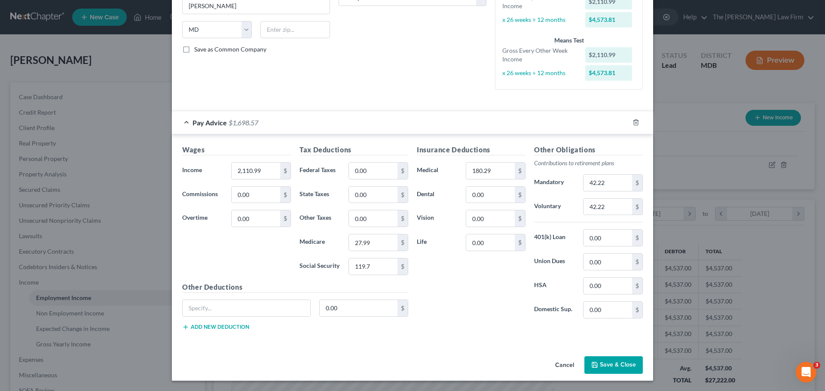
click at [605, 368] on button "Save & Close" at bounding box center [613, 366] width 58 height 18
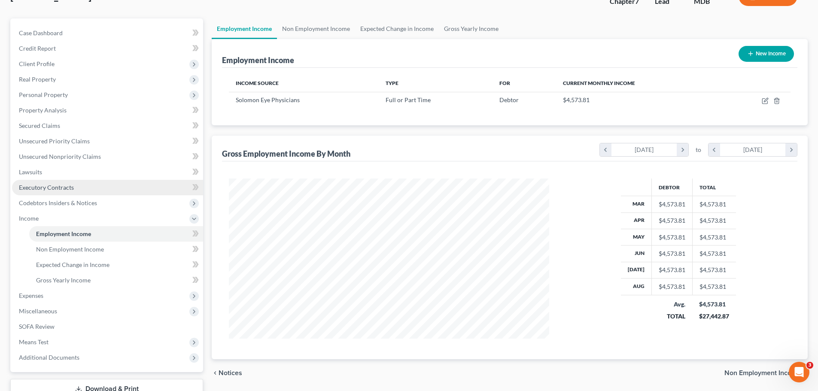
scroll to position [127, 0]
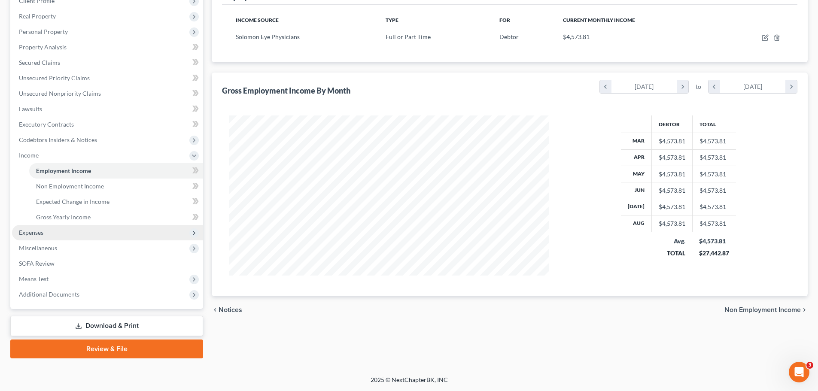
click at [31, 229] on span "Expenses" at bounding box center [31, 232] width 24 height 7
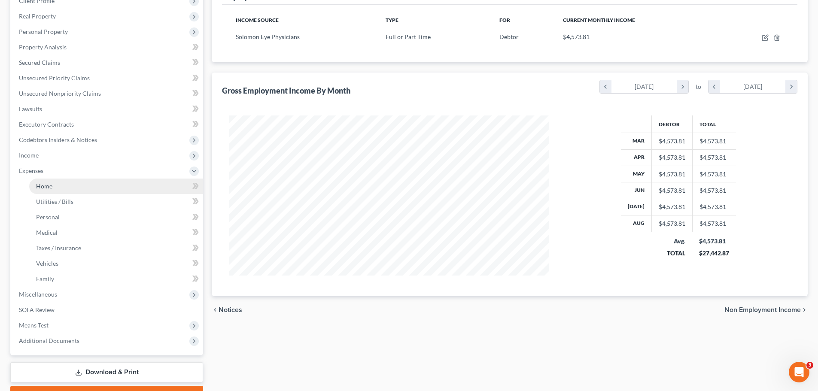
click at [44, 186] on span "Home" at bounding box center [44, 186] width 16 height 7
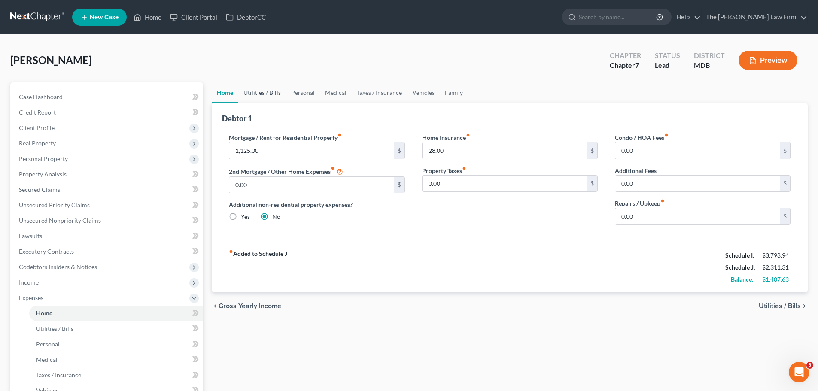
click at [259, 87] on link "Utilities / Bills" at bounding box center [262, 92] width 48 height 21
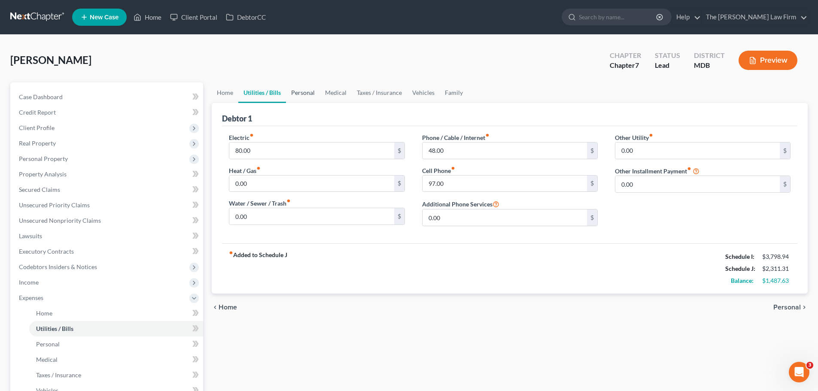
click at [297, 92] on link "Personal" at bounding box center [303, 92] width 34 height 21
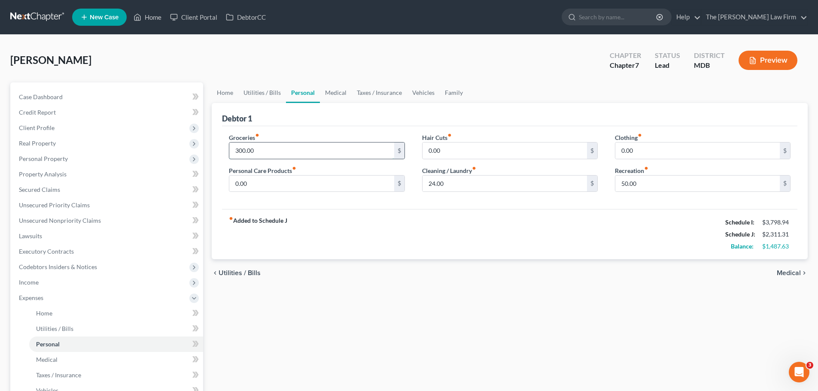
click at [266, 148] on input "300.00" at bounding box center [311, 151] width 165 height 16
type input "400"
type input "45"
type input "50"
type input "40"
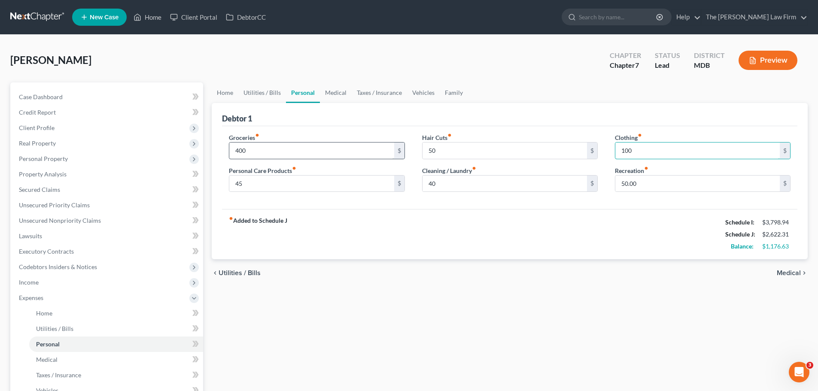
type input "100"
type input "120"
click at [330, 96] on link "Medical" at bounding box center [336, 92] width 32 height 21
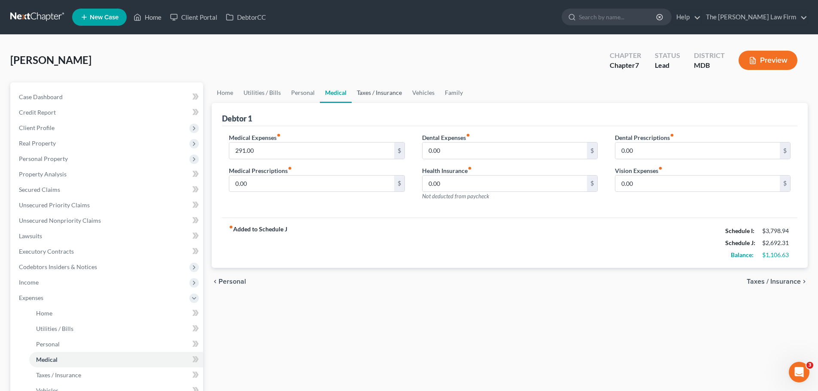
click at [365, 94] on link "Taxes / Insurance" at bounding box center [379, 92] width 55 height 21
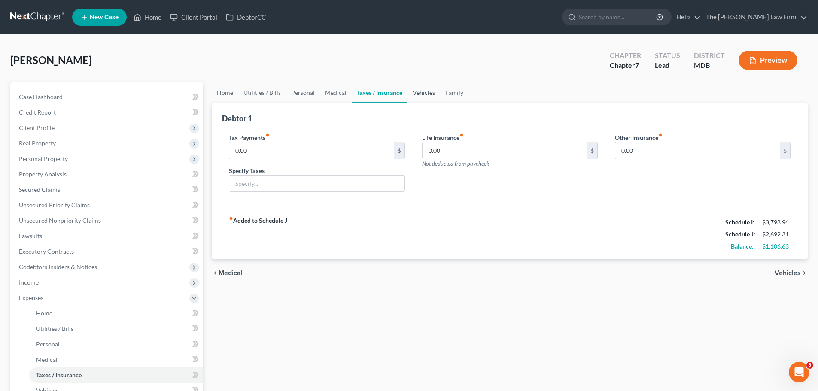
click at [414, 90] on link "Vehicles" at bounding box center [424, 92] width 33 height 21
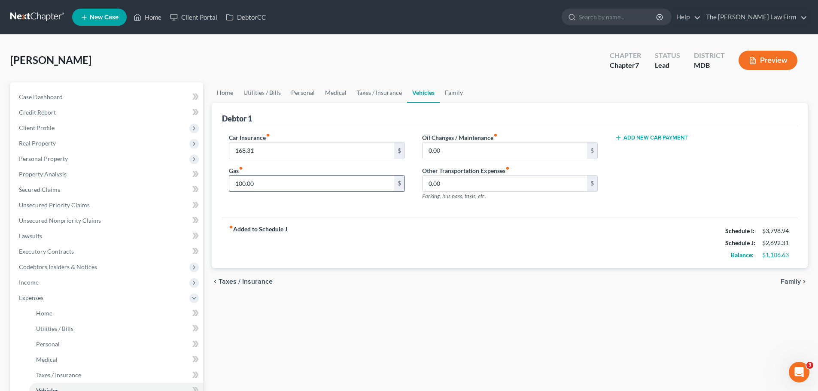
click at [266, 182] on input "100.00" at bounding box center [311, 184] width 165 height 16
type input "220"
click at [451, 91] on link "Family" at bounding box center [454, 92] width 28 height 21
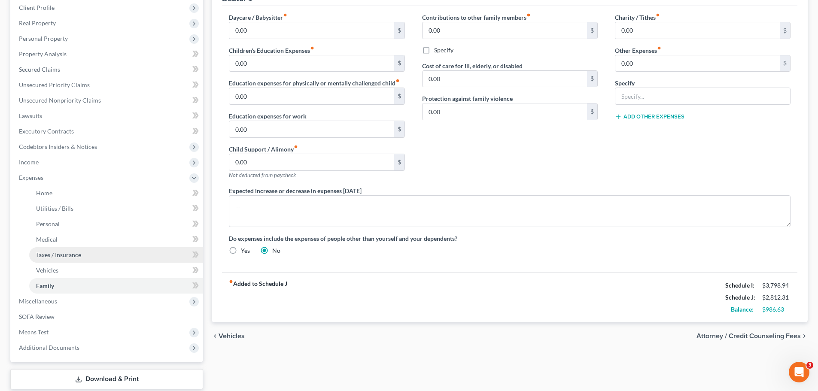
scroll to position [174, 0]
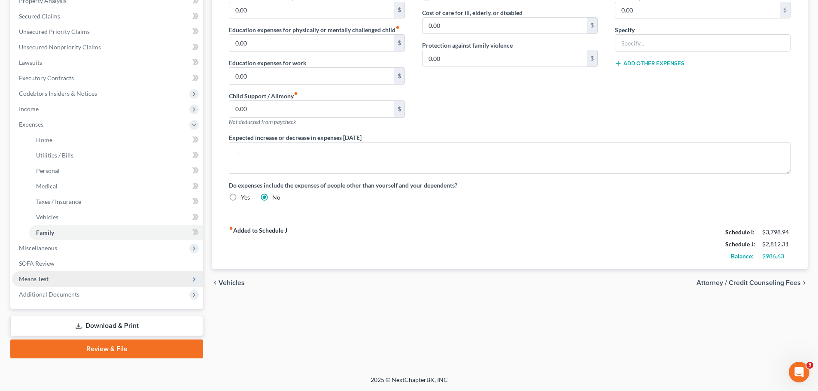
click at [49, 280] on span "Means Test" at bounding box center [34, 278] width 30 height 7
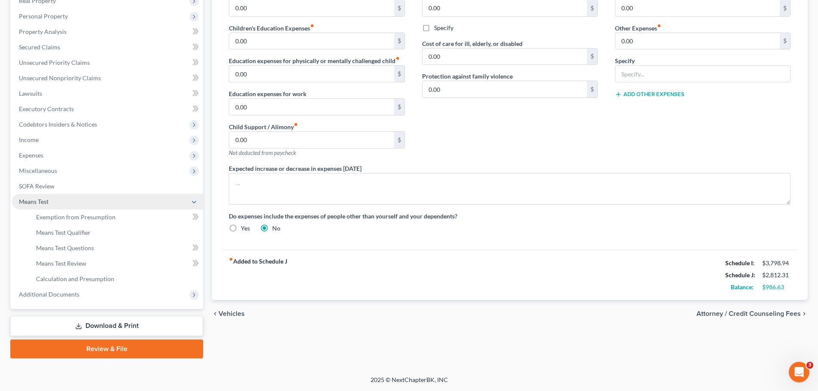
scroll to position [143, 0]
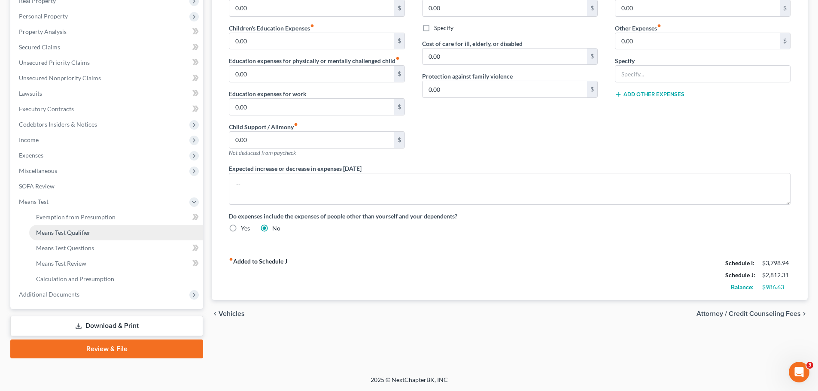
click at [82, 232] on span "Means Test Qualifier" at bounding box center [63, 232] width 55 height 7
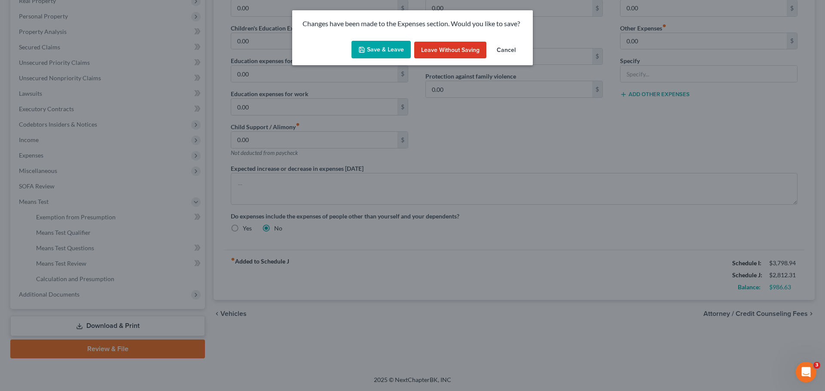
click at [374, 51] on button "Save & Leave" at bounding box center [380, 50] width 59 height 18
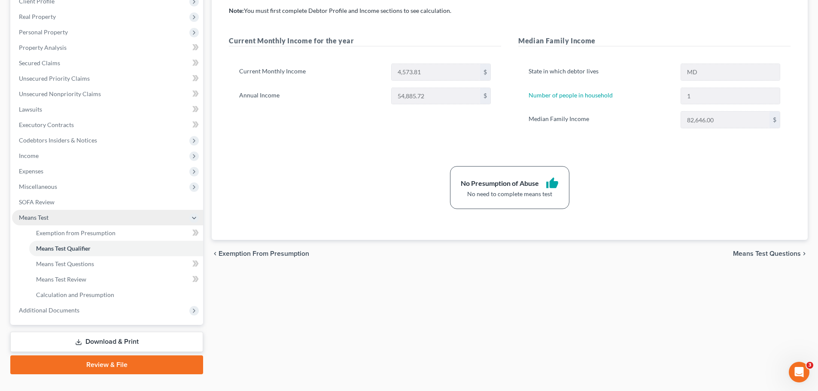
scroll to position [129, 0]
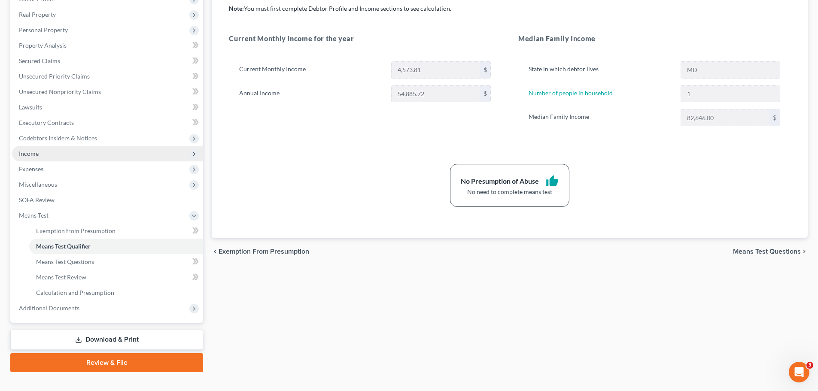
click at [37, 157] on span "Income" at bounding box center [107, 153] width 191 height 15
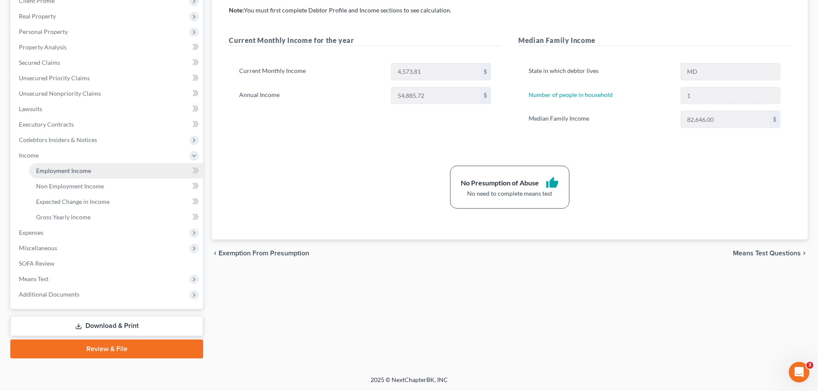
click at [64, 175] on link "Employment Income" at bounding box center [116, 170] width 174 height 15
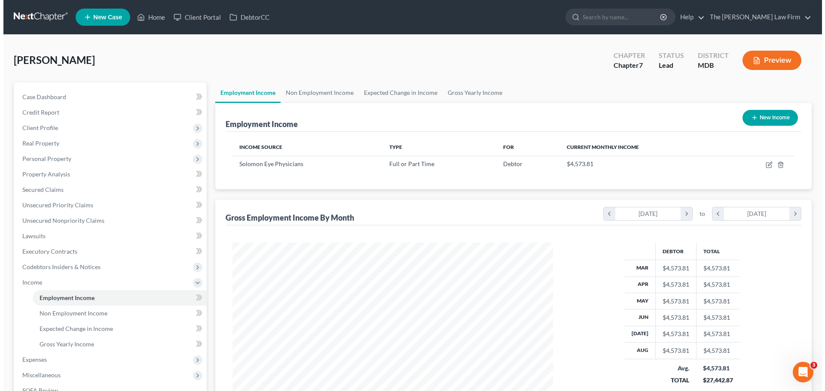
scroll to position [160, 338]
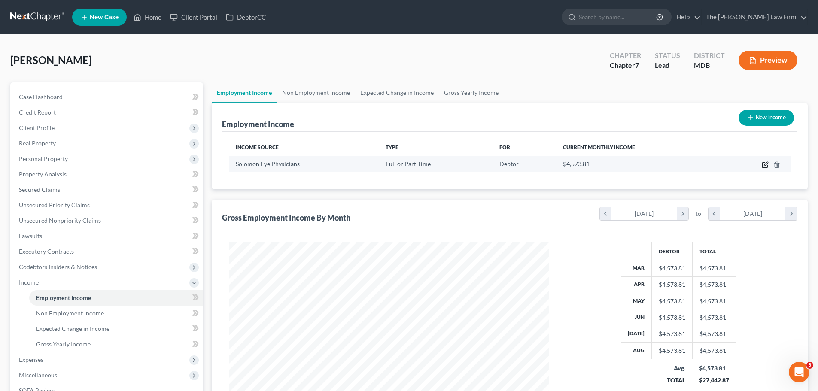
click at [765, 162] on icon "button" at bounding box center [765, 164] width 7 height 7
select select "0"
select select "21"
select select "2"
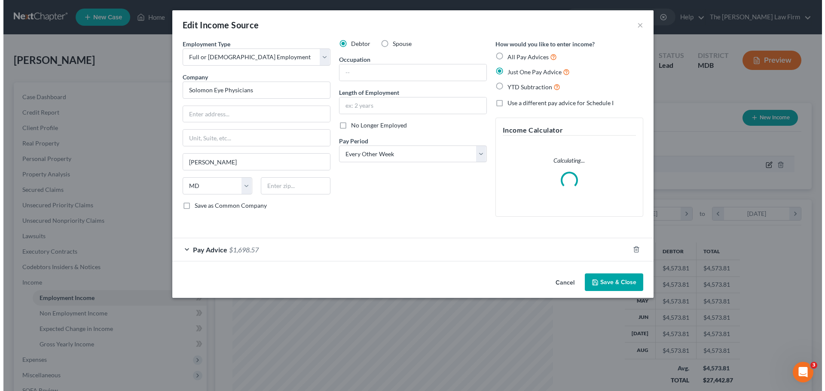
scroll to position [161, 341]
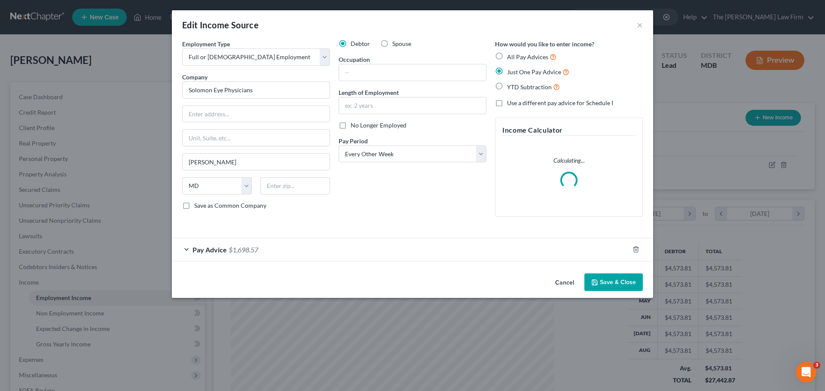
click at [214, 248] on span "Pay Advice" at bounding box center [209, 250] width 34 height 8
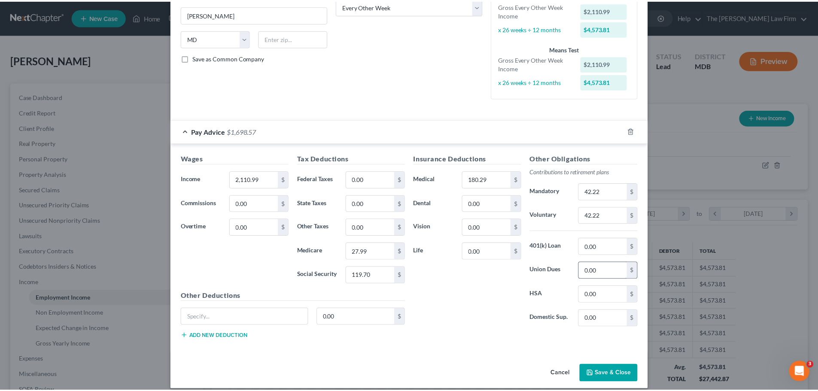
scroll to position [156, 0]
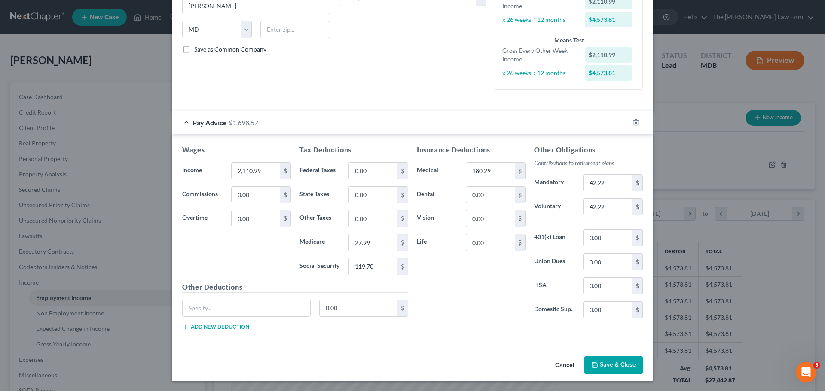
click at [604, 367] on button "Save & Close" at bounding box center [613, 366] width 58 height 18
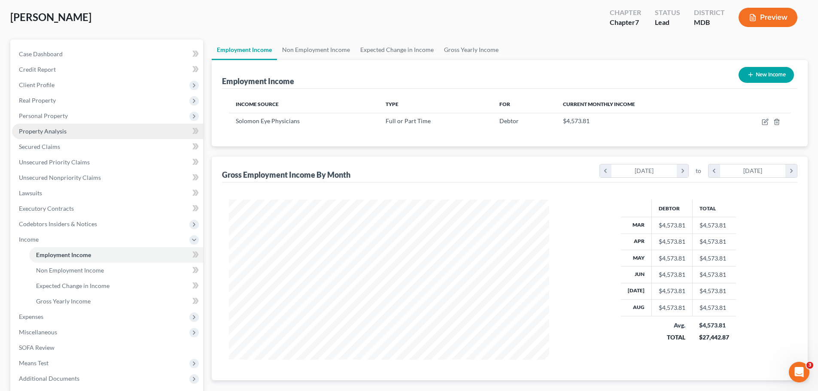
scroll to position [86, 0]
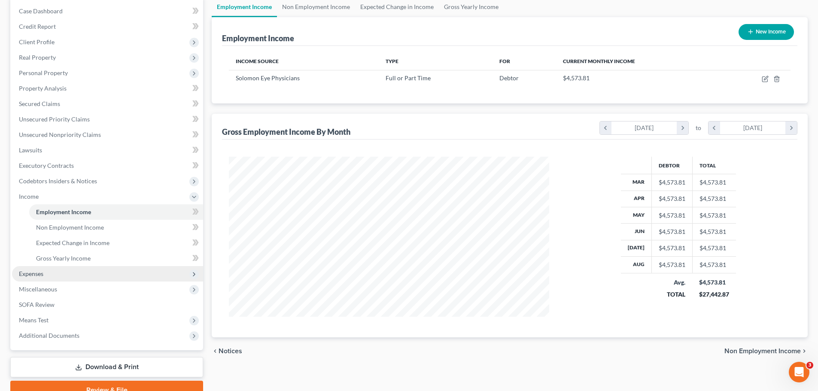
click at [64, 274] on span "Expenses" at bounding box center [107, 273] width 191 height 15
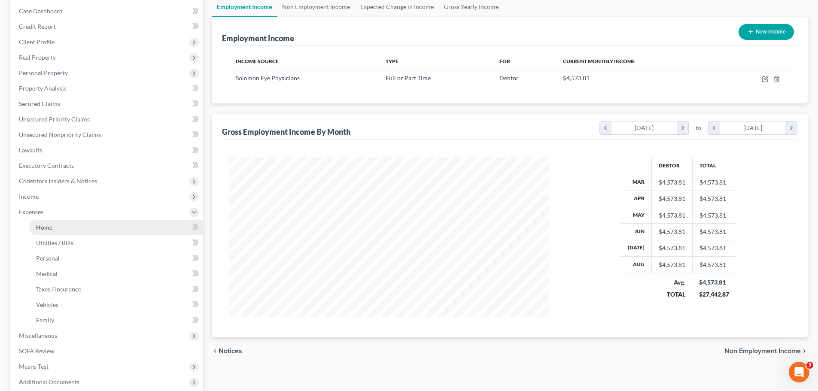
click at [55, 230] on link "Home" at bounding box center [116, 227] width 174 height 15
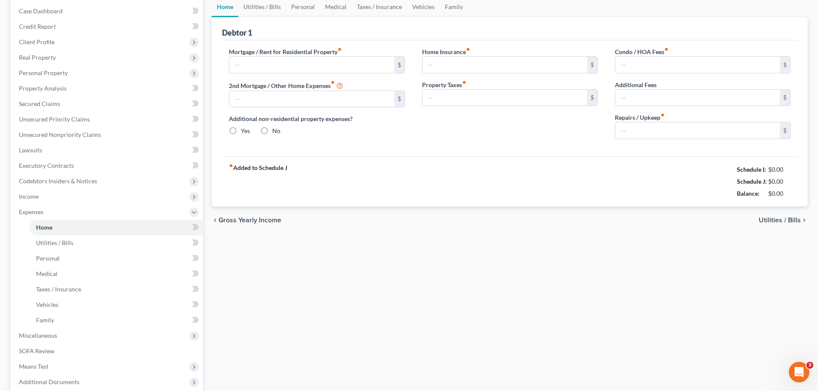
scroll to position [2, 0]
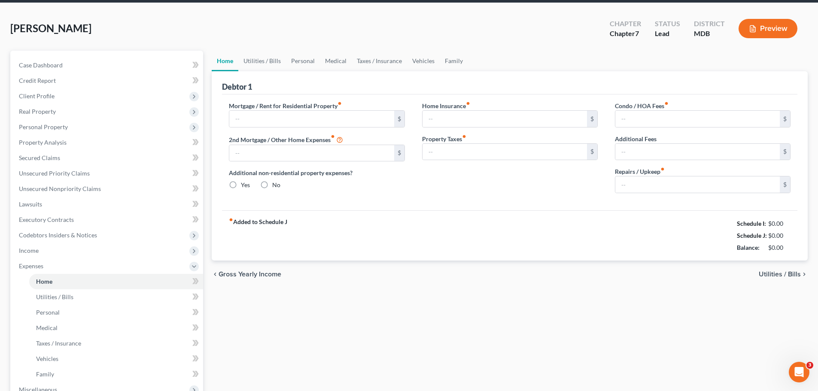
type input "1,125.00"
type input "0.00"
radio input "true"
type input "28.00"
type input "0.00"
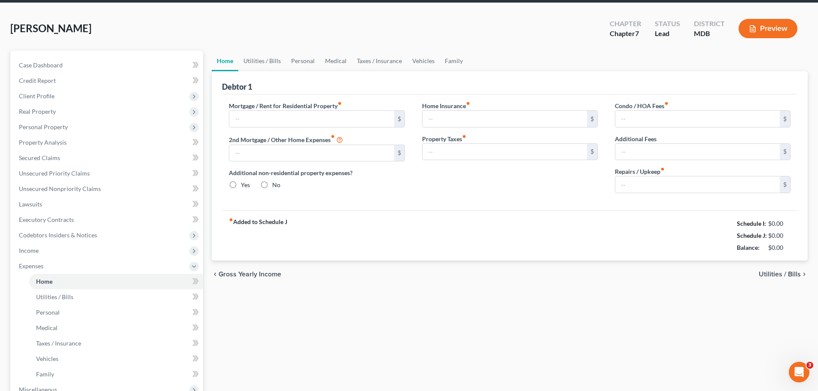
type input "0.00"
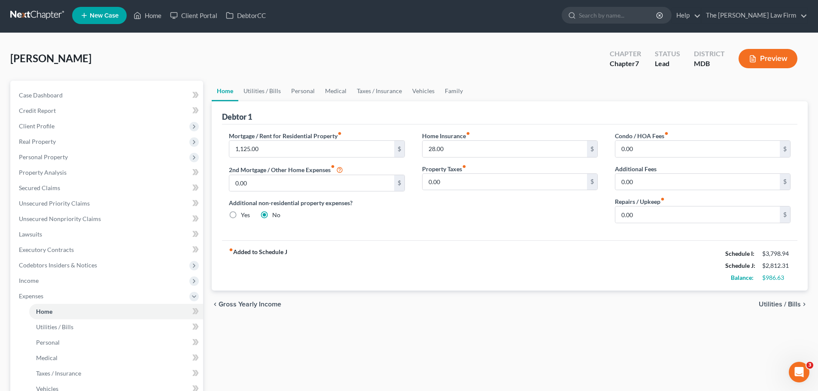
scroll to position [0, 0]
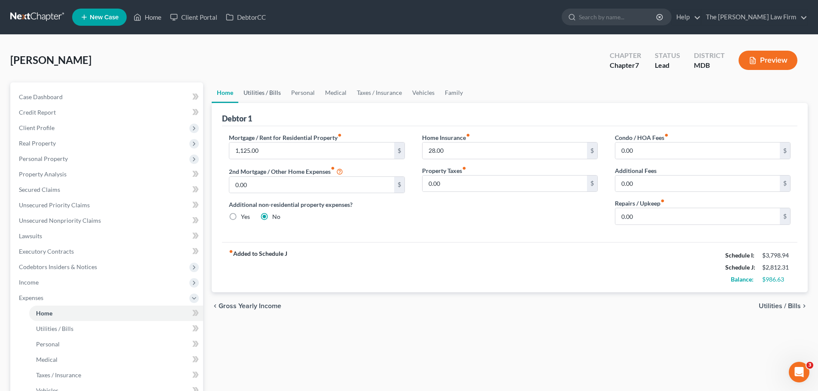
click at [264, 95] on link "Utilities / Bills" at bounding box center [262, 92] width 48 height 21
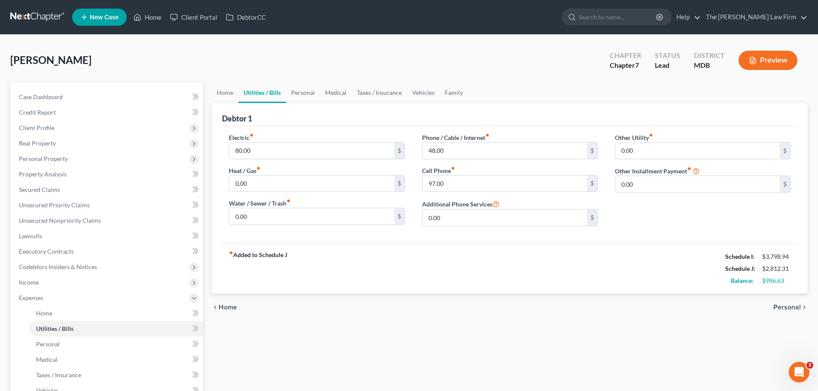
scroll to position [172, 0]
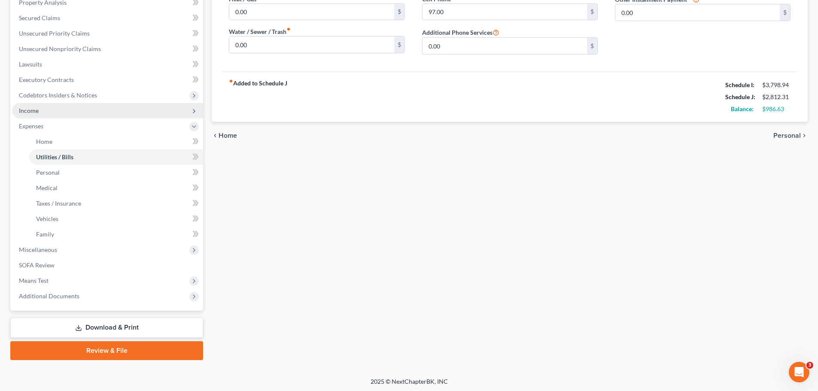
click at [39, 112] on span "Income" at bounding box center [107, 110] width 191 height 15
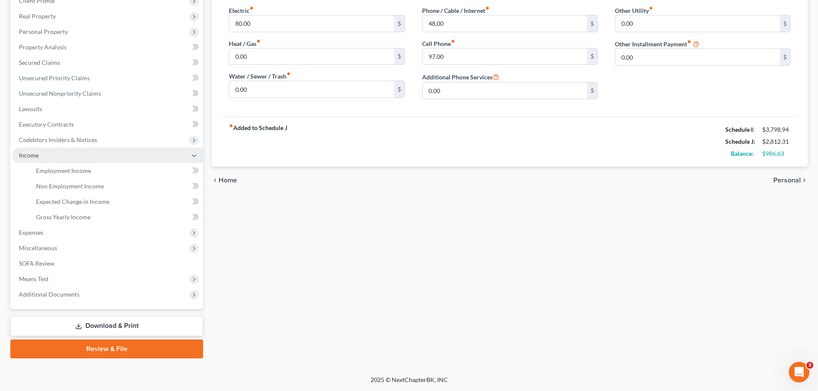
scroll to position [127, 0]
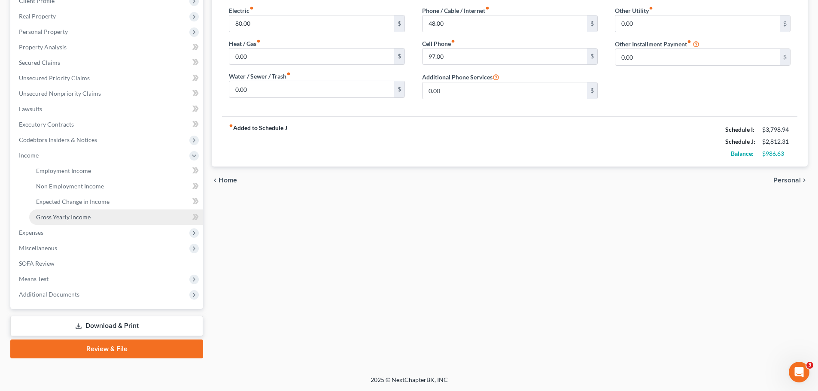
drag, startPoint x: 43, startPoint y: 233, endPoint x: 57, endPoint y: 224, distance: 16.6
click at [43, 233] on span "Expenses" at bounding box center [31, 232] width 24 height 7
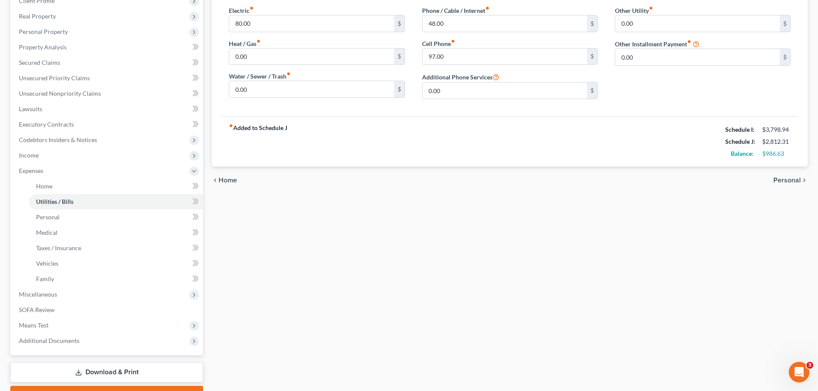
scroll to position [172, 0]
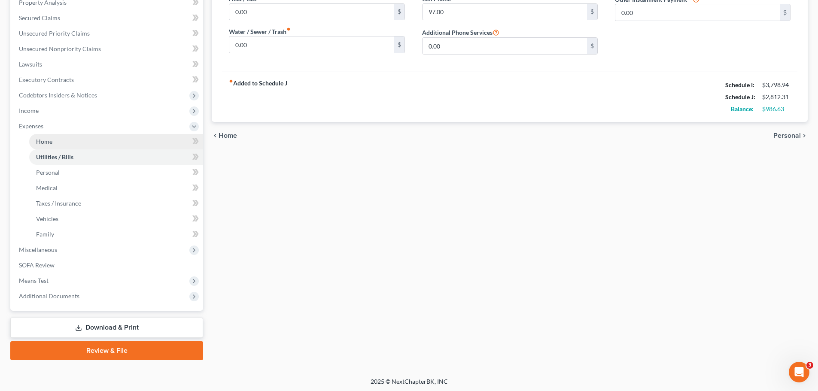
click at [50, 144] on span "Home" at bounding box center [44, 141] width 16 height 7
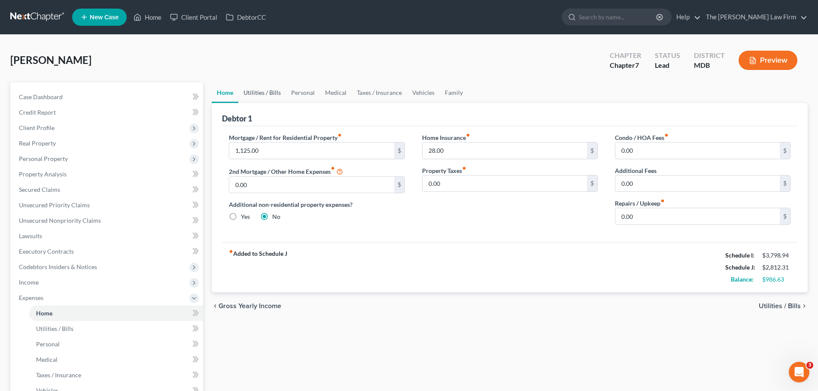
click at [260, 92] on link "Utilities / Bills" at bounding box center [262, 92] width 48 height 21
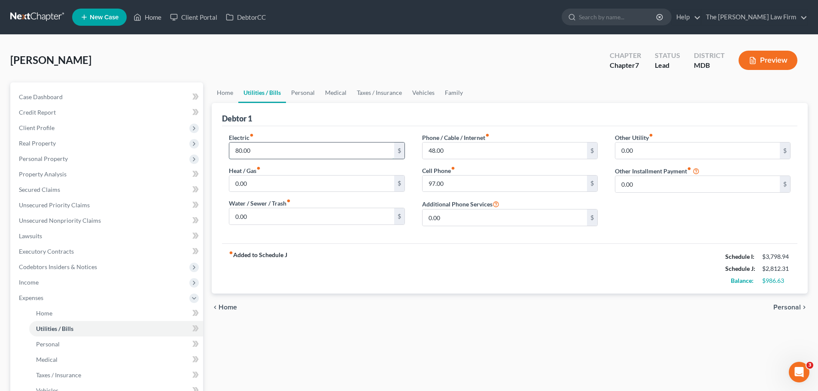
click at [257, 155] on input "80.00" at bounding box center [311, 151] width 165 height 16
type input "220"
click at [452, 155] on input "48.00" at bounding box center [505, 151] width 165 height 16
type input "115"
type input "108"
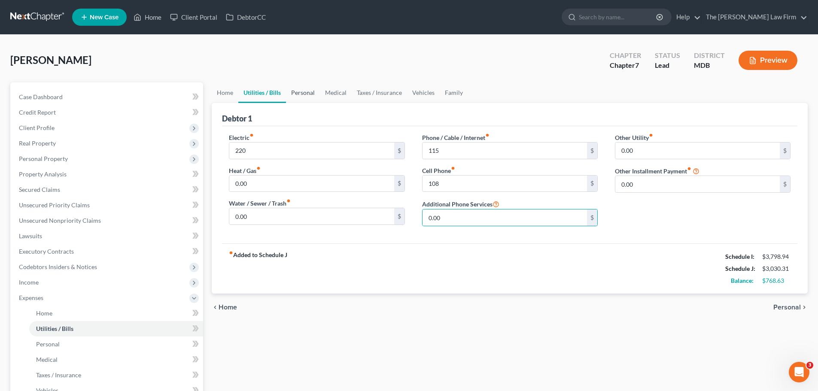
click at [299, 96] on link "Personal" at bounding box center [303, 92] width 34 height 21
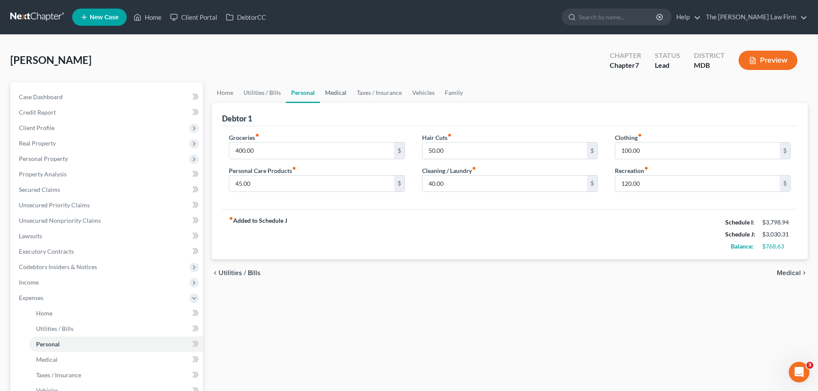
click at [336, 94] on link "Medical" at bounding box center [336, 92] width 32 height 21
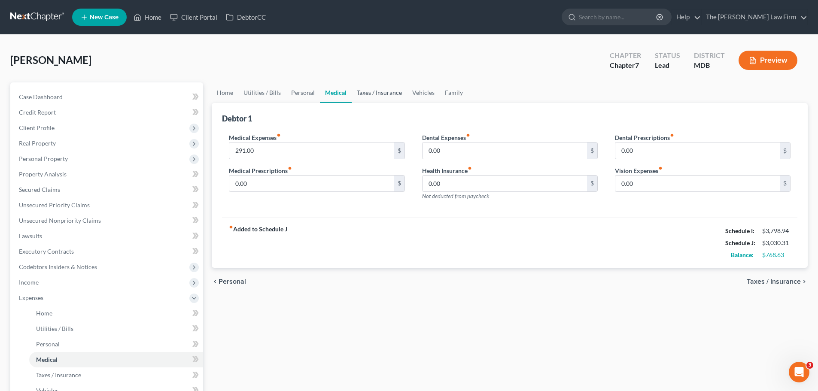
click at [378, 94] on link "Taxes / Insurance" at bounding box center [379, 92] width 55 height 21
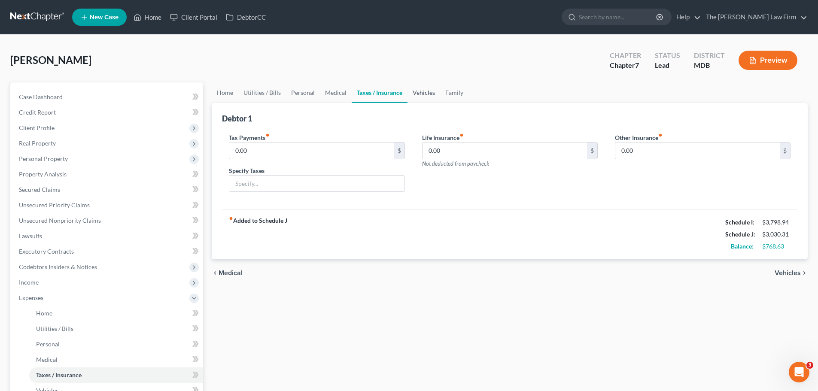
click at [414, 93] on link "Vehicles" at bounding box center [424, 92] width 33 height 21
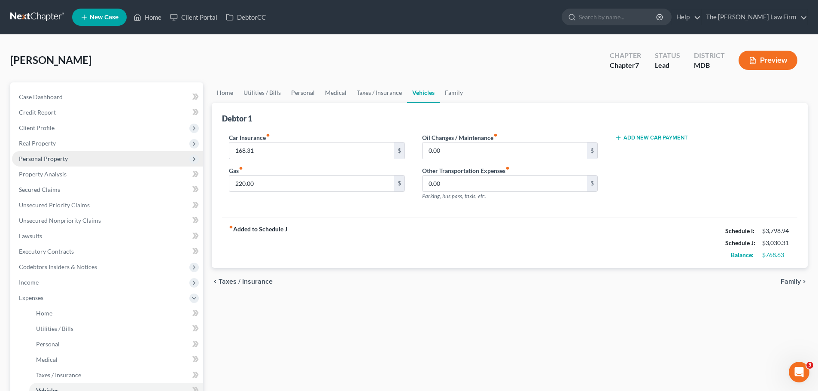
click at [43, 158] on span "Personal Property" at bounding box center [43, 158] width 49 height 7
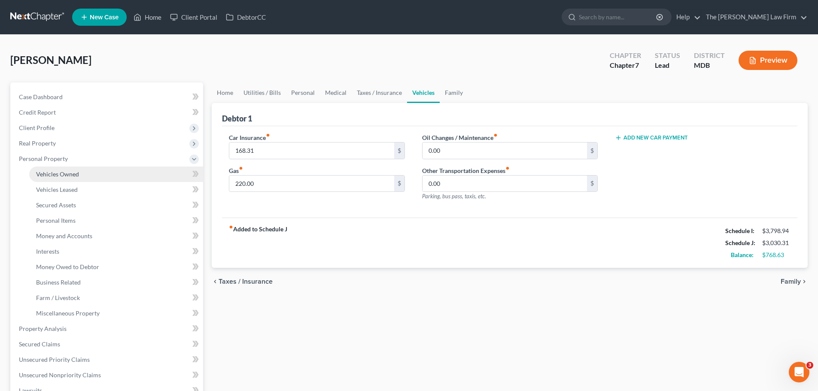
click at [49, 170] on link "Vehicles Owned" at bounding box center [116, 174] width 174 height 15
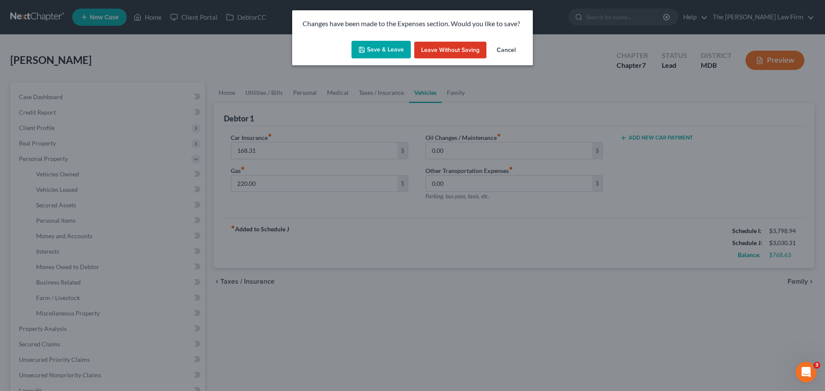
click at [387, 51] on button "Save & Leave" at bounding box center [380, 50] width 59 height 18
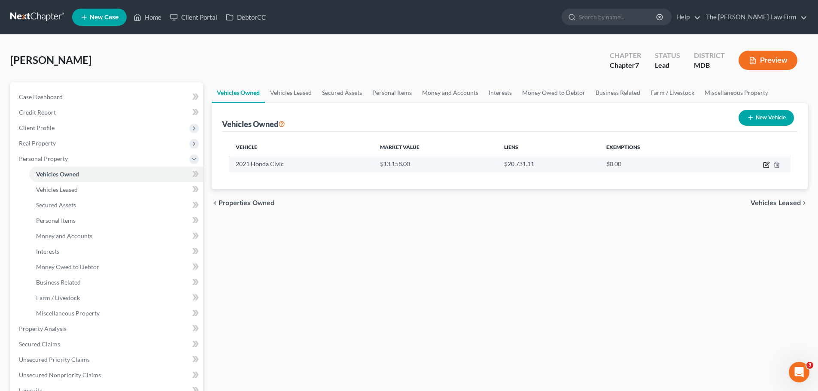
click at [766, 167] on icon "button" at bounding box center [766, 164] width 7 height 7
select select "0"
select select "5"
select select "3"
select select "0"
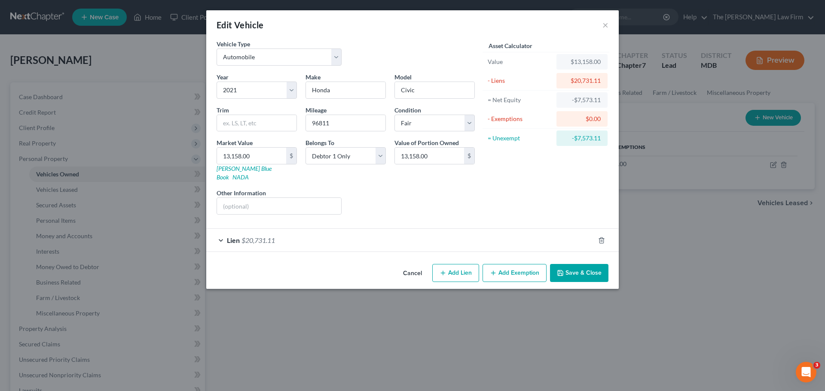
click at [246, 236] on span "$20,731.11" at bounding box center [258, 240] width 34 height 8
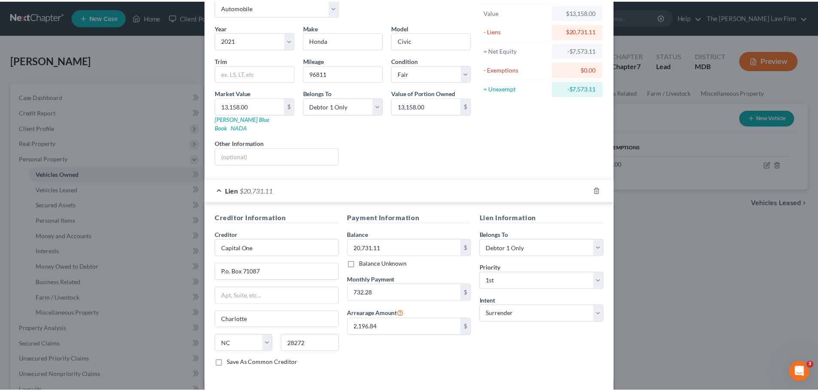
scroll to position [79, 0]
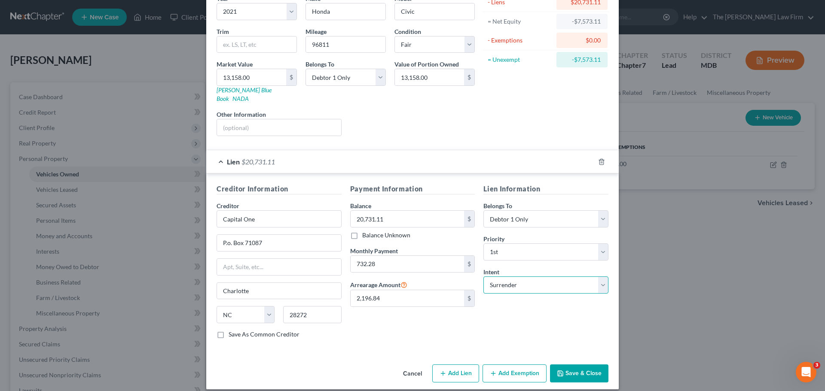
click at [496, 277] on select "Select Surrender Redeem Reaffirm Avoid Other" at bounding box center [545, 285] width 125 height 17
select select "2"
click at [483, 277] on select "Select Surrender Redeem Reaffirm Avoid Other" at bounding box center [545, 285] width 125 height 17
click at [585, 366] on button "Save & Close" at bounding box center [579, 374] width 58 height 18
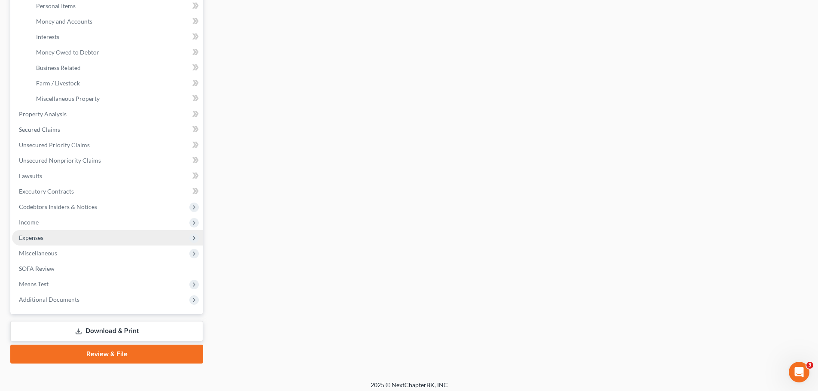
click at [39, 240] on span "Expenses" at bounding box center [31, 237] width 24 height 7
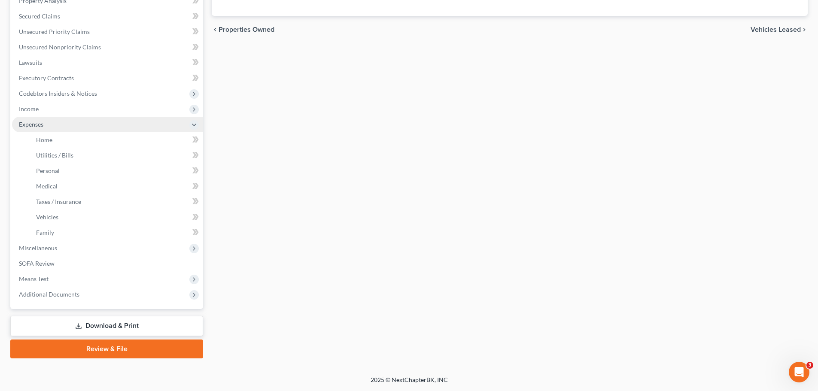
scroll to position [174, 0]
click at [46, 140] on span "Home" at bounding box center [44, 139] width 16 height 7
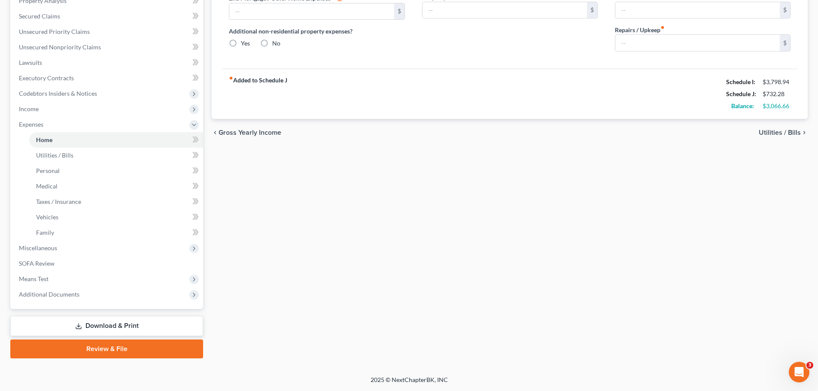
scroll to position [7, 0]
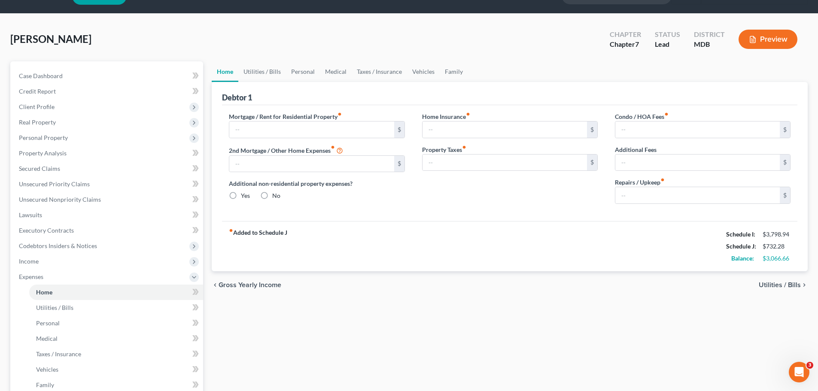
type input "1,125.00"
type input "0.00"
radio input "true"
type input "28.00"
type input "0.00"
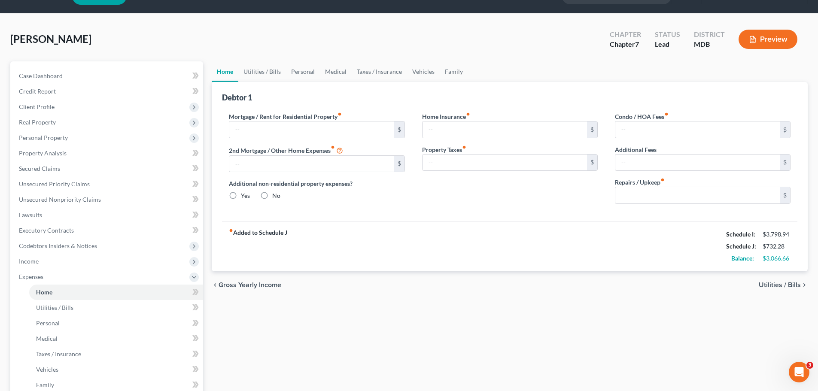
type input "0.00"
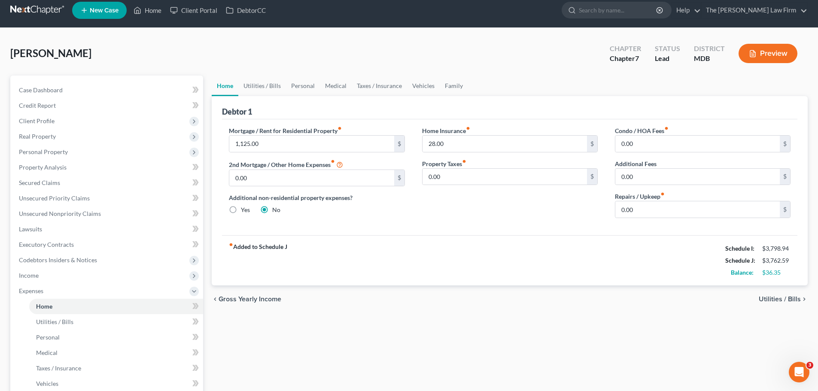
scroll to position [0, 0]
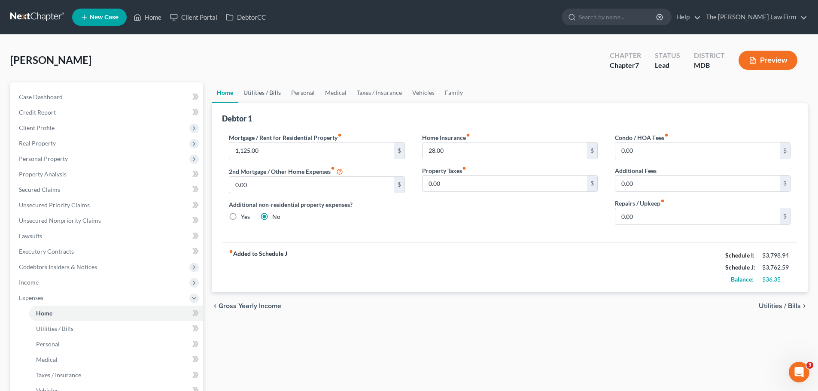
click at [276, 98] on link "Utilities / Bills" at bounding box center [262, 92] width 48 height 21
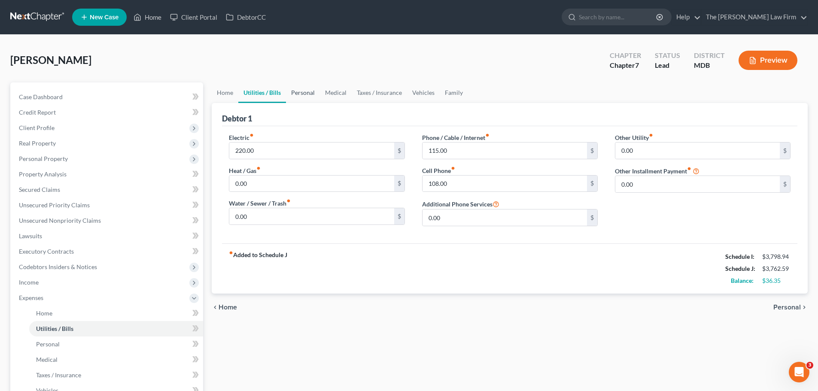
click at [296, 95] on link "Personal" at bounding box center [303, 92] width 34 height 21
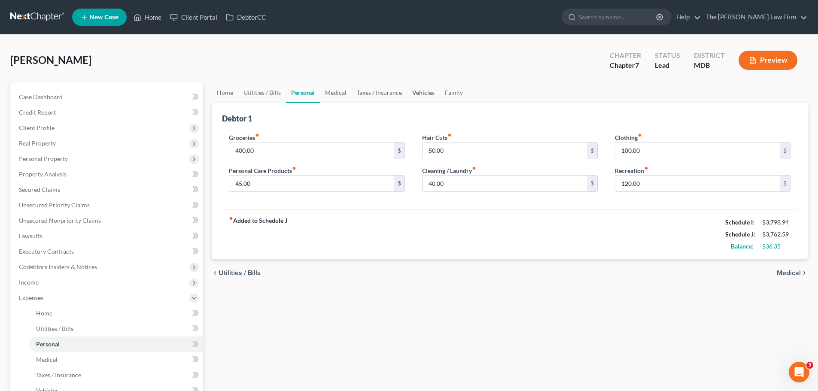
click at [430, 96] on link "Vehicles" at bounding box center [423, 92] width 33 height 21
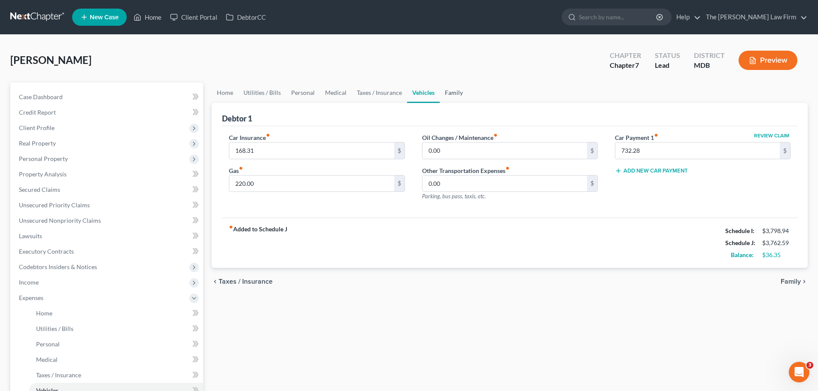
click at [457, 94] on link "Family" at bounding box center [454, 92] width 28 height 21
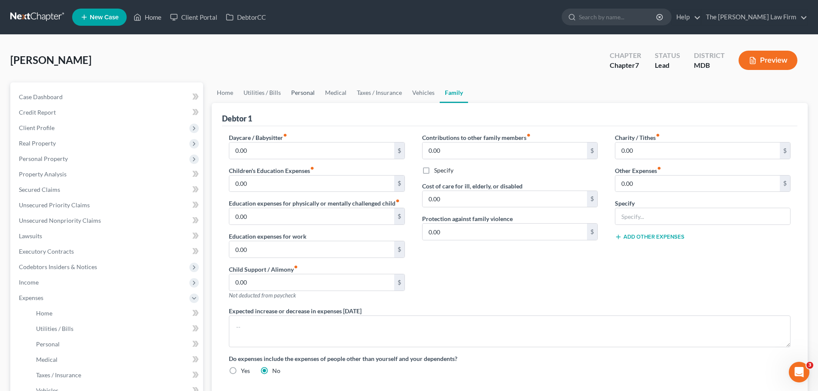
click at [304, 87] on link "Personal" at bounding box center [303, 92] width 34 height 21
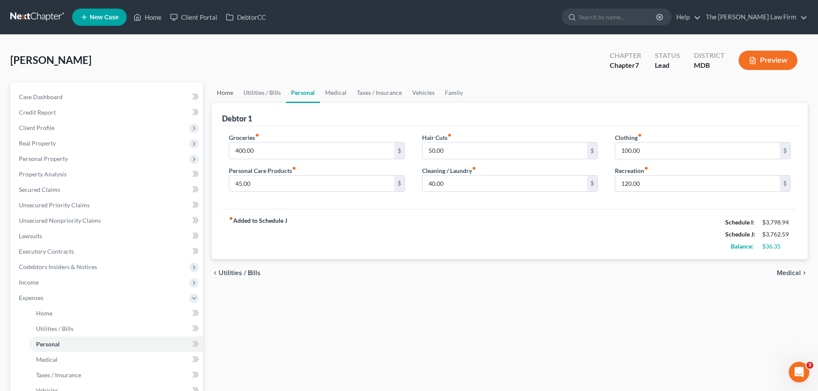
click at [231, 93] on link "Home" at bounding box center [225, 92] width 27 height 21
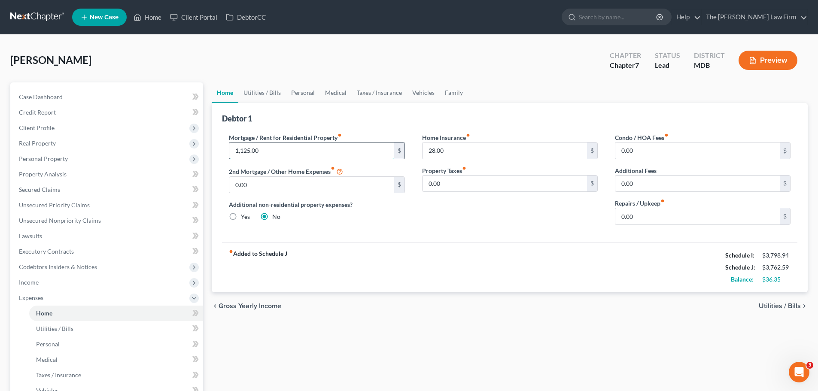
click at [269, 149] on input "1,125.00" at bounding box center [311, 151] width 165 height 16
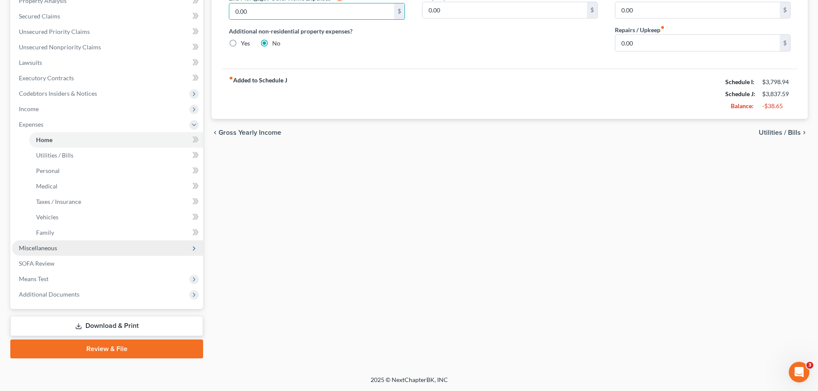
click at [54, 245] on span "Miscellaneous" at bounding box center [38, 247] width 38 height 7
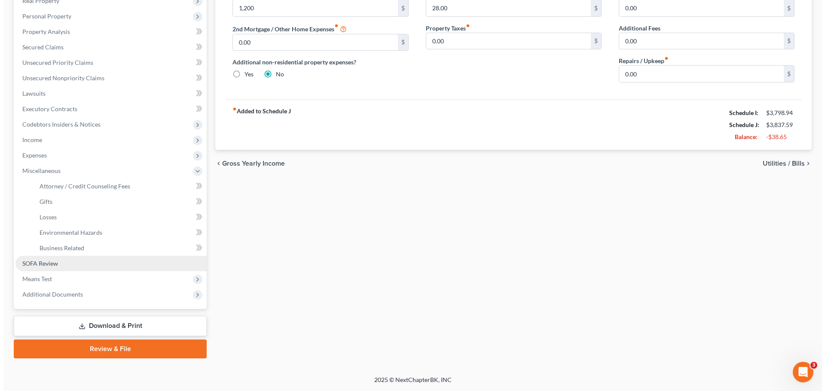
scroll to position [143, 0]
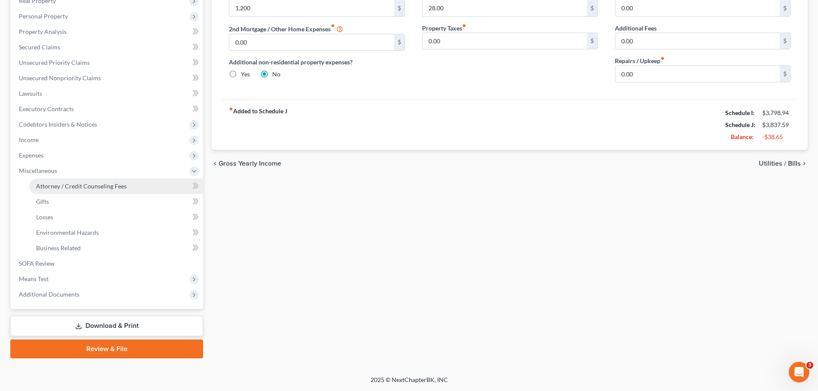
click at [59, 189] on span "Attorney / Credit Counseling Fees" at bounding box center [81, 186] width 91 height 7
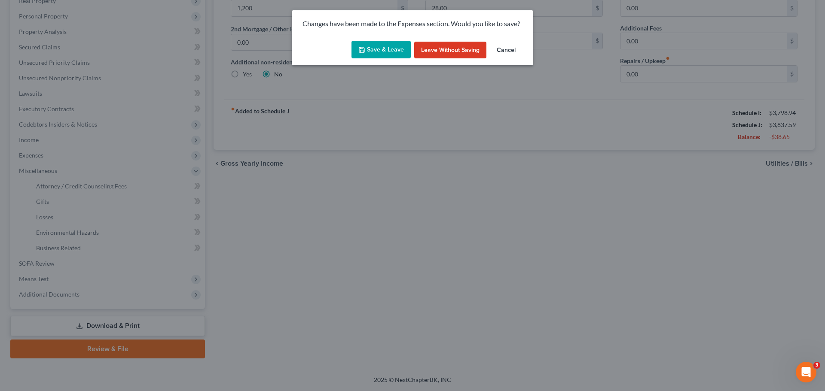
click at [375, 54] on button "Save & Leave" at bounding box center [380, 50] width 59 height 18
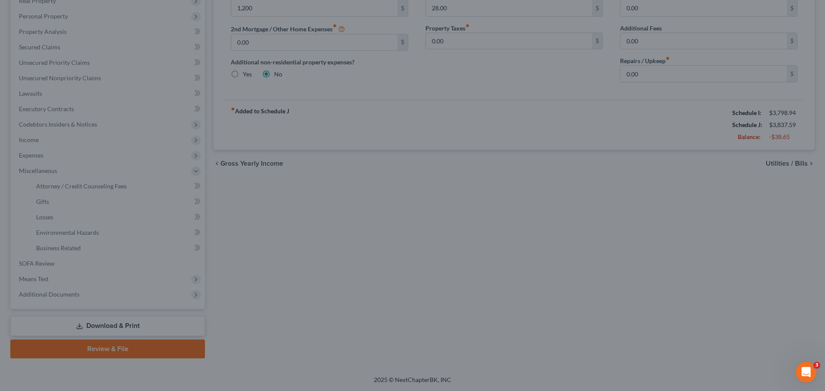
type input "1,200.00"
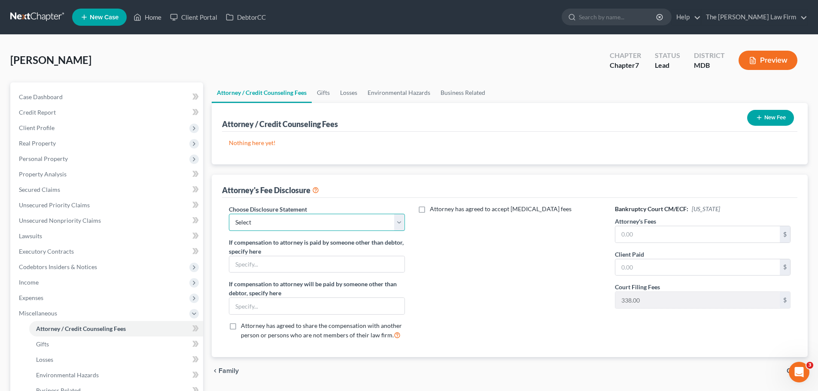
drag, startPoint x: 260, startPoint y: 224, endPoint x: 262, endPoint y: 231, distance: 6.7
click at [260, 224] on select "Select Attorney Disclosure" at bounding box center [317, 222] width 176 height 17
select select "0"
click at [229, 214] on select "Select Attorney Disclosure" at bounding box center [317, 222] width 176 height 17
click at [634, 237] on input "text" at bounding box center [698, 234] width 165 height 16
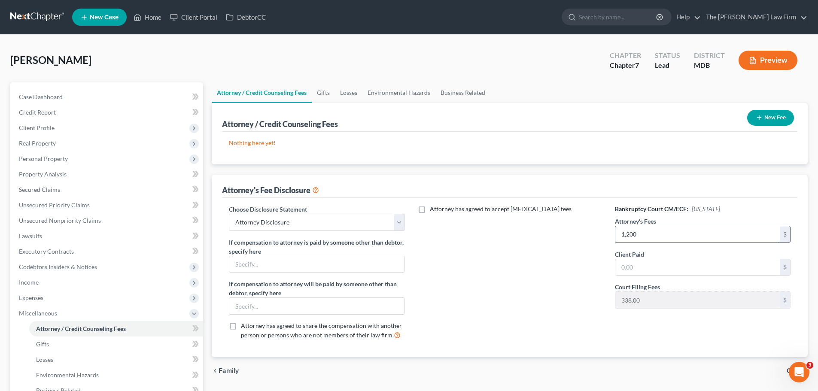
type input "1,200"
click at [773, 121] on button "New Fee" at bounding box center [770, 118] width 47 height 16
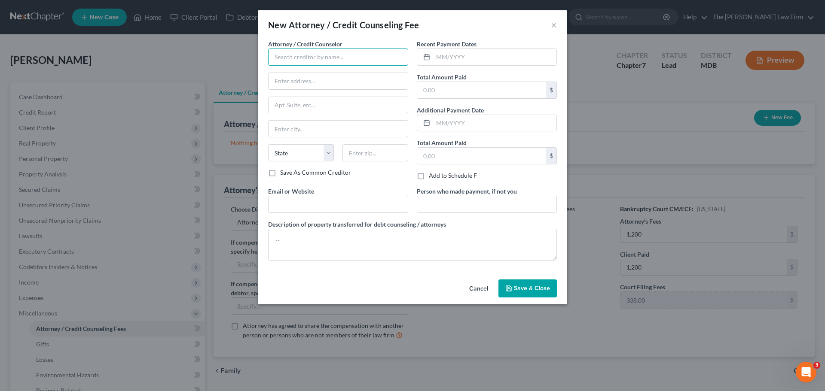
click at [292, 58] on input "text" at bounding box center [338, 57] width 140 height 17
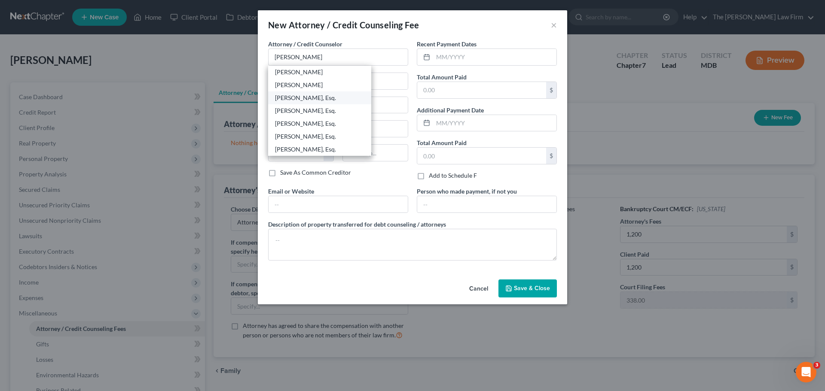
click at [302, 94] on div "[PERSON_NAME], Esq." at bounding box center [319, 98] width 89 height 9
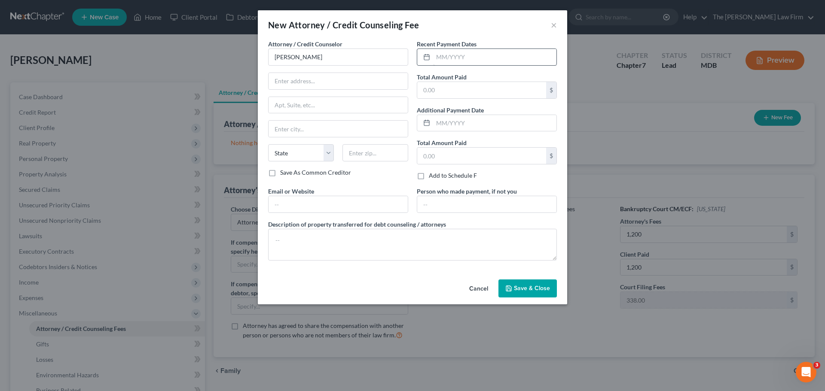
type input "[PERSON_NAME], Esq."
type input "[STREET_ADDRESS]"
type input "#405"
type input "Prince [PERSON_NAME]"
select select "21"
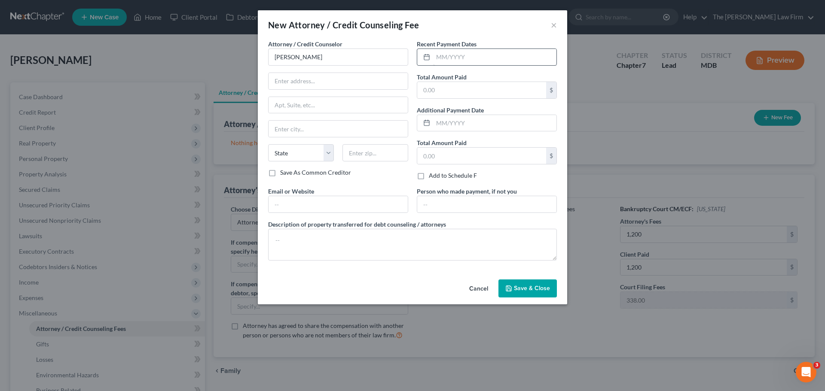
type input "20678"
click at [451, 55] on input "text" at bounding box center [494, 57] width 123 height 16
type input "09/2025"
type input "1,200"
click at [528, 292] on button "Save & Close" at bounding box center [527, 289] width 58 height 18
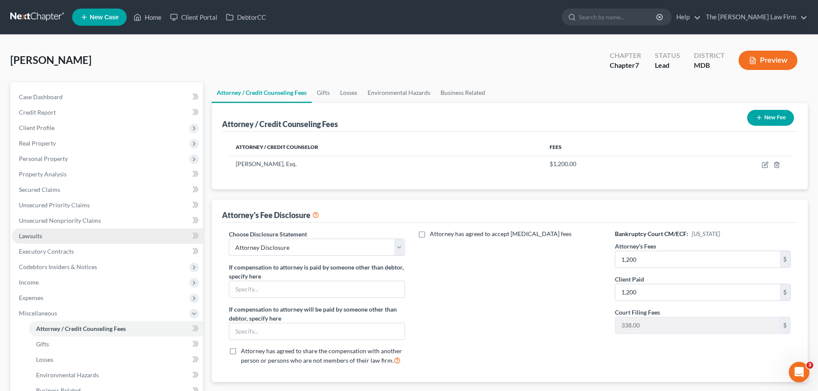
click at [30, 234] on span "Lawsuits" at bounding box center [30, 235] width 23 height 7
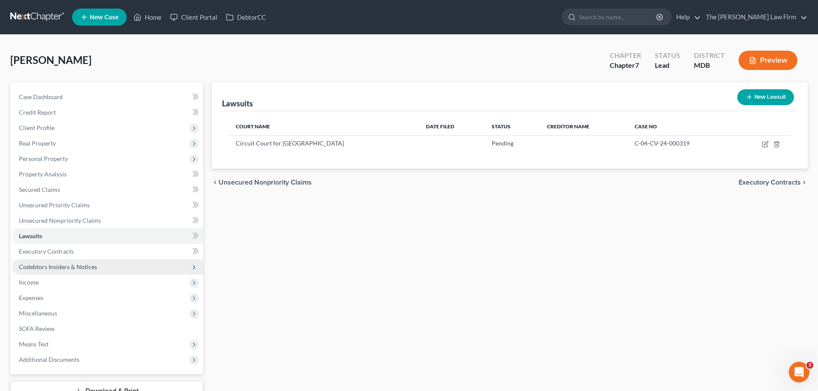
scroll to position [65, 0]
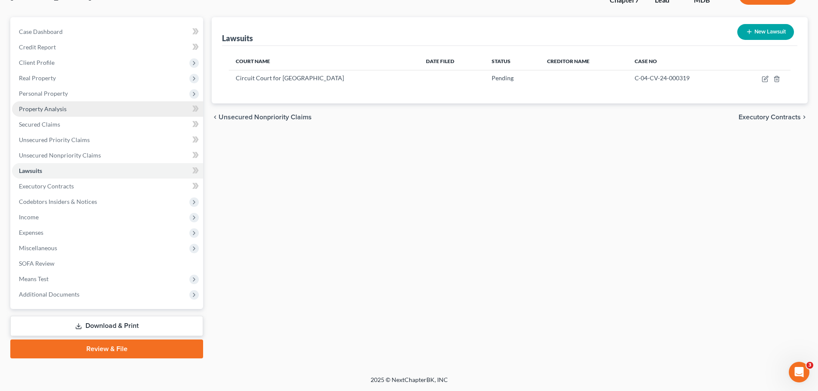
click at [60, 112] on span "Property Analysis" at bounding box center [43, 108] width 48 height 7
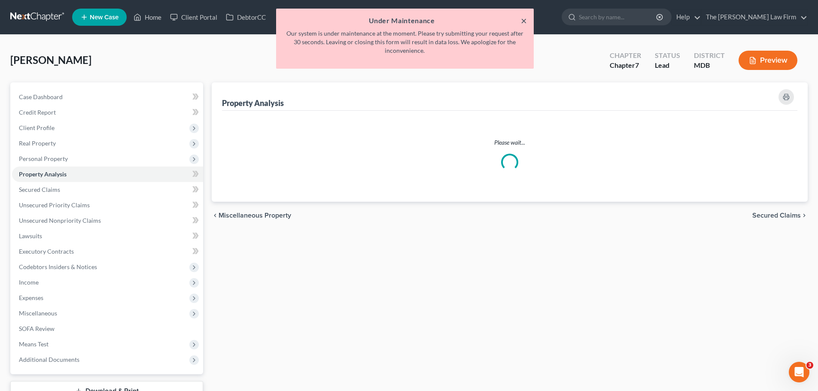
click at [526, 22] on button "×" at bounding box center [524, 20] width 6 height 10
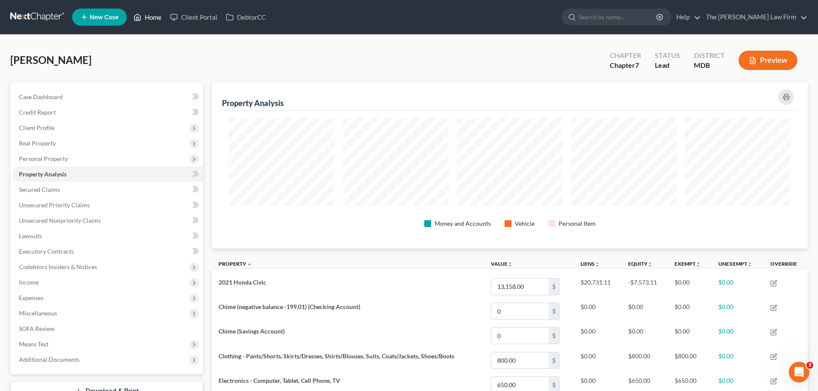
click at [156, 16] on link "Home" at bounding box center [147, 16] width 37 height 15
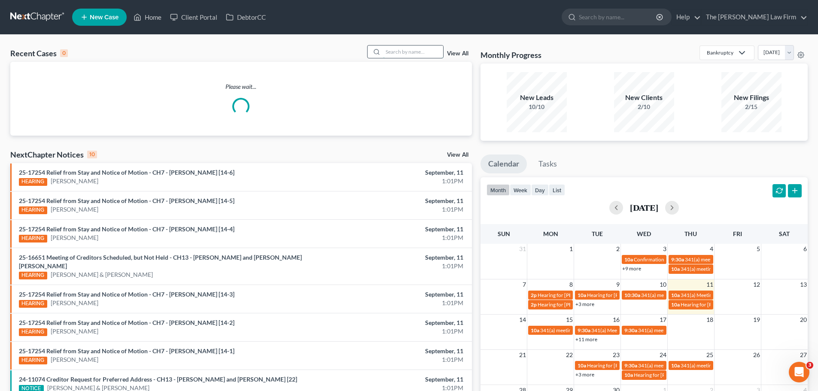
click at [398, 51] on input "search" at bounding box center [413, 52] width 60 height 12
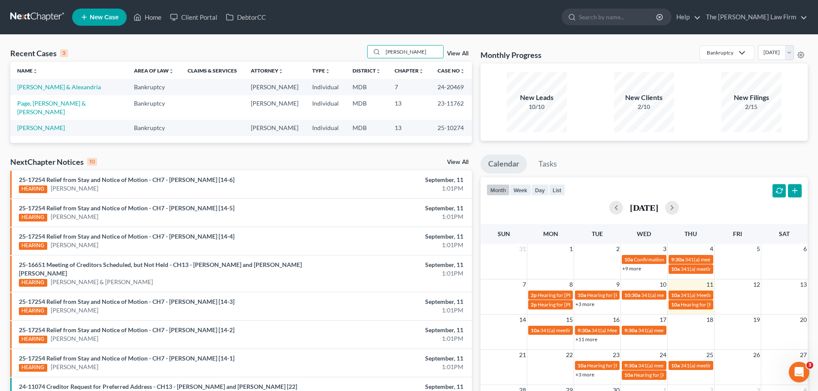
type input "[PERSON_NAME]"
click at [43, 101] on link "Page, [PERSON_NAME] & [PERSON_NAME]" at bounding box center [51, 108] width 69 height 16
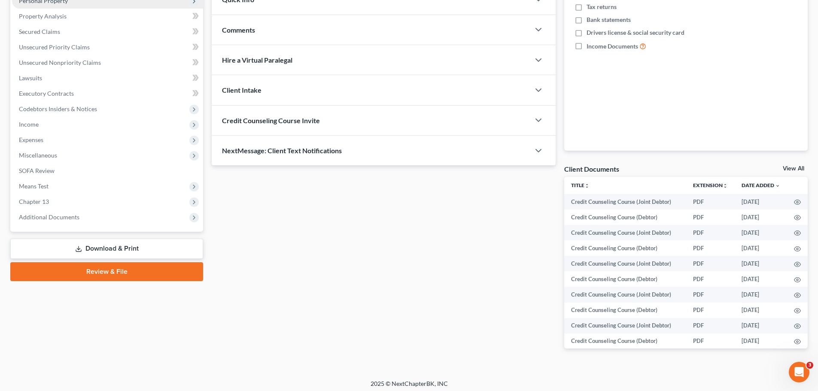
scroll to position [162, 0]
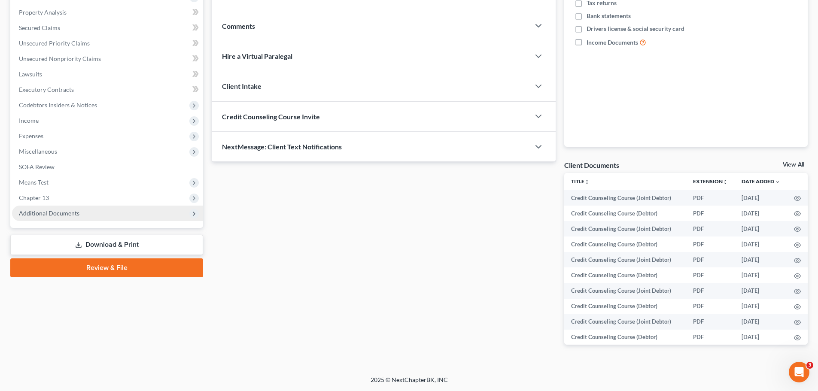
click at [69, 212] on span "Additional Documents" at bounding box center [49, 213] width 61 height 7
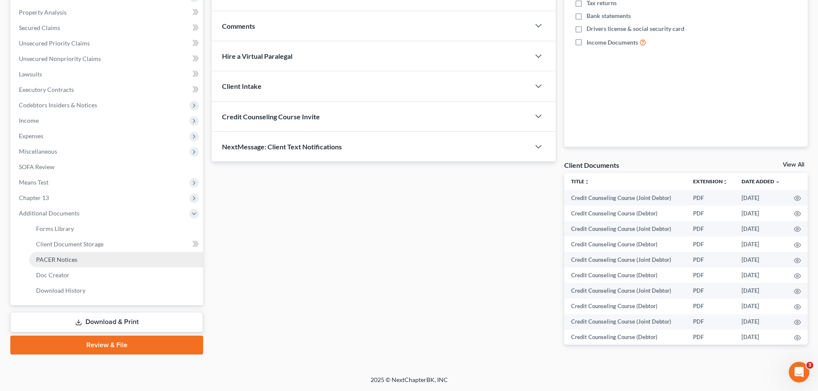
click at [67, 263] on link "PACER Notices" at bounding box center [116, 259] width 174 height 15
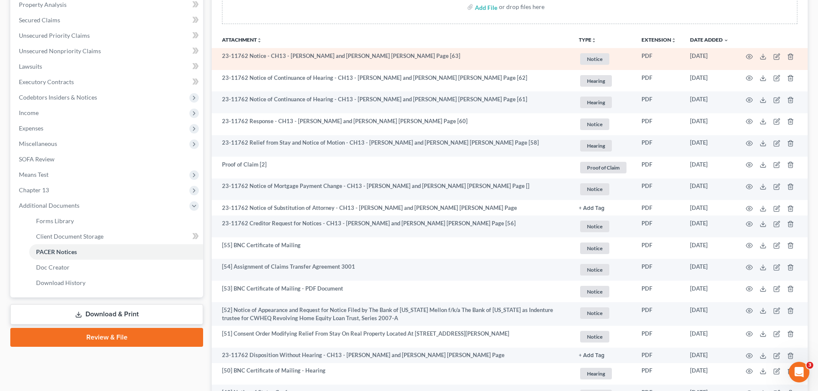
scroll to position [172, 0]
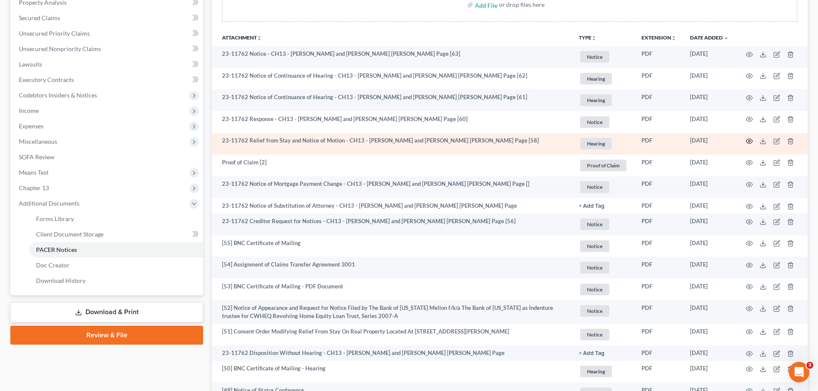
click at [749, 141] on circle "button" at bounding box center [750, 141] width 2 height 2
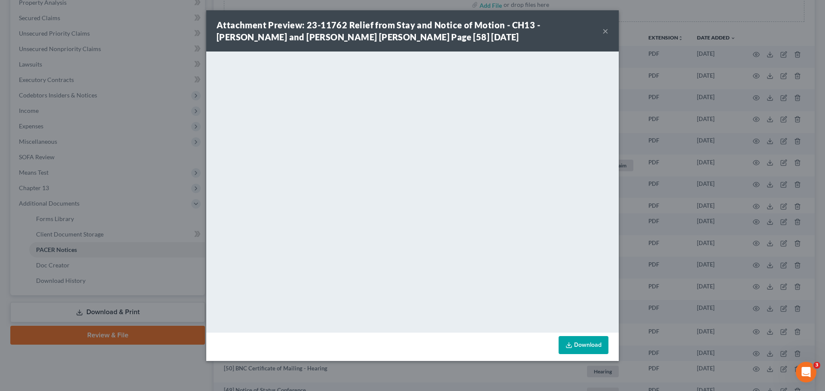
click at [606, 31] on button "×" at bounding box center [605, 31] width 6 height 10
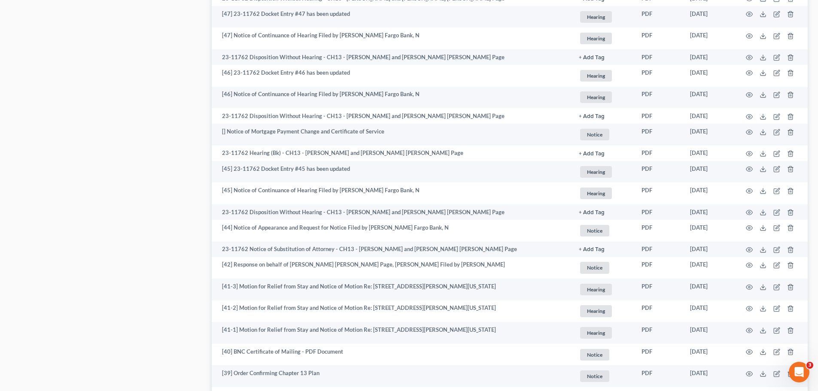
scroll to position [644, 0]
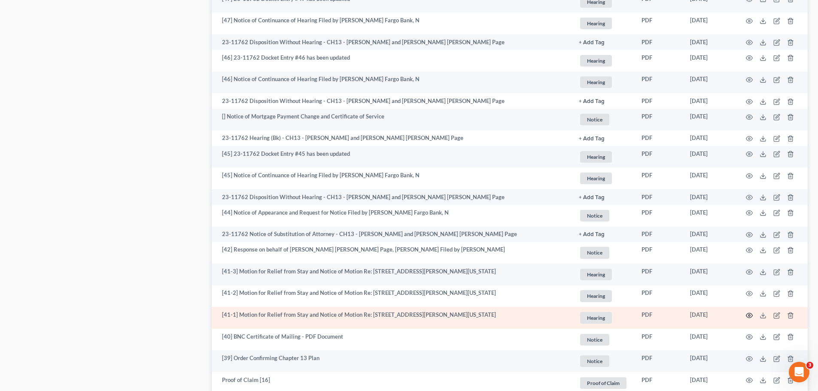
click at [748, 317] on icon "button" at bounding box center [750, 315] width 6 height 5
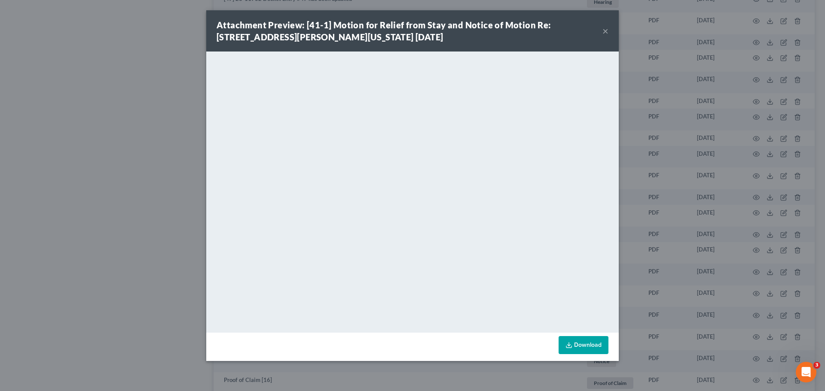
click at [606, 35] on button "×" at bounding box center [605, 31] width 6 height 10
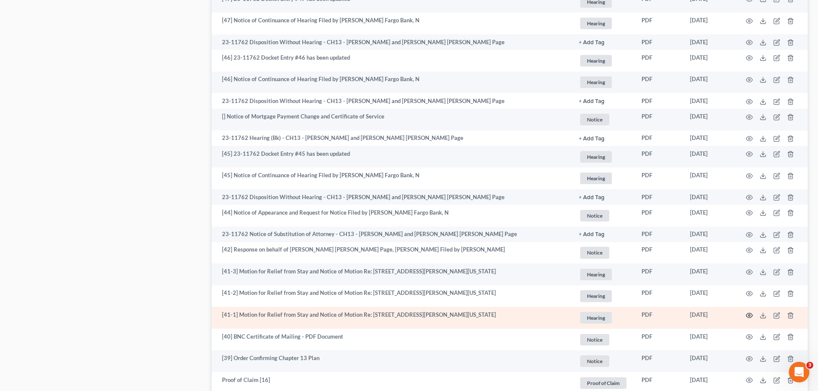
click at [748, 313] on icon "button" at bounding box center [749, 315] width 7 height 7
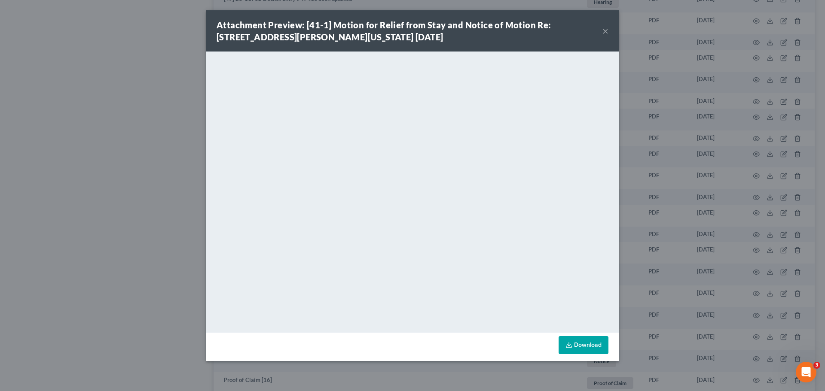
click at [608, 31] on button "×" at bounding box center [605, 31] width 6 height 10
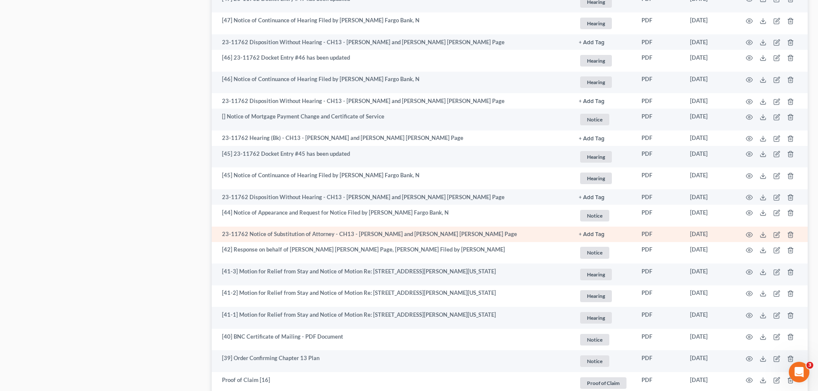
scroll to position [117, 0]
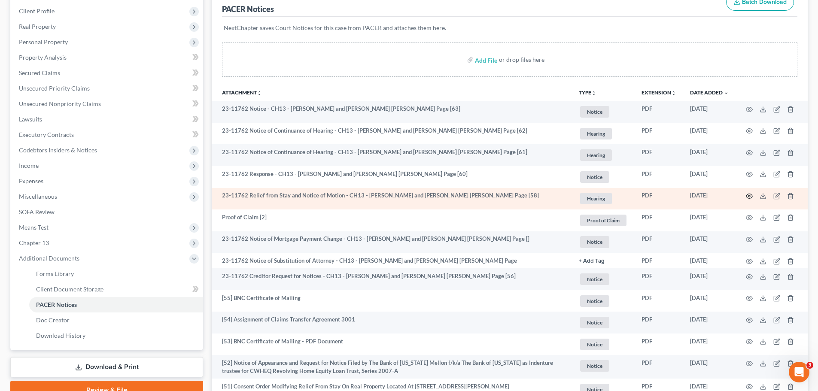
click at [747, 195] on icon "button" at bounding box center [750, 196] width 6 height 5
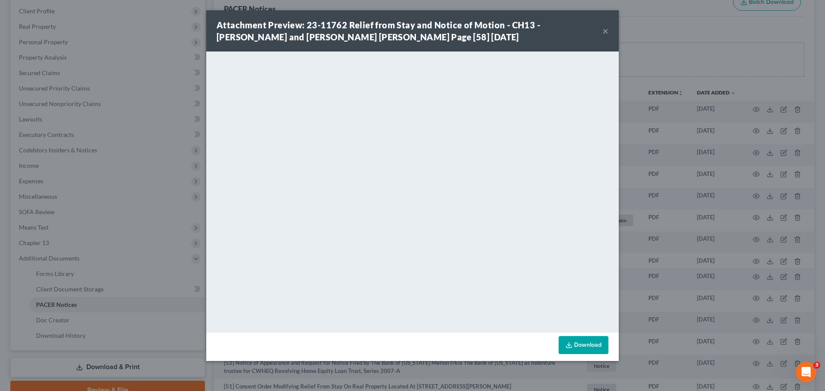
click at [604, 33] on button "×" at bounding box center [605, 31] width 6 height 10
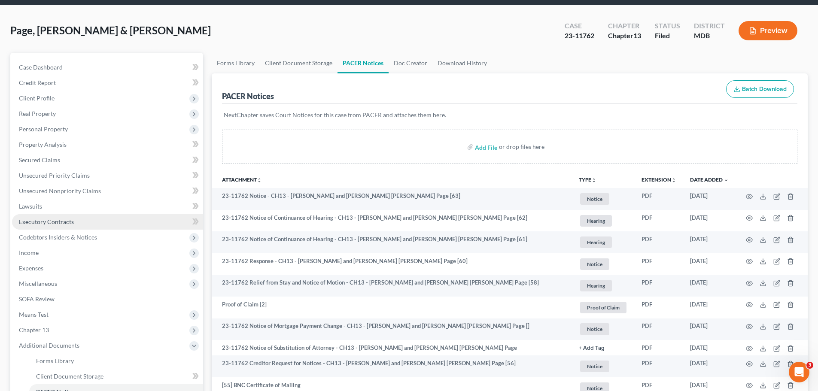
scroll to position [0, 0]
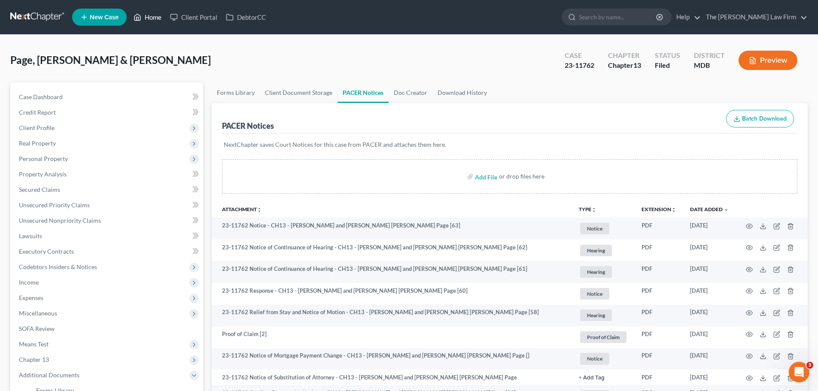
click at [158, 20] on link "Home" at bounding box center [147, 16] width 37 height 15
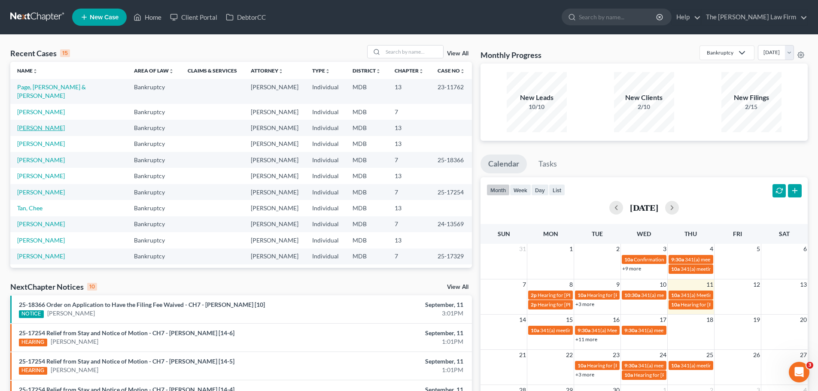
click at [46, 124] on link "[PERSON_NAME]" at bounding box center [41, 127] width 48 height 7
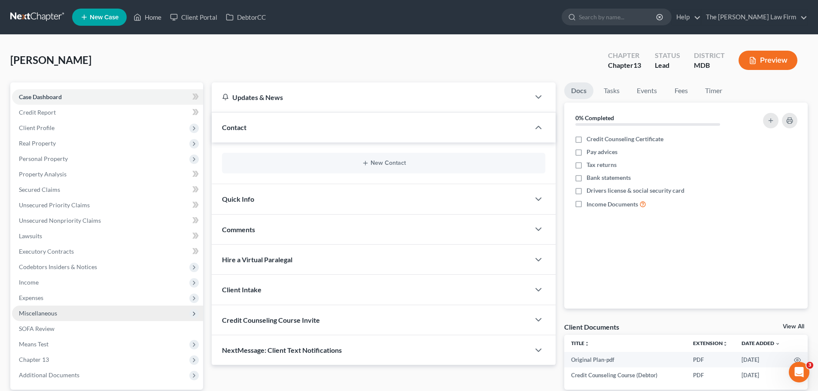
scroll to position [81, 0]
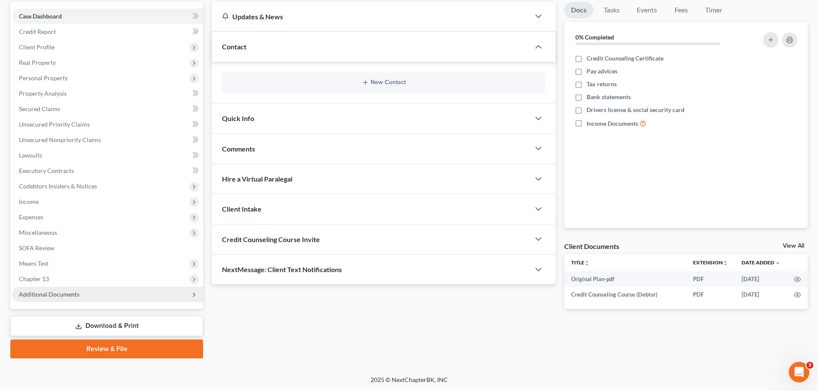
click at [63, 292] on span "Additional Documents" at bounding box center [49, 294] width 61 height 7
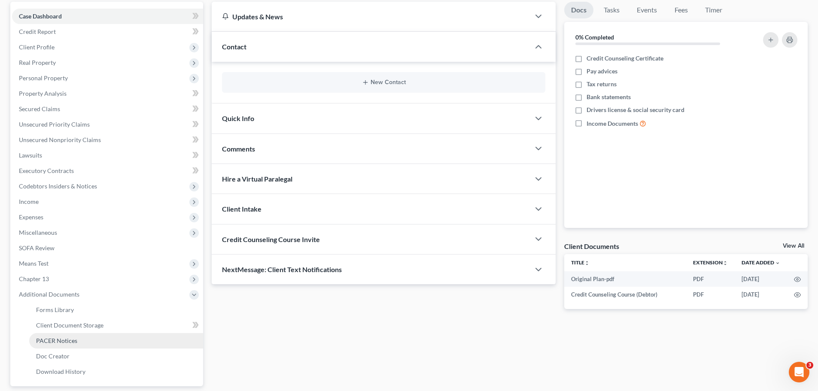
click at [74, 345] on link "PACER Notices" at bounding box center [116, 340] width 174 height 15
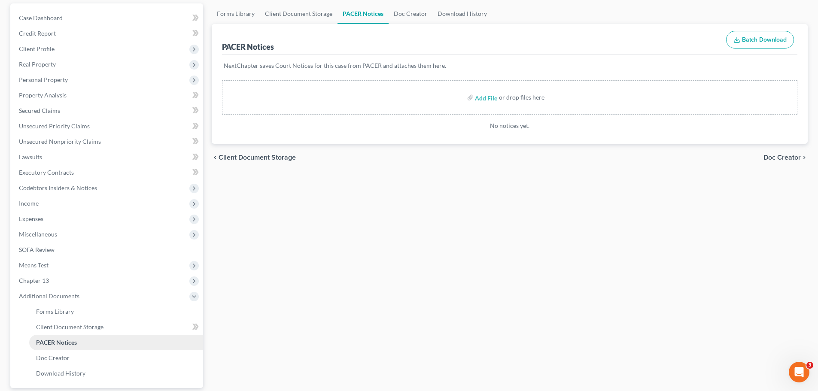
scroll to position [158, 0]
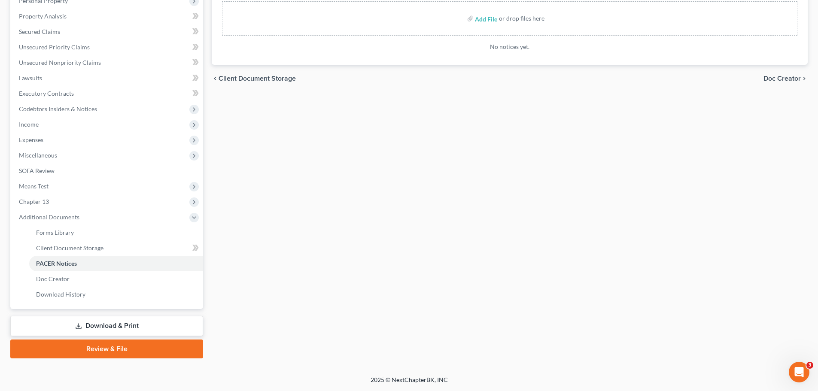
click at [113, 351] on link "Review & File" at bounding box center [106, 349] width 193 height 19
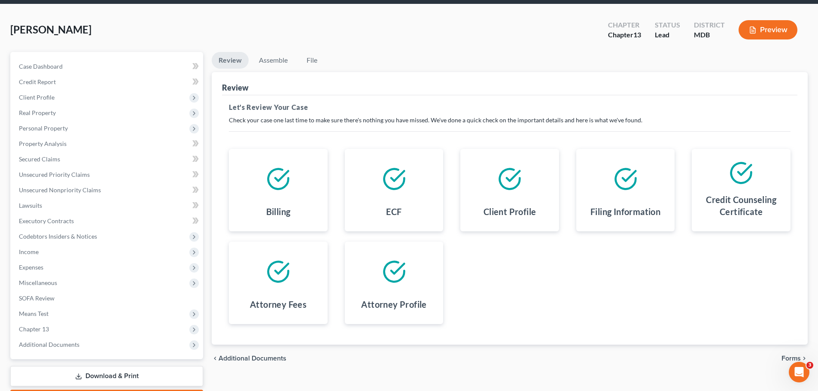
scroll to position [81, 0]
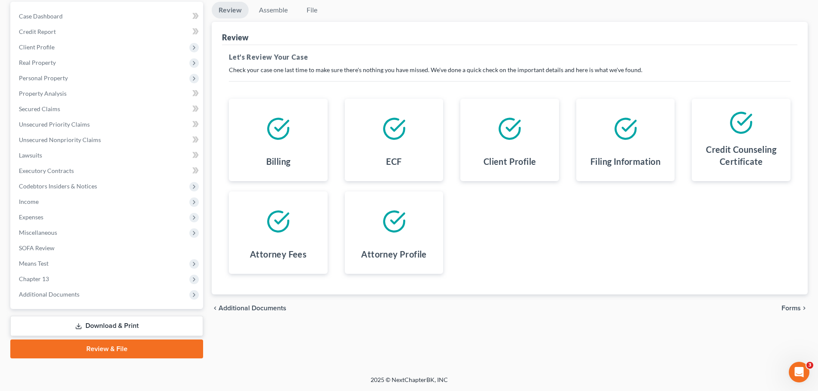
click at [795, 305] on span "Forms" at bounding box center [791, 308] width 19 height 7
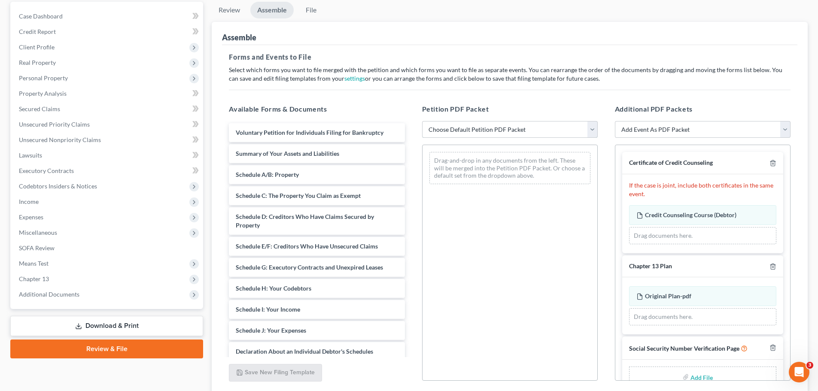
click at [482, 131] on select "Choose Default Petition PDF Packet Emergency Filing (Voluntary Petition and Cre…" at bounding box center [510, 129] width 176 height 17
select select "1"
click at [422, 121] on select "Choose Default Petition PDF Packet Emergency Filing (Voluntary Petition and Cre…" at bounding box center [510, 129] width 176 height 17
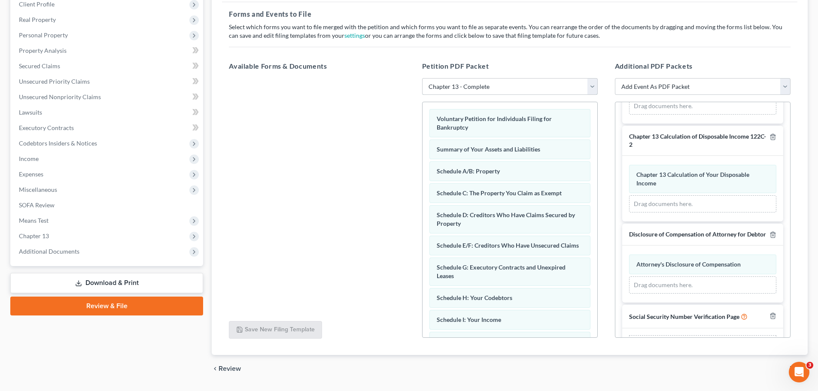
scroll to position [305, 0]
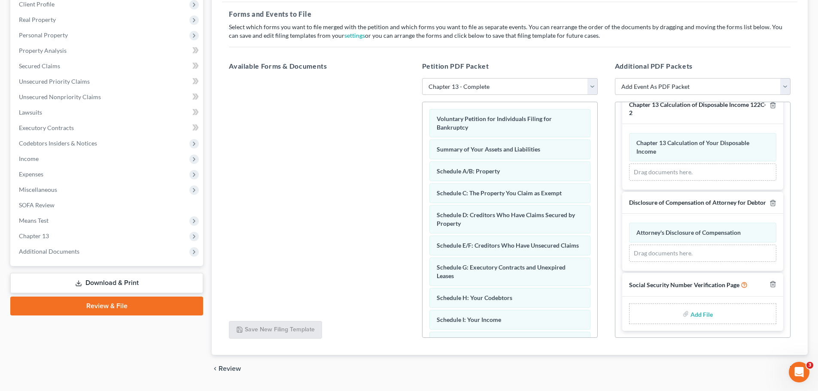
click at [710, 318] on label "Add File" at bounding box center [703, 315] width 24 height 15
click at [699, 313] on input "file" at bounding box center [701, 313] width 21 height 15
type input "C:\fakepath\SSN Stmt.pdf"
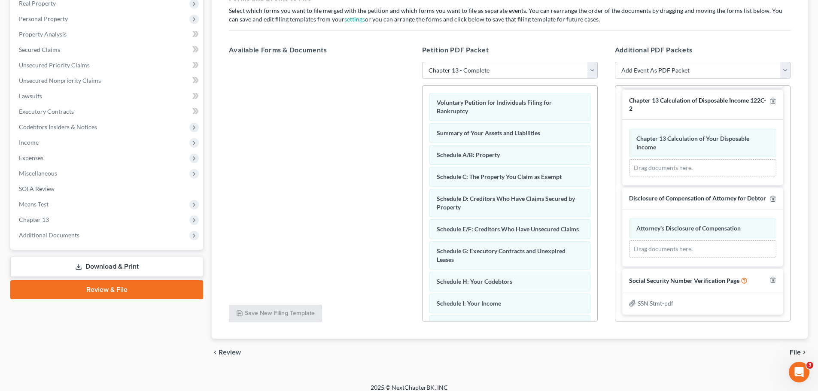
scroll to position [148, 0]
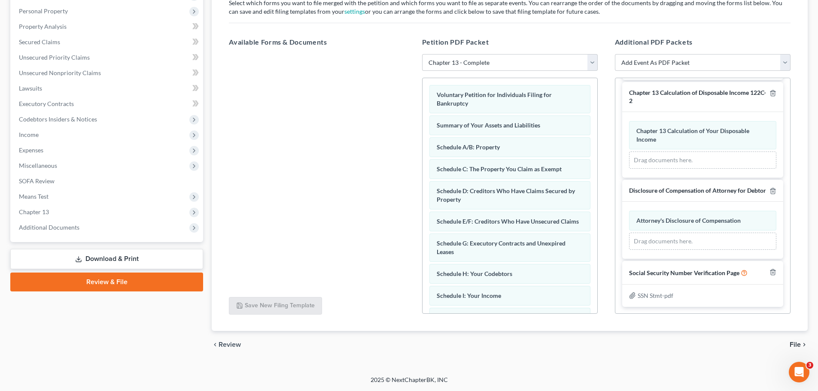
click at [793, 341] on span "File" at bounding box center [795, 344] width 11 height 7
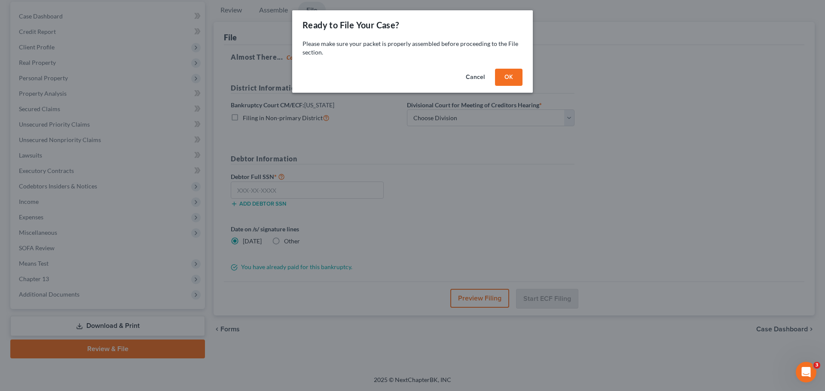
click at [508, 74] on button "OK" at bounding box center [508, 77] width 27 height 17
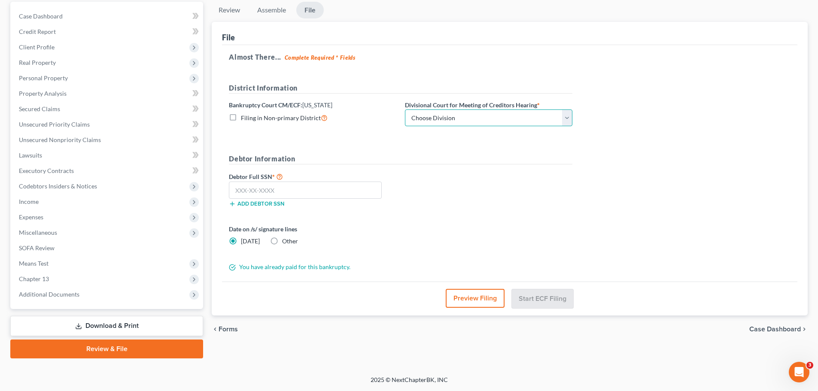
click at [439, 116] on select "Choose Division Baltimore Greenbelt" at bounding box center [489, 118] width 168 height 17
select select "1"
click at [405, 110] on select "Choose Division Baltimore Greenbelt" at bounding box center [489, 118] width 168 height 17
click at [280, 189] on input "text" at bounding box center [305, 190] width 153 height 17
click at [302, 194] on input "text" at bounding box center [305, 190] width 153 height 17
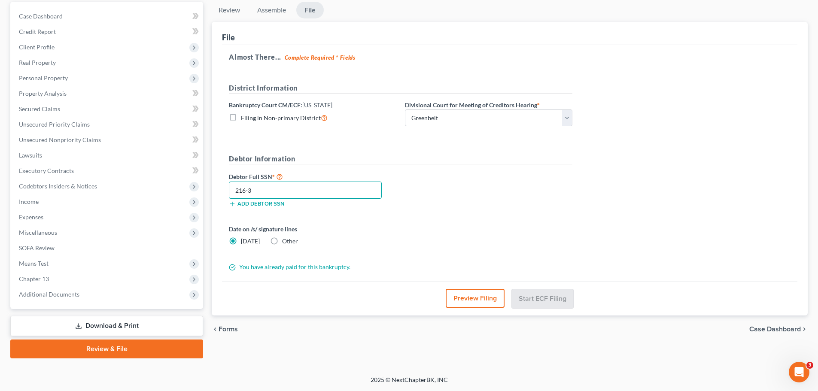
click at [242, 191] on input "216-3" at bounding box center [305, 190] width 153 height 17
type input "3"
type input "213-21-5140"
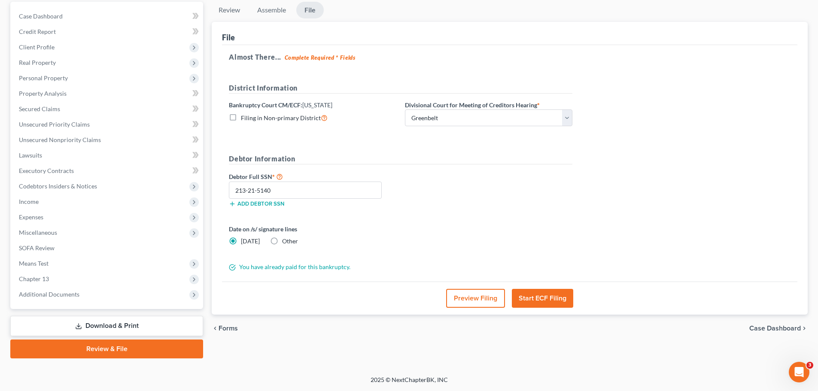
click at [439, 204] on div "Debtor Full SSN * 213-21-5140 Add debtor SSN" at bounding box center [401, 192] width 352 height 43
click at [534, 303] on button "Start ECF Filing" at bounding box center [542, 298] width 61 height 19
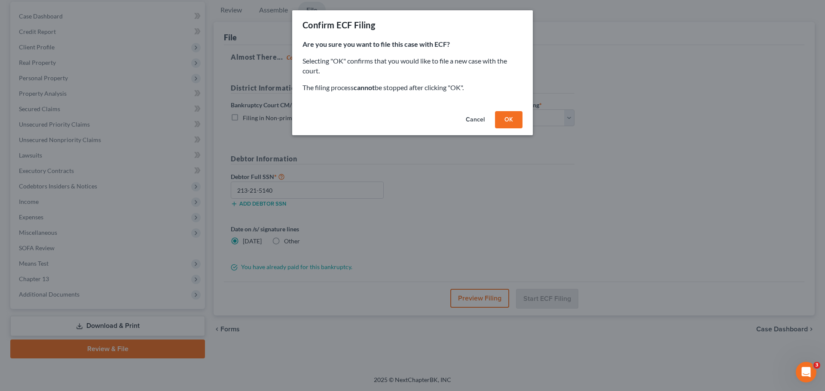
click at [510, 123] on button "OK" at bounding box center [508, 119] width 27 height 17
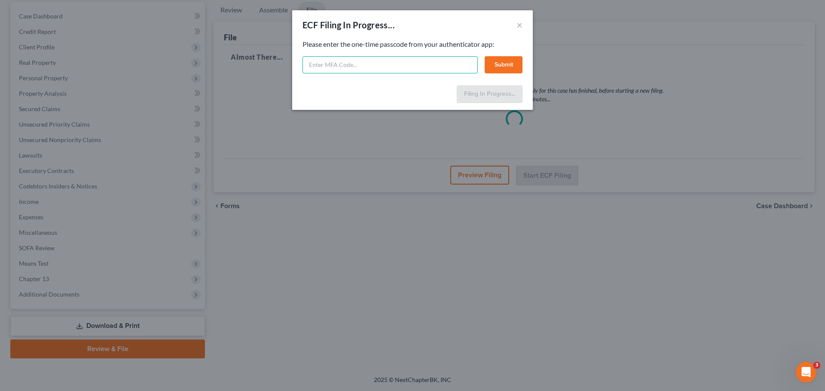
click at [345, 72] on input "text" at bounding box center [389, 64] width 175 height 17
type input "479386"
click at [510, 68] on button "Submit" at bounding box center [503, 64] width 38 height 17
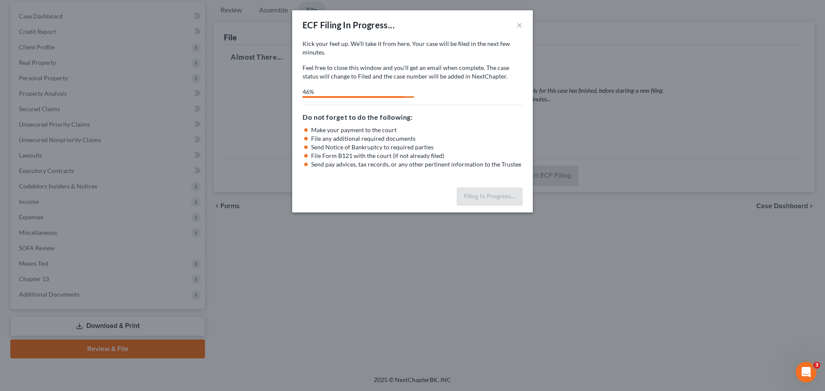
select select "1"
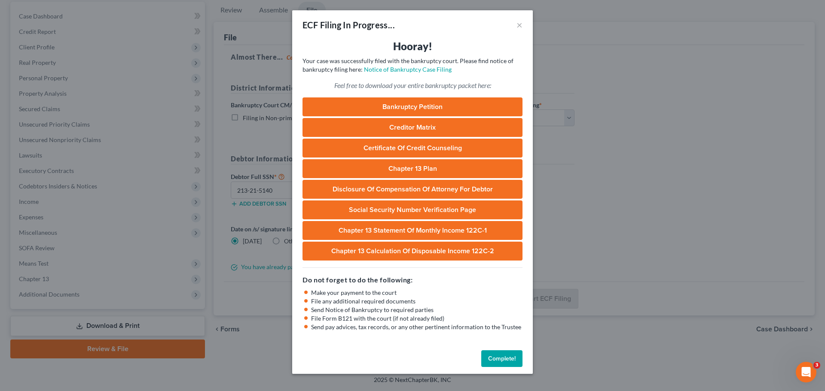
click at [500, 361] on button "Complete!" at bounding box center [501, 358] width 41 height 17
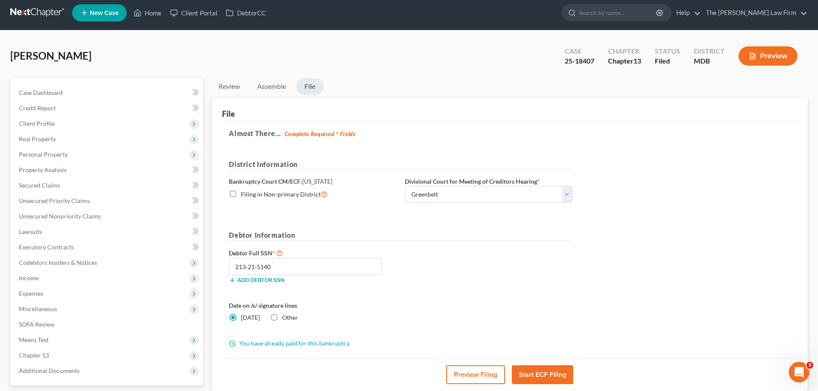
scroll to position [0, 0]
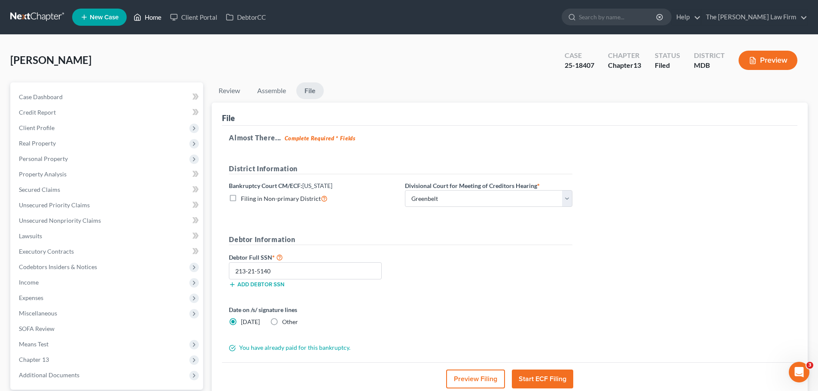
click at [154, 18] on link "Home" at bounding box center [147, 16] width 37 height 15
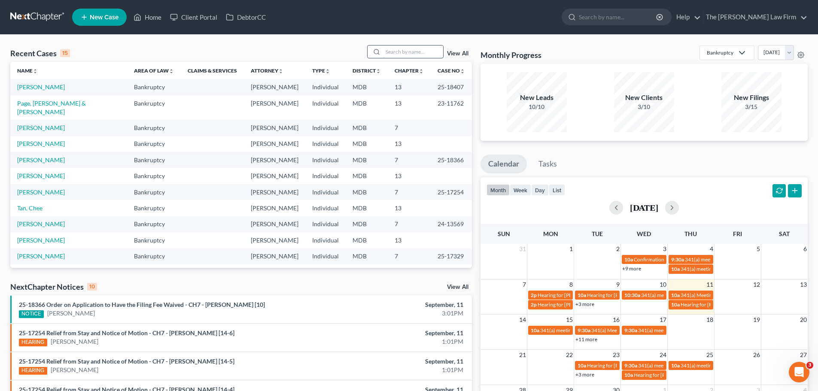
click at [387, 52] on input "search" at bounding box center [413, 52] width 60 height 12
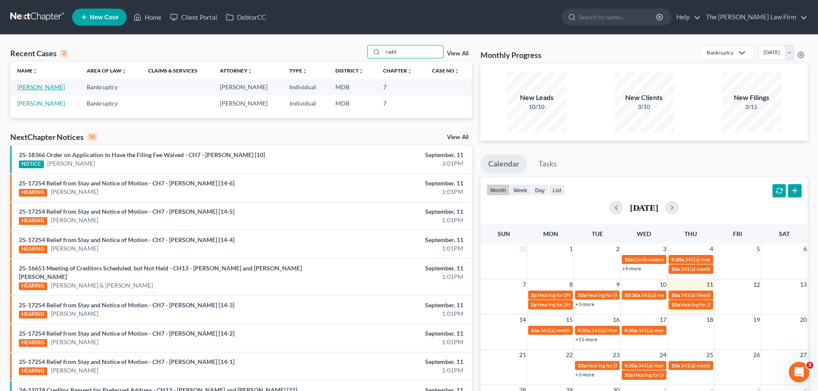
type input "radd"
click at [49, 89] on link "[PERSON_NAME]" at bounding box center [41, 86] width 48 height 7
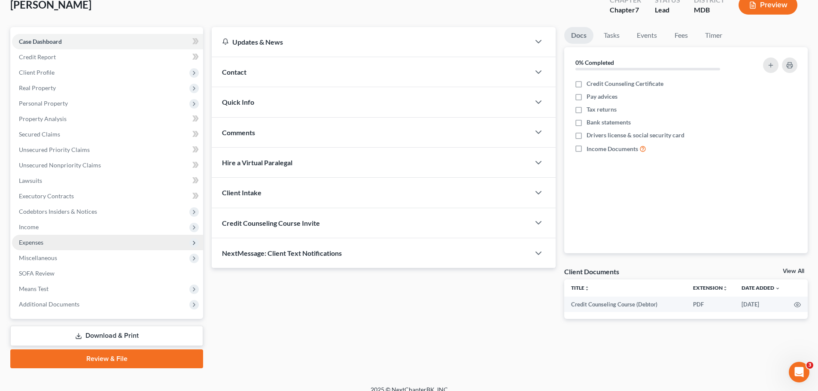
scroll to position [65, 0]
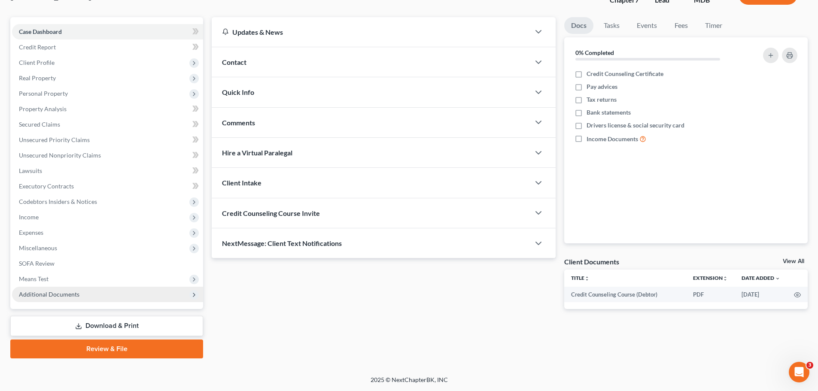
click at [57, 289] on span "Additional Documents" at bounding box center [107, 294] width 191 height 15
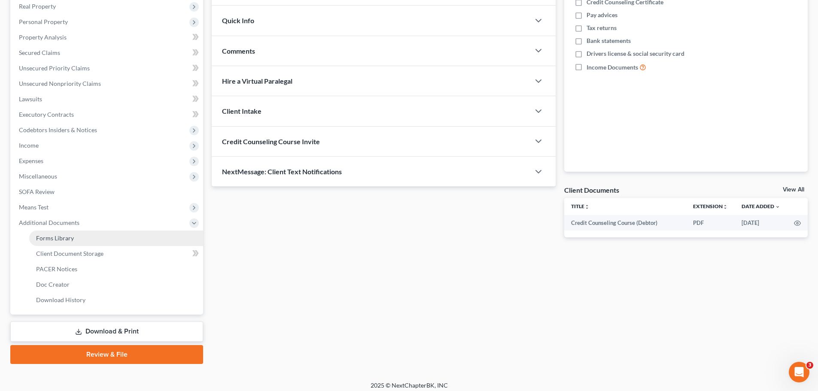
scroll to position [143, 0]
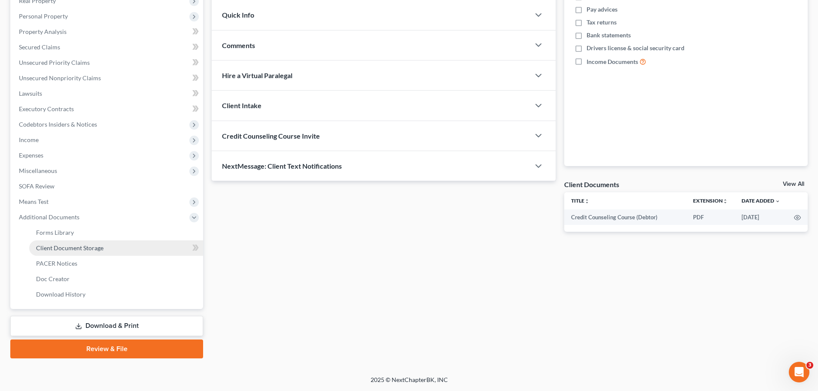
click at [80, 247] on span "Client Document Storage" at bounding box center [69, 247] width 67 height 7
select select "14"
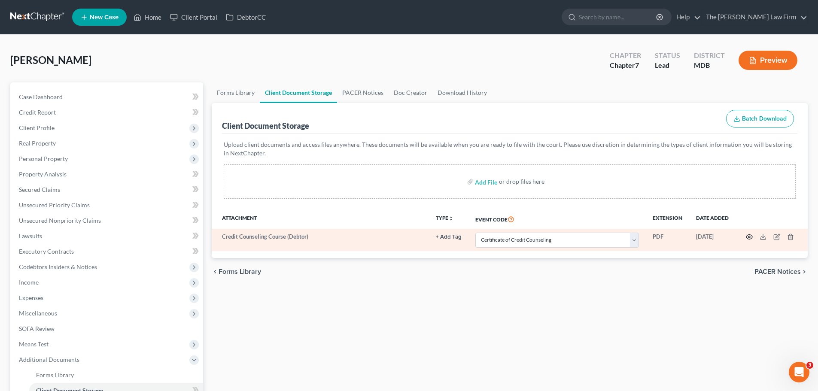
click at [751, 236] on icon "button" at bounding box center [749, 237] width 7 height 7
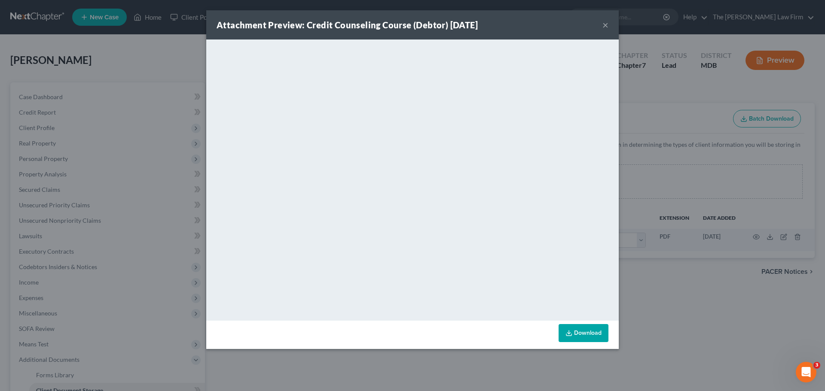
click at [603, 29] on button "×" at bounding box center [605, 25] width 6 height 10
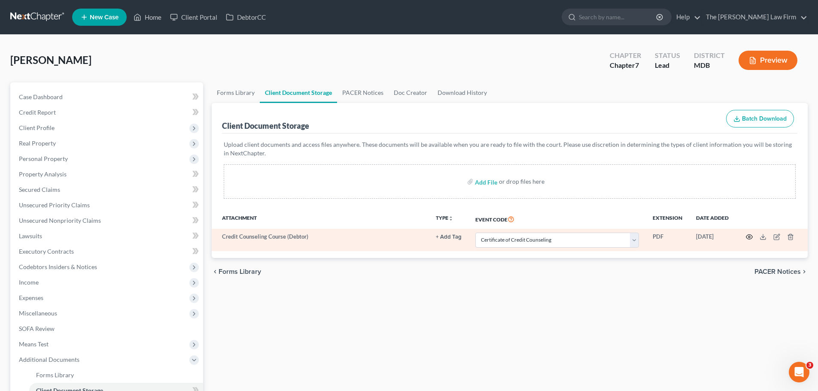
click at [750, 234] on icon "button" at bounding box center [749, 237] width 7 height 7
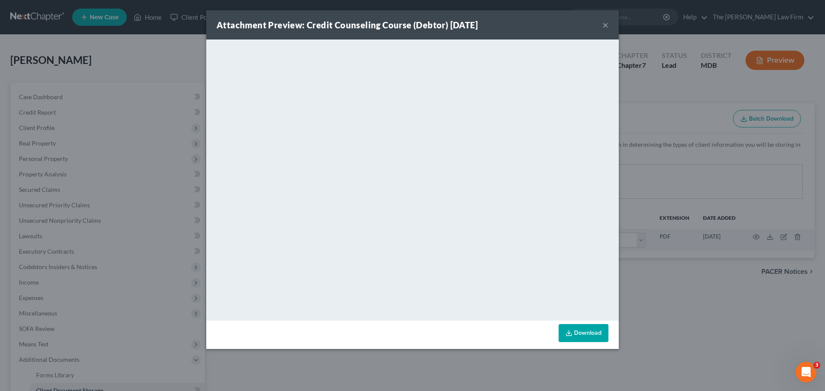
click at [607, 26] on button "×" at bounding box center [605, 25] width 6 height 10
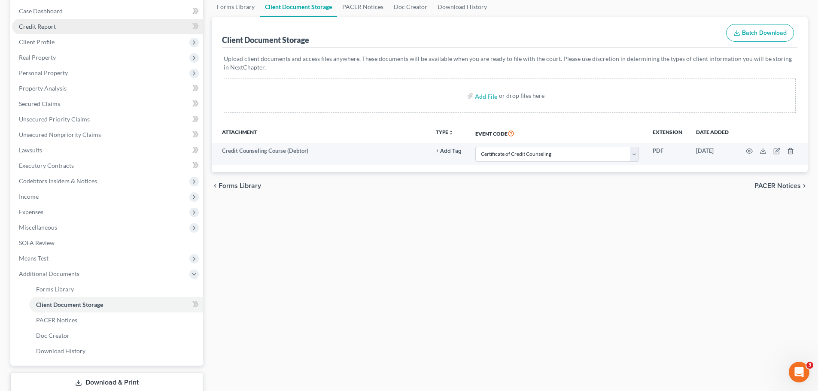
scroll to position [43, 0]
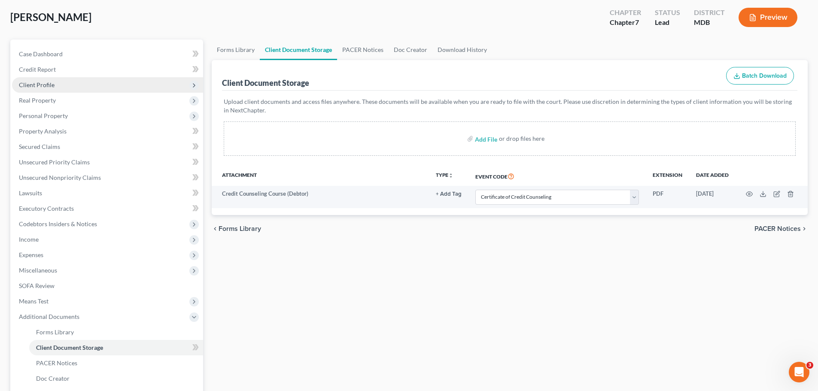
click at [44, 81] on span "Client Profile" at bounding box center [37, 84] width 36 height 7
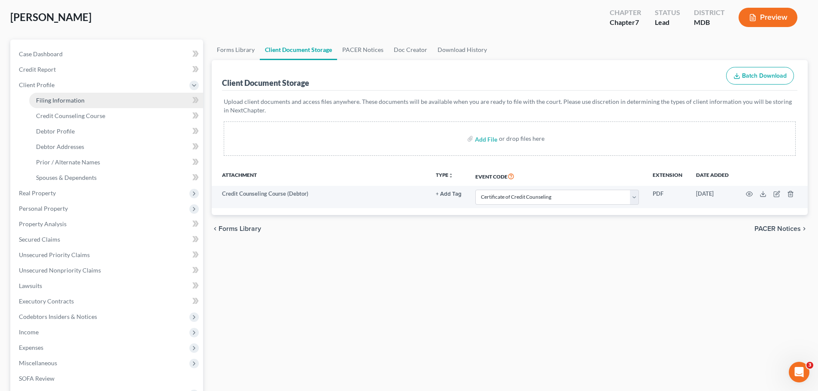
click at [54, 98] on span "Filing Information" at bounding box center [60, 100] width 49 height 7
select select "1"
select select "0"
select select "21"
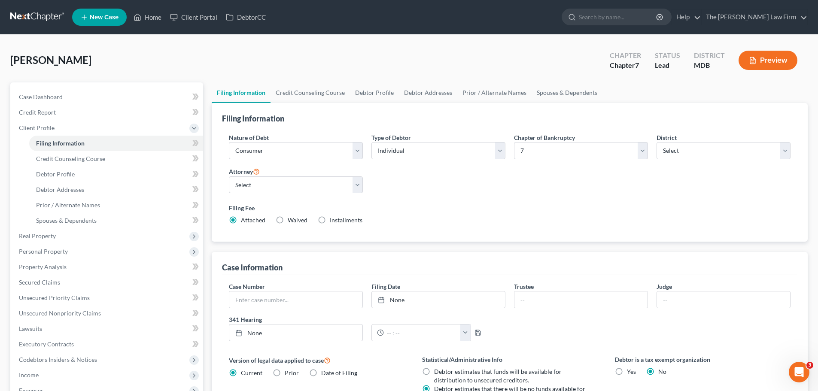
click at [288, 220] on label "Waived Waived" at bounding box center [298, 220] width 20 height 9
click at [291, 220] on input "Waived Waived" at bounding box center [294, 219] width 6 height 6
radio input "true"
radio input "false"
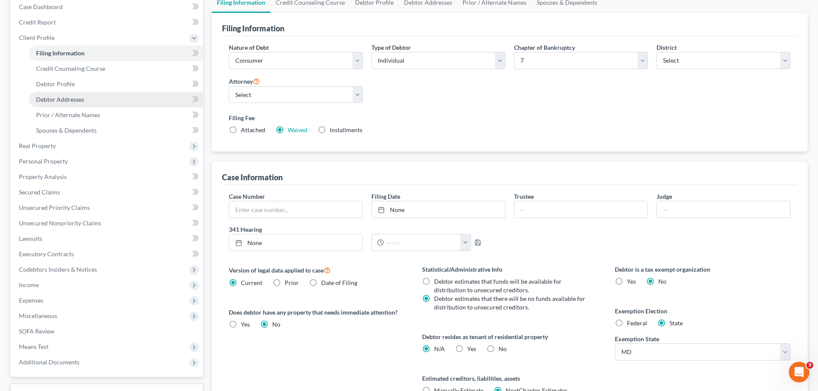
scroll to position [175, 0]
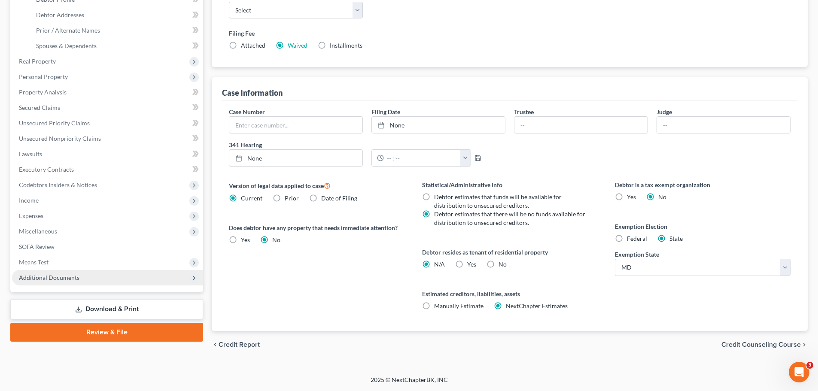
click at [70, 277] on span "Additional Documents" at bounding box center [49, 277] width 61 height 7
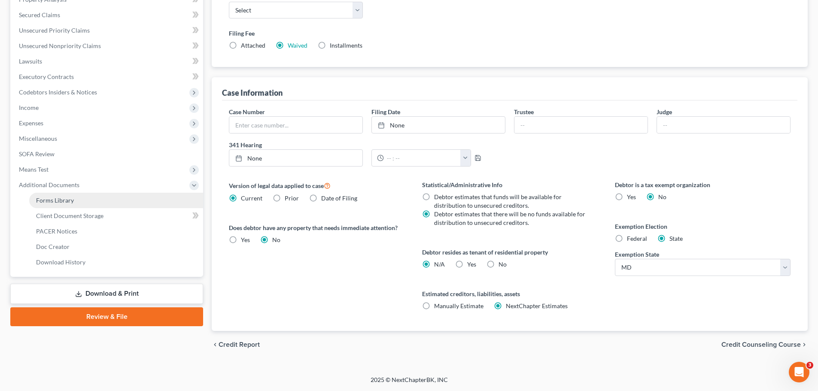
click at [80, 203] on link "Forms Library" at bounding box center [116, 200] width 174 height 15
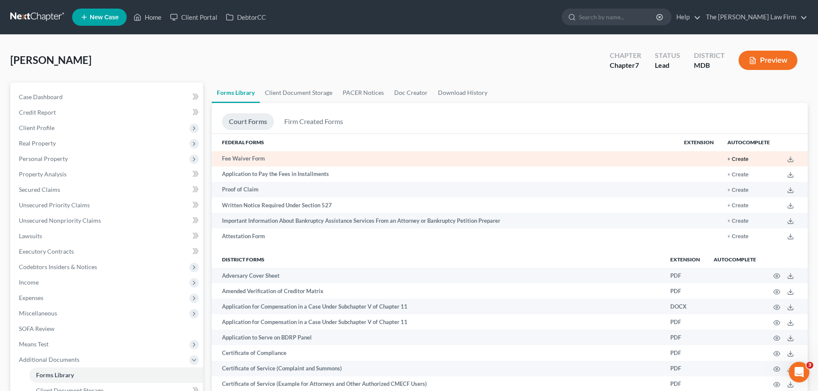
click at [739, 161] on button "+ Create" at bounding box center [738, 160] width 21 height 6
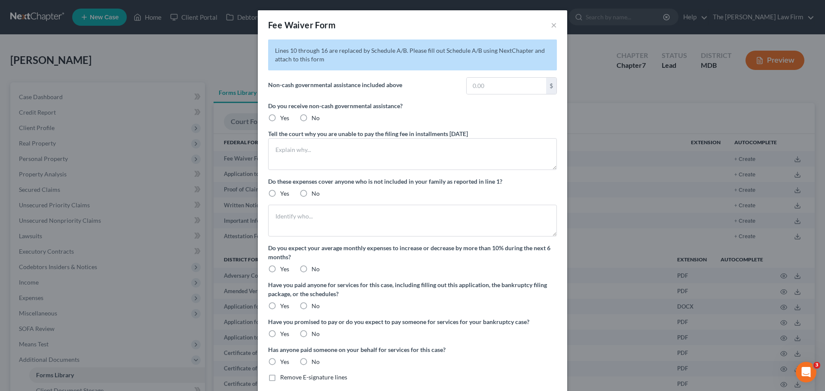
click at [311, 119] on label "No" at bounding box center [315, 118] width 8 height 9
click at [315, 119] on input "No" at bounding box center [318, 117] width 6 height 6
radio input "true"
click at [311, 193] on label "No" at bounding box center [315, 193] width 8 height 9
click at [315, 193] on input "No" at bounding box center [318, 192] width 6 height 6
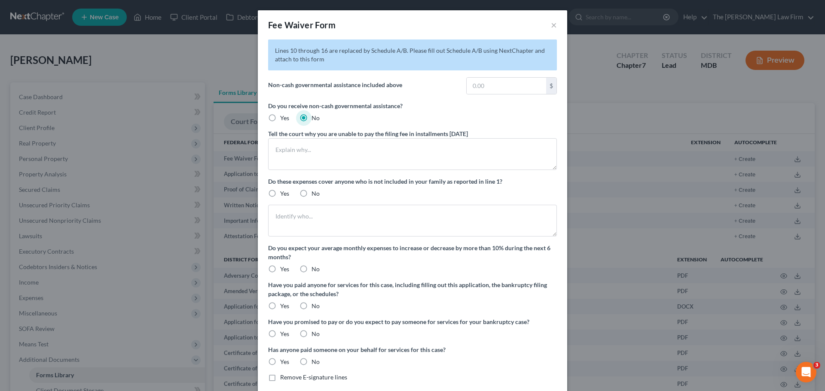
radio input "true"
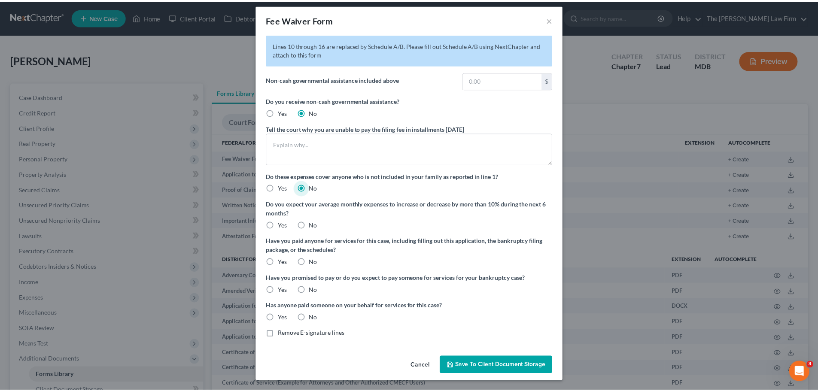
scroll to position [6, 0]
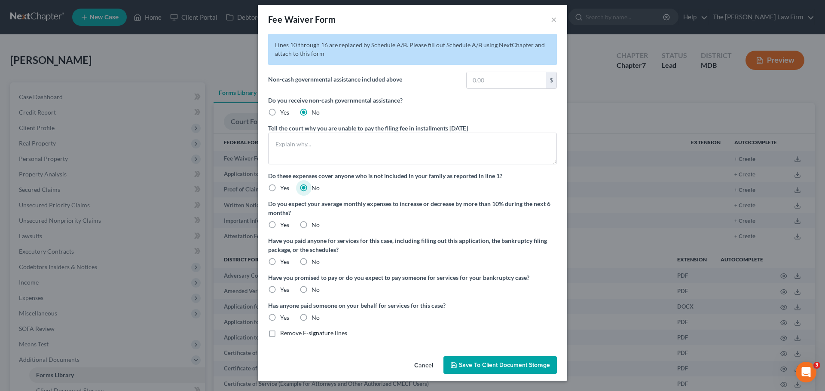
click at [311, 190] on label "No" at bounding box center [315, 188] width 8 height 9
click at [315, 189] on input "No" at bounding box center [318, 187] width 6 height 6
click at [311, 225] on label "No" at bounding box center [315, 225] width 8 height 9
click at [315, 225] on input "No" at bounding box center [318, 224] width 6 height 6
radio input "true"
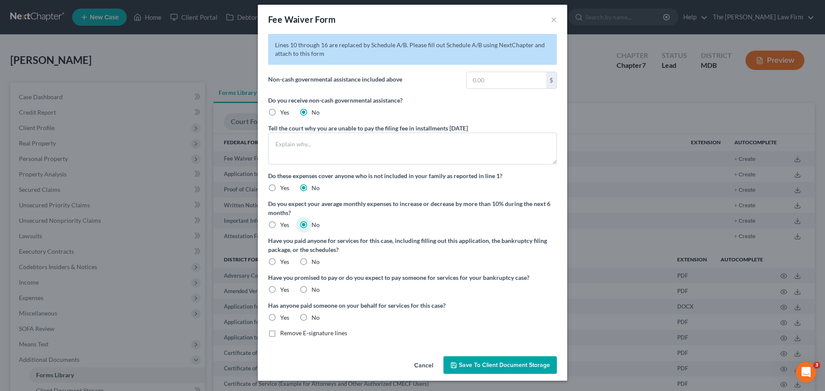
click at [311, 262] on label "No" at bounding box center [315, 262] width 8 height 9
click at [315, 262] on input "No" at bounding box center [318, 261] width 6 height 6
radio input "true"
click at [311, 288] on label "No" at bounding box center [315, 290] width 8 height 9
click at [315, 288] on input "No" at bounding box center [318, 289] width 6 height 6
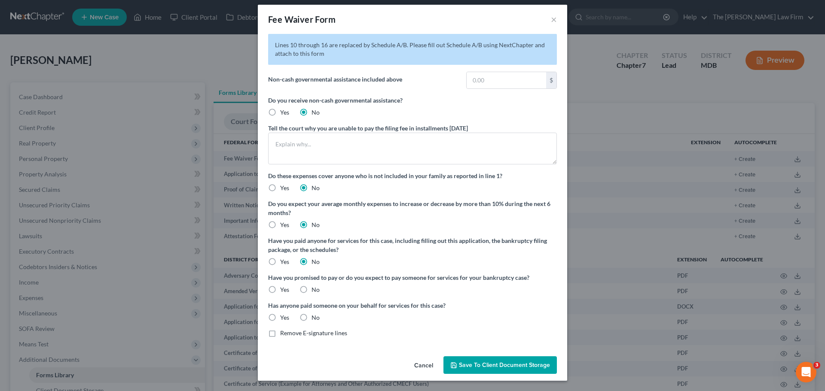
radio input "true"
click at [311, 317] on label "No" at bounding box center [315, 318] width 8 height 9
click at [315, 317] on input "No" at bounding box center [318, 317] width 6 height 6
radio input "true"
click at [477, 364] on span "Save to Client Document Storage" at bounding box center [504, 365] width 91 height 7
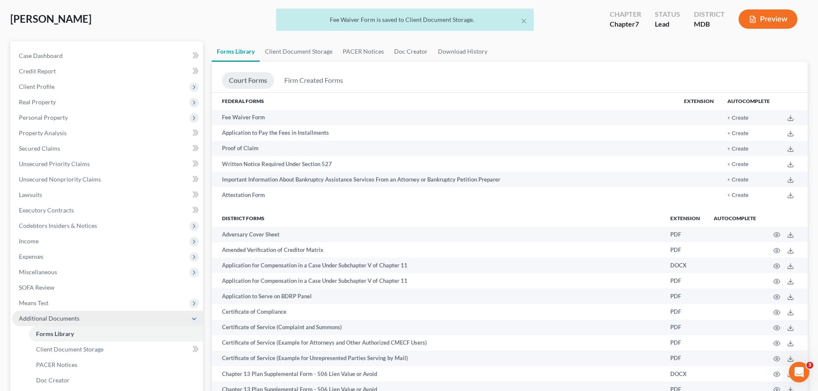
scroll to position [86, 0]
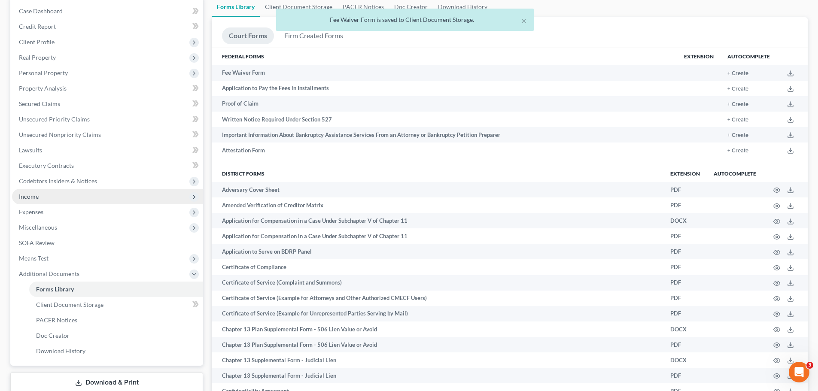
click at [36, 200] on span "Income" at bounding box center [29, 196] width 20 height 7
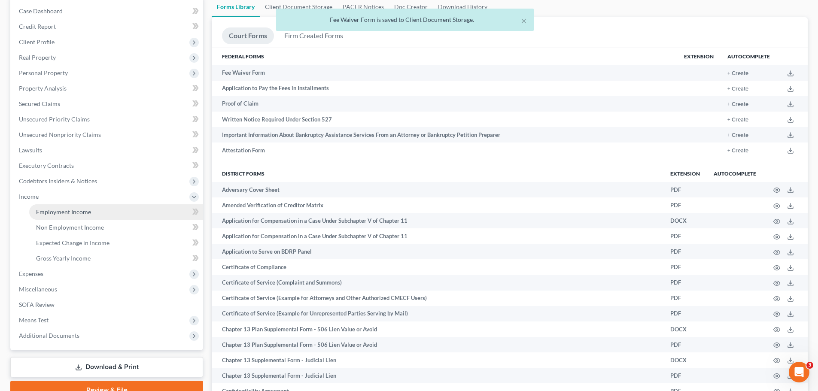
click at [46, 210] on span "Employment Income" at bounding box center [63, 211] width 55 height 7
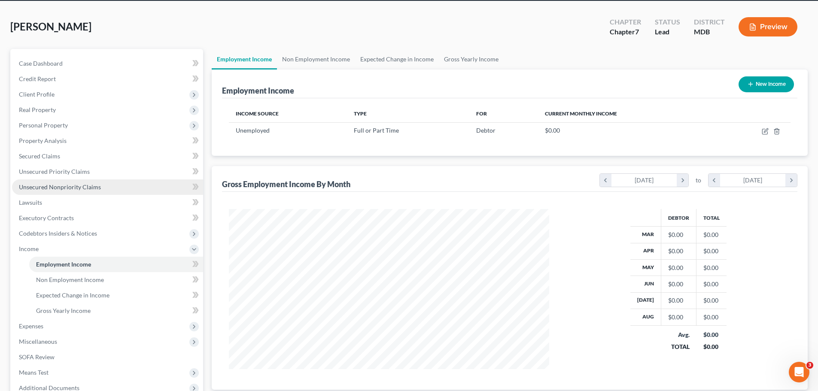
scroll to position [86, 0]
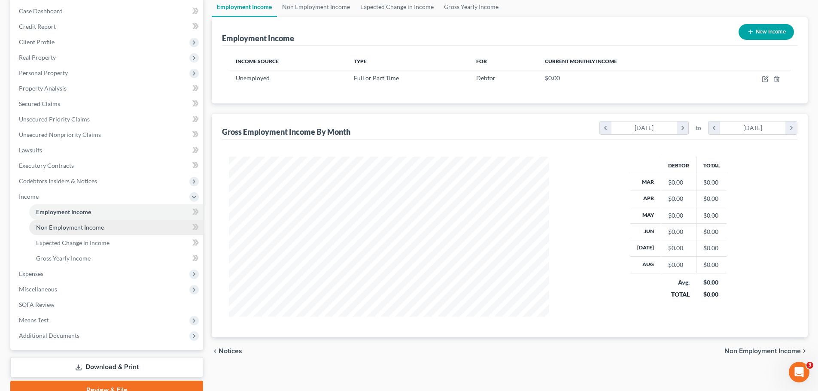
click at [69, 226] on span "Non Employment Income" at bounding box center [70, 227] width 68 height 7
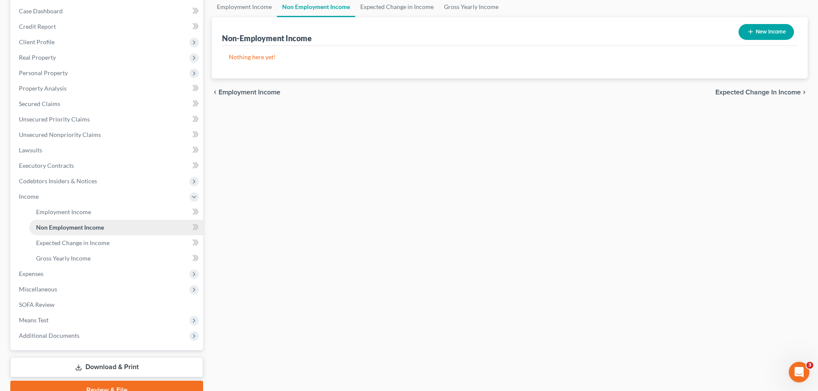
scroll to position [127, 0]
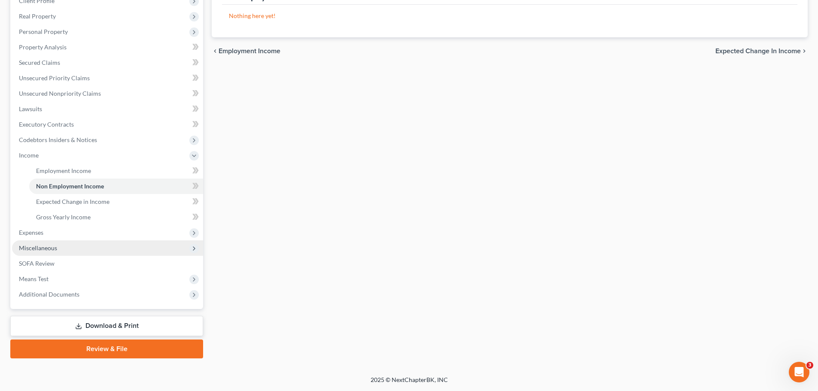
click at [51, 244] on span "Miscellaneous" at bounding box center [38, 247] width 38 height 7
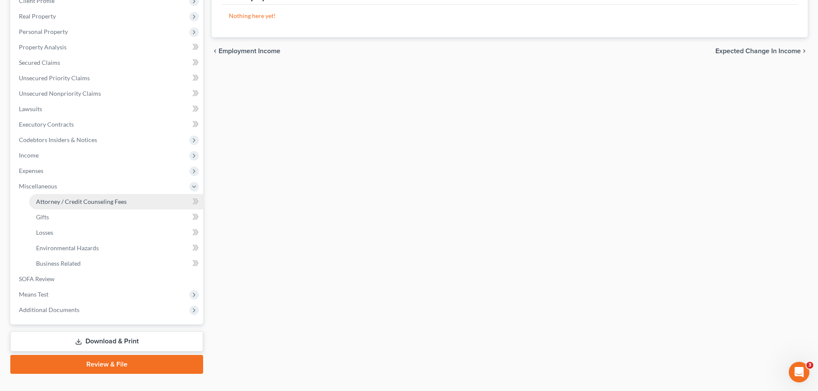
click at [76, 198] on span "Attorney / Credit Counseling Fees" at bounding box center [81, 201] width 91 height 7
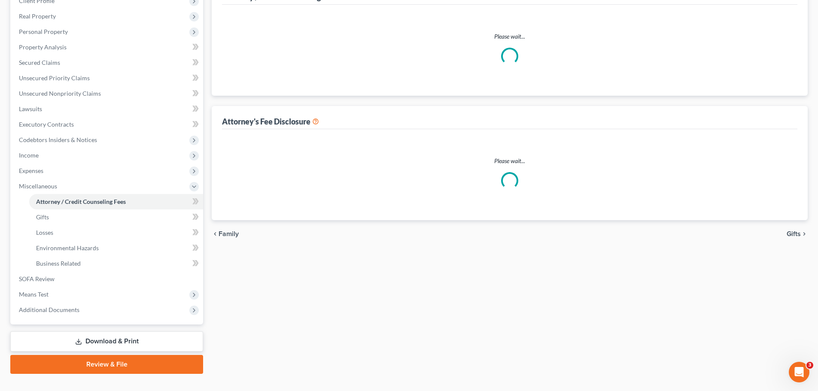
select select "0"
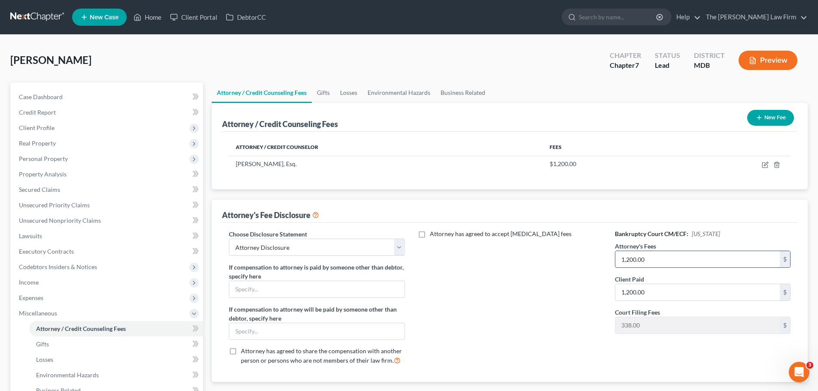
click at [659, 257] on input "1,200.00" at bounding box center [698, 259] width 165 height 16
type input "600"
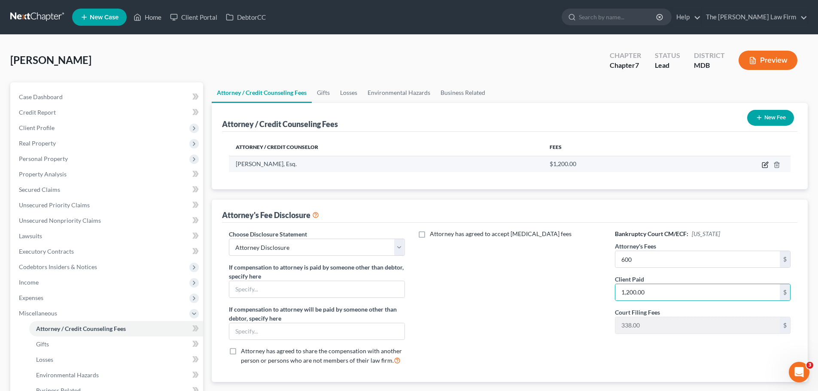
click at [766, 165] on icon "button" at bounding box center [766, 164] width 4 height 4
select select "21"
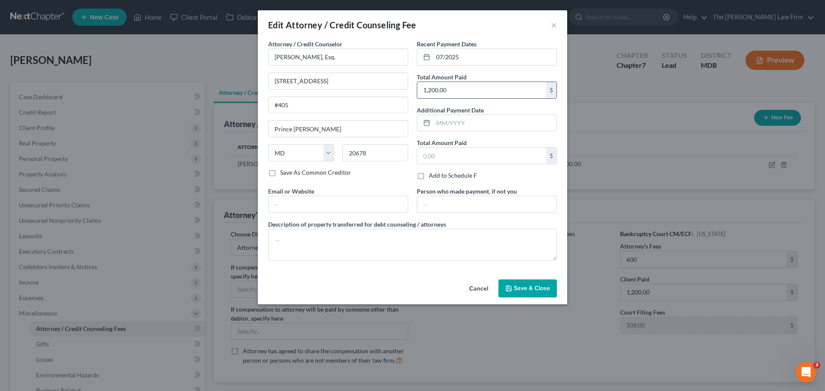
click at [464, 89] on input "1,200.00" at bounding box center [481, 90] width 129 height 16
type input "600"
click at [518, 285] on span "Save & Close" at bounding box center [532, 288] width 36 height 7
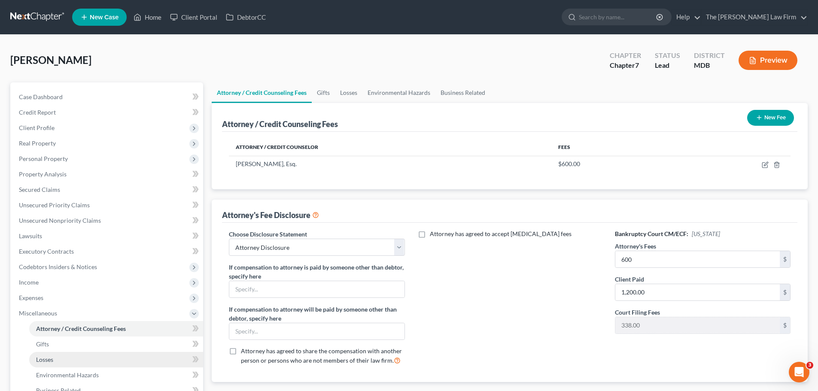
scroll to position [143, 0]
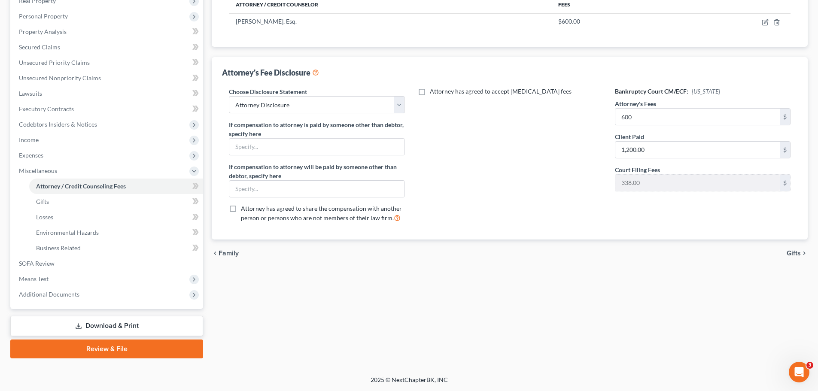
drag, startPoint x: 123, startPoint y: 348, endPoint x: 542, endPoint y: 340, distance: 418.4
click at [123, 348] on link "Review & File" at bounding box center [106, 349] width 193 height 19
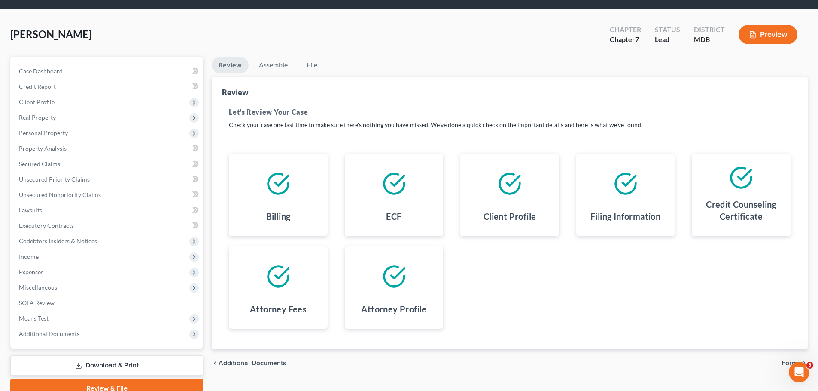
scroll to position [65, 0]
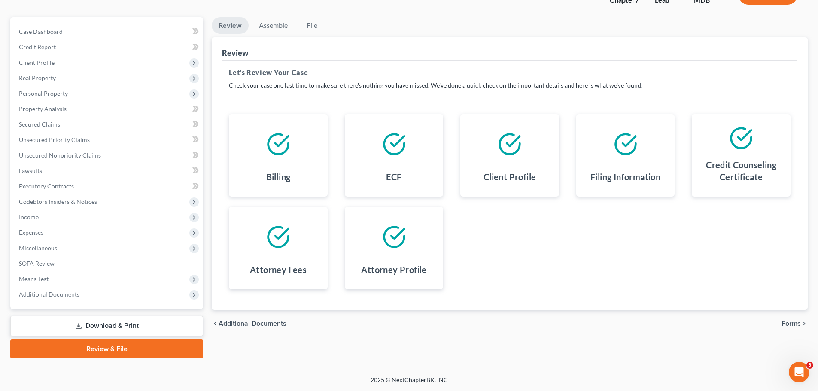
click at [795, 323] on span "Forms" at bounding box center [791, 323] width 19 height 7
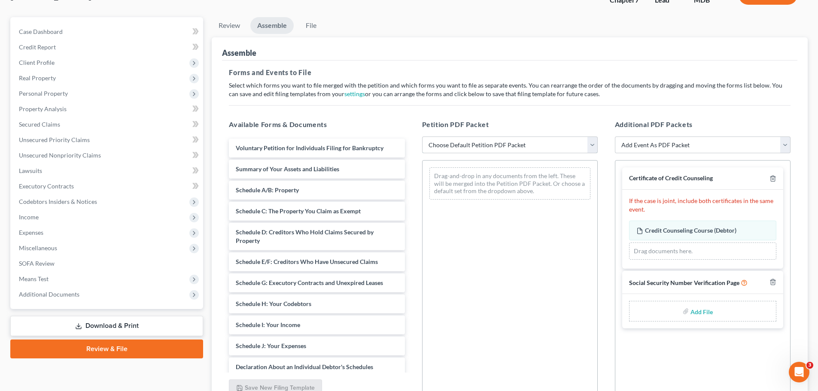
click at [494, 149] on select "Choose Default Petition PDF Packet Emergency Filing (Voluntary Petition and Cre…" at bounding box center [510, 145] width 176 height 17
select select "1"
click at [422, 137] on select "Choose Default Petition PDF Packet Emergency Filing (Voluntary Petition and Cre…" at bounding box center [510, 145] width 176 height 17
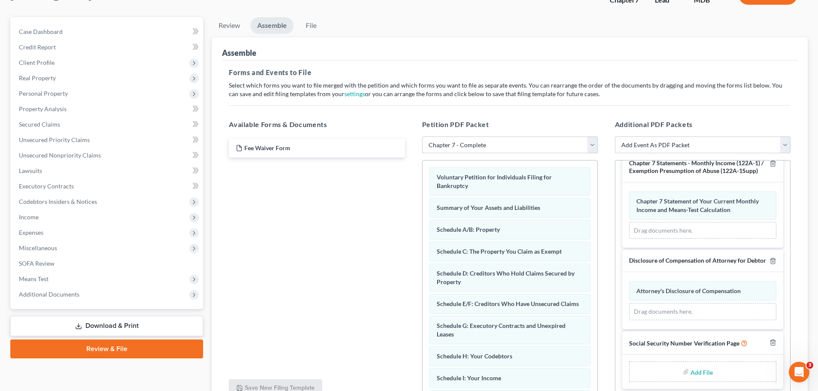
scroll to position [148, 0]
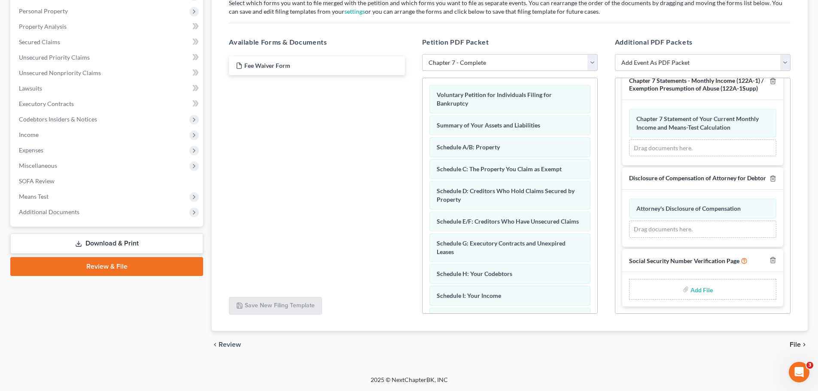
click at [698, 290] on input "file" at bounding box center [701, 289] width 21 height 15
type input "C:\fakepath\SSN Stmt.pdf"
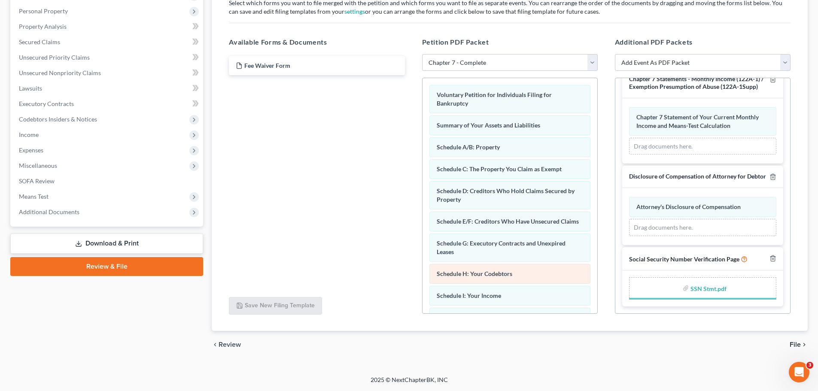
scroll to position [122, 0]
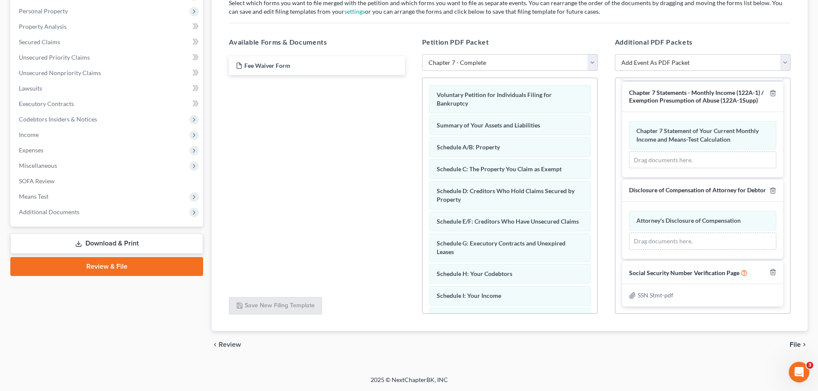
click at [794, 345] on span "File" at bounding box center [795, 344] width 11 height 7
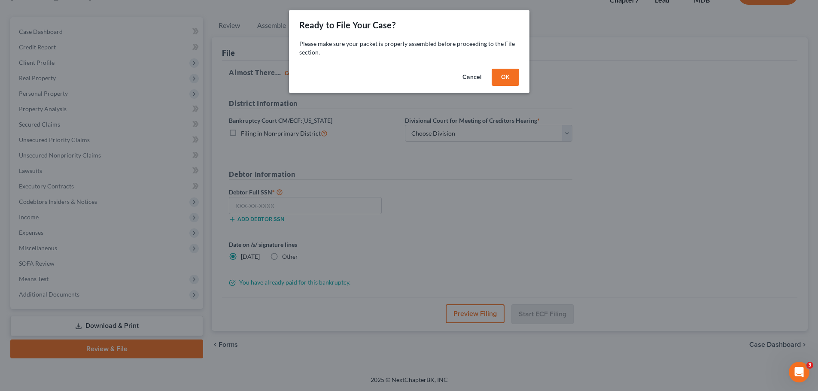
scroll to position [65, 0]
drag, startPoint x: 502, startPoint y: 79, endPoint x: 463, endPoint y: 114, distance: 52.3
click at [502, 79] on button "OK" at bounding box center [508, 77] width 27 height 17
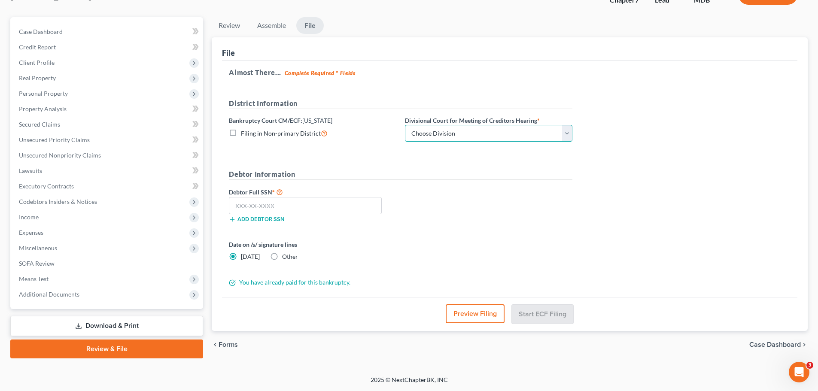
click at [445, 132] on select "Choose Division Baltimore Greenbelt" at bounding box center [489, 133] width 168 height 17
select select "1"
click at [405, 125] on select "Choose Division Baltimore Greenbelt" at bounding box center [489, 133] width 168 height 17
click at [300, 207] on input "text" at bounding box center [305, 205] width 153 height 17
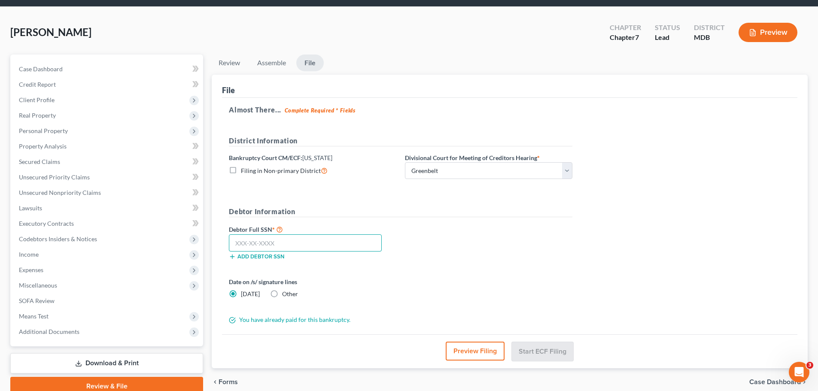
scroll to position [43, 0]
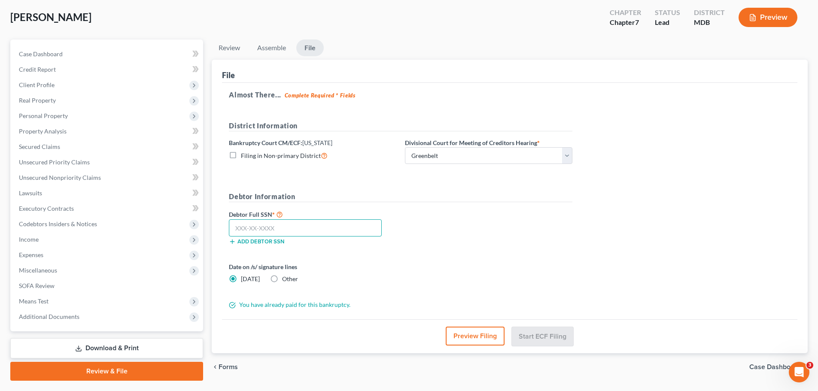
click at [280, 225] on input "text" at bounding box center [305, 227] width 153 height 17
type input "502-13-8229"
click at [425, 248] on div "Debtor Full SSN * 502-13-8229 Add debtor SSN" at bounding box center [401, 230] width 352 height 43
click at [540, 338] on button "Start ECF Filing" at bounding box center [542, 336] width 61 height 19
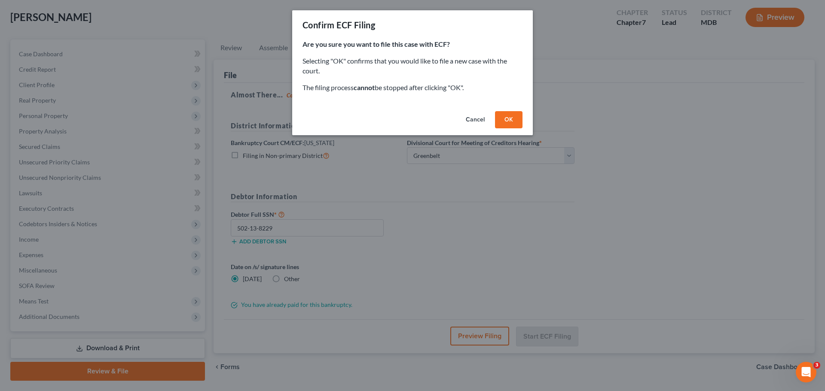
click at [507, 125] on button "OK" at bounding box center [508, 119] width 27 height 17
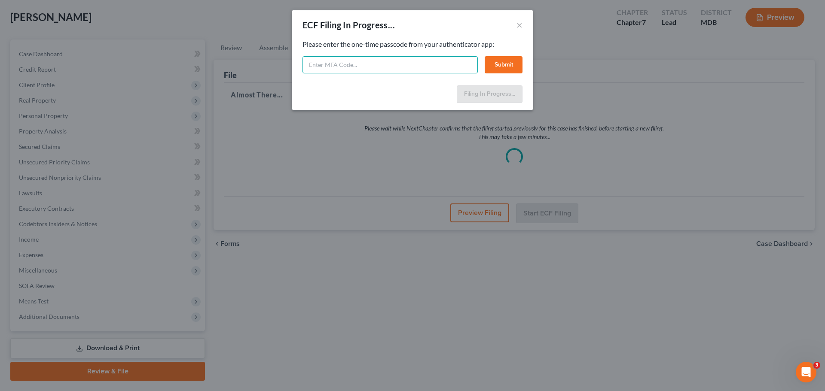
click at [334, 67] on input "text" at bounding box center [389, 64] width 175 height 17
type input "666716"
click at [500, 66] on button "Submit" at bounding box center [503, 64] width 38 height 17
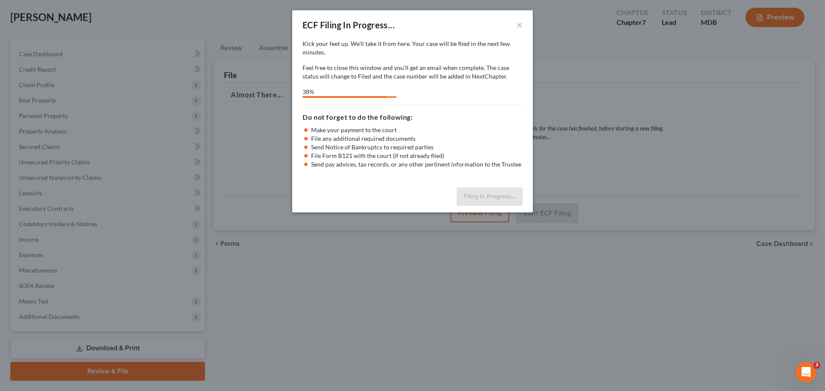
select select "1"
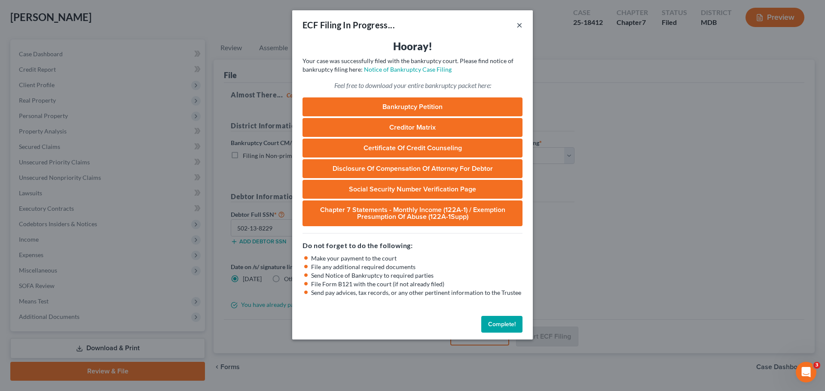
click at [517, 27] on button "×" at bounding box center [519, 25] width 6 height 10
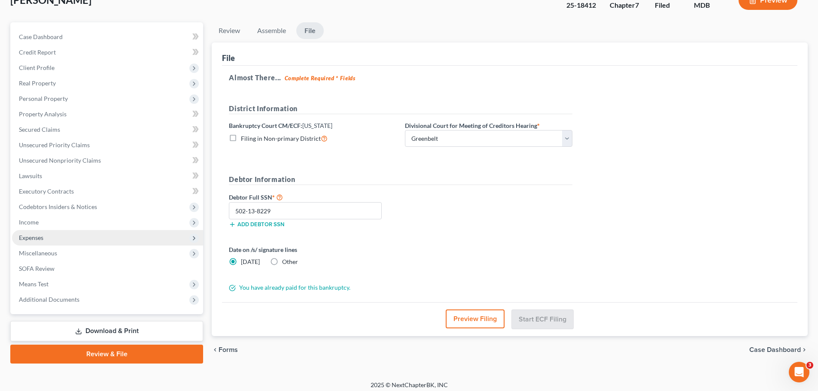
scroll to position [65, 0]
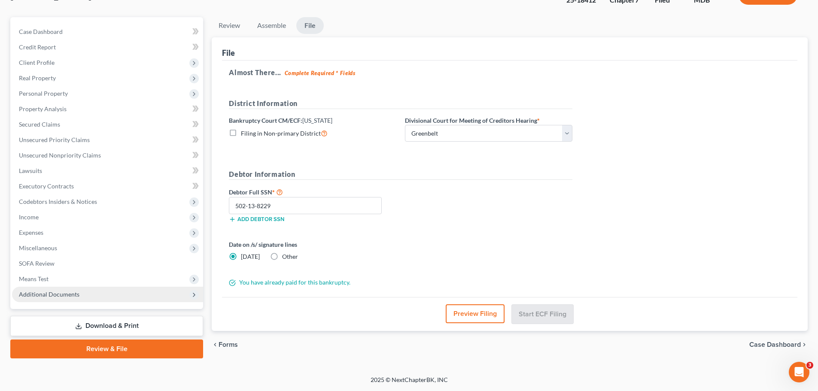
click at [71, 296] on span "Additional Documents" at bounding box center [49, 294] width 61 height 7
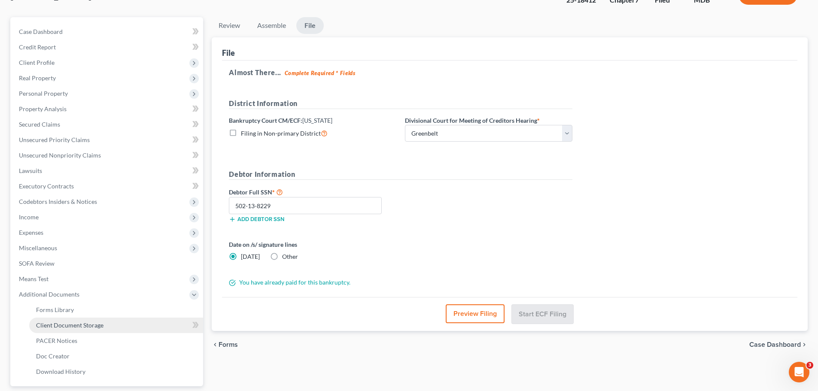
click at [73, 324] on span "Client Document Storage" at bounding box center [69, 325] width 67 height 7
select select "14"
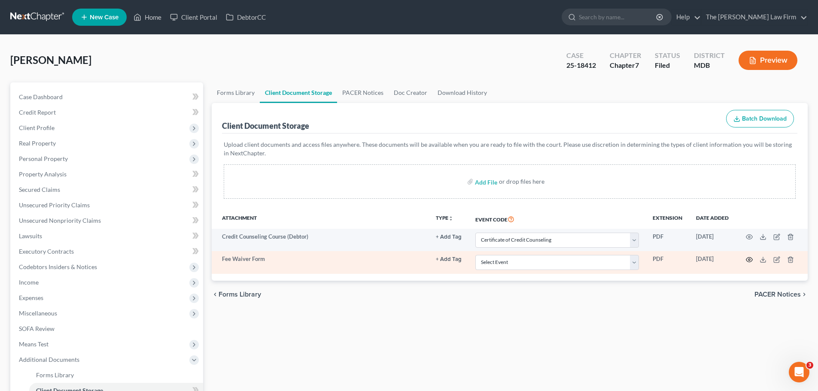
click at [749, 259] on circle "button" at bounding box center [750, 260] width 2 height 2
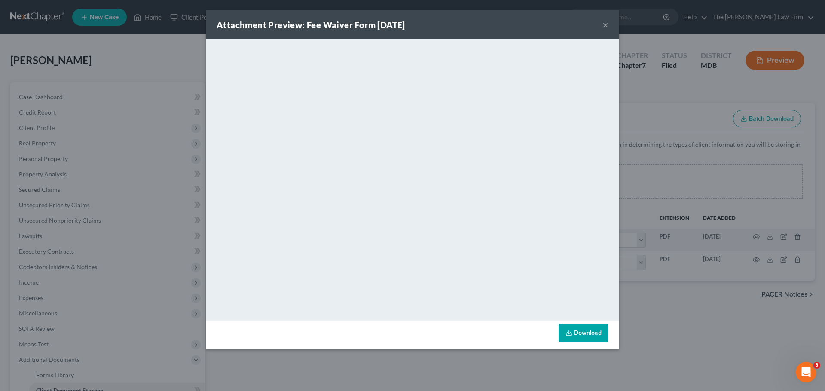
click at [605, 27] on button "×" at bounding box center [605, 25] width 6 height 10
